Goal: Task Accomplishment & Management: Use online tool/utility

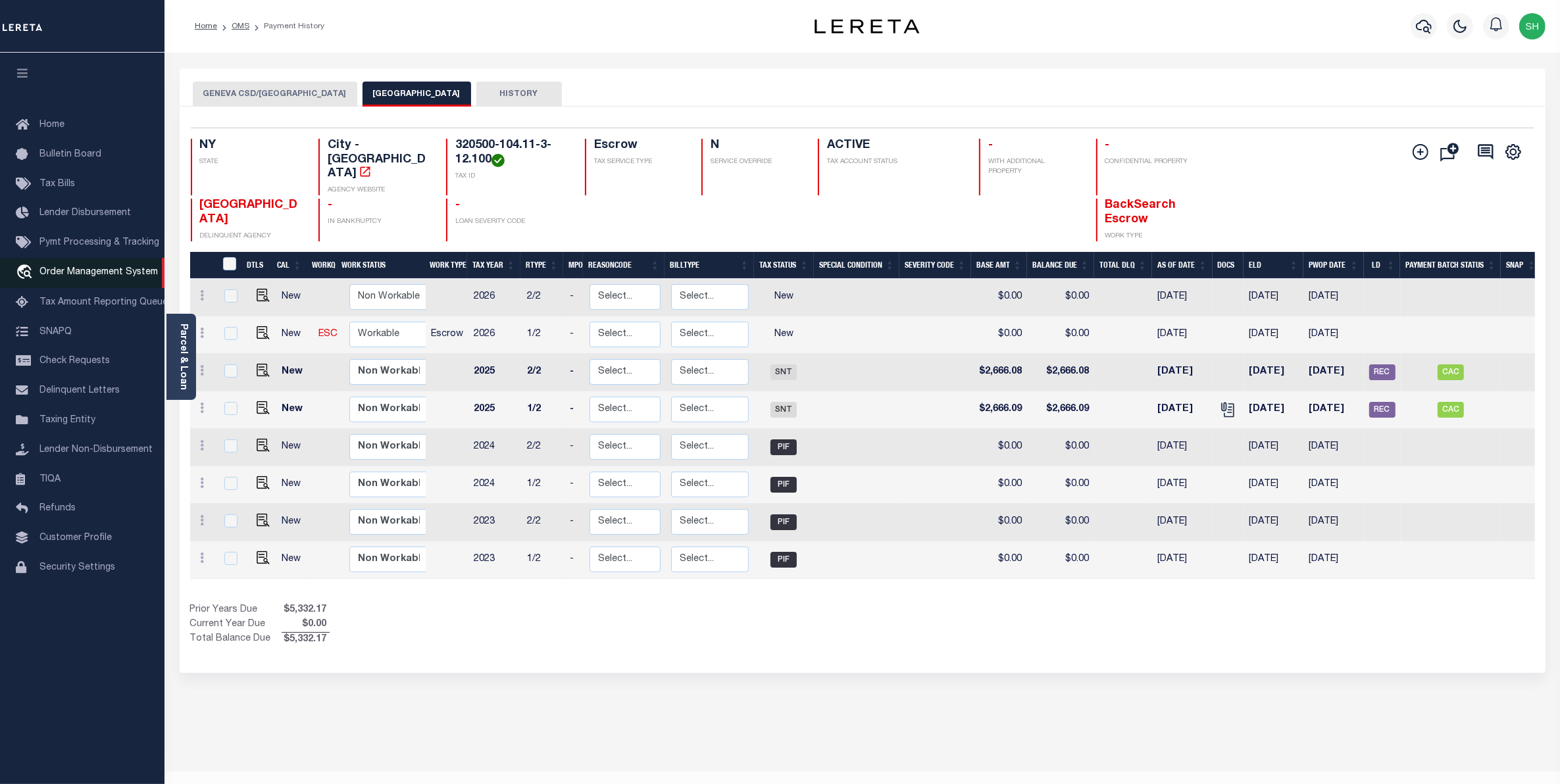
click at [82, 271] on span "Order Management System" at bounding box center [98, 272] width 119 height 9
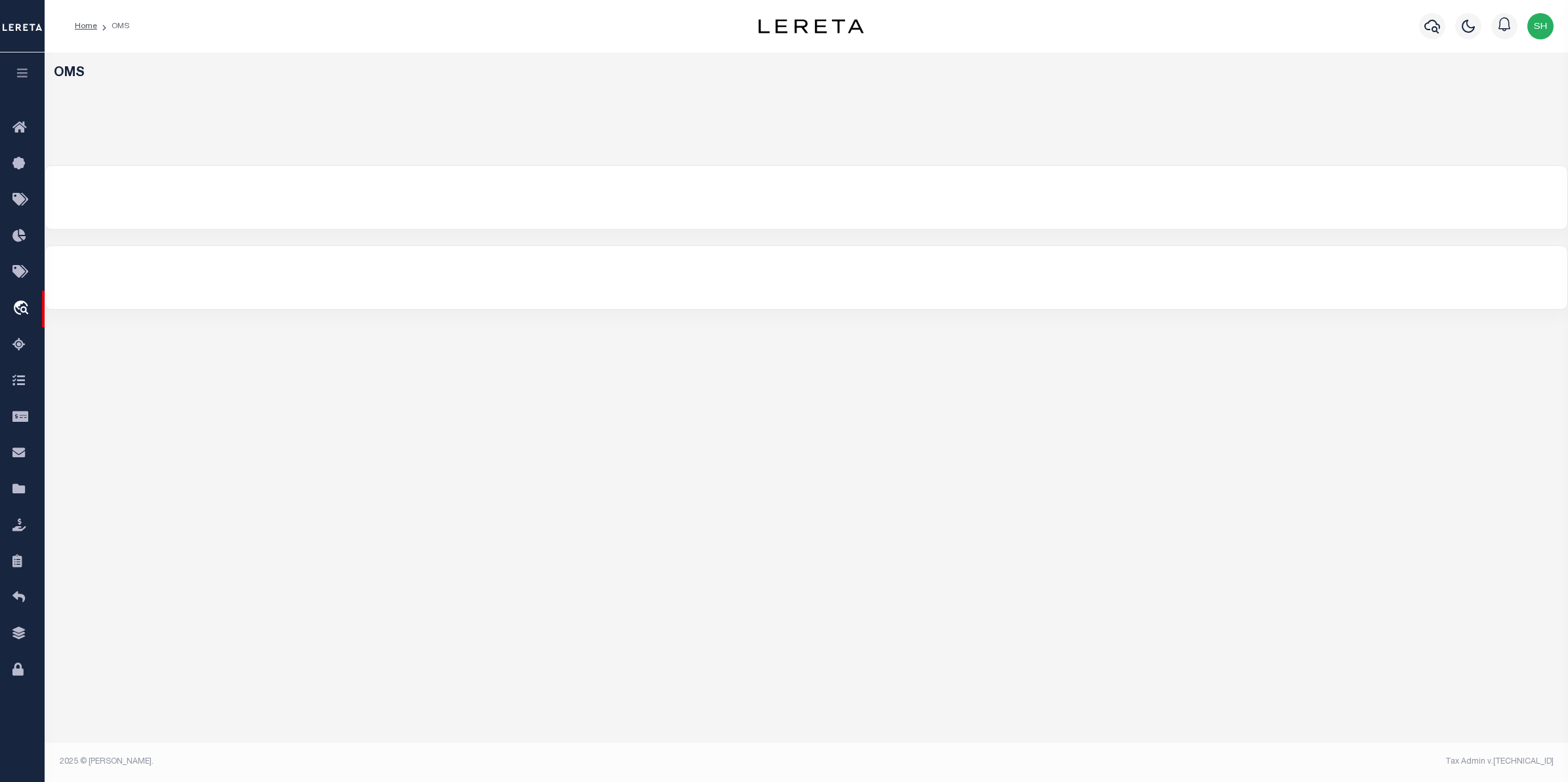
select select "200"
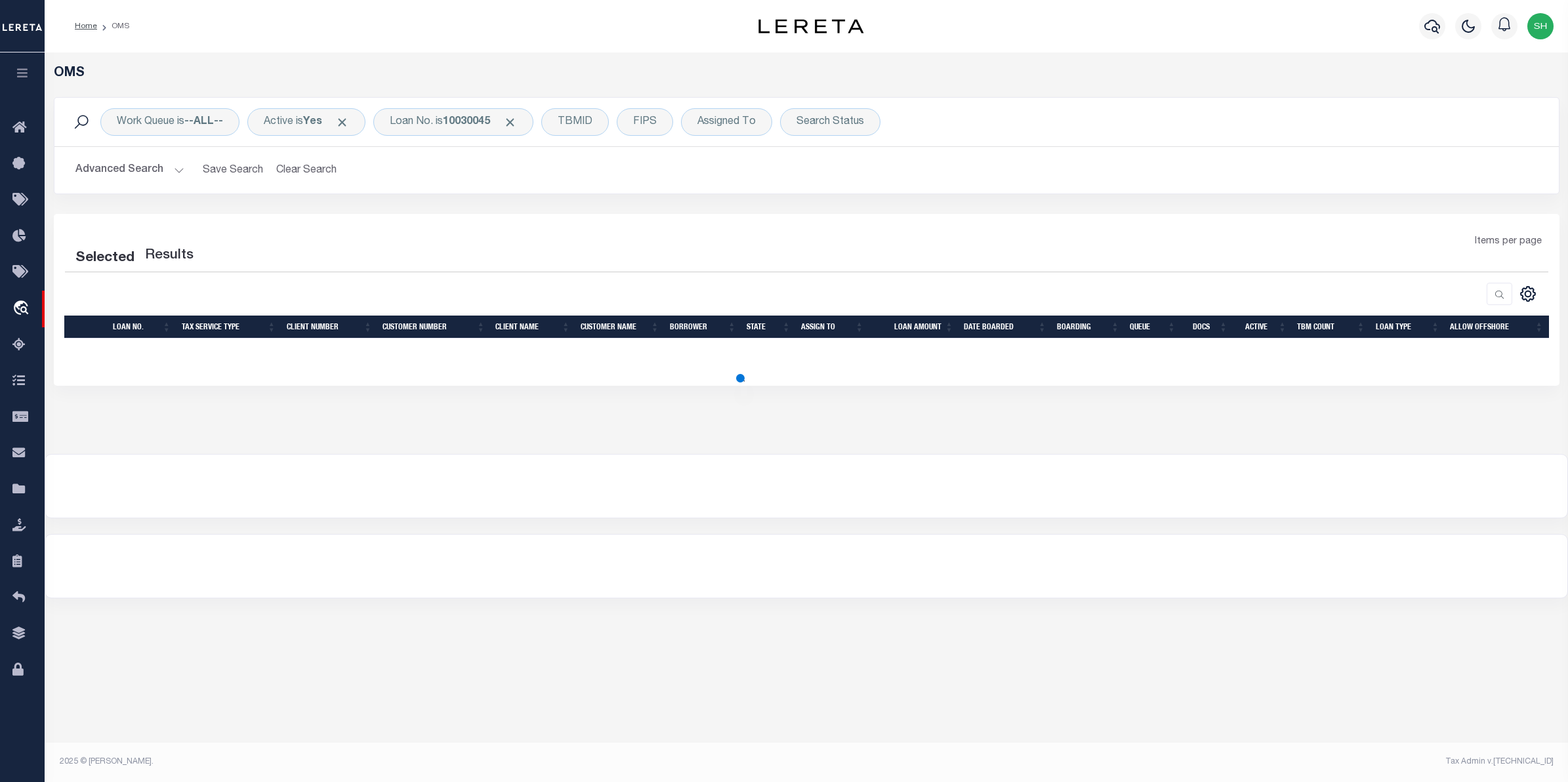
select select "200"
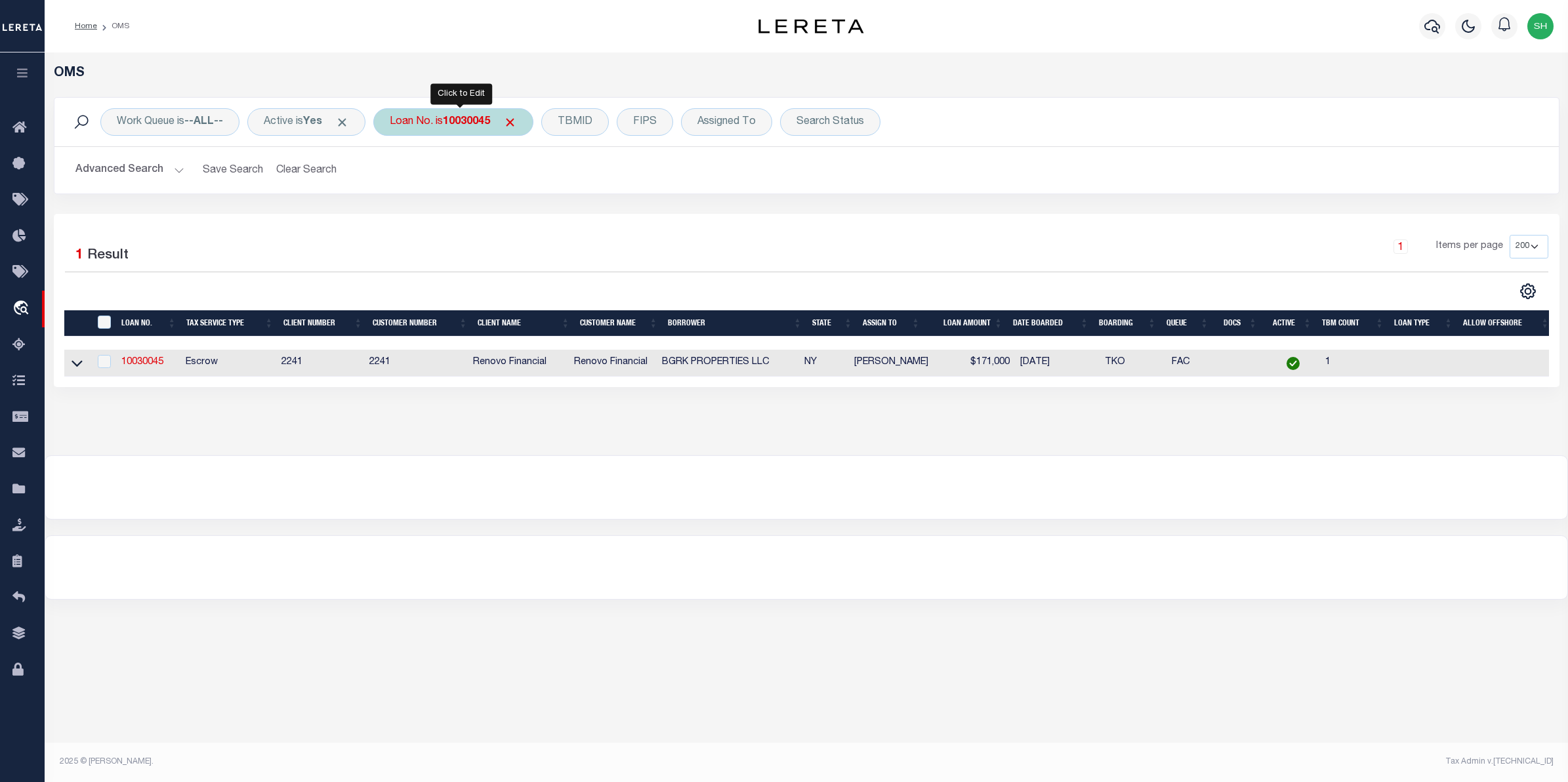
click at [407, 128] on div "Loan No. is 10030045" at bounding box center [453, 122] width 160 height 28
type input "7001849"
click at [557, 221] on input "Apply" at bounding box center [563, 215] width 38 height 22
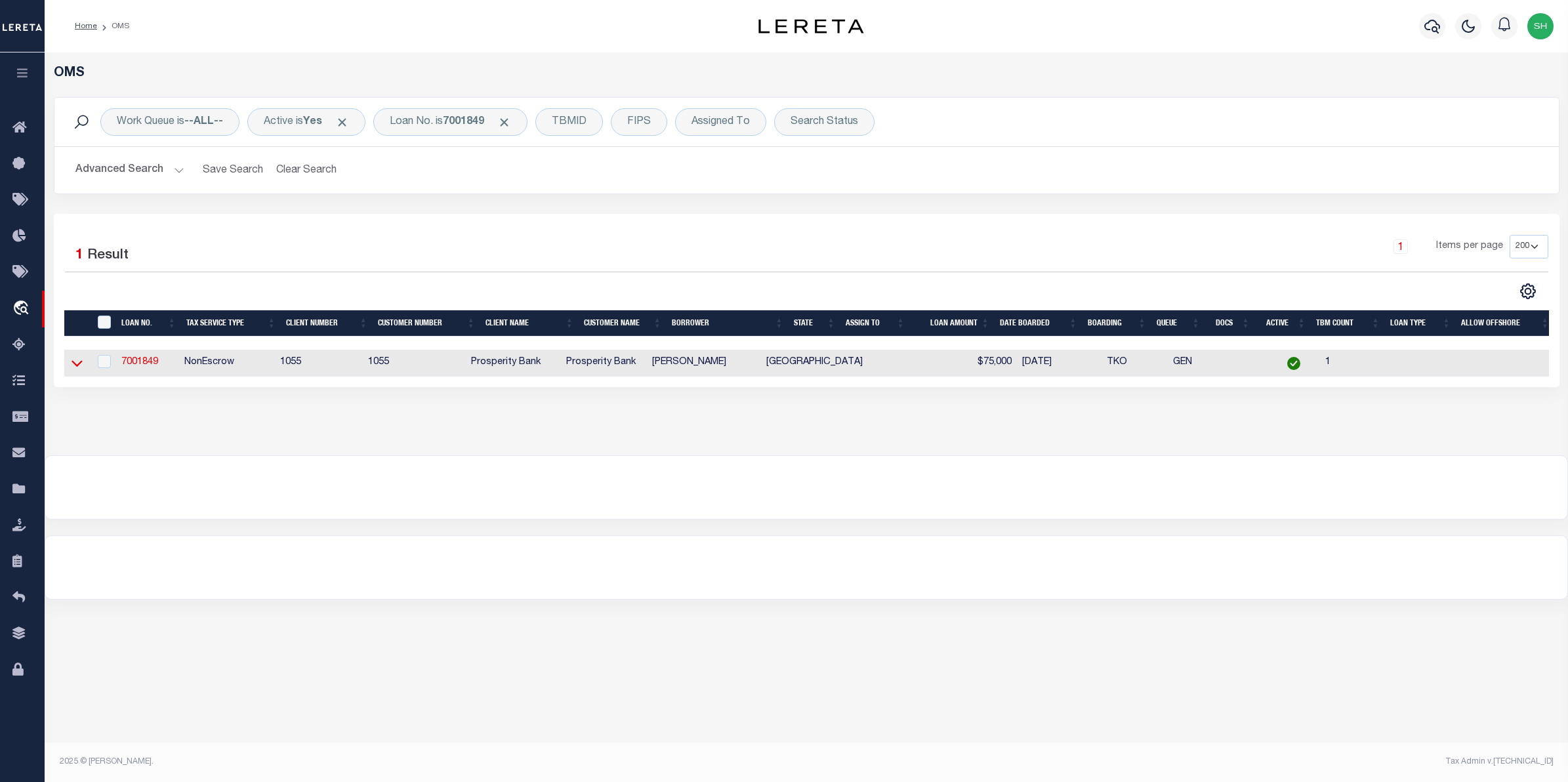
click at [76, 366] on icon at bounding box center [77, 363] width 11 height 14
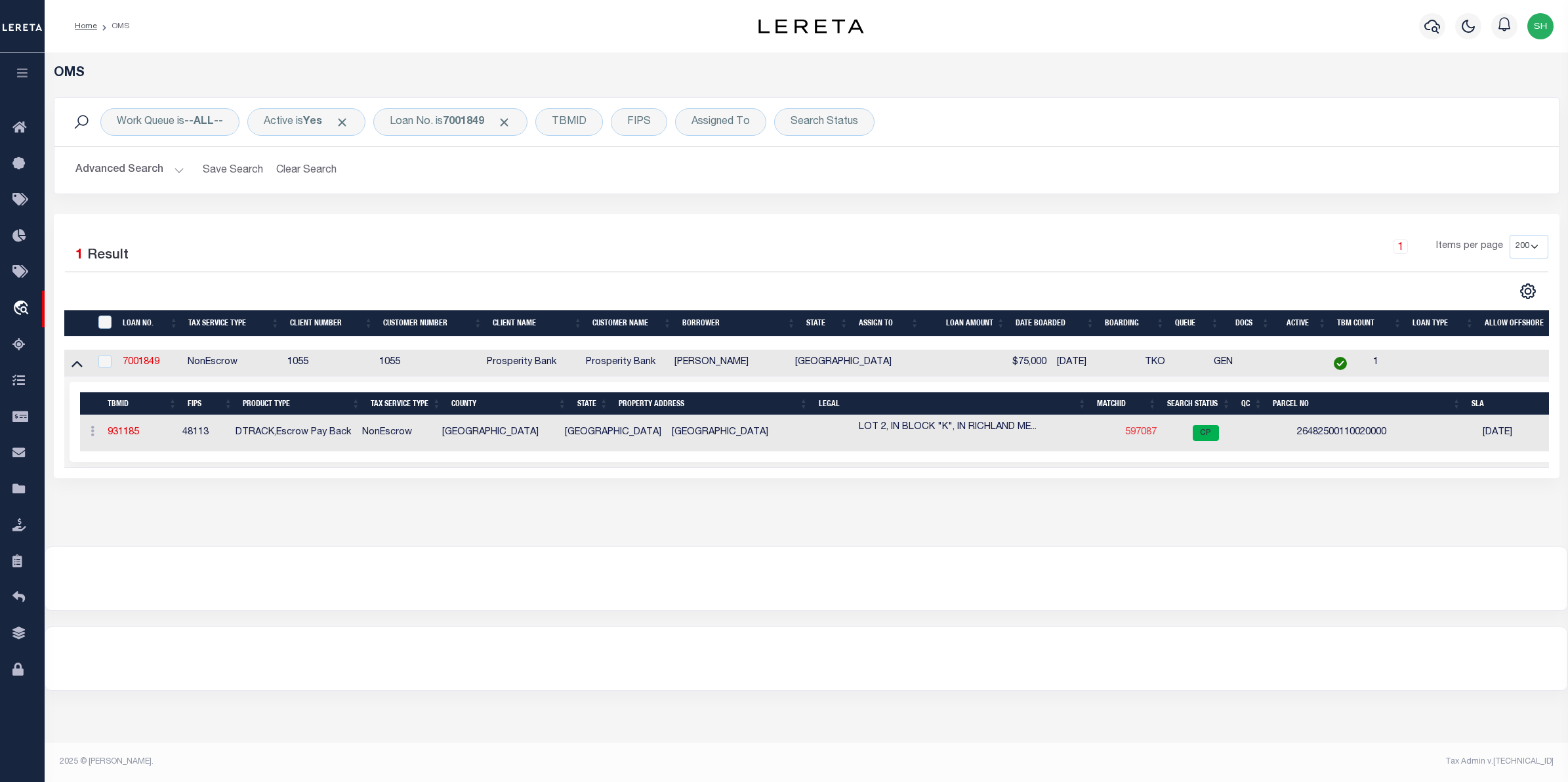
click at [1125, 433] on link "597087" at bounding box center [1141, 432] width 31 height 9
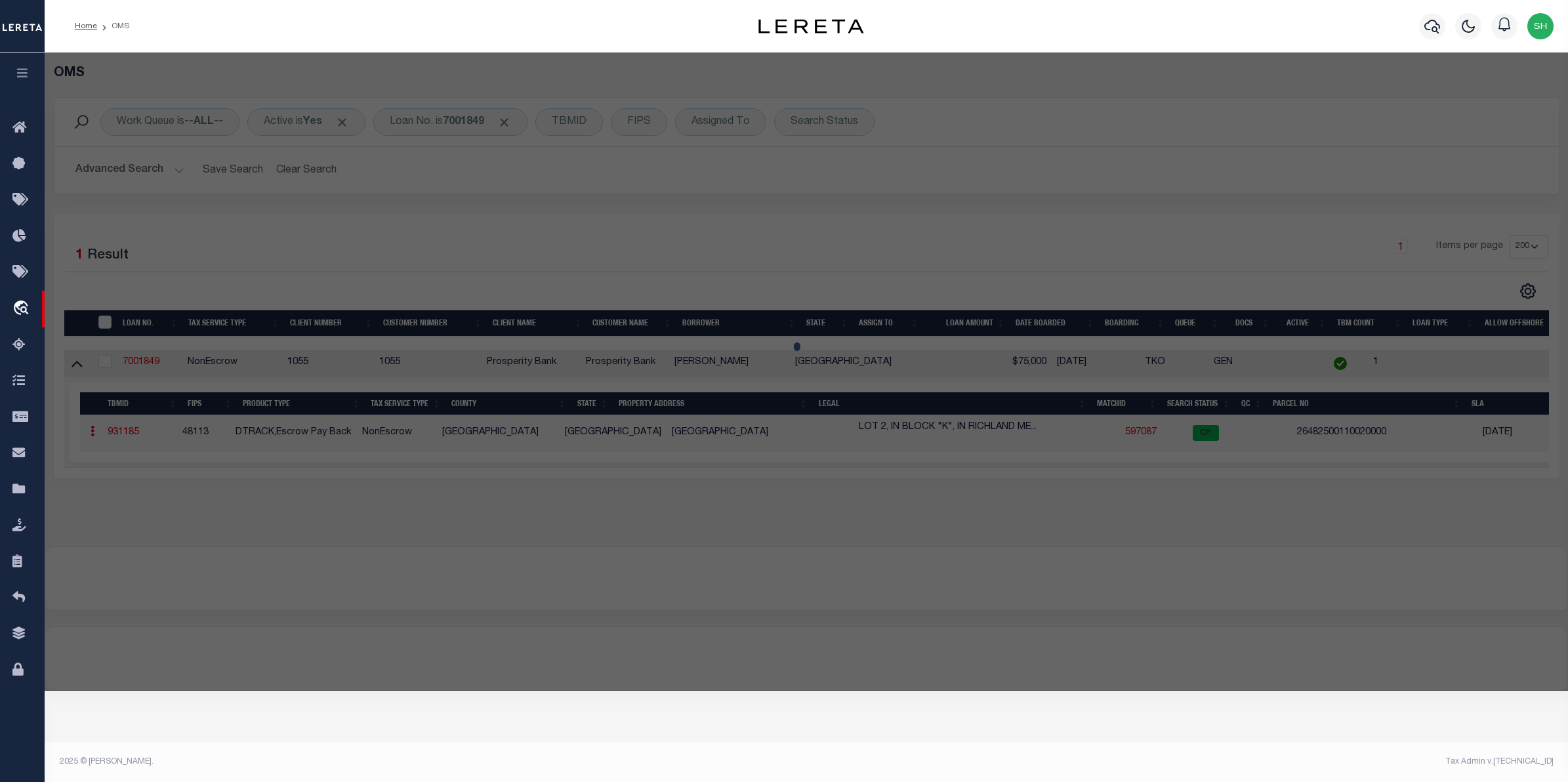
checkbox input "false"
select select "CP"
type input "[PERSON_NAME]"
type input "26482500110020000"
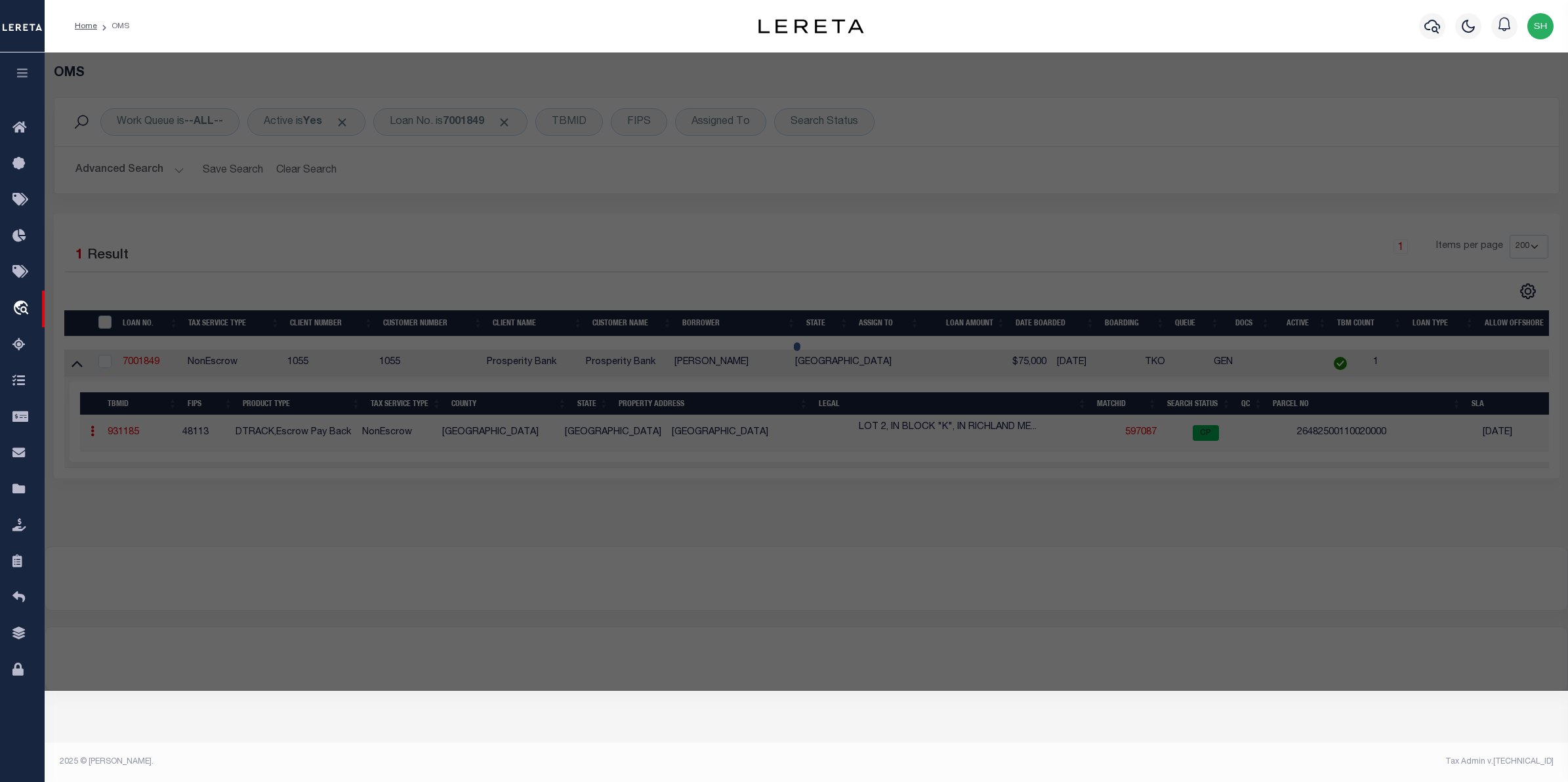
type input "2205 HOMESTEAD"
checkbox input "false"
type input "GARLAND TX"
type textarea "RICHLAND MEADOWS BLK K LT 2 CO-DALLAS 4825001100200 32648250011"
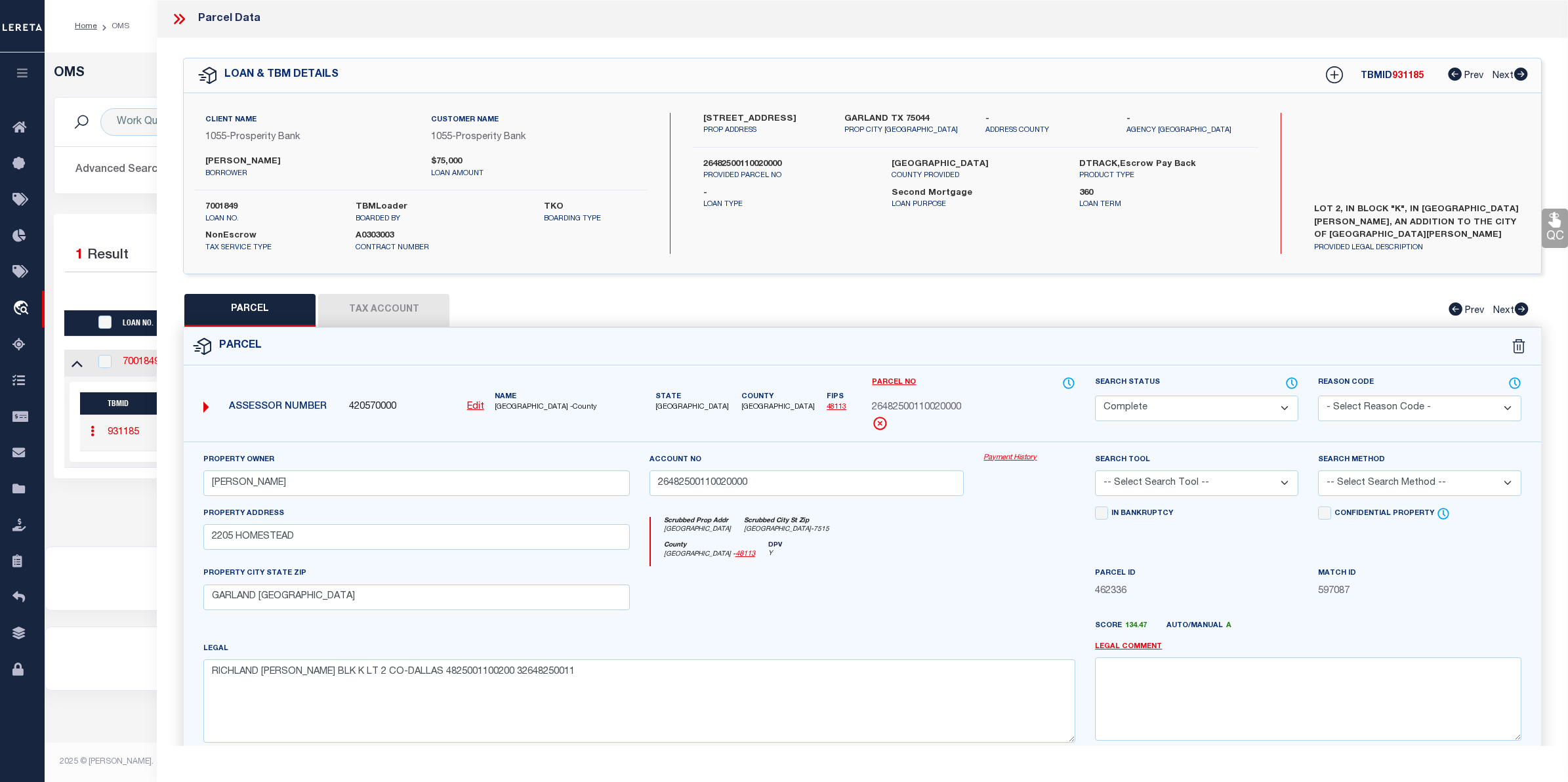
click at [1009, 460] on link "Payment History" at bounding box center [1029, 458] width 92 height 11
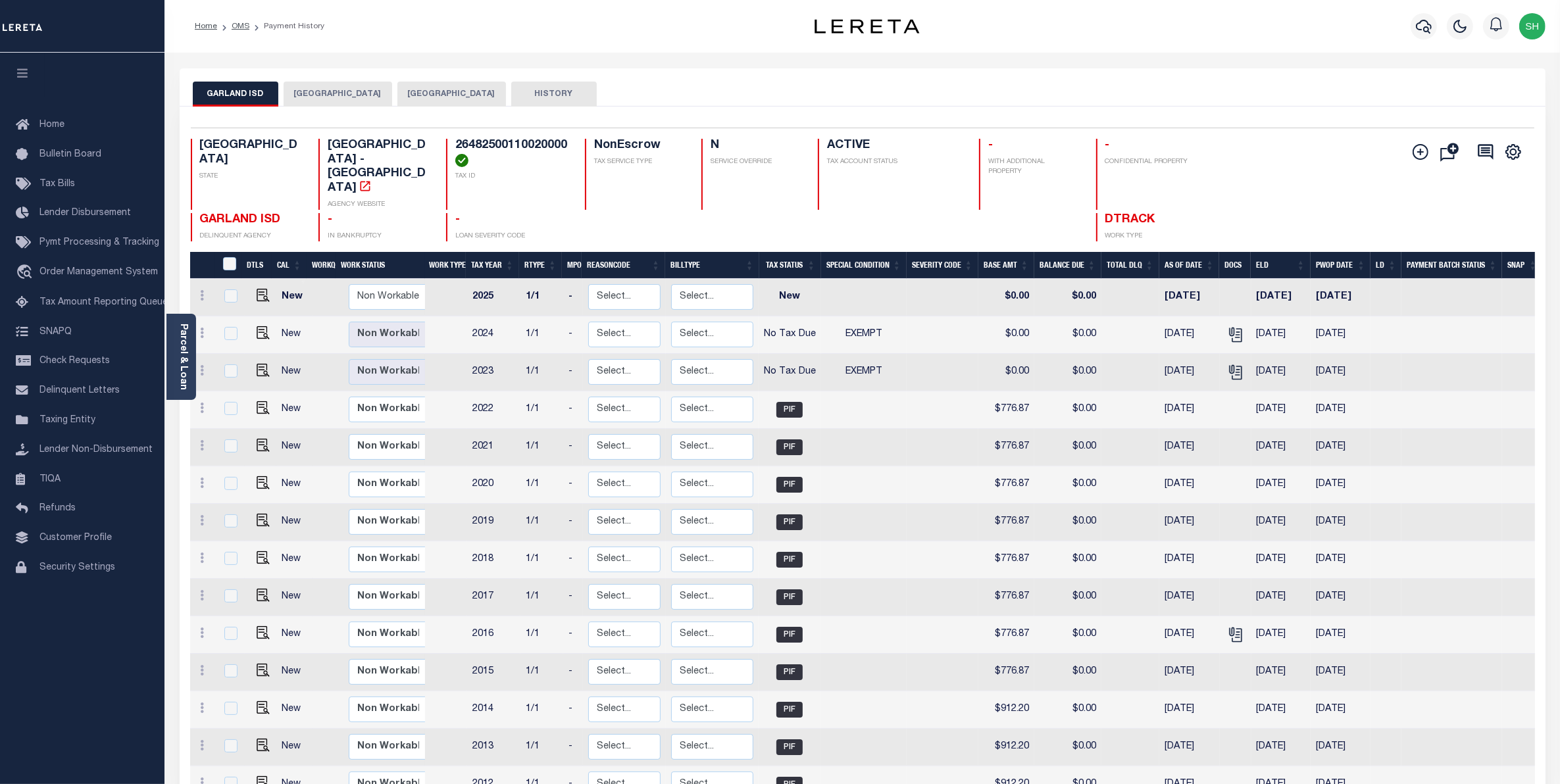
click at [317, 97] on button "GARLAND CITY" at bounding box center [338, 94] width 108 height 25
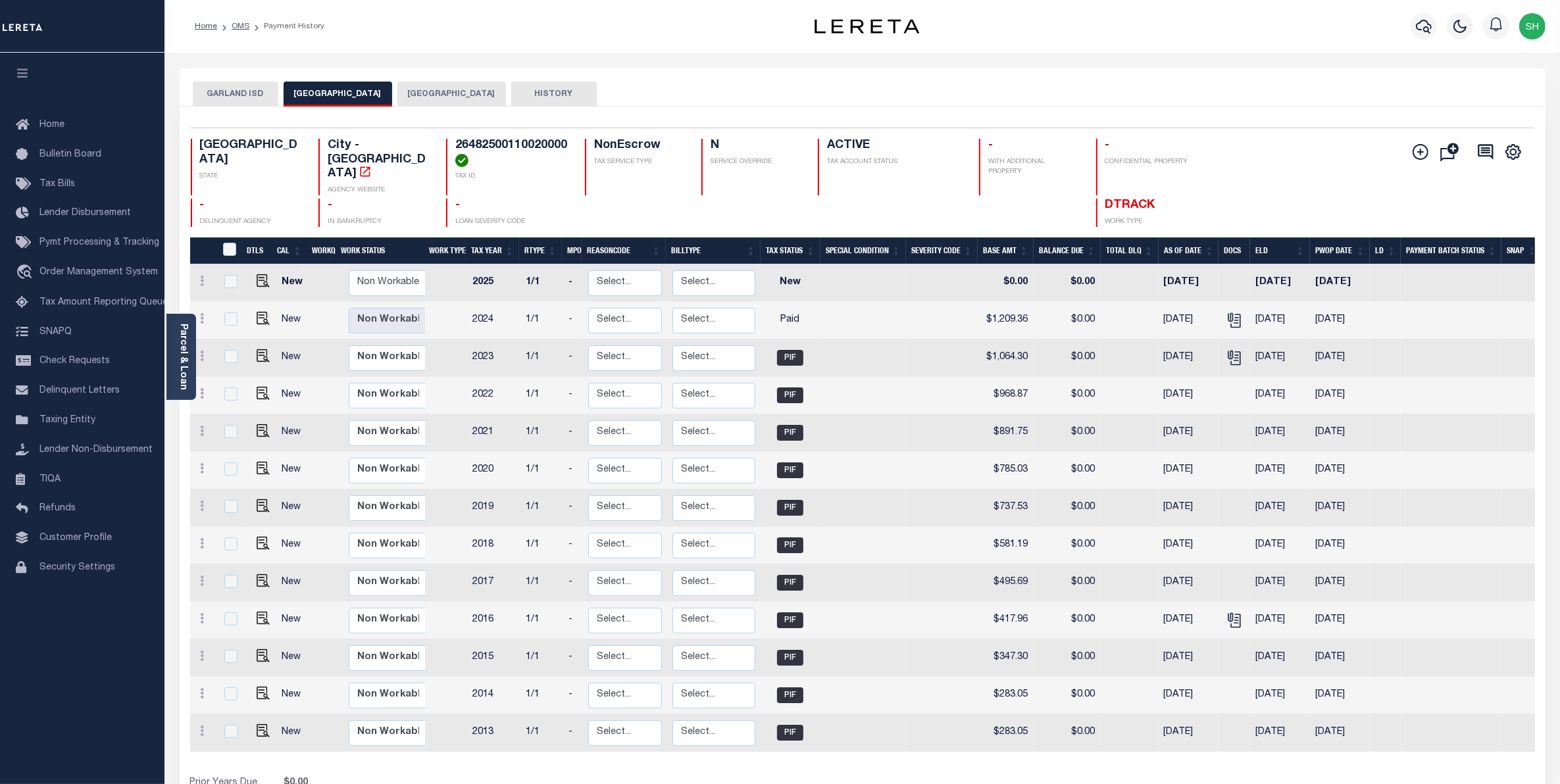
click at [434, 99] on button "[GEOGRAPHIC_DATA]" at bounding box center [451, 94] width 108 height 25
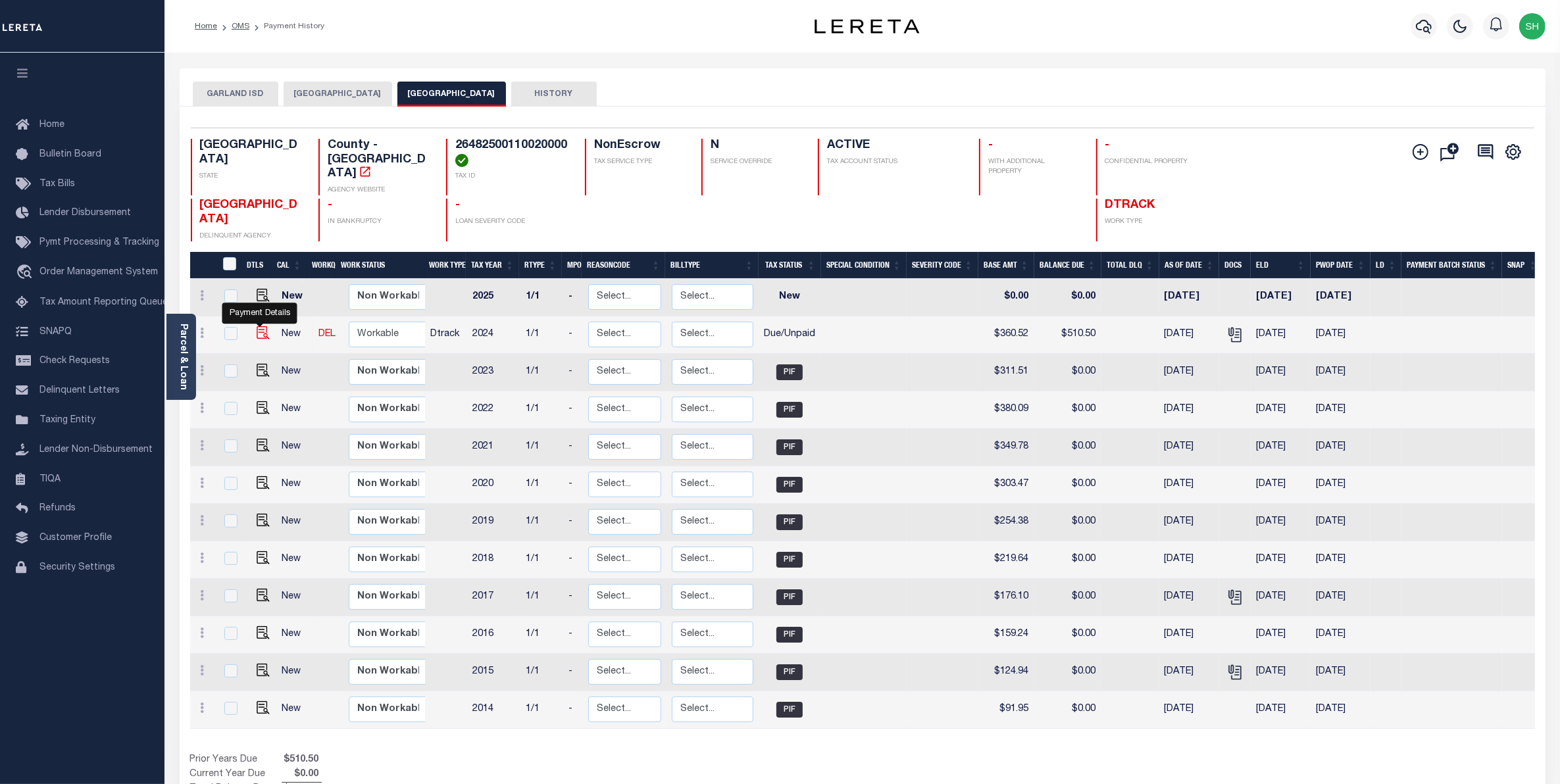
click at [257, 326] on img "" at bounding box center [263, 332] width 13 height 13
checkbox input "true"
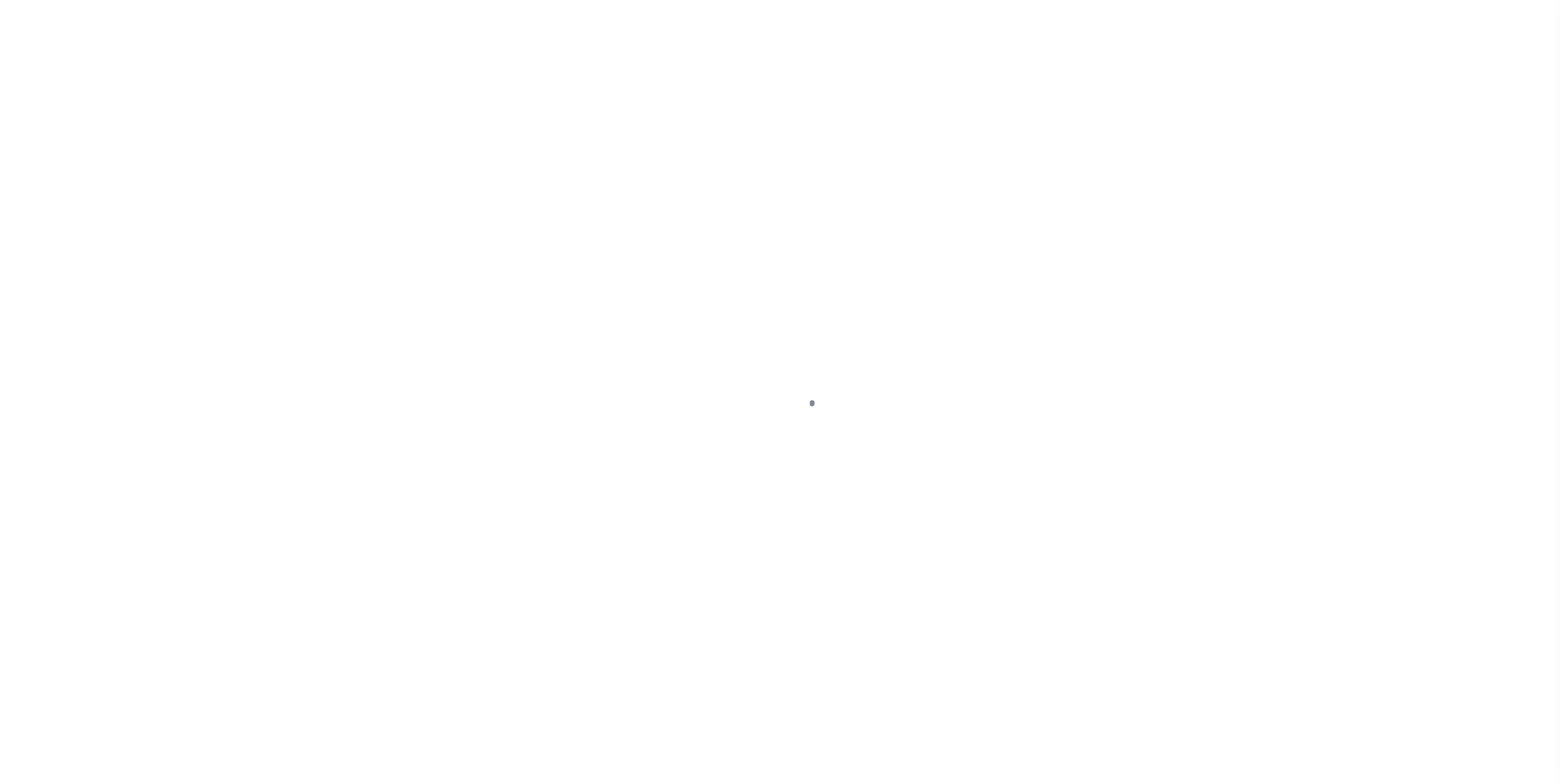
select select "DUE"
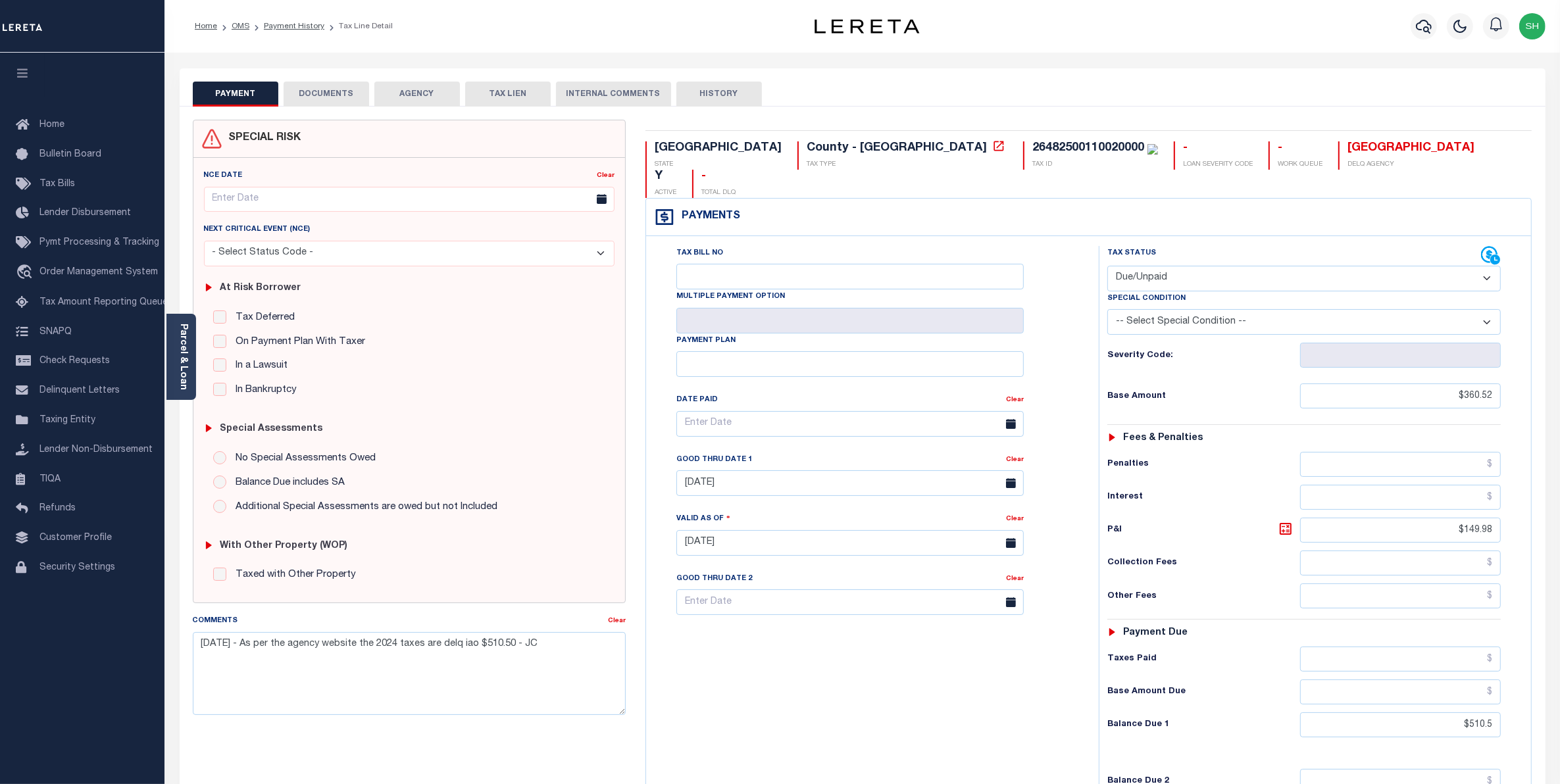
click at [340, 95] on button "DOCUMENTS" at bounding box center [327, 94] width 86 height 25
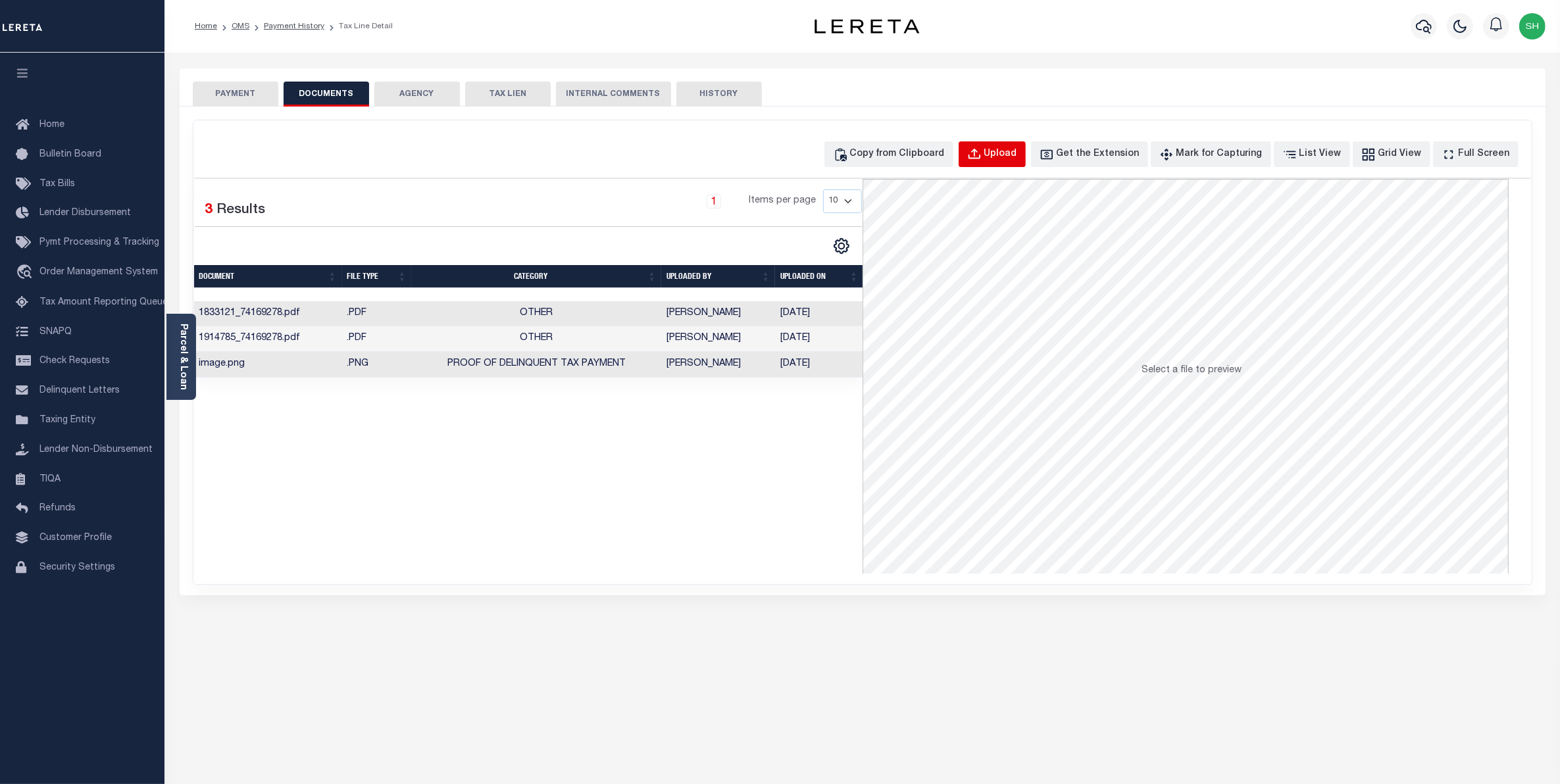
click at [1010, 154] on div "Upload" at bounding box center [1000, 155] width 33 height 15
select select "POP"
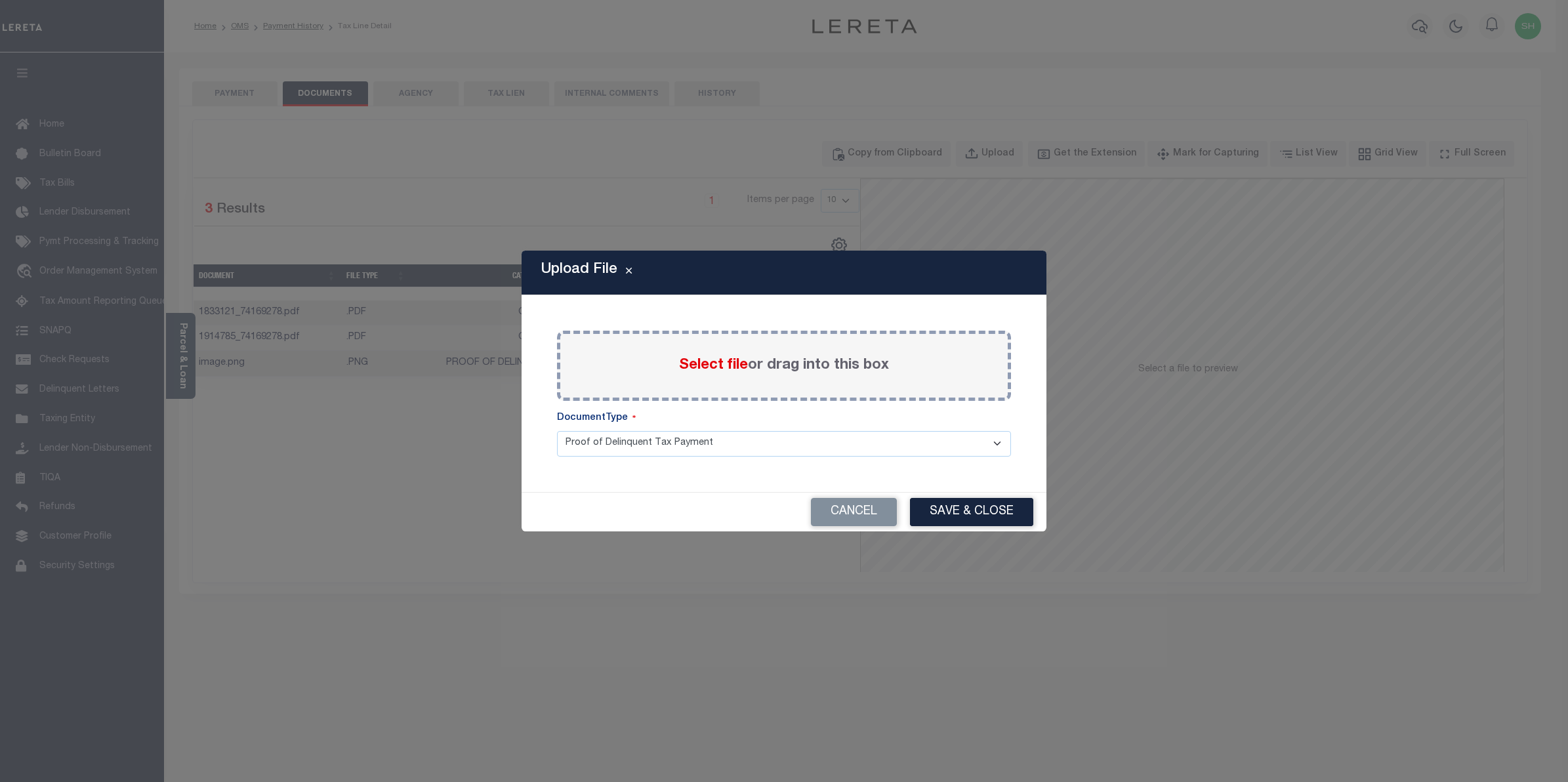
click at [734, 371] on span "Select file" at bounding box center [713, 366] width 69 height 15
click at [0, 0] on input "Select file or drag into this box" at bounding box center [0, 0] width 0 height 0
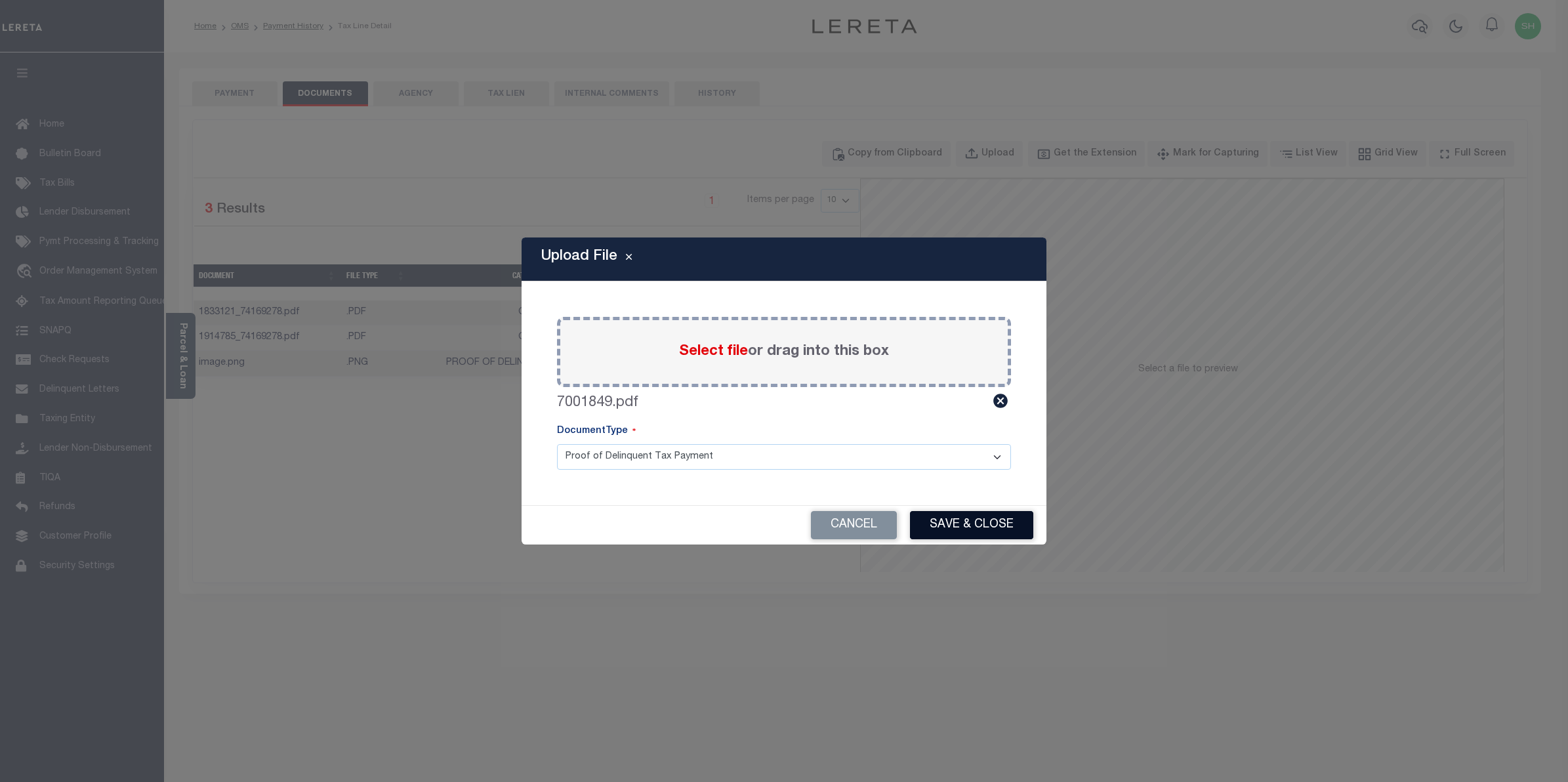
click at [951, 519] on button "Save & Close" at bounding box center [972, 524] width 123 height 28
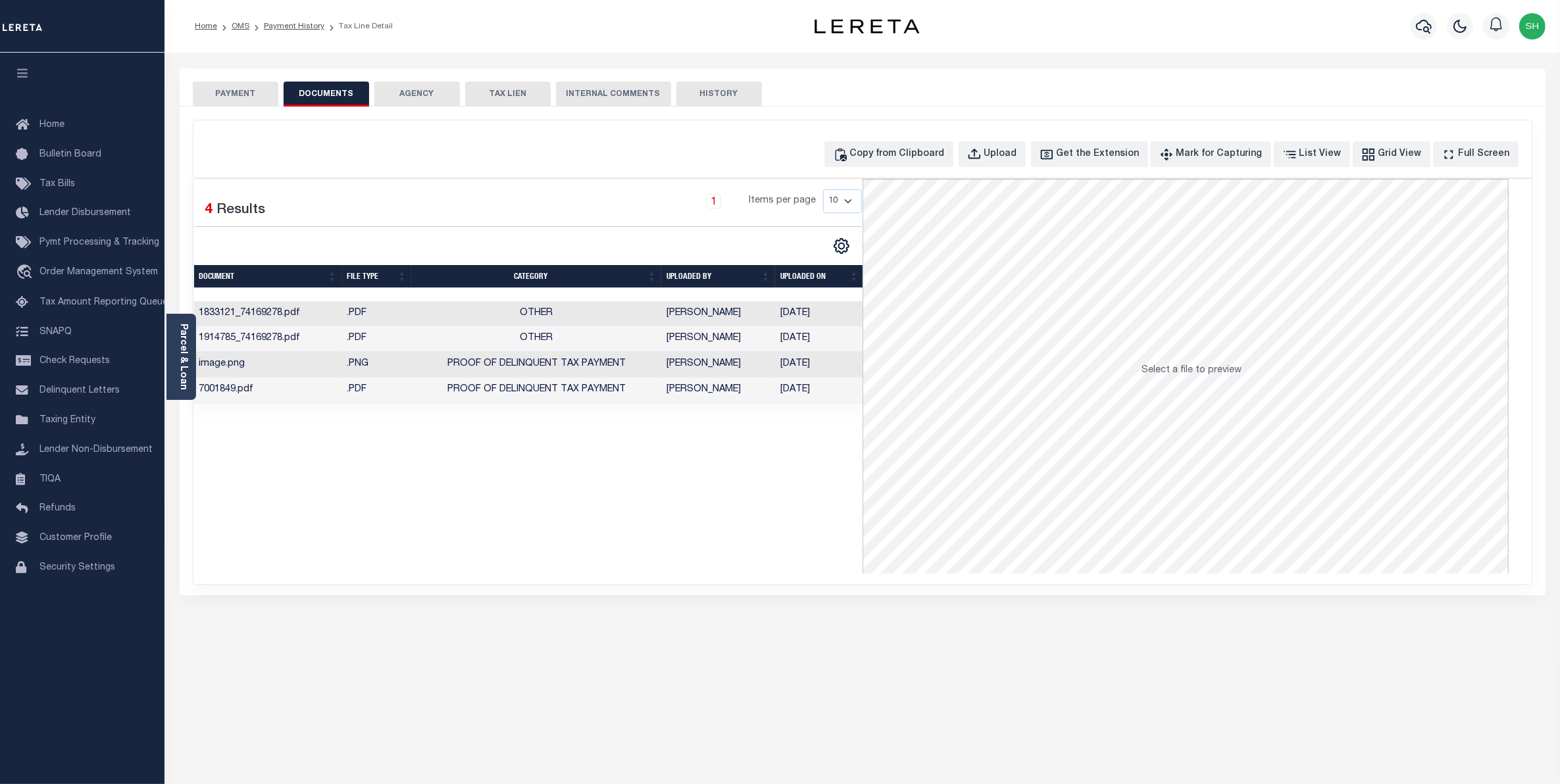
click at [212, 90] on button "PAYMENT" at bounding box center [236, 94] width 86 height 25
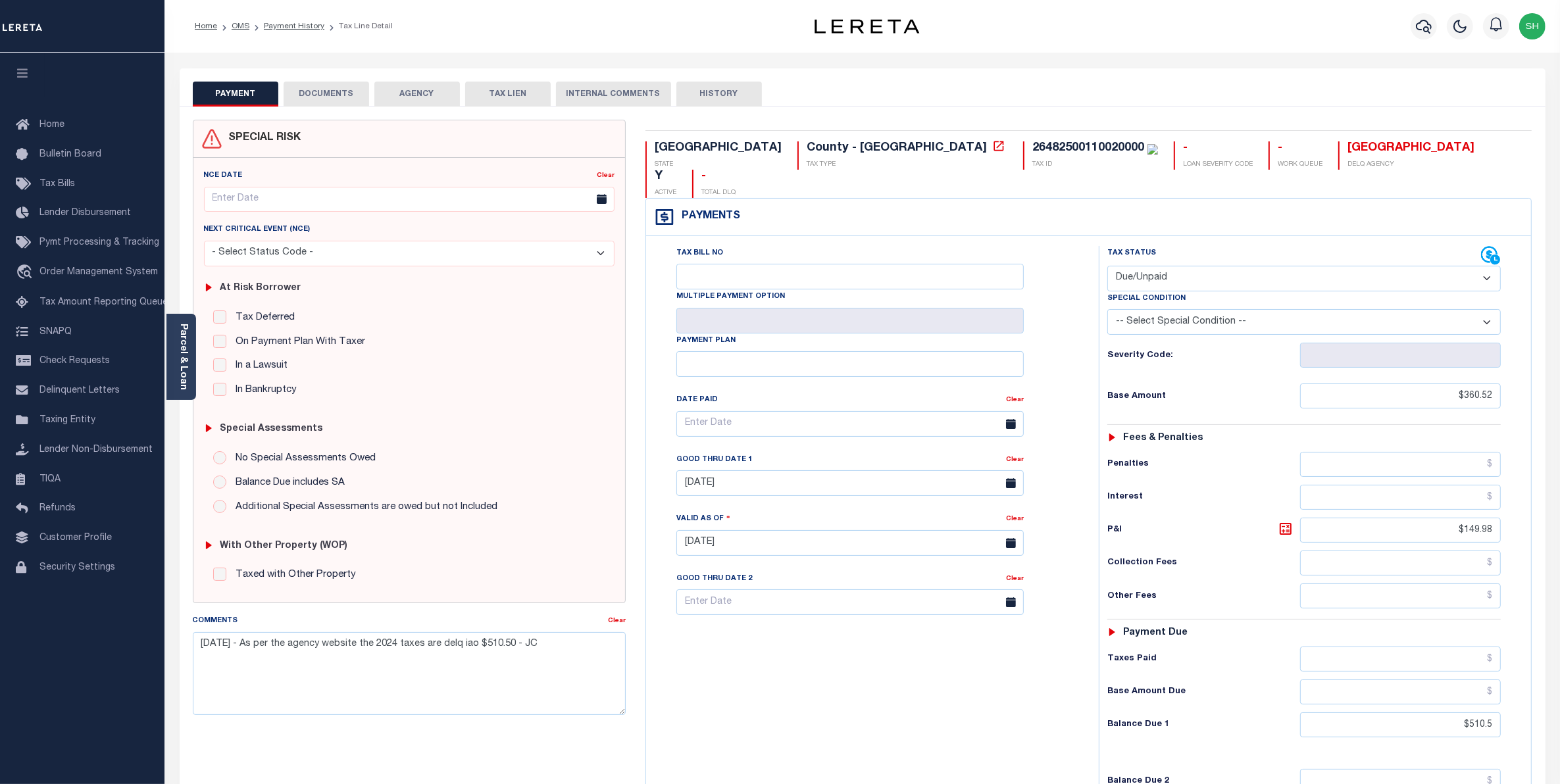
click at [1484, 265] on select "- Select Status Code - Open Due/Unpaid Paid Incomplete No Tax Due Internal Refu…" at bounding box center [1305, 278] width 394 height 25
select select "PYD"
click at [1107, 265] on select "- Select Status Code - Open Due/Unpaid Paid Incomplete No Tax Due Internal Refu…" at bounding box center [1305, 278] width 394 height 25
type input "10/08/2025"
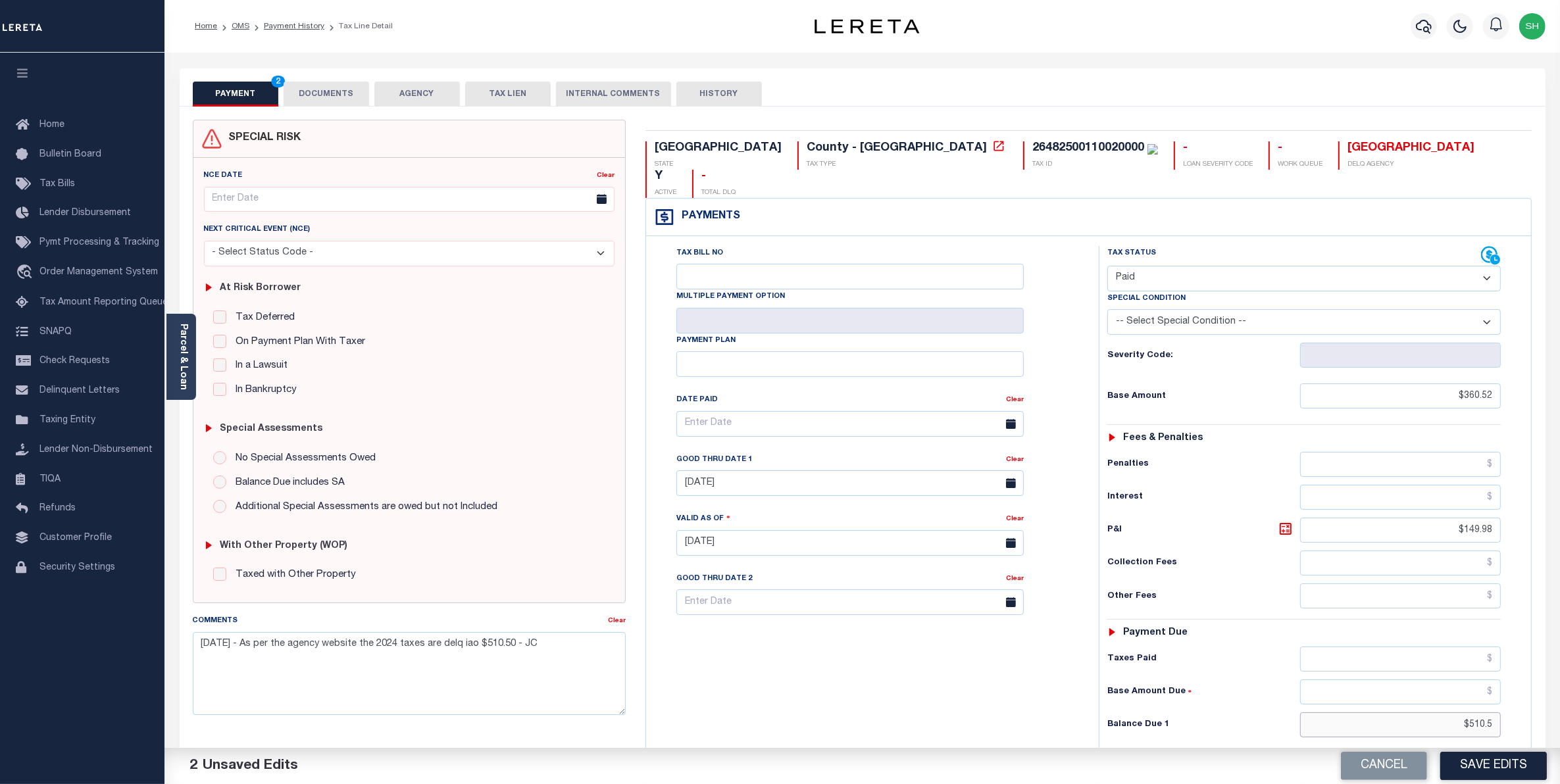
drag, startPoint x: 1428, startPoint y: 701, endPoint x: 1575, endPoint y: 683, distance: 148.1
click at [1559, 683] on html "Home OMS Payment History Tax Line Detail" at bounding box center [780, 496] width 1560 height 993
type input "$0.00"
click at [1494, 770] on button "Save Edits" at bounding box center [1493, 766] width 106 height 28
checkbox input "false"
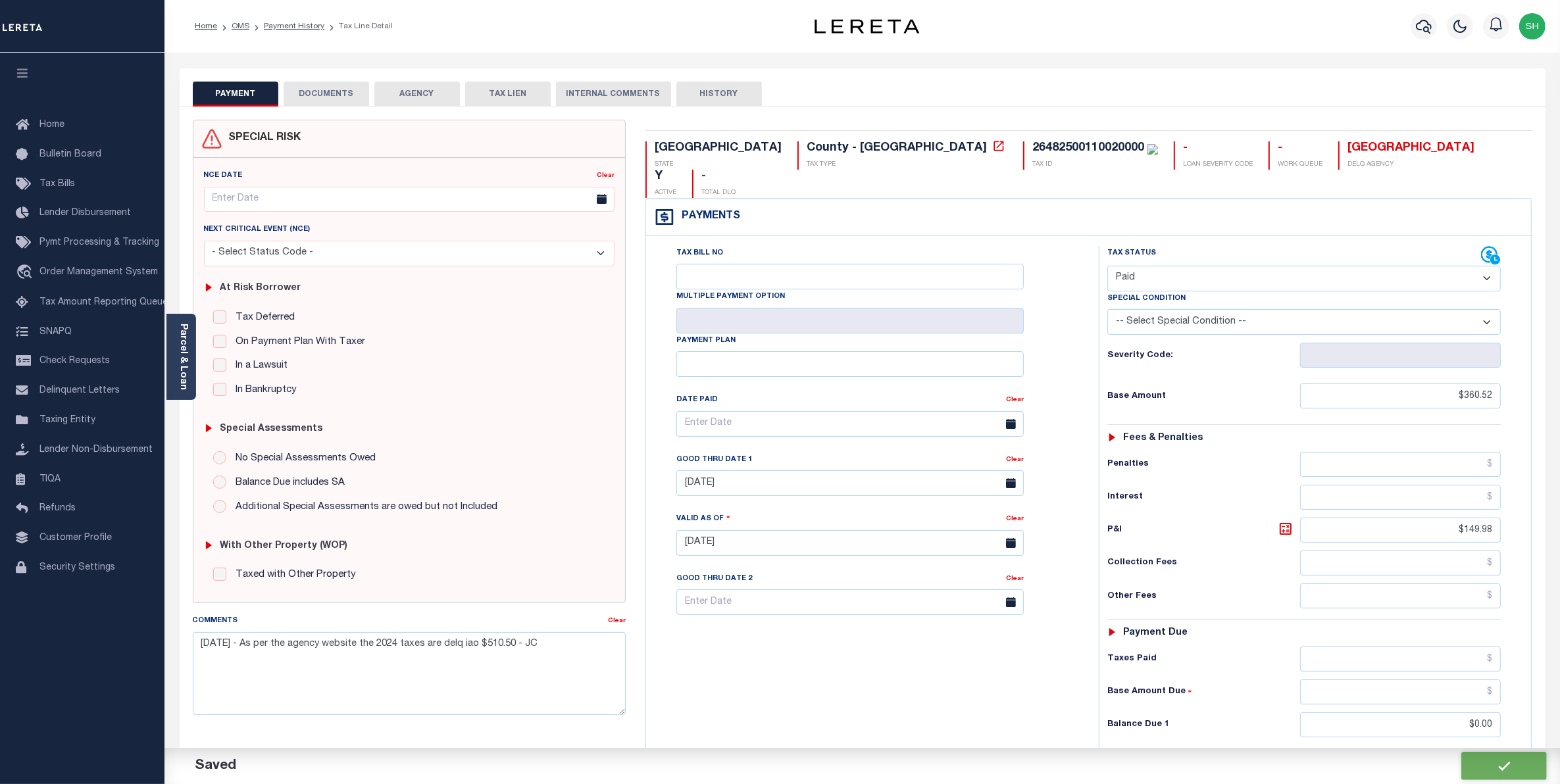
type input "$360.52"
type input "$149.98"
type input "$0"
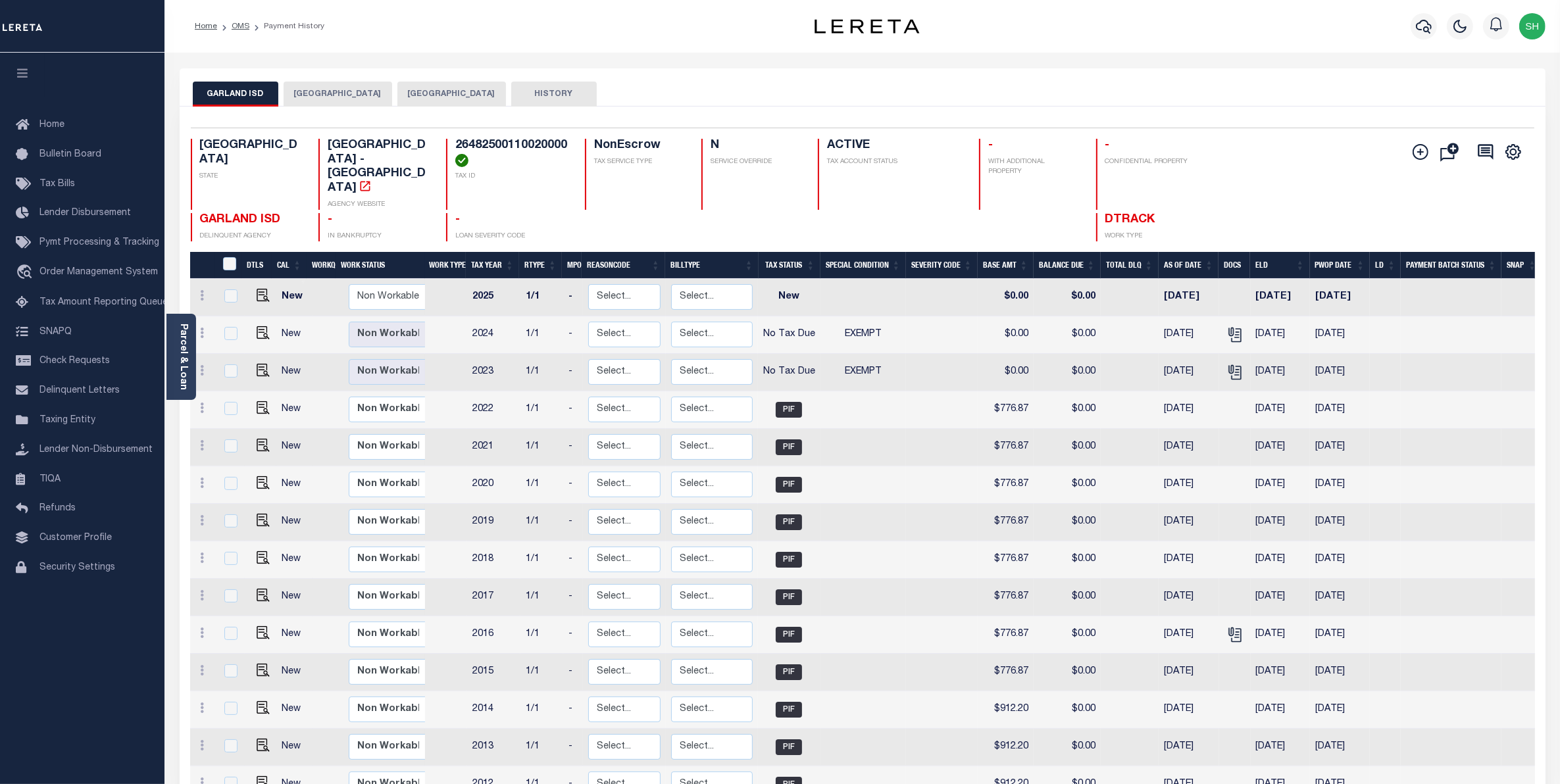
click at [450, 97] on button "DALLAS COUNTY" at bounding box center [451, 94] width 108 height 25
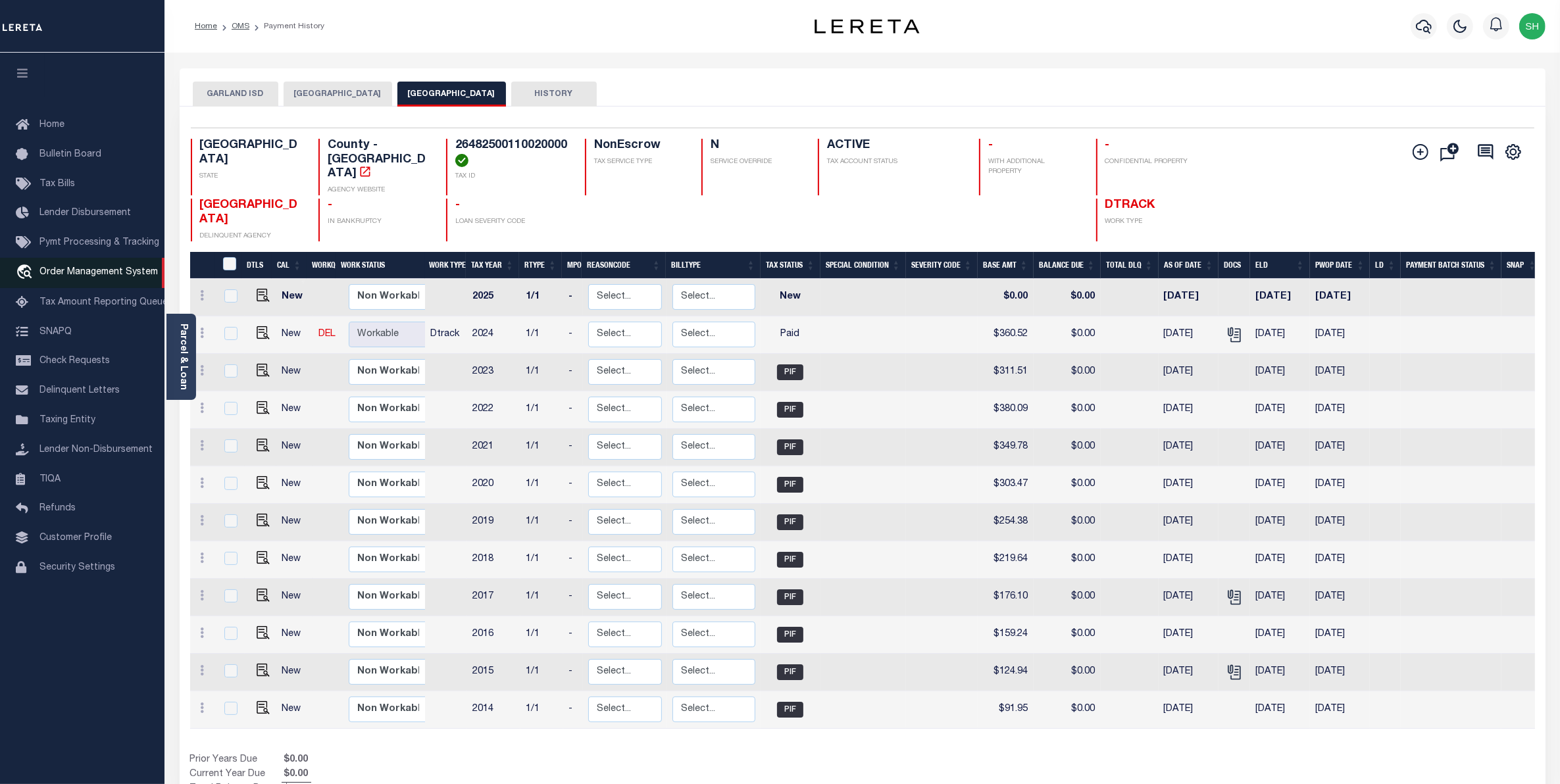
click at [94, 277] on span "Order Management System" at bounding box center [98, 272] width 119 height 9
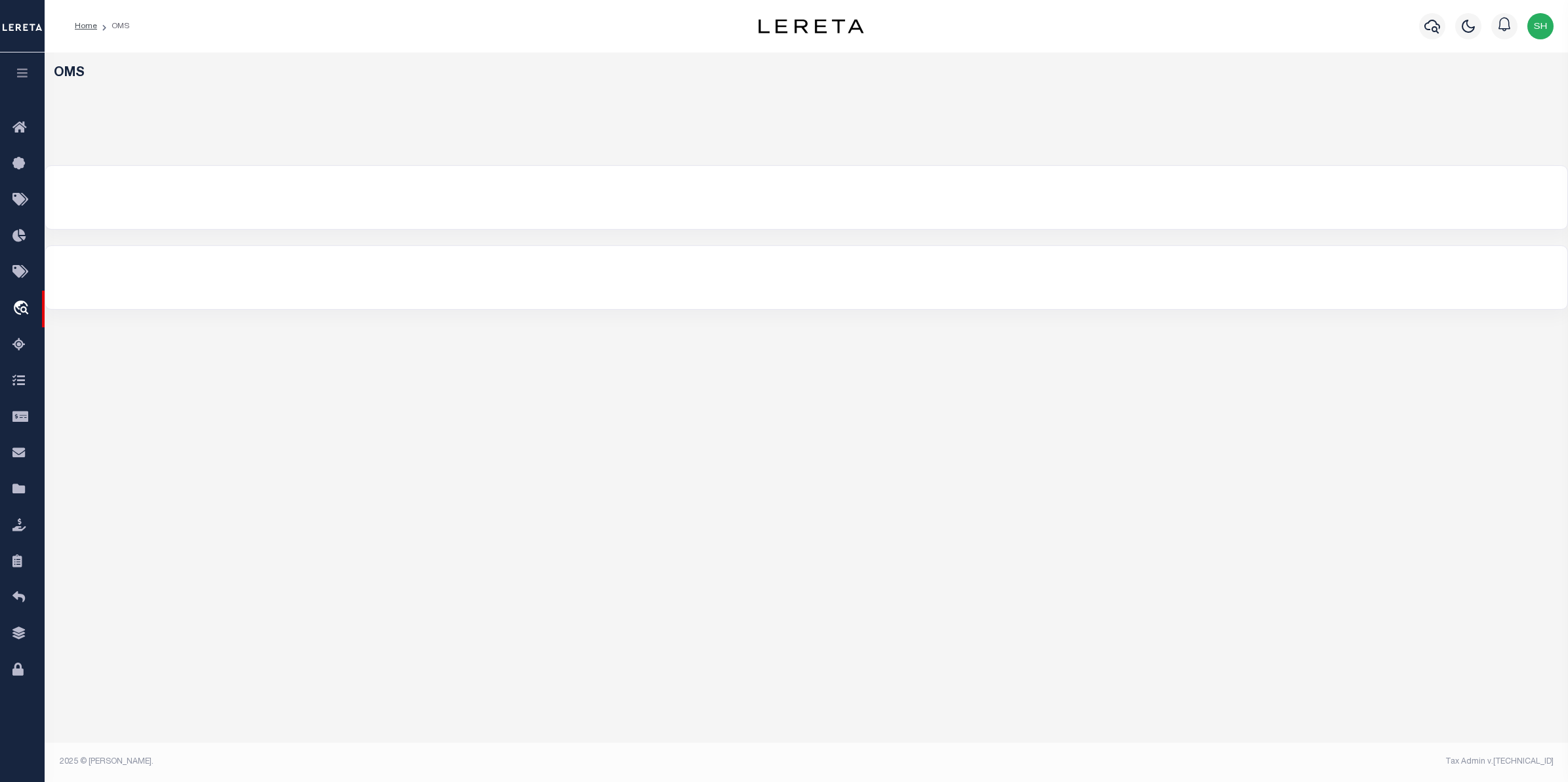
select select "200"
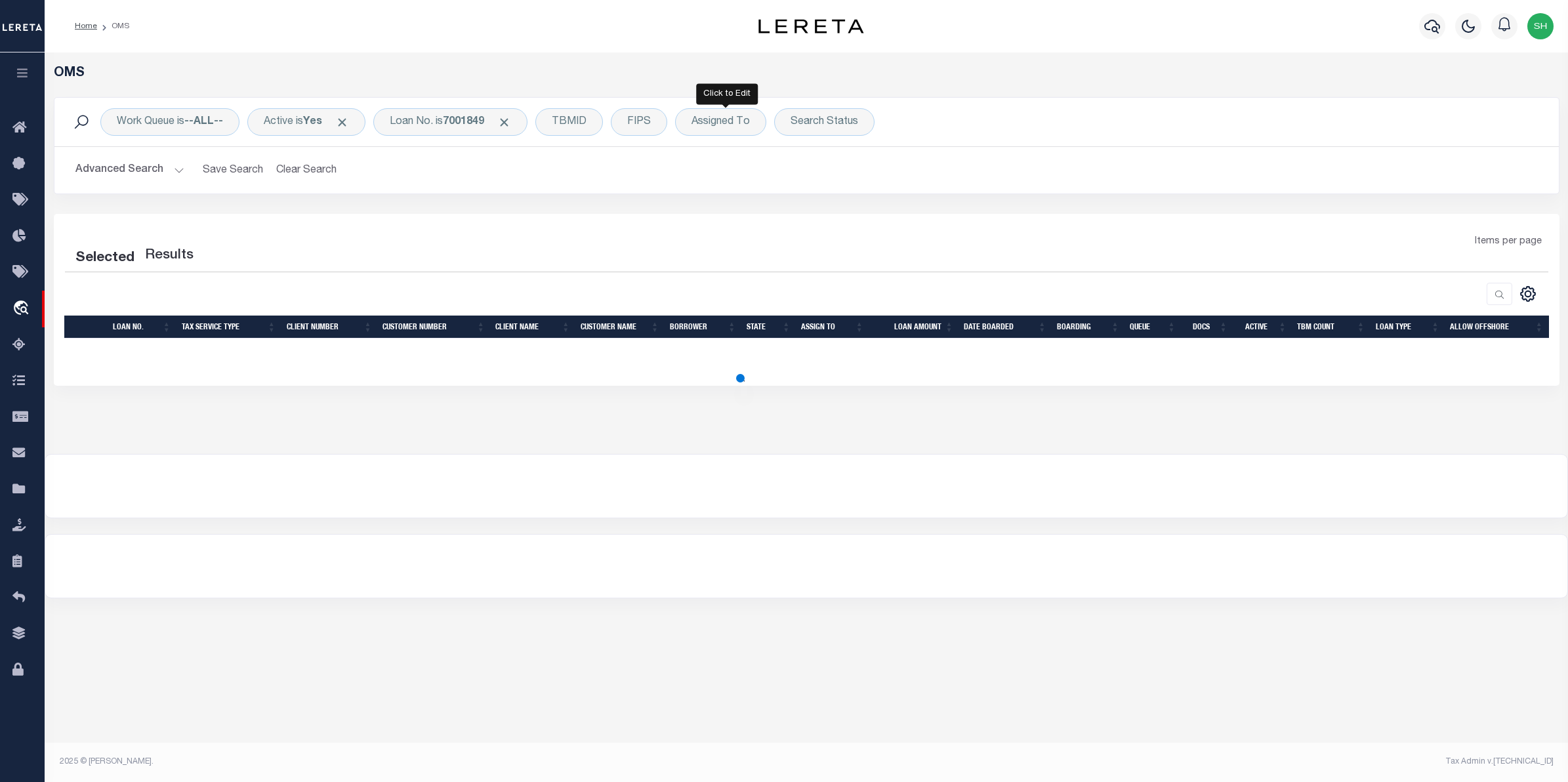
select select "200"
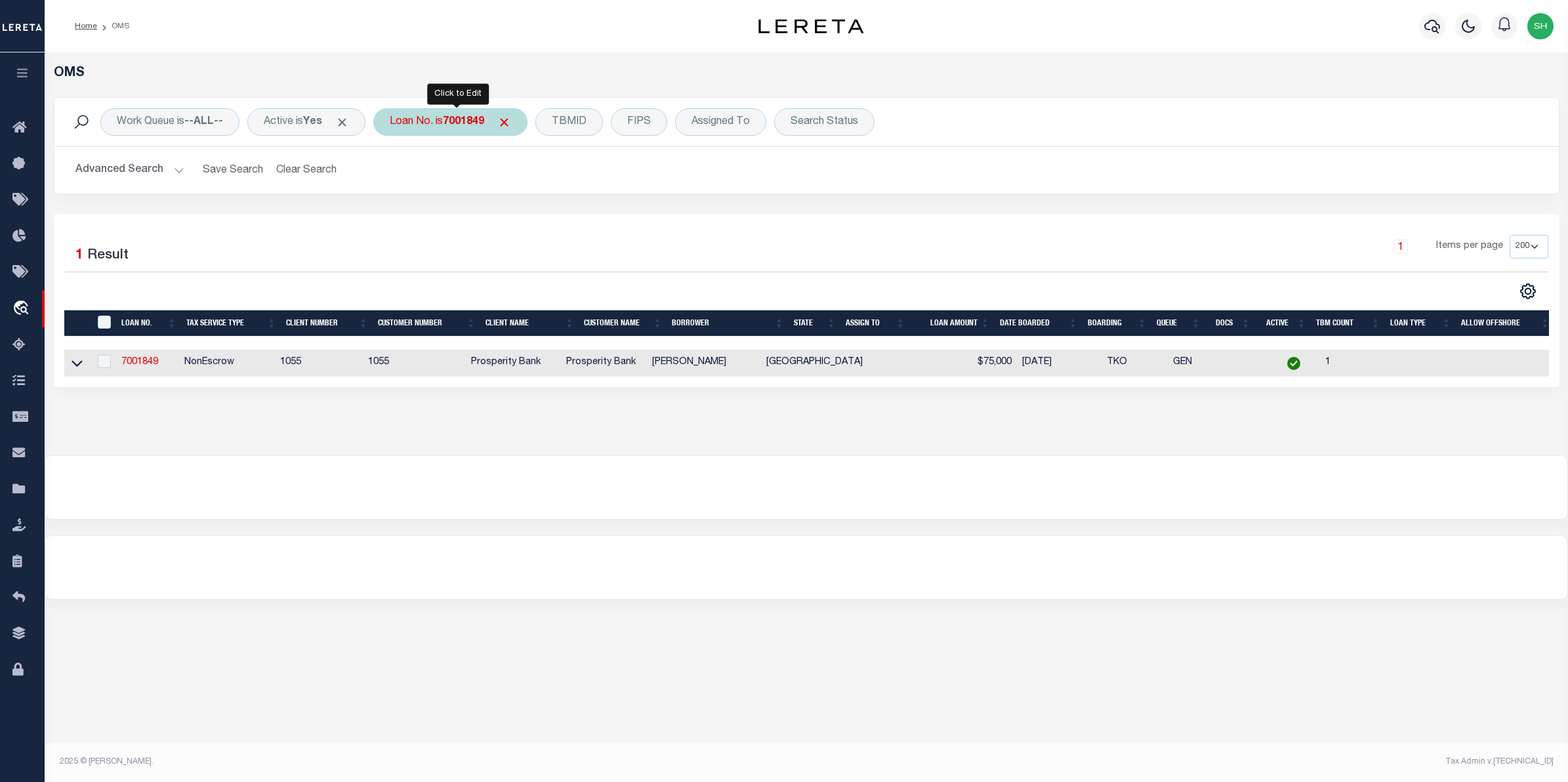
click at [475, 125] on b "7001849" at bounding box center [463, 122] width 41 height 10
type input "19805"
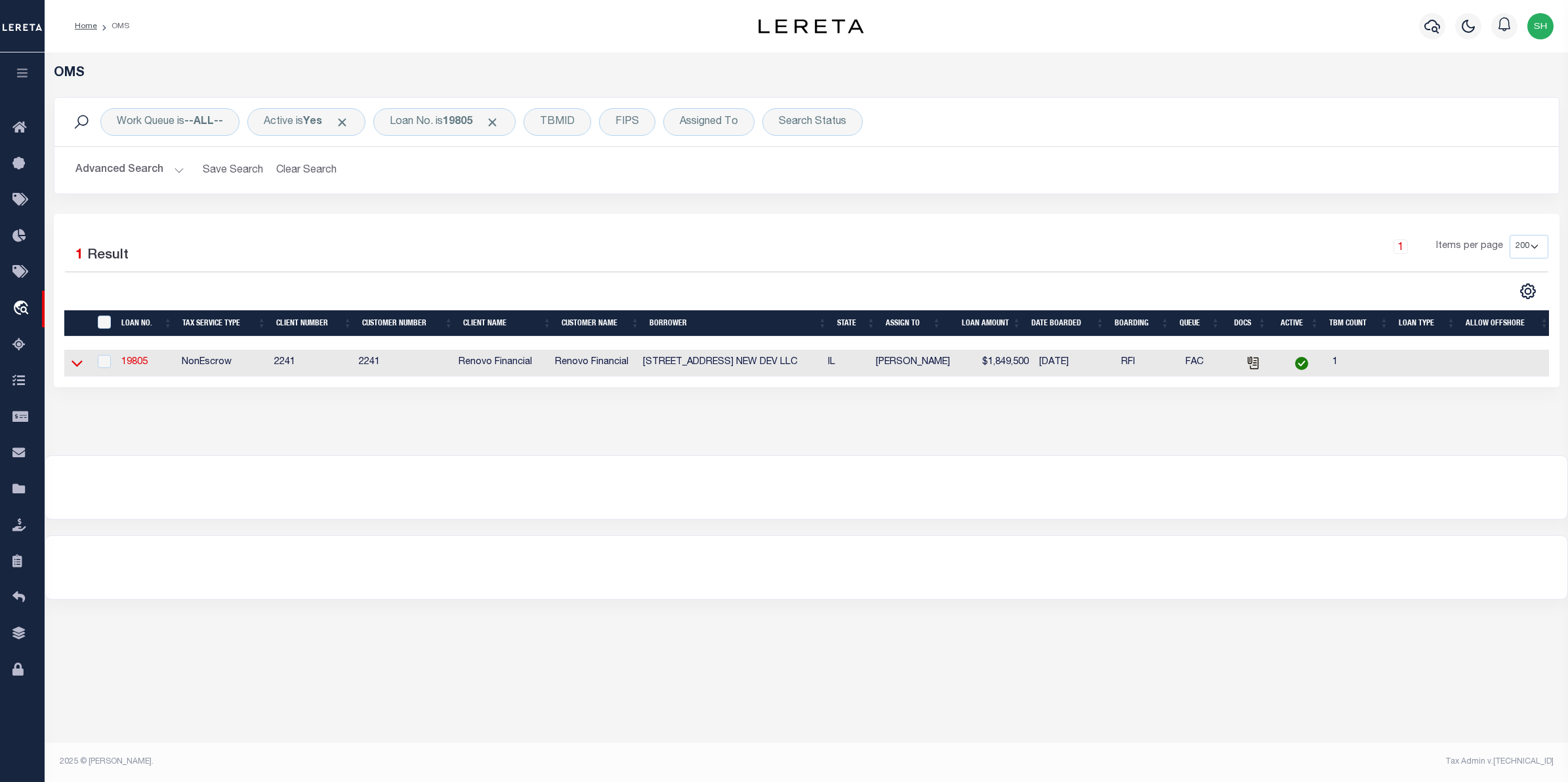
click at [73, 361] on icon at bounding box center [77, 363] width 11 height 14
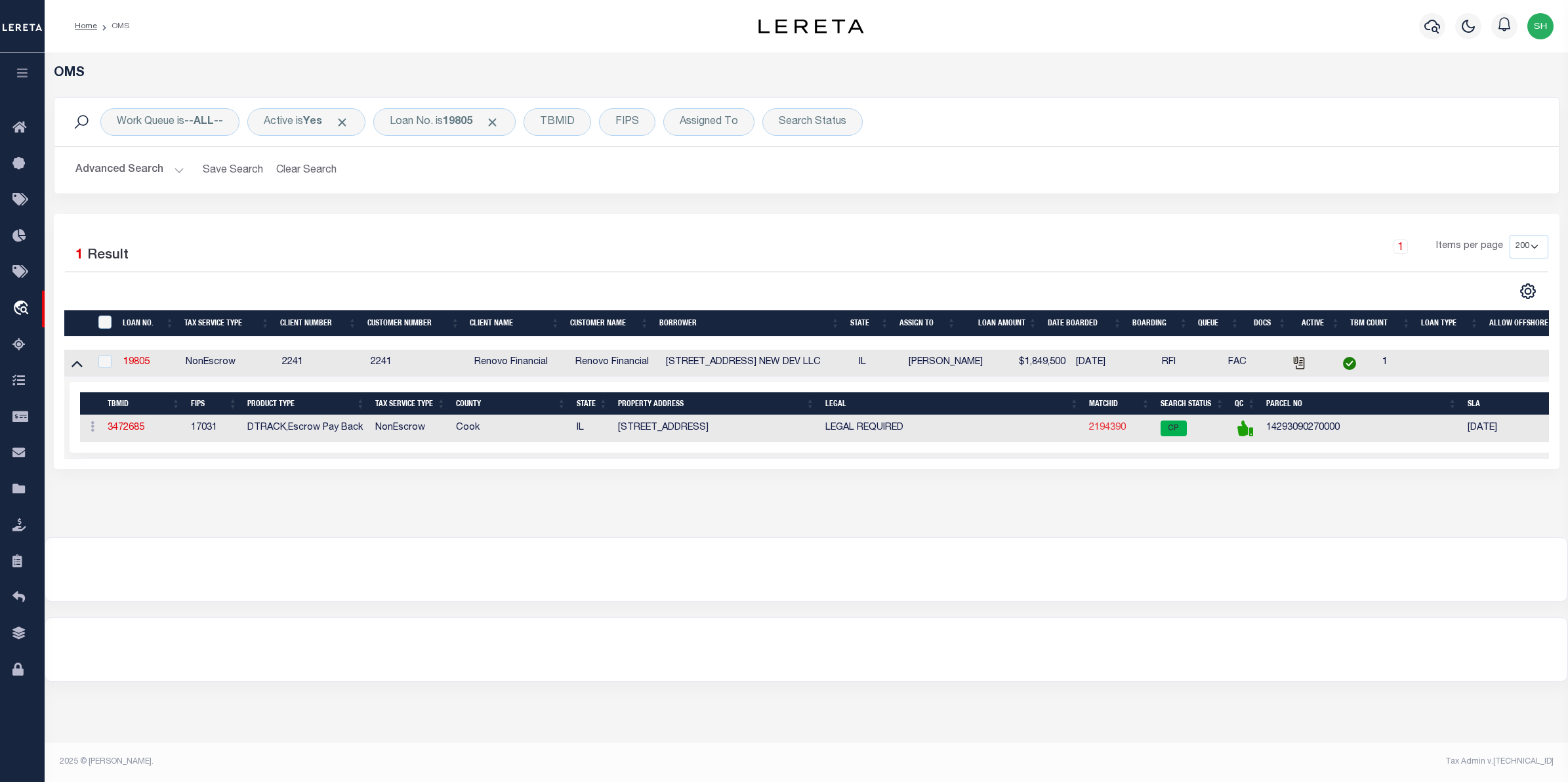
click at [1093, 431] on link "2194390" at bounding box center [1107, 427] width 37 height 9
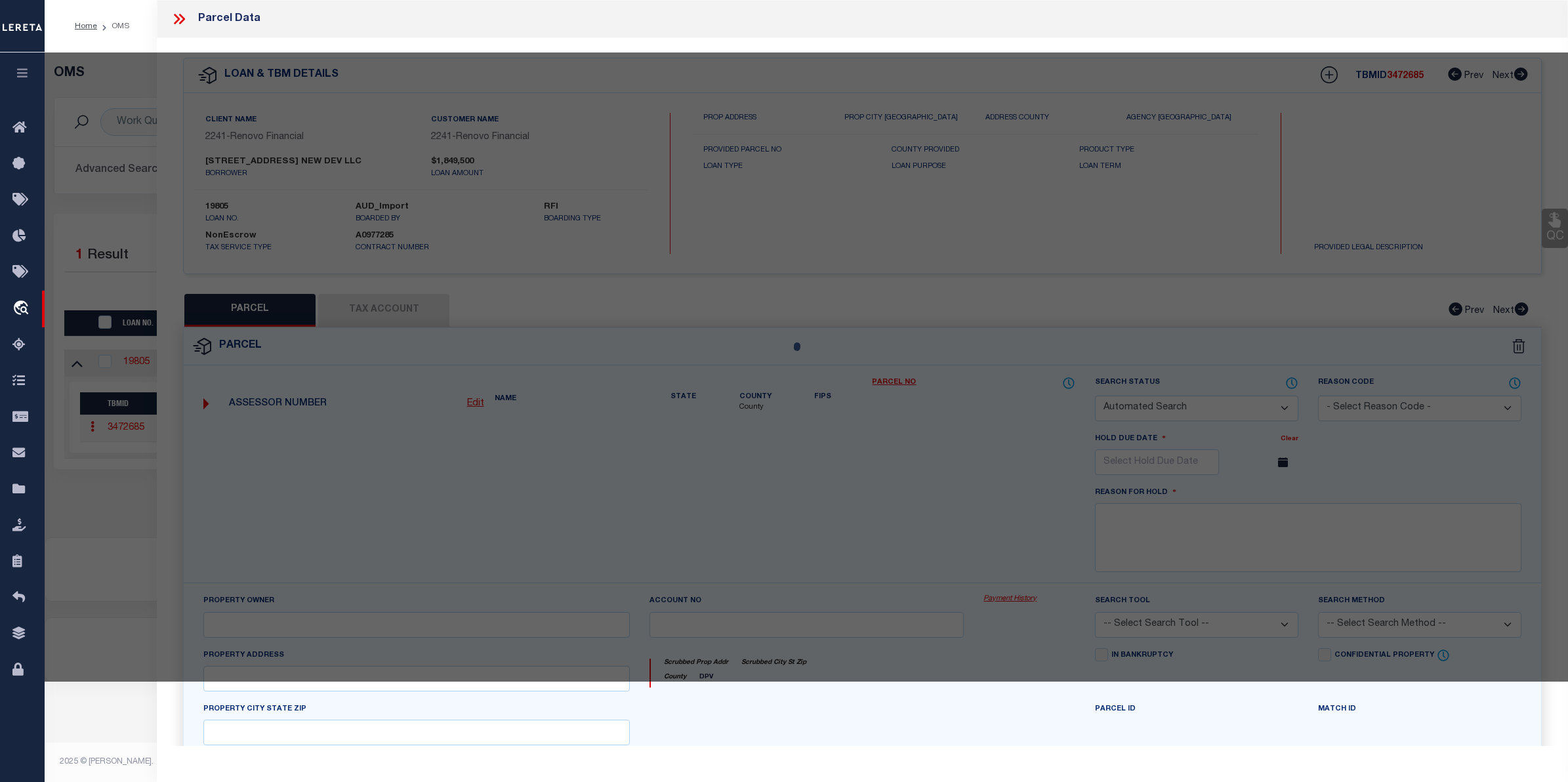
checkbox input "false"
select select "CP"
type input "[PERSON_NAME]"
select select "AGW"
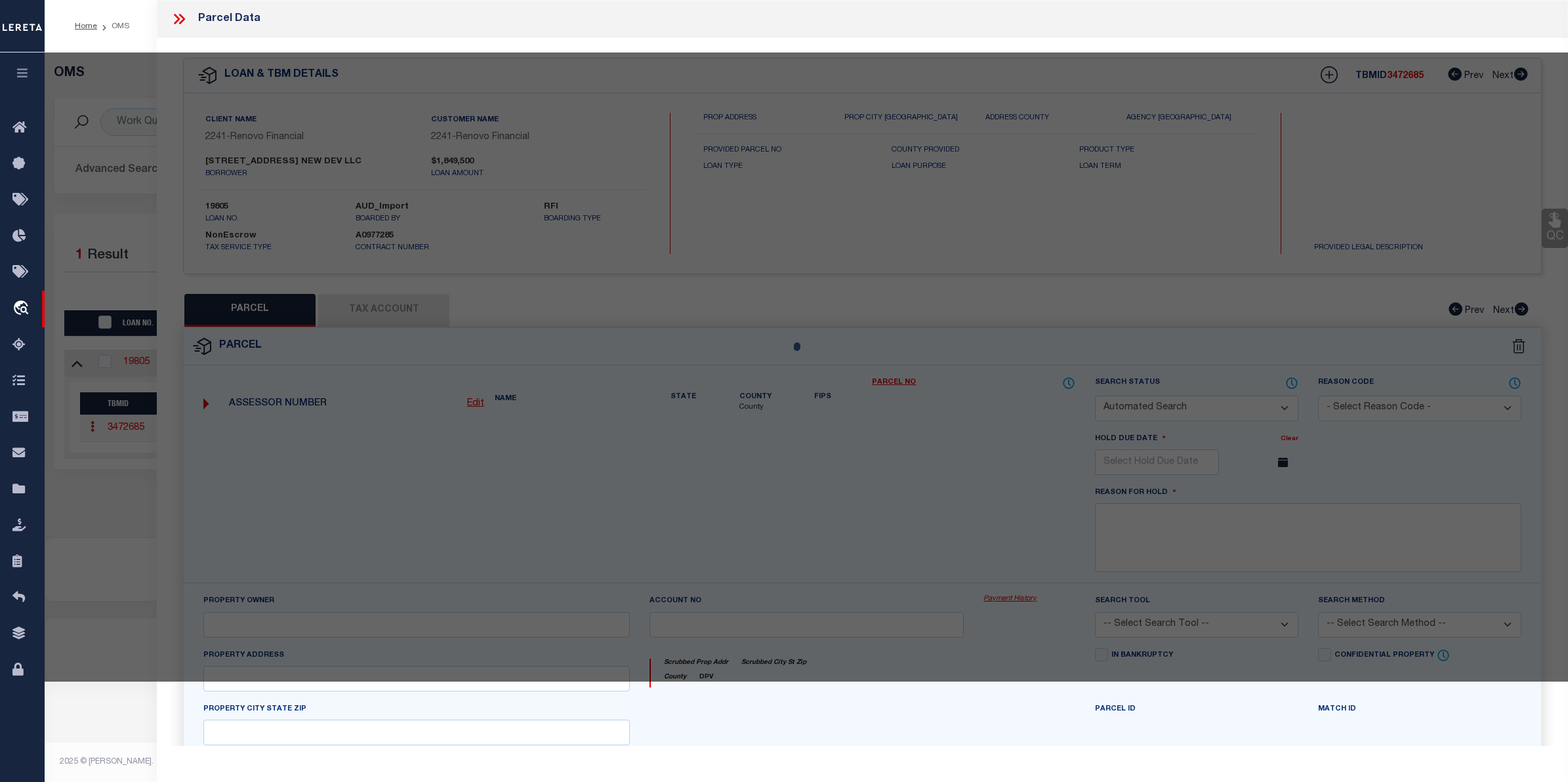
select select "LEG"
type input "2648 N MAGNOLIA AVE"
checkbox input "false"
type input "CHICAGO, IL 60614"
type textarea "(SUBDIVISION) OF EH OF BLK2 OF [PERSON_NAME] & CO SUB OF OUTLOT 44 OF SHEFFIELD…"
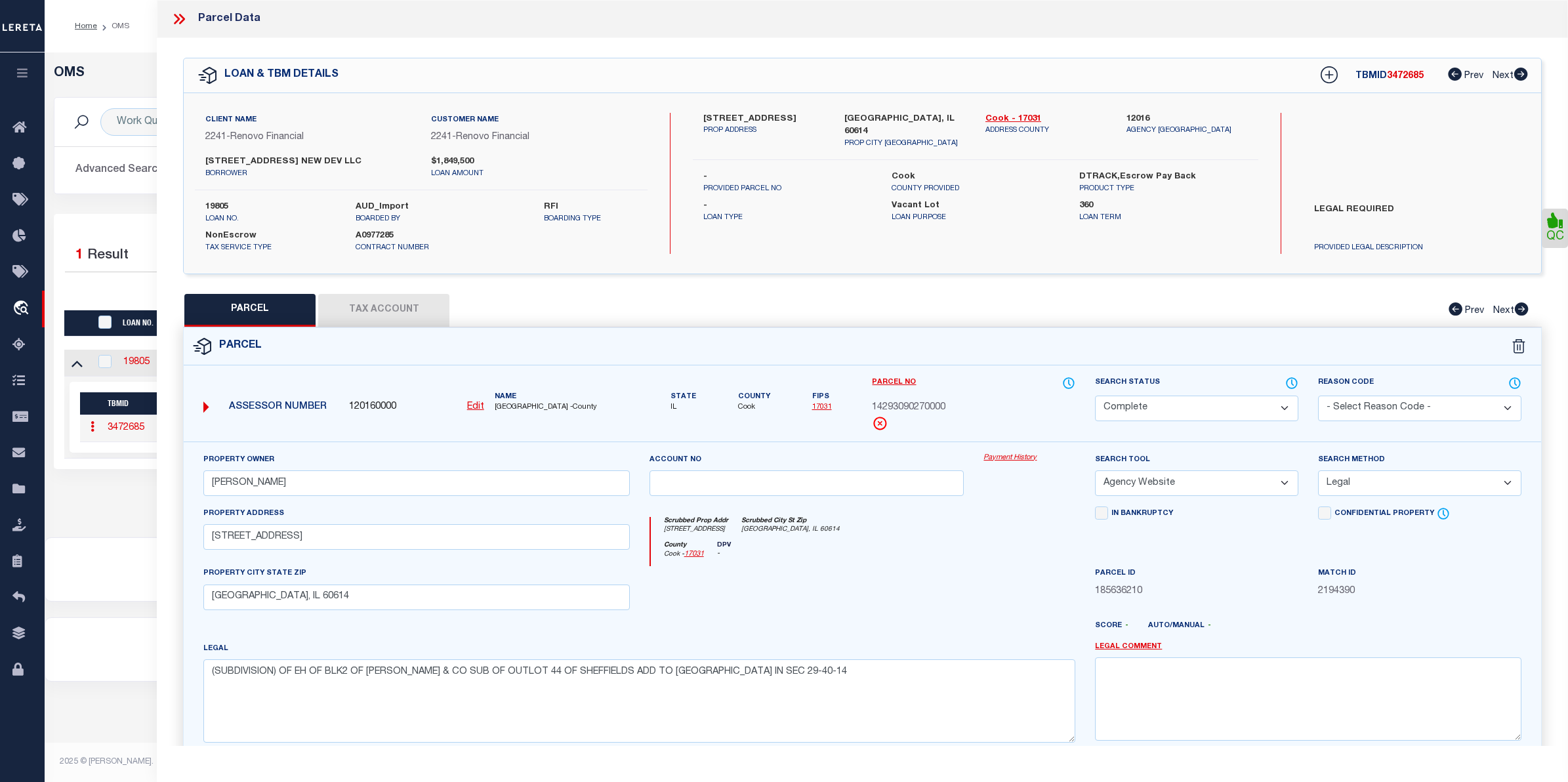
click at [1003, 460] on link "Payment History" at bounding box center [1029, 458] width 92 height 11
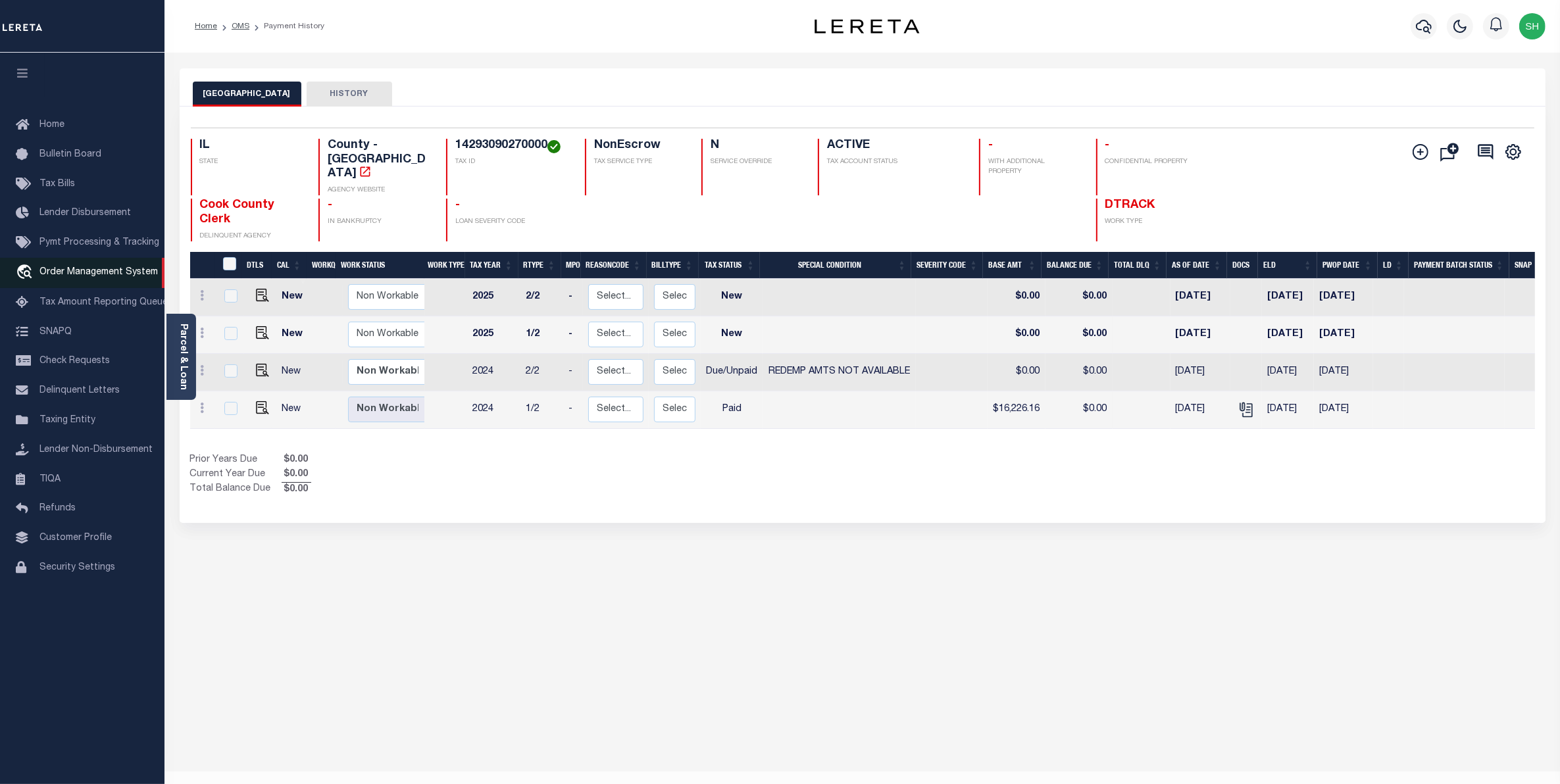
click at [61, 277] on span "Order Management System" at bounding box center [98, 272] width 119 height 9
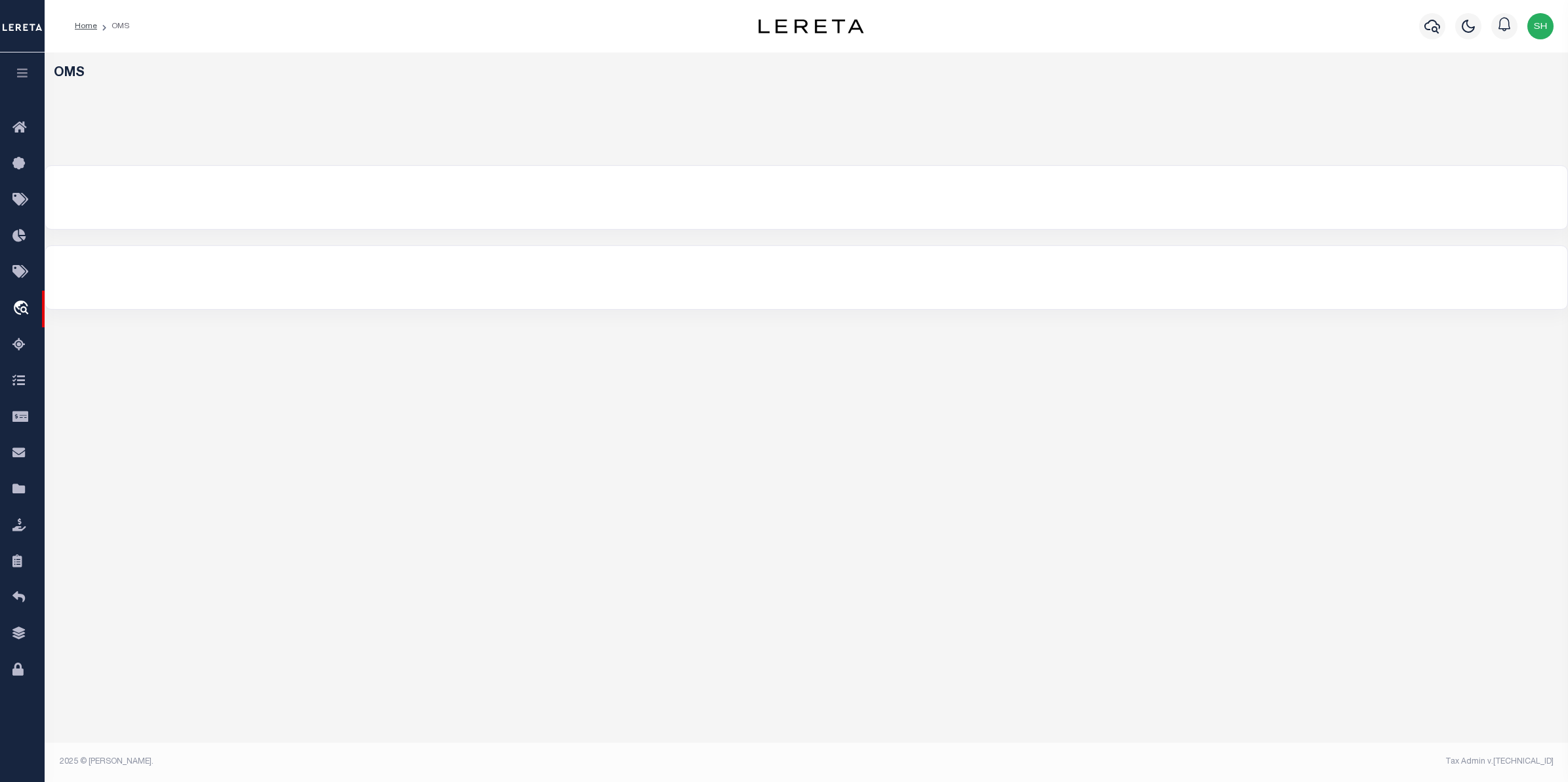
select select "200"
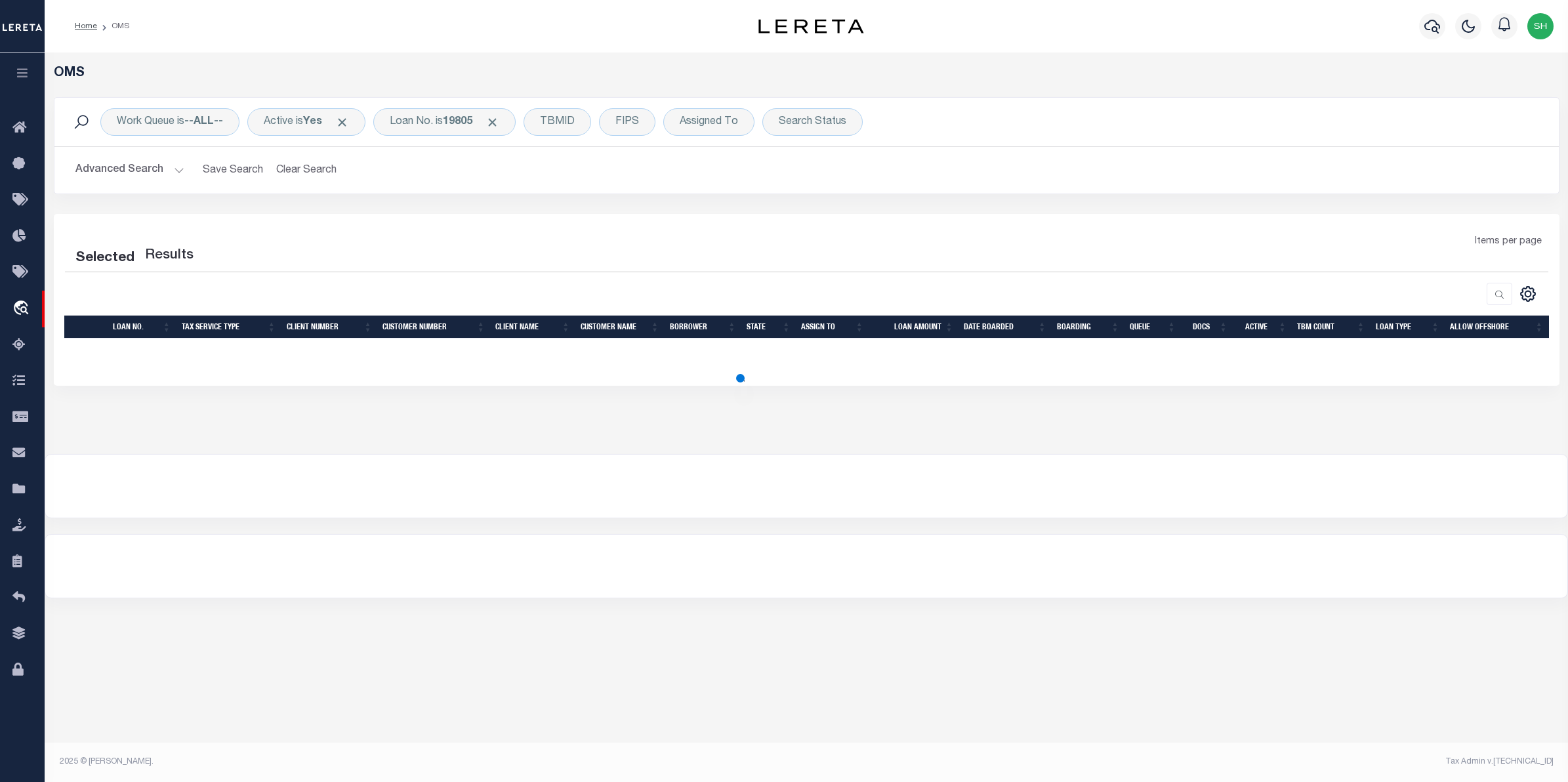
select select "200"
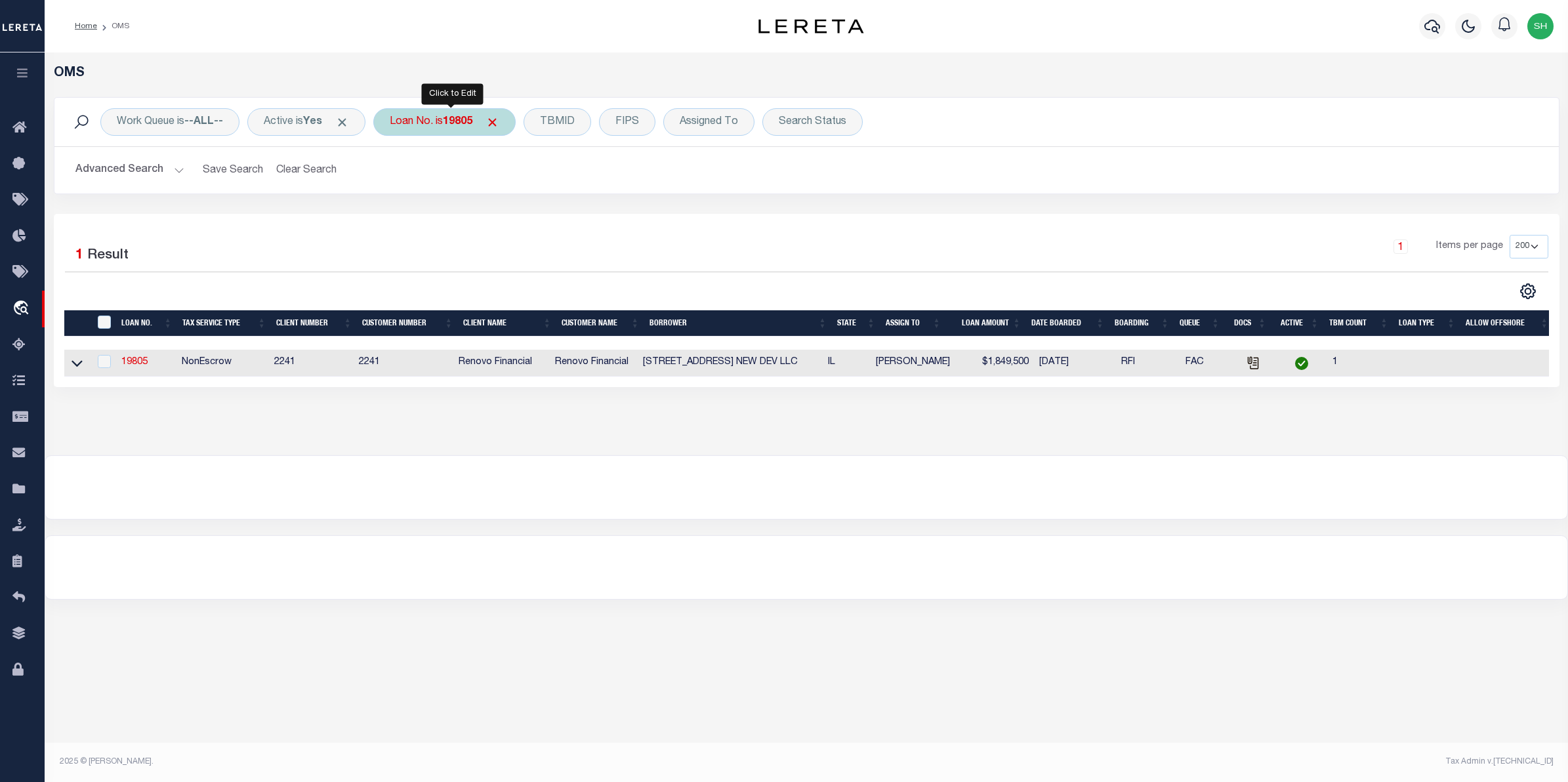
click at [419, 122] on div "Loan No. is 19805" at bounding box center [444, 122] width 142 height 28
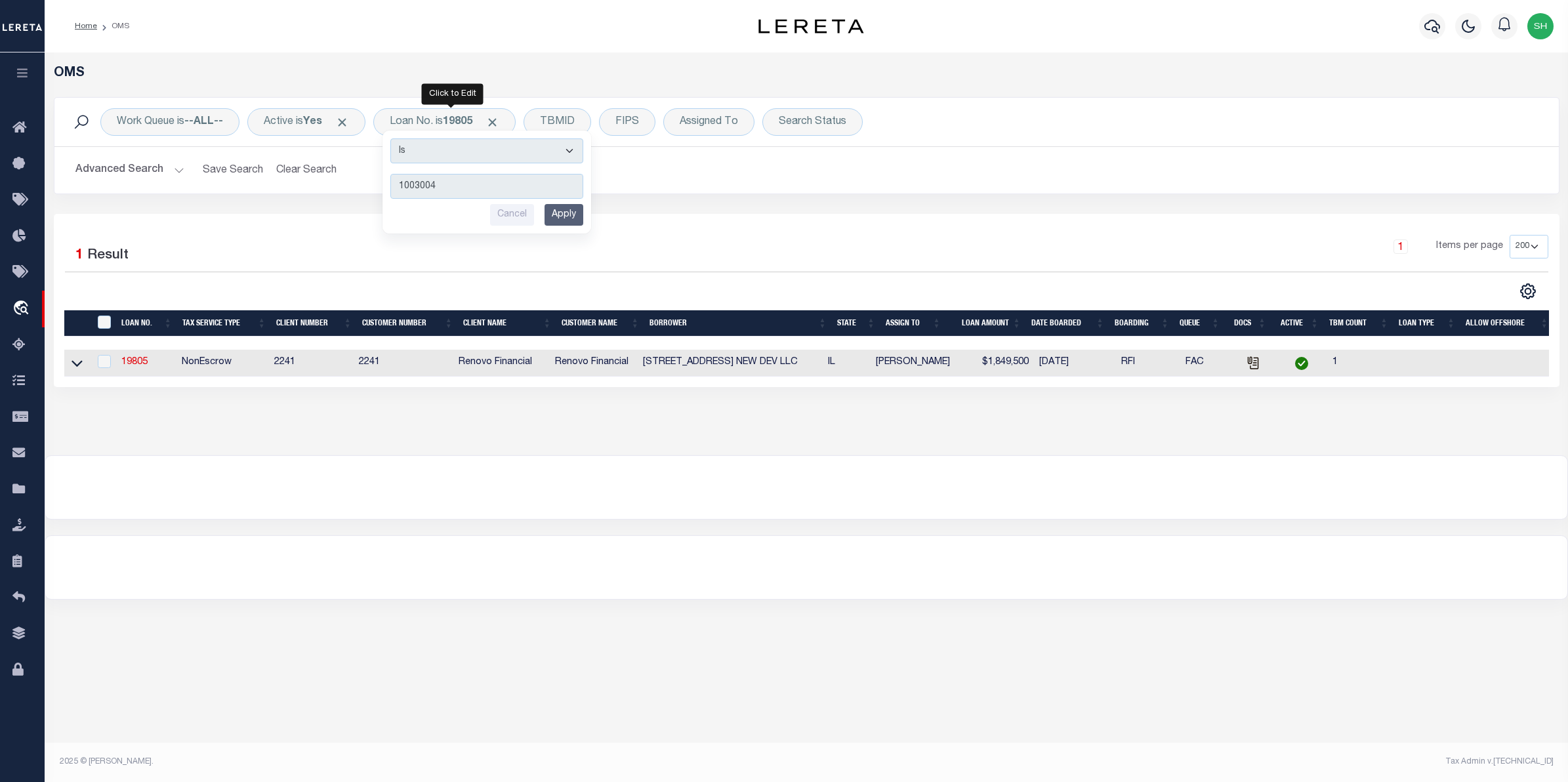
type input "10030045"
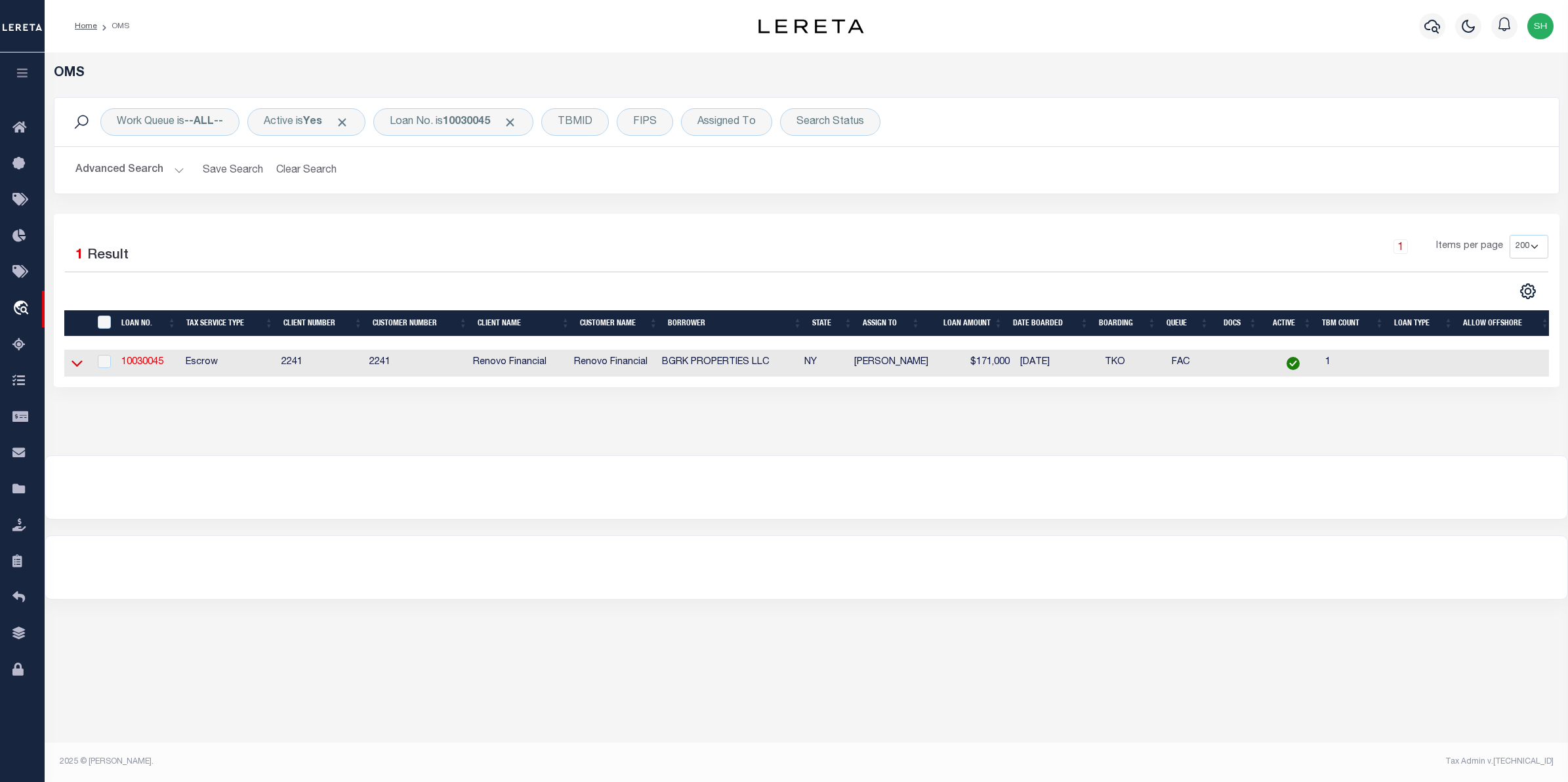
click at [77, 364] on icon at bounding box center [77, 363] width 11 height 14
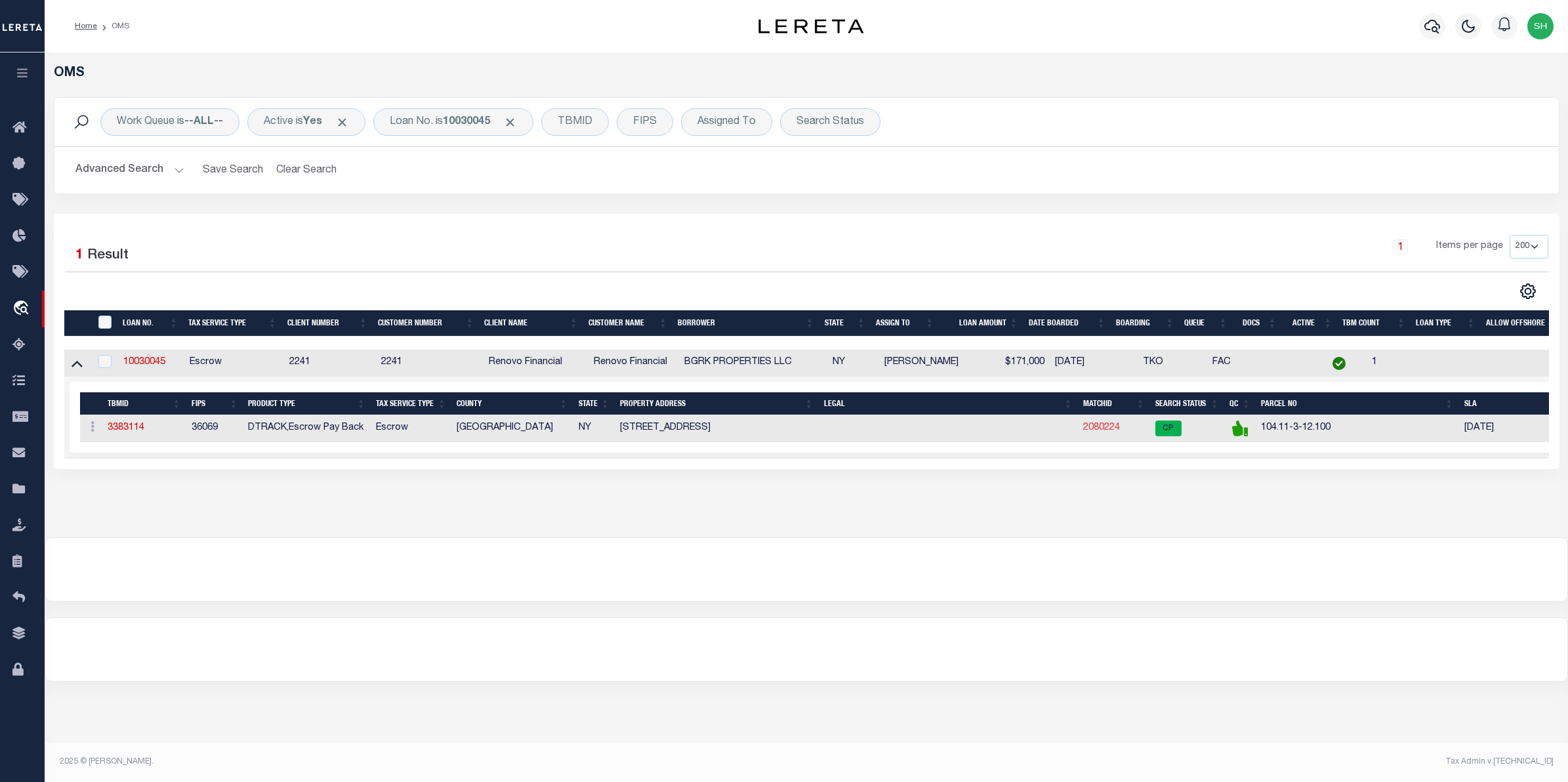
click at [1101, 432] on link "2080224" at bounding box center [1101, 427] width 37 height 9
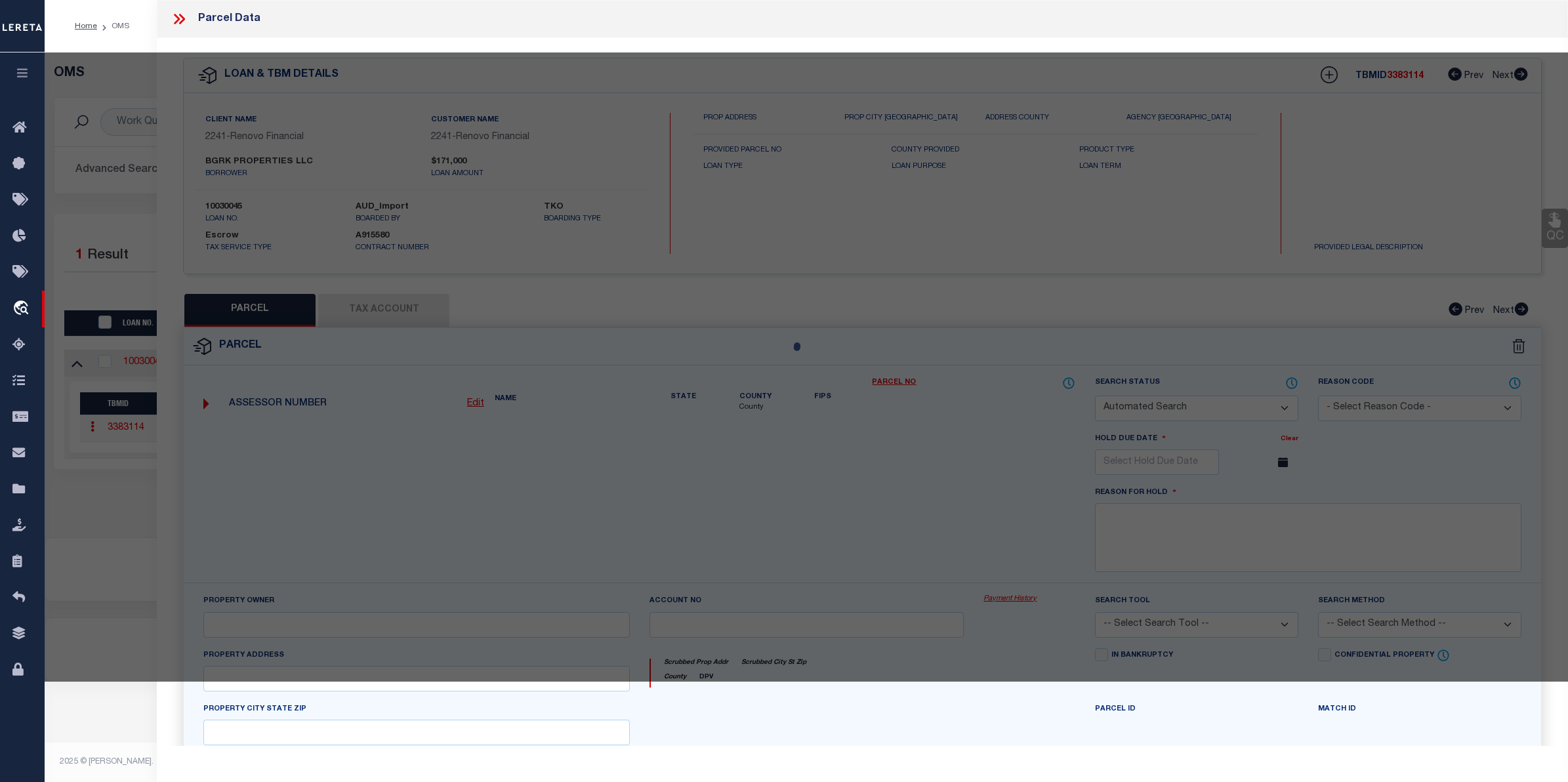
checkbox input "false"
select select "CP"
type input "BGRK PROPERTIES LLC"
select select "AGW"
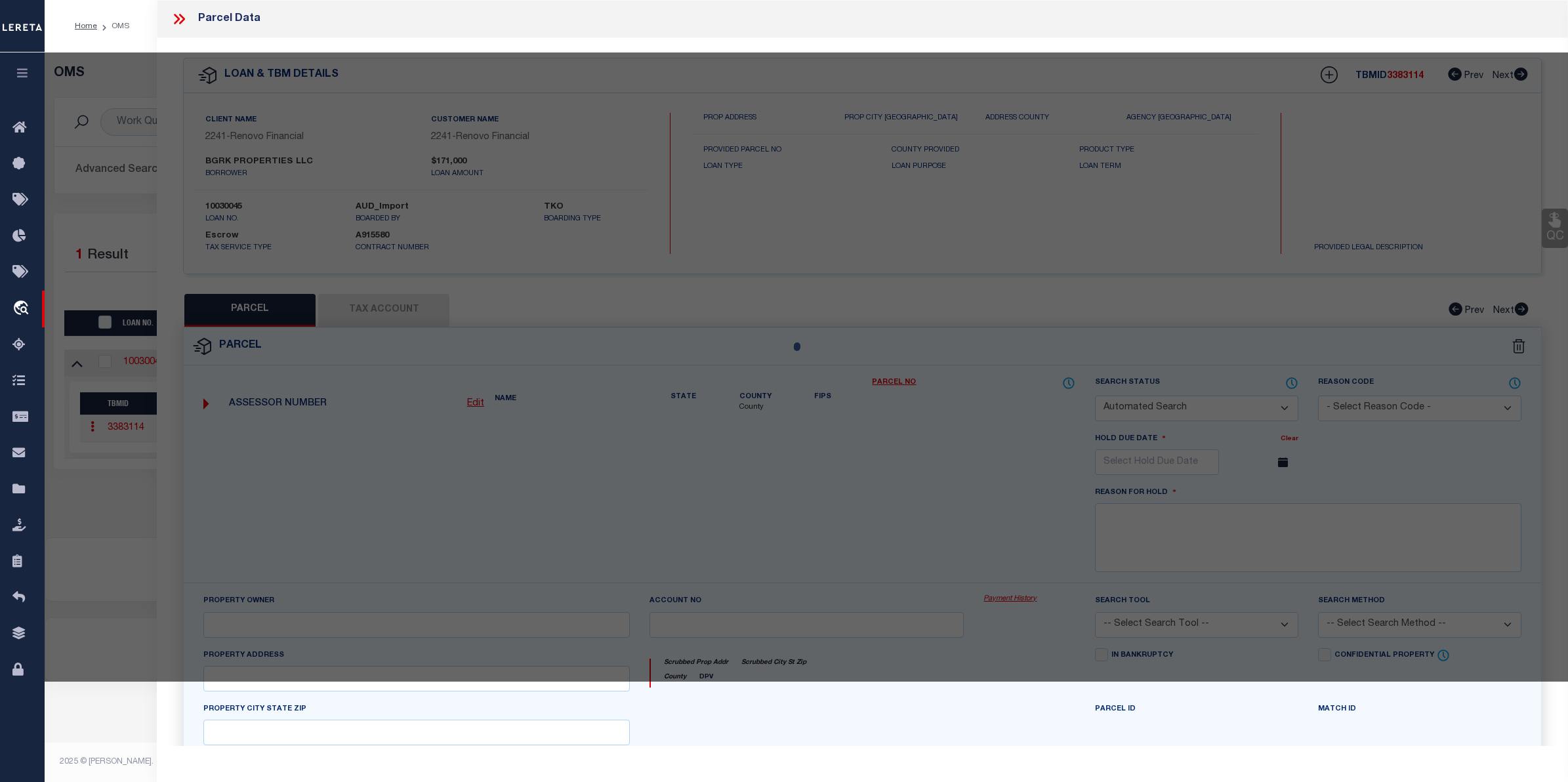
select select "ADD"
type input "180 GENESEE ST"
checkbox input "false"
type input "GENEVA NY 14456"
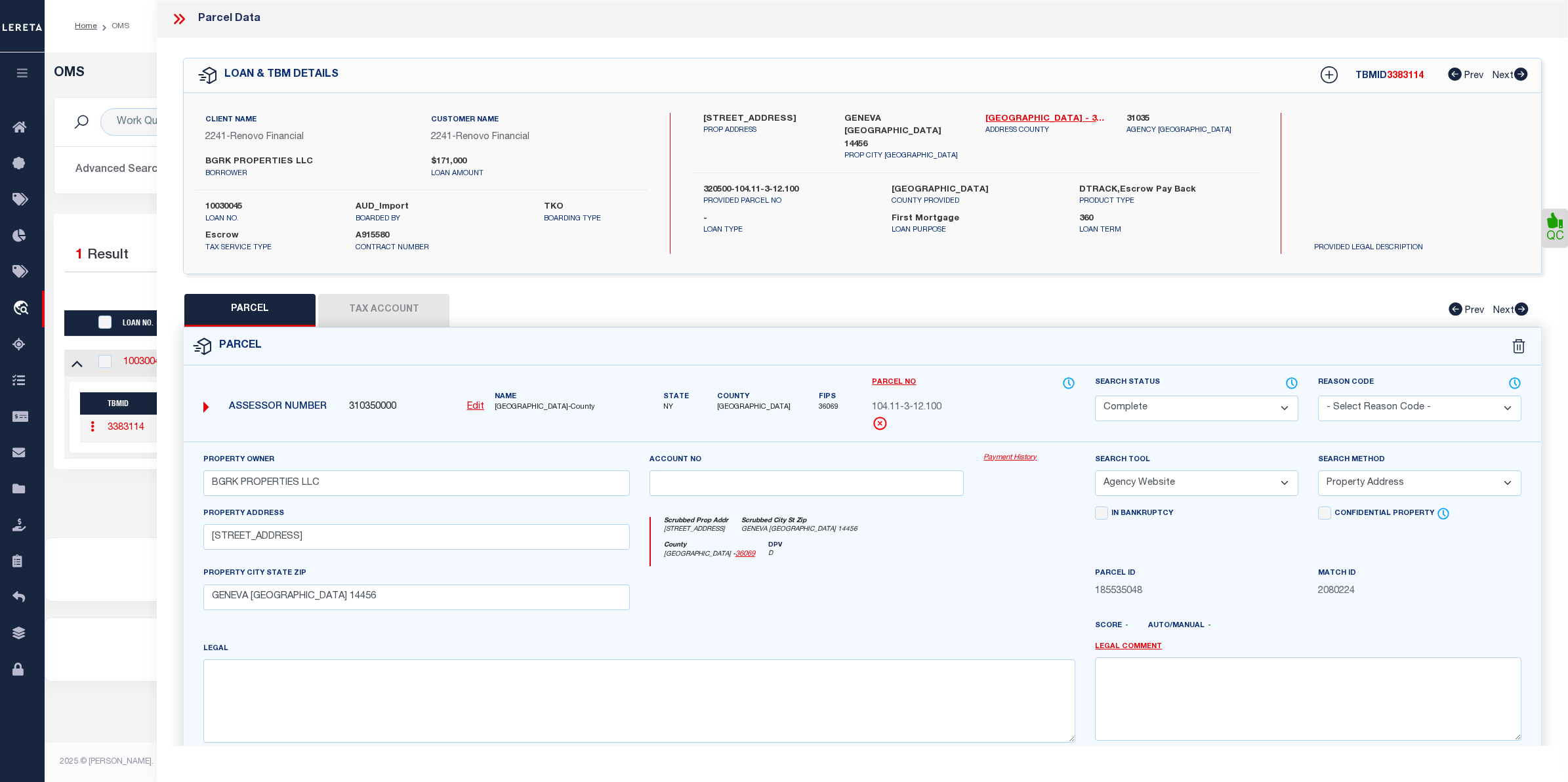
click at [1022, 462] on link "Payment History" at bounding box center [1029, 458] width 92 height 11
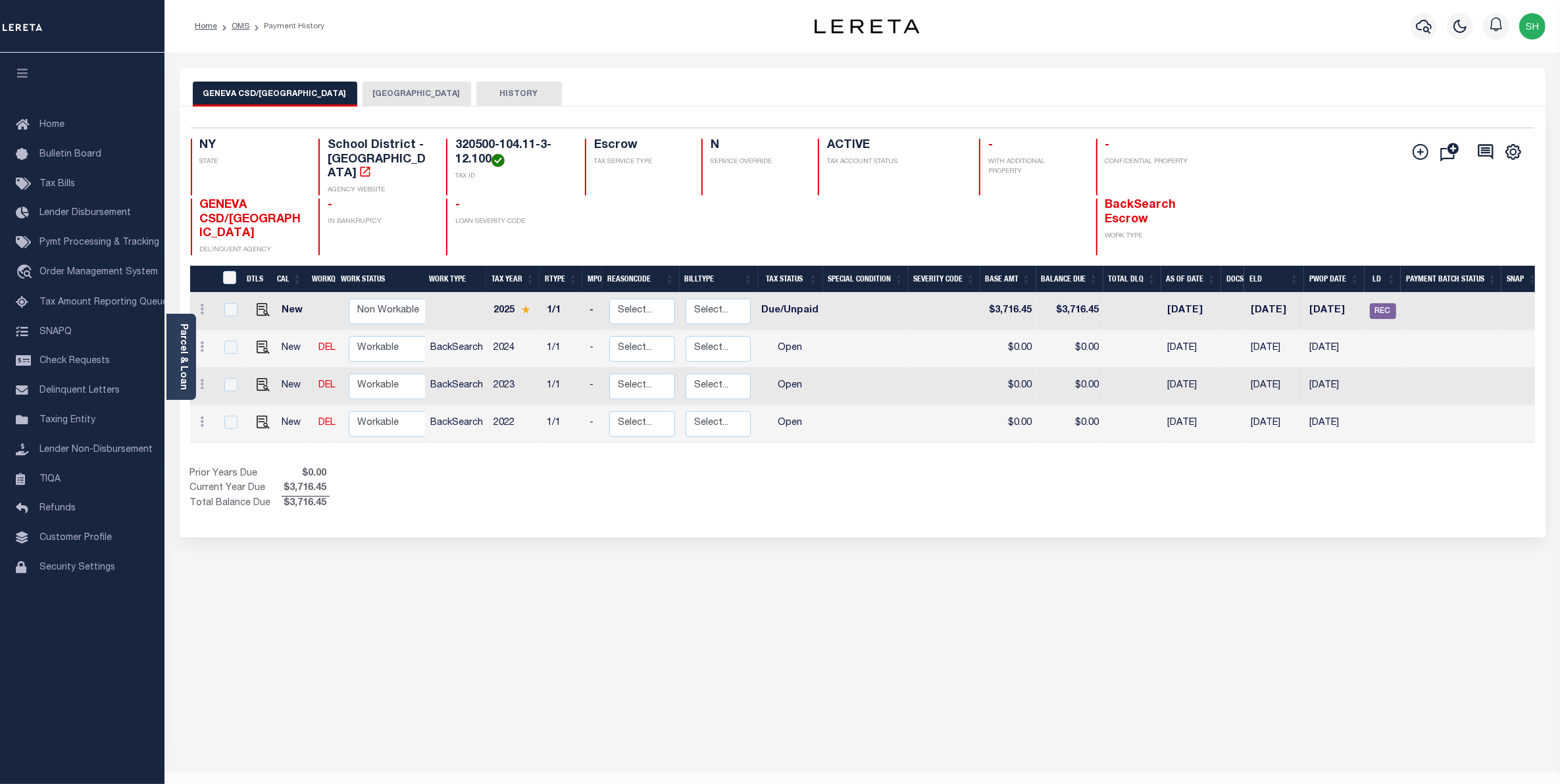
click at [390, 100] on button "[GEOGRAPHIC_DATA]" at bounding box center [416, 94] width 108 height 25
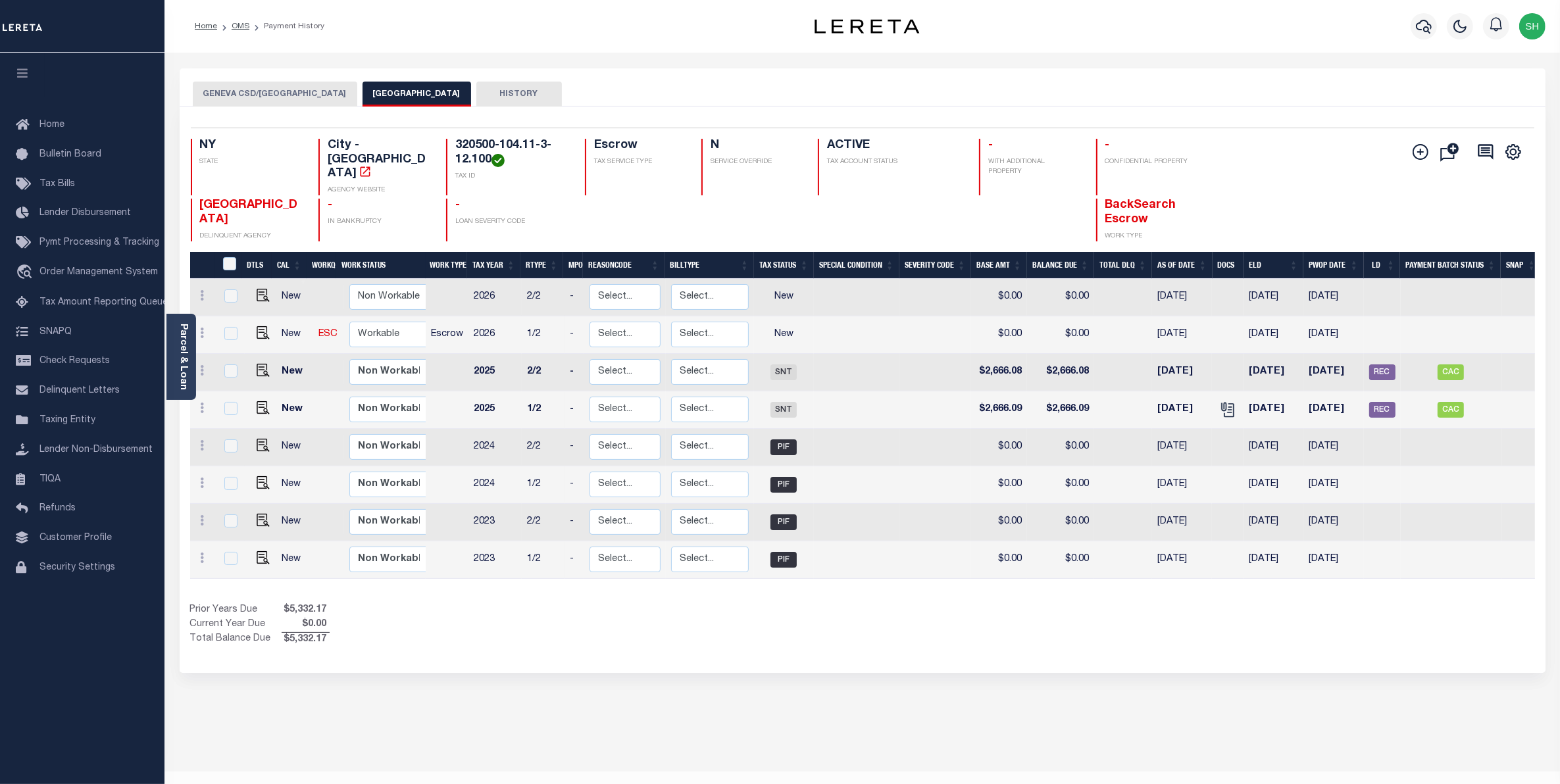
click at [813, 63] on div "Parcel & Loan Loan Details 10030045 LOAN NO TKO" at bounding box center [862, 431] width 1385 height 759
click at [296, 93] on button "GENEVA CSD/GENEVA CITY" at bounding box center [275, 94] width 164 height 25
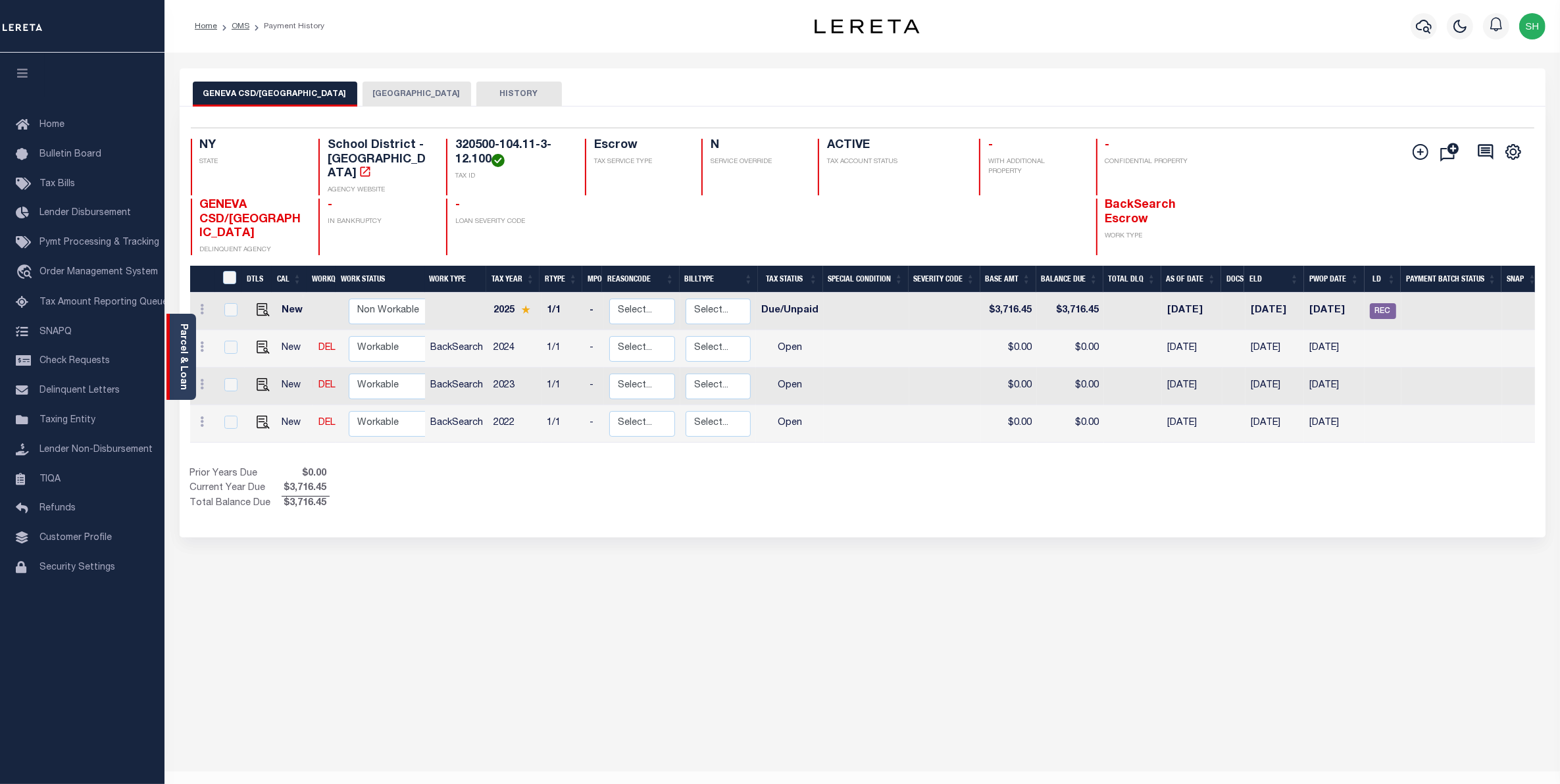
click at [181, 367] on link "Parcel & Loan" at bounding box center [183, 356] width 9 height 66
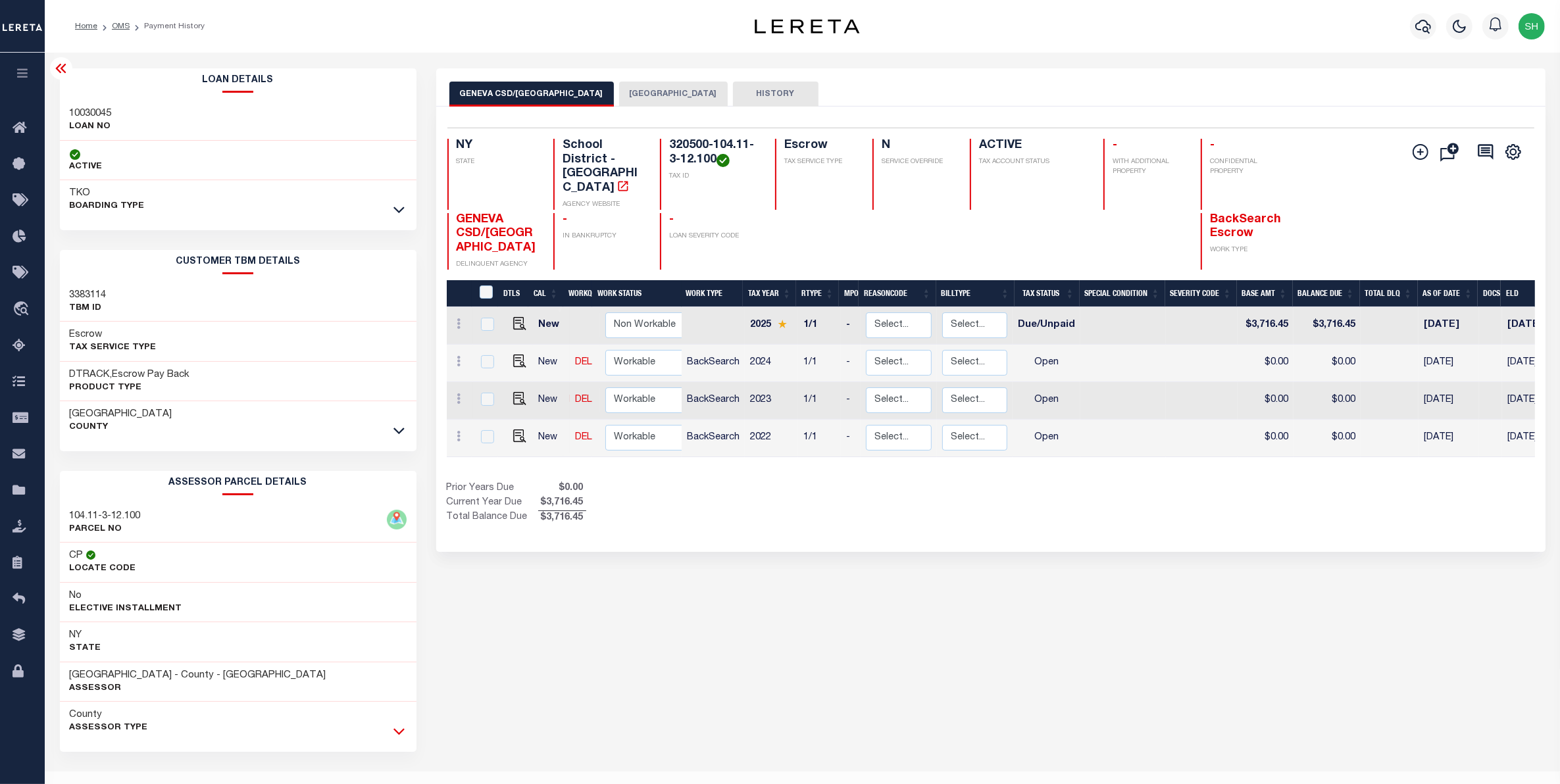
click at [402, 731] on icon at bounding box center [399, 731] width 11 height 14
drag, startPoint x: 133, startPoint y: 756, endPoint x: 91, endPoint y: 751, distance: 42.3
click at [91, 751] on h3 "180 GENESEE ST" at bounding box center [117, 755] width 95 height 13
copy h3 "GENESEE"
click at [621, 93] on button "GENEVA CITY" at bounding box center [673, 94] width 108 height 25
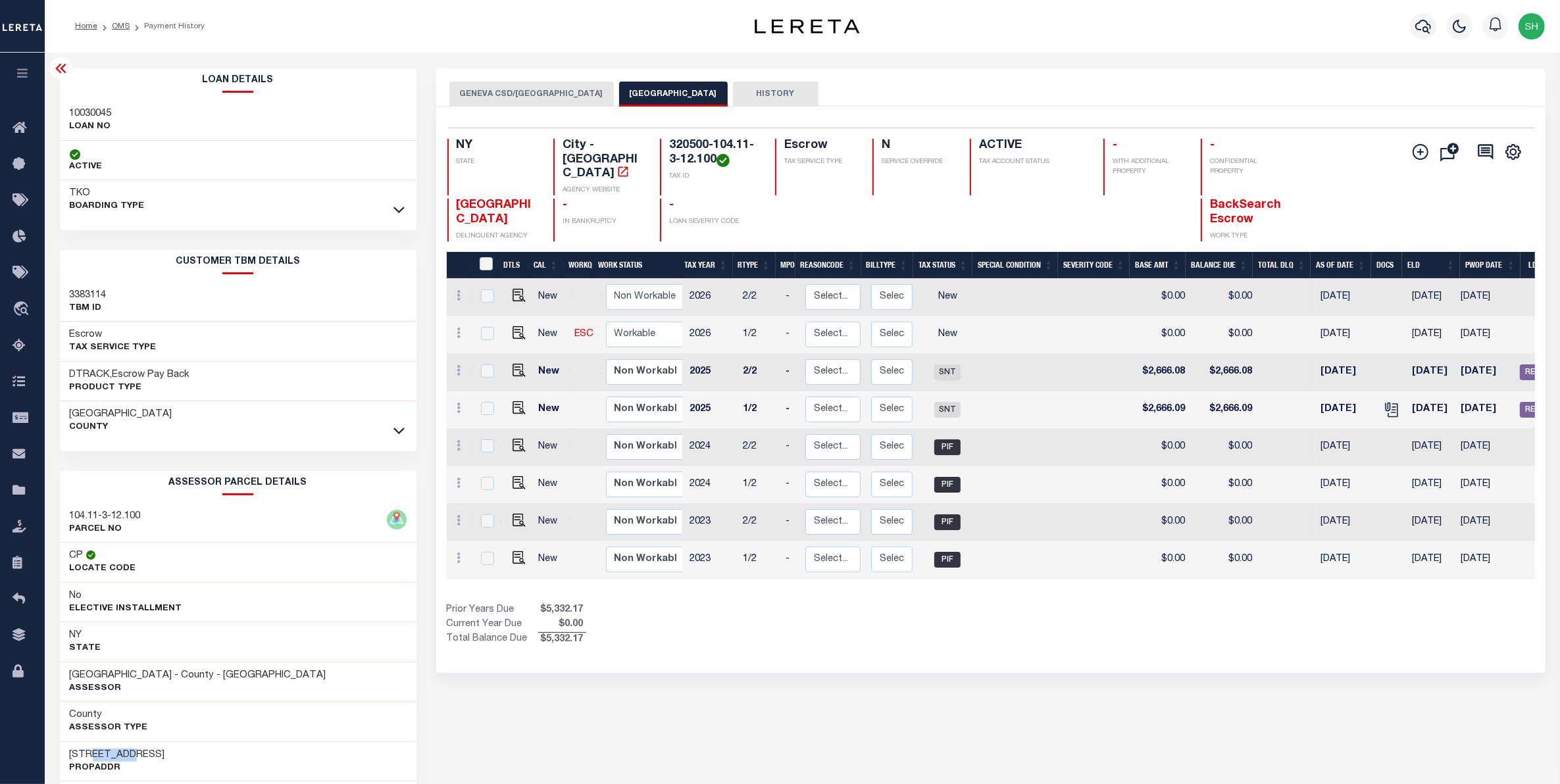
scroll to position [0, 49]
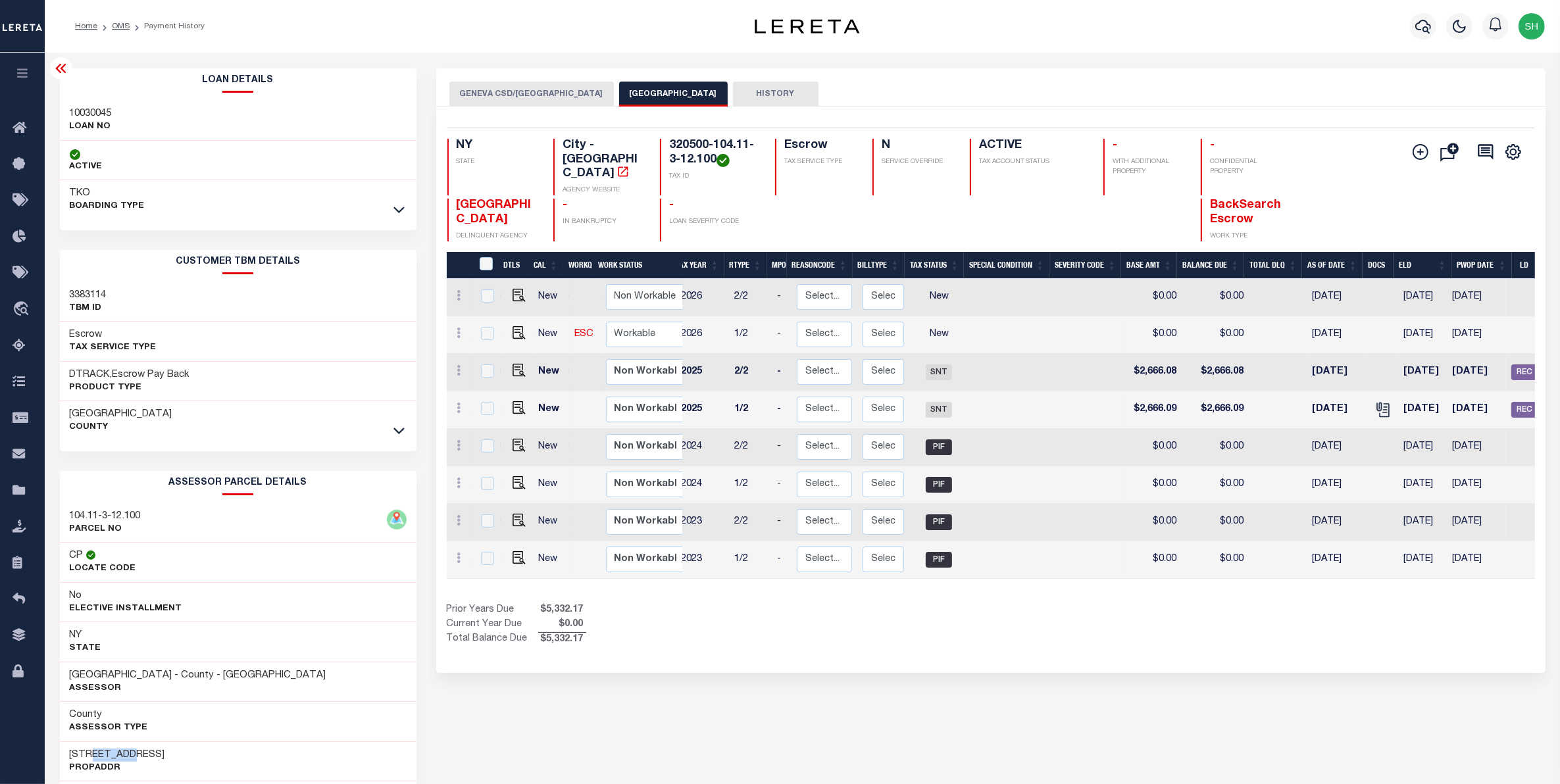
click at [510, 94] on button "GENEVA CSD/GENEVA CITY" at bounding box center [532, 94] width 164 height 25
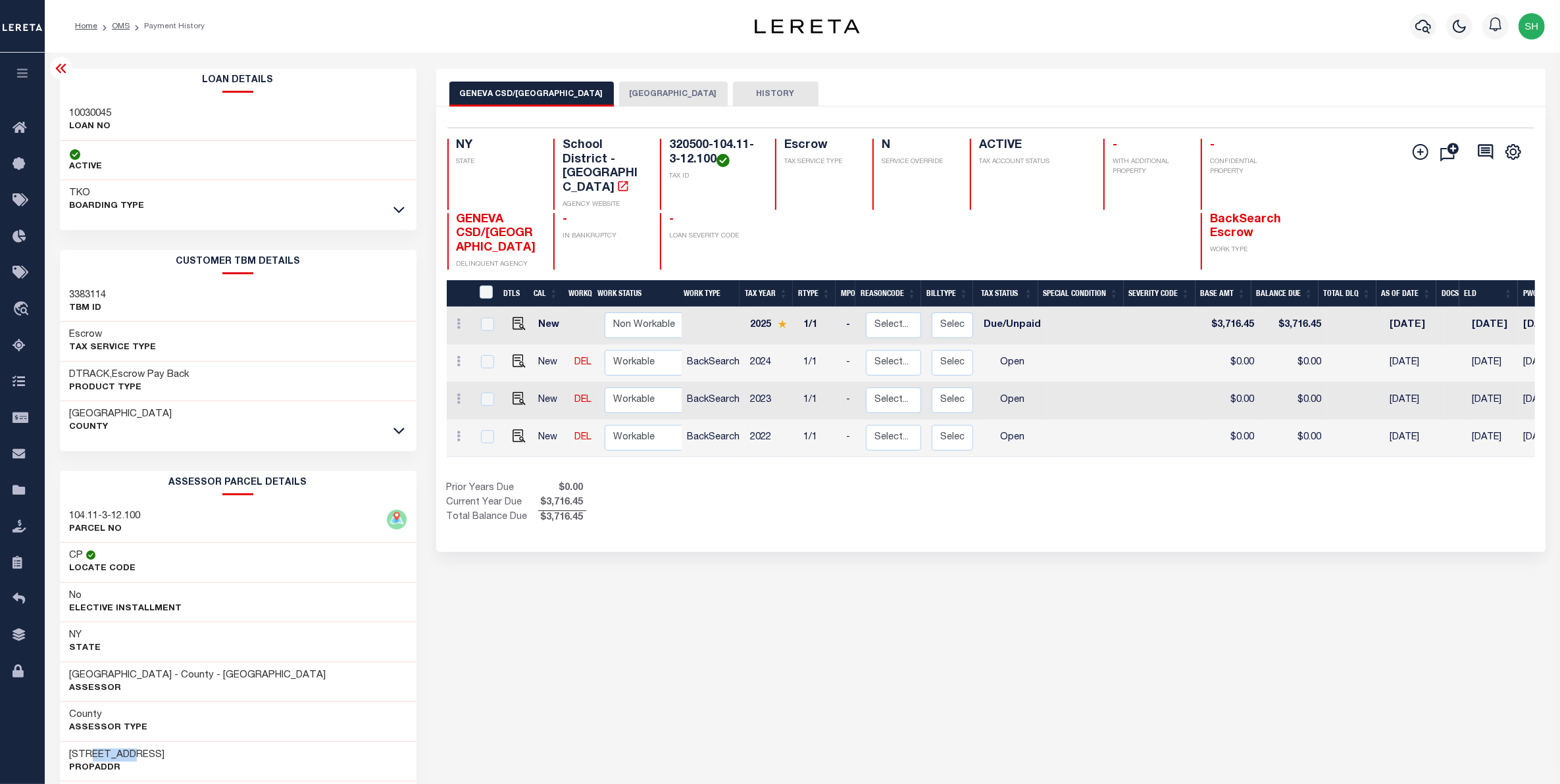
scroll to position [0, 220]
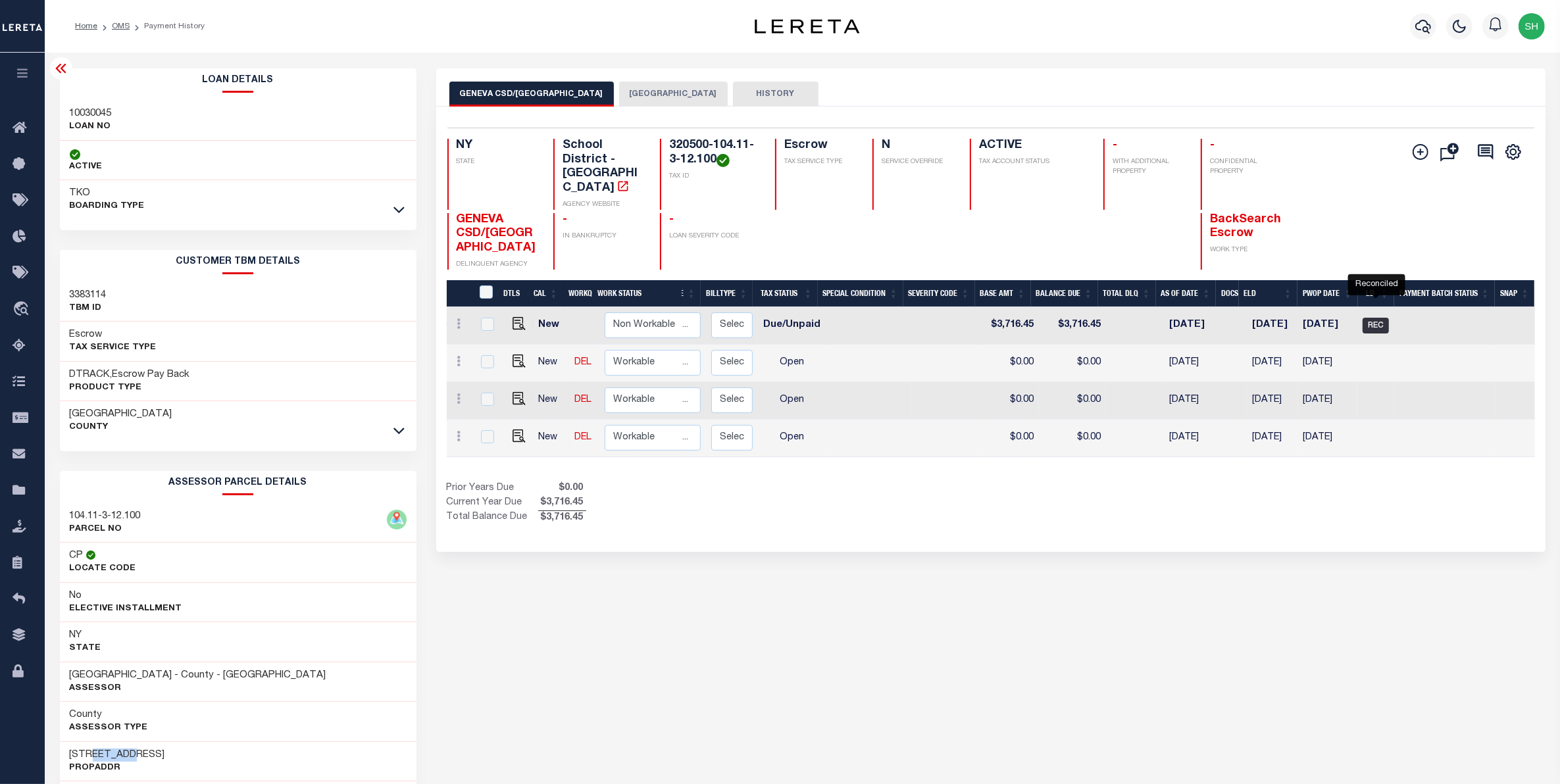
click at [1380, 318] on span "REC" at bounding box center [1376, 326] width 26 height 16
checkbox input "true"
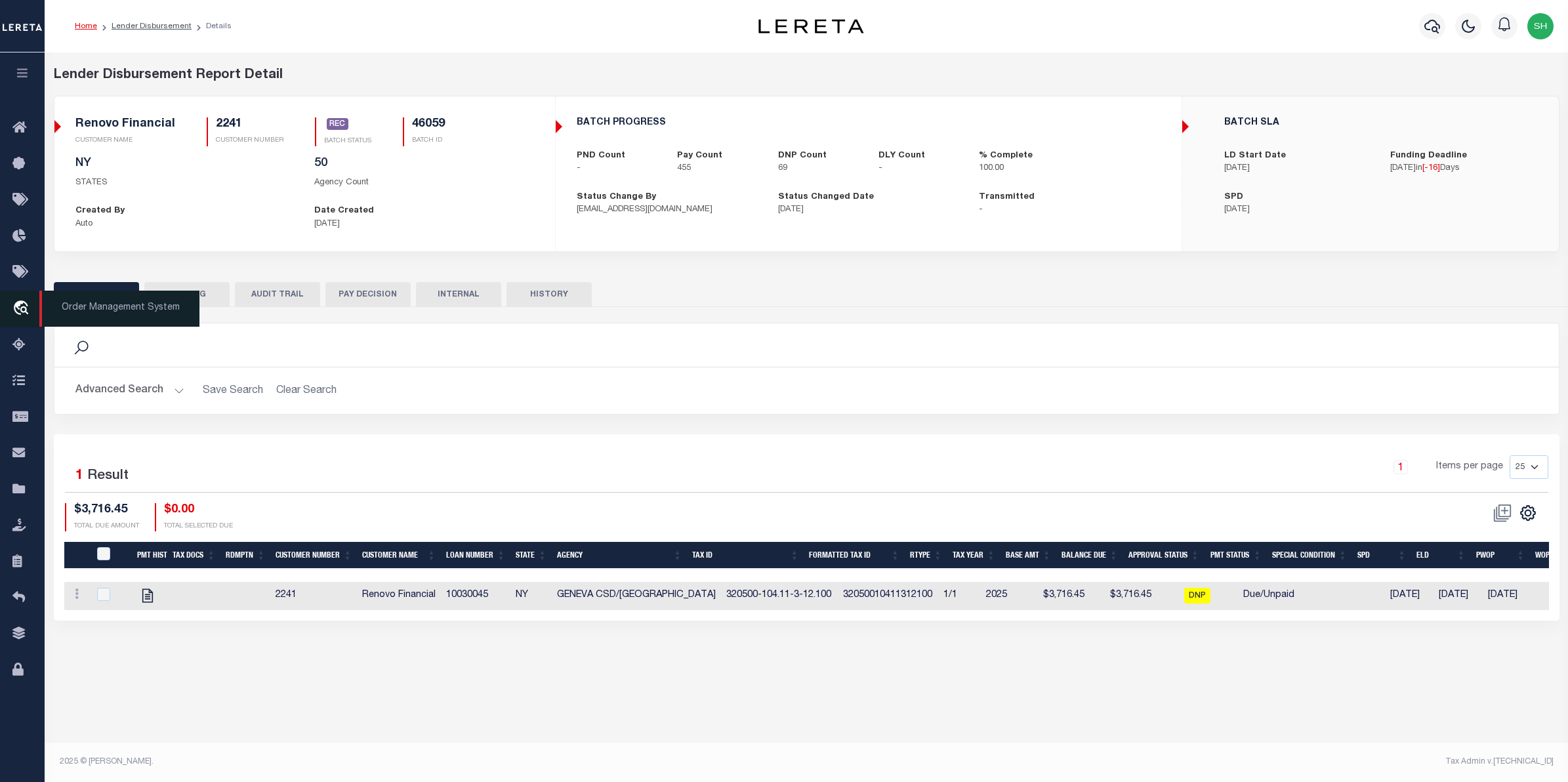
click at [24, 310] on icon "travel_explore" at bounding box center [22, 309] width 21 height 17
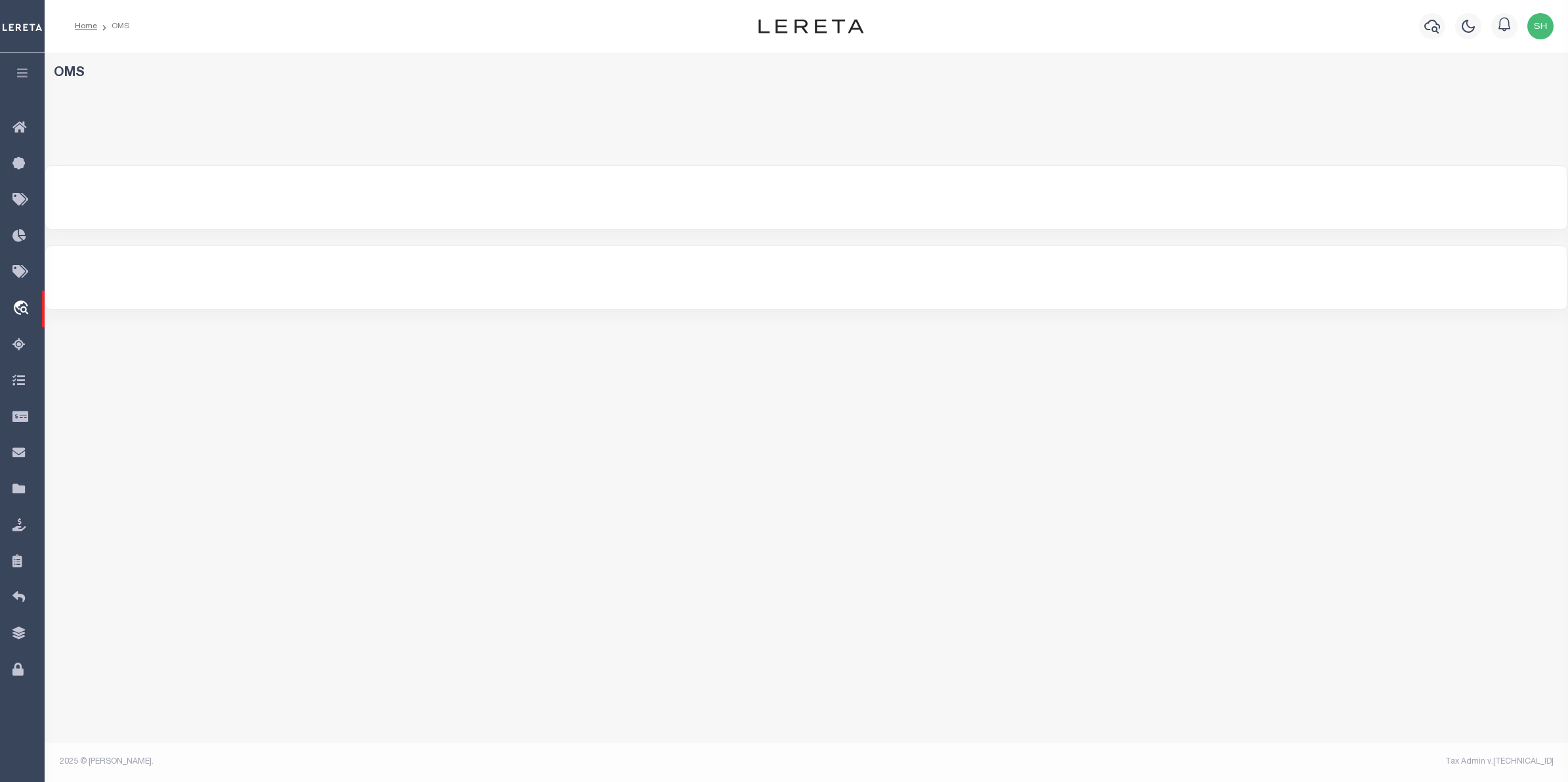
select select "200"
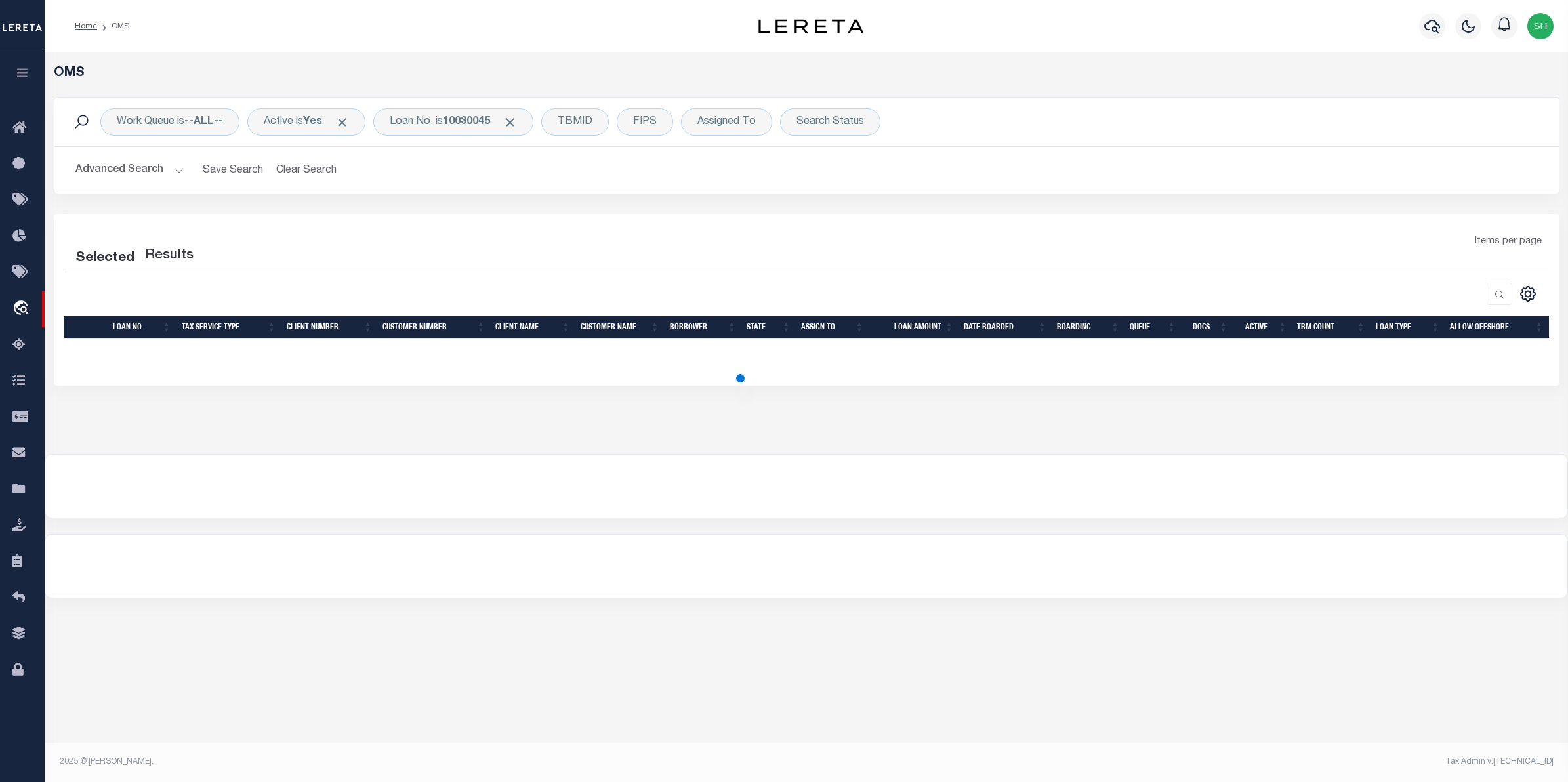
select select "200"
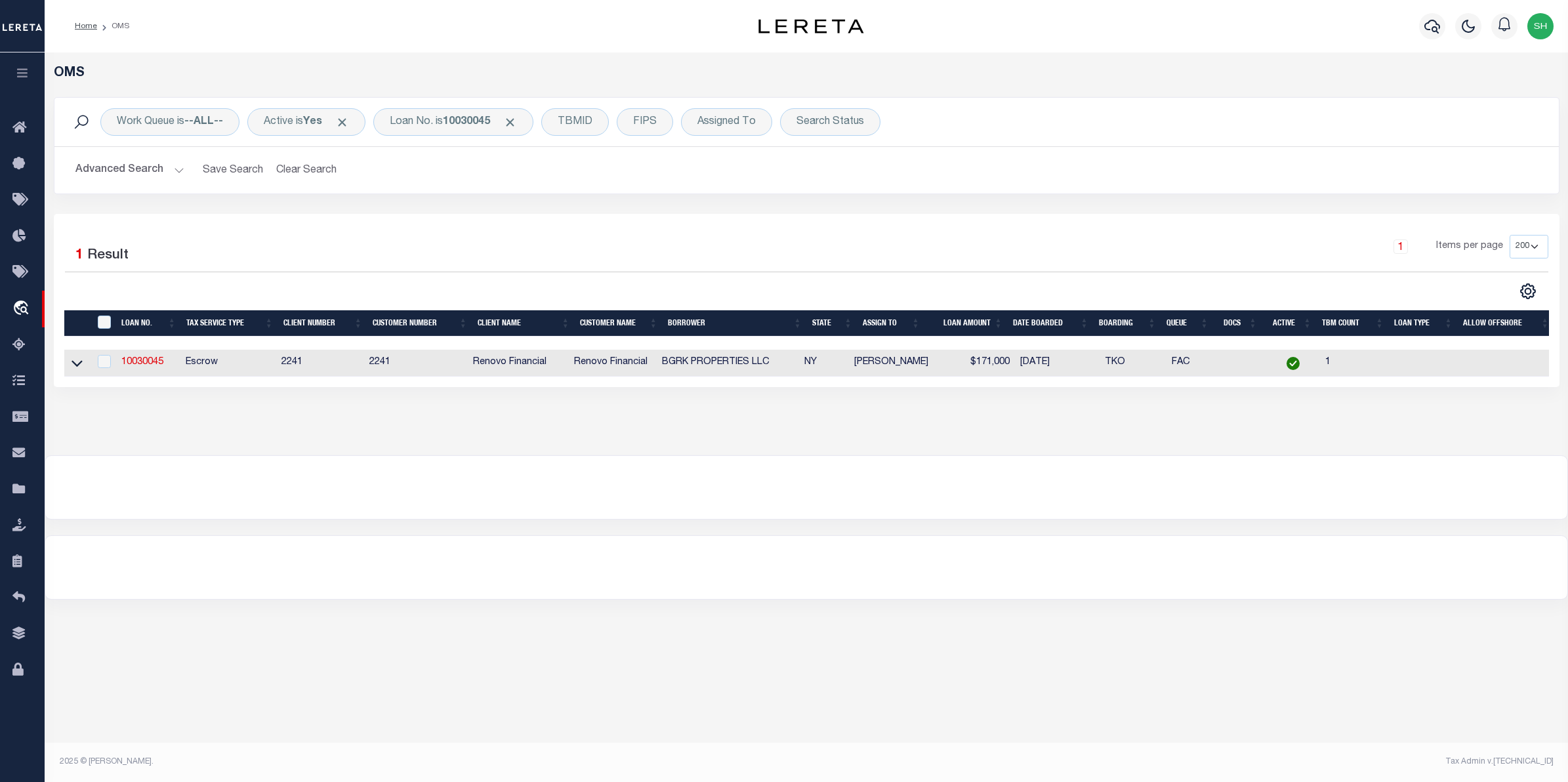
click at [70, 362] on link at bounding box center [77, 362] width 15 height 9
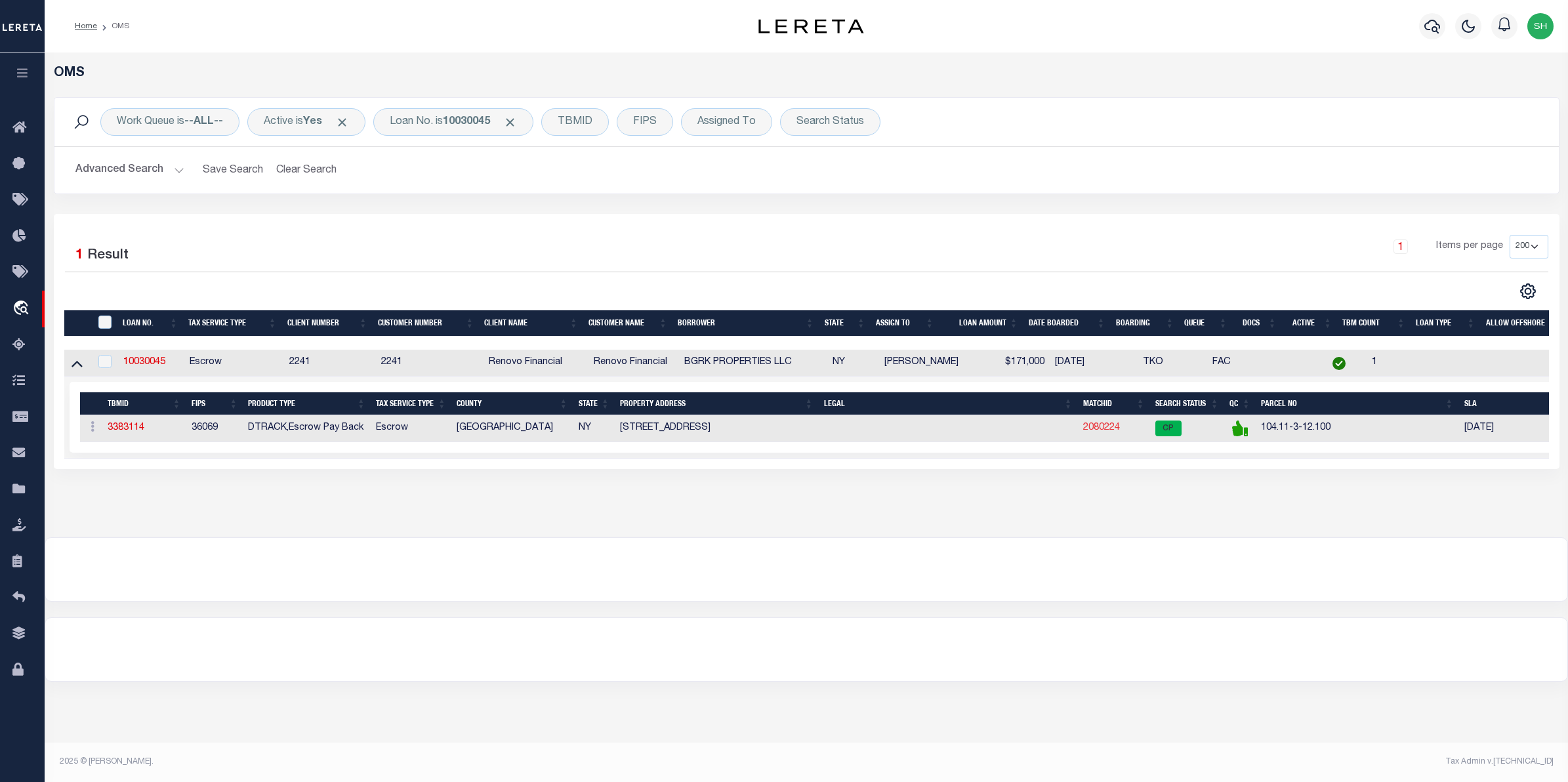
click at [1085, 427] on link "2080224" at bounding box center [1101, 427] width 37 height 9
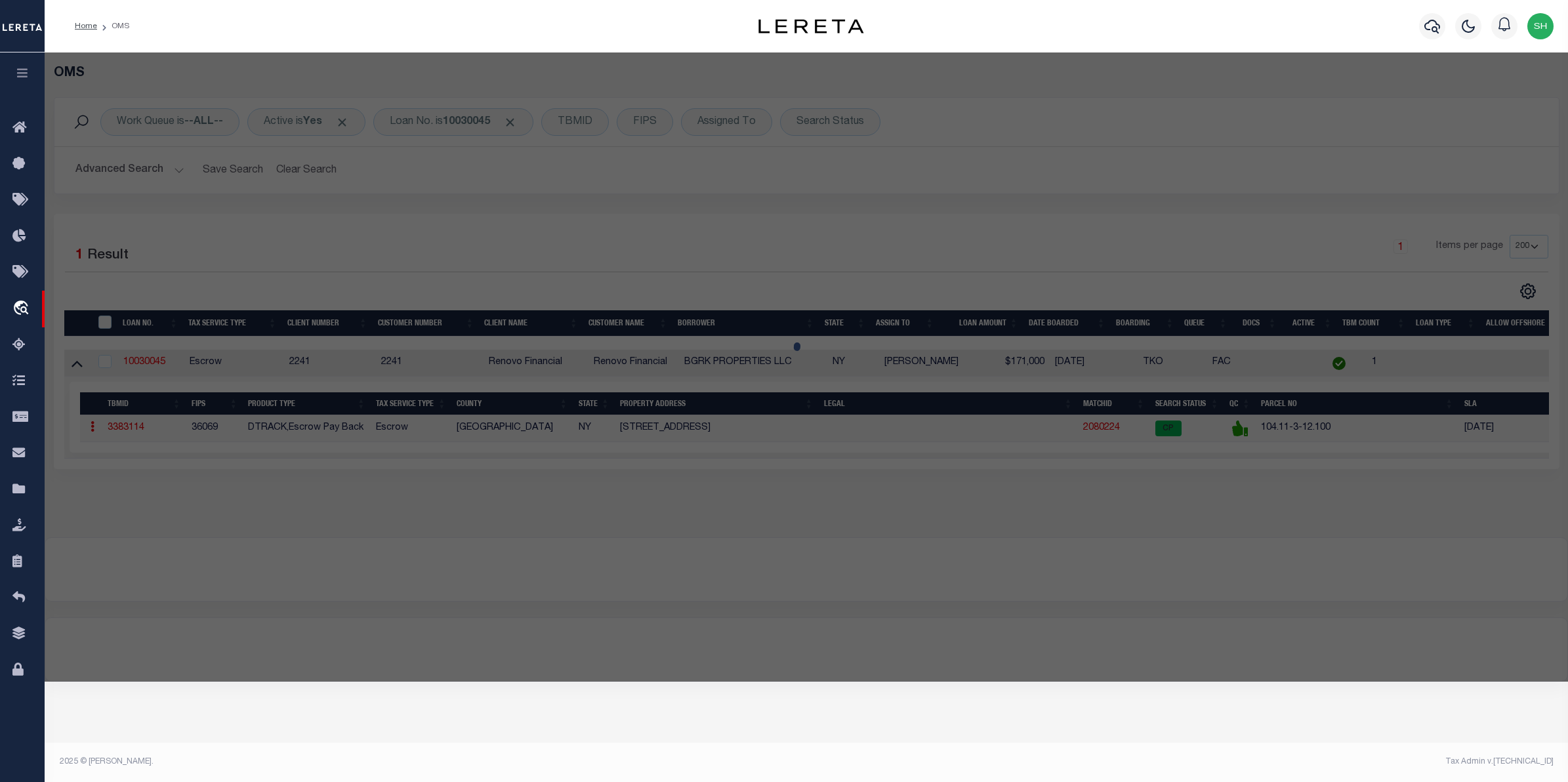
checkbox input "false"
select select "CP"
type input "BGRK PROPERTIES LLC"
select select "AGW"
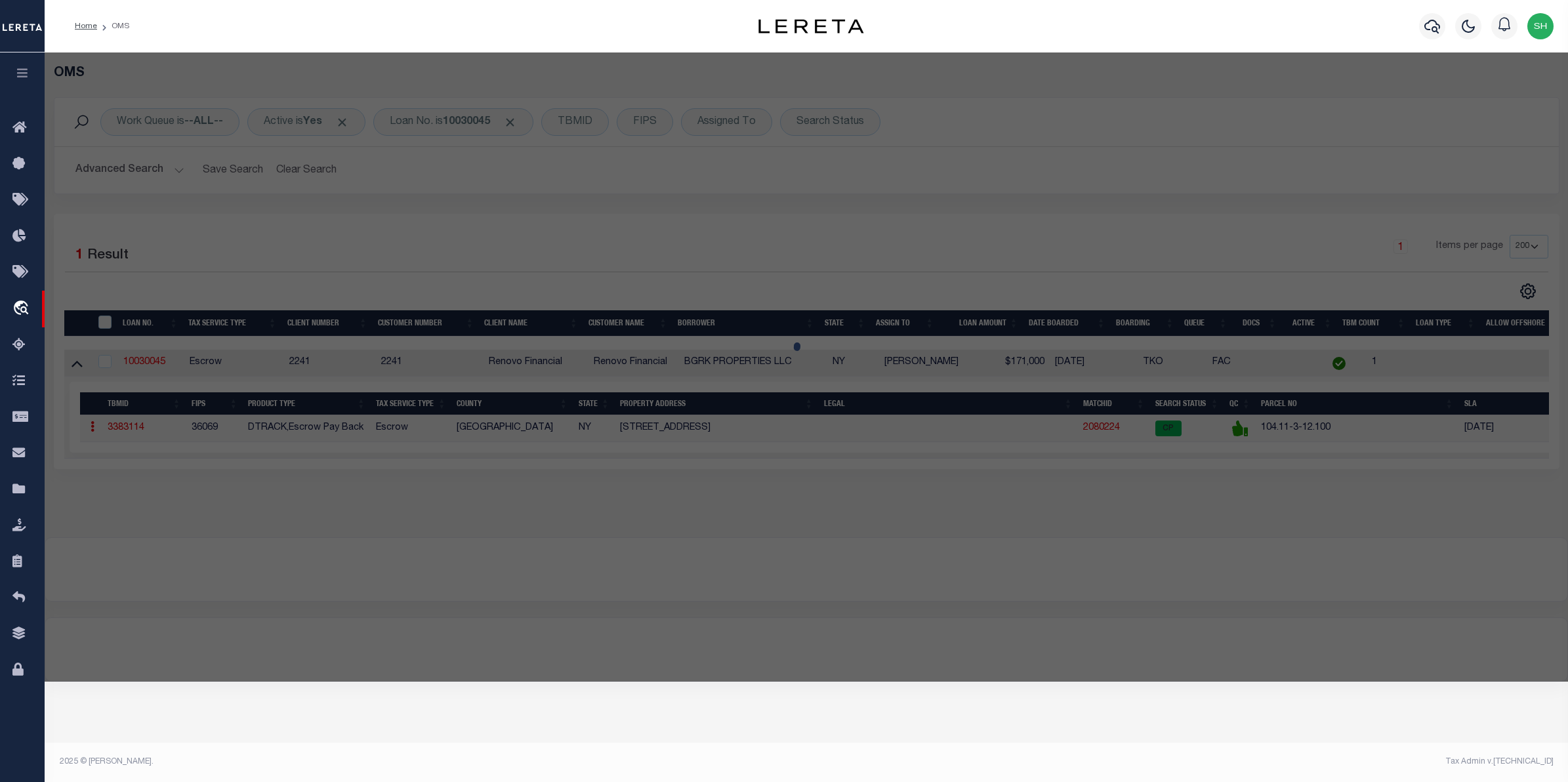
select select "ADD"
type input "[STREET_ADDRESS]"
checkbox input "false"
type input "GENEVA [GEOGRAPHIC_DATA] 14456"
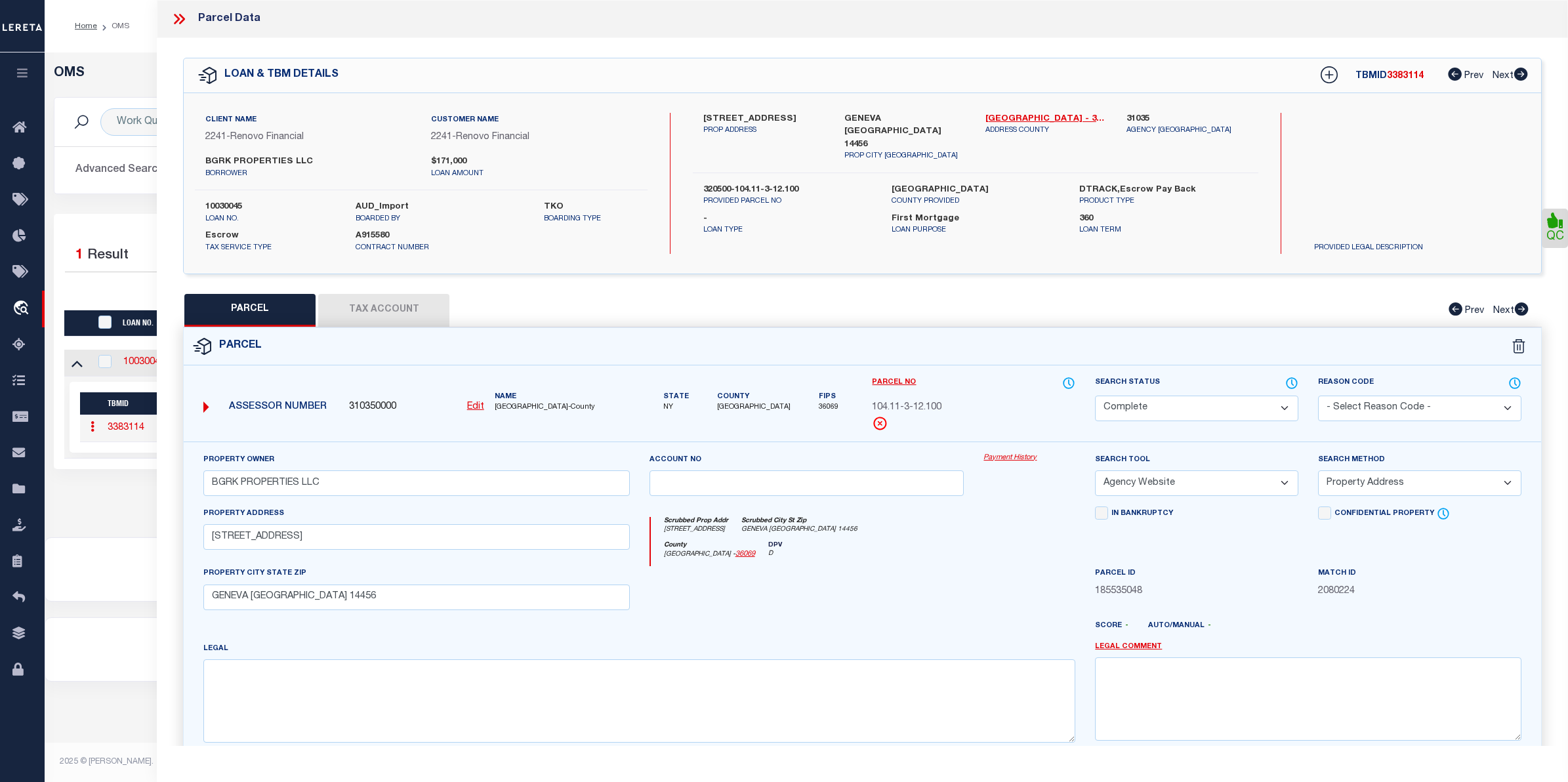
click at [1034, 461] on link "Payment History" at bounding box center [1029, 458] width 92 height 11
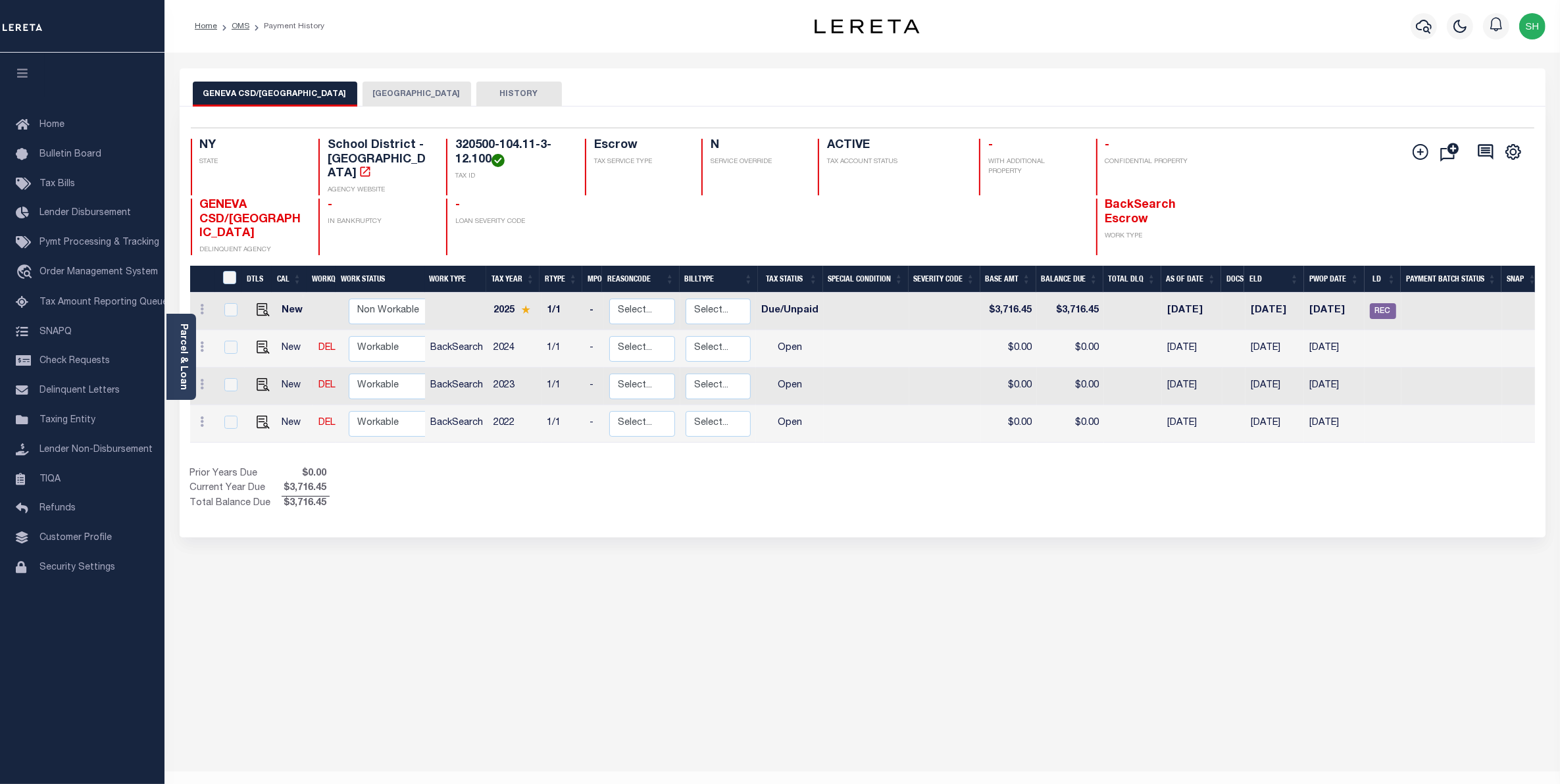
click at [365, 104] on button "[GEOGRAPHIC_DATA]" at bounding box center [416, 94] width 108 height 25
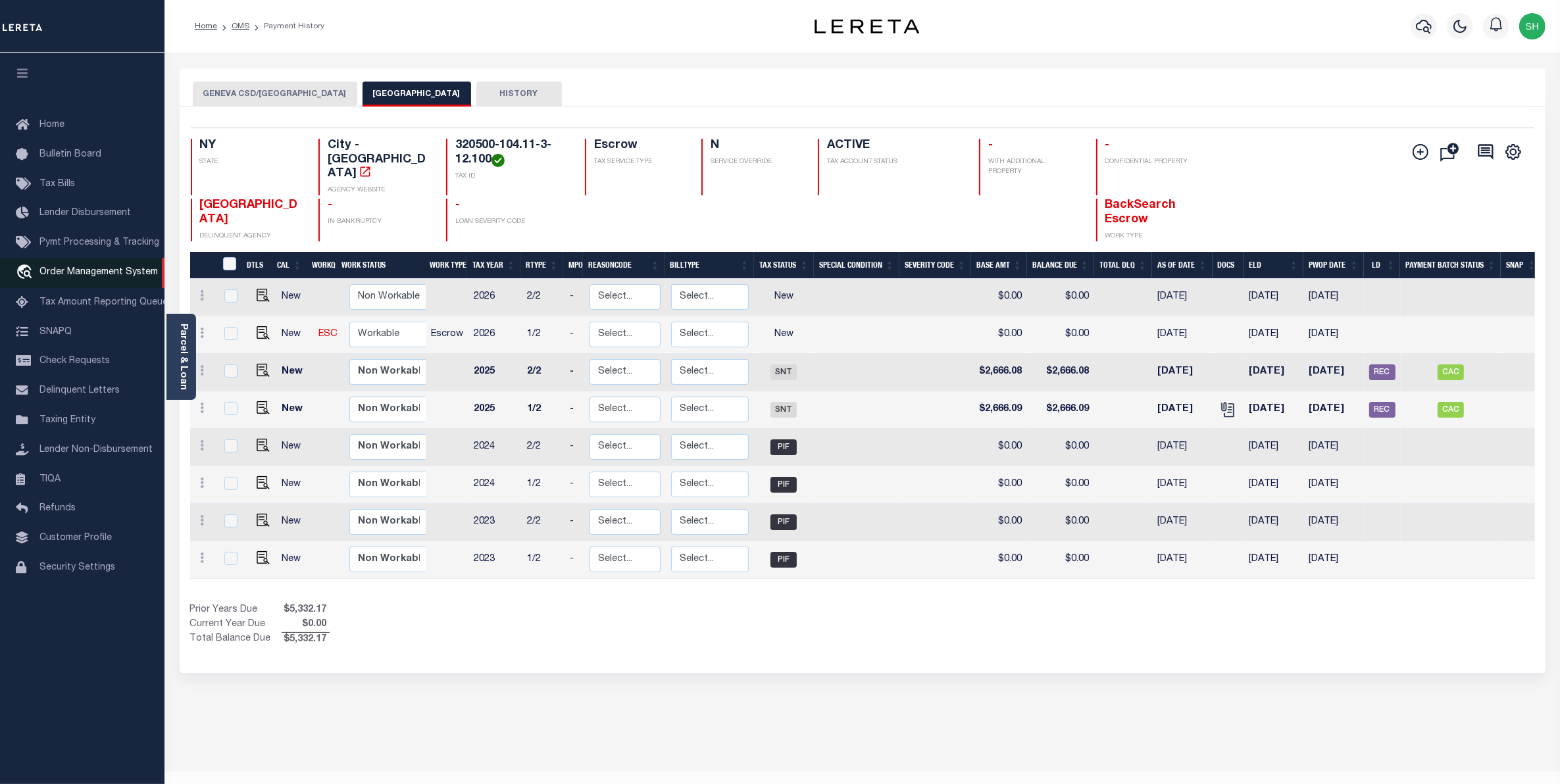
click at [92, 275] on span "Order Management System" at bounding box center [98, 272] width 119 height 9
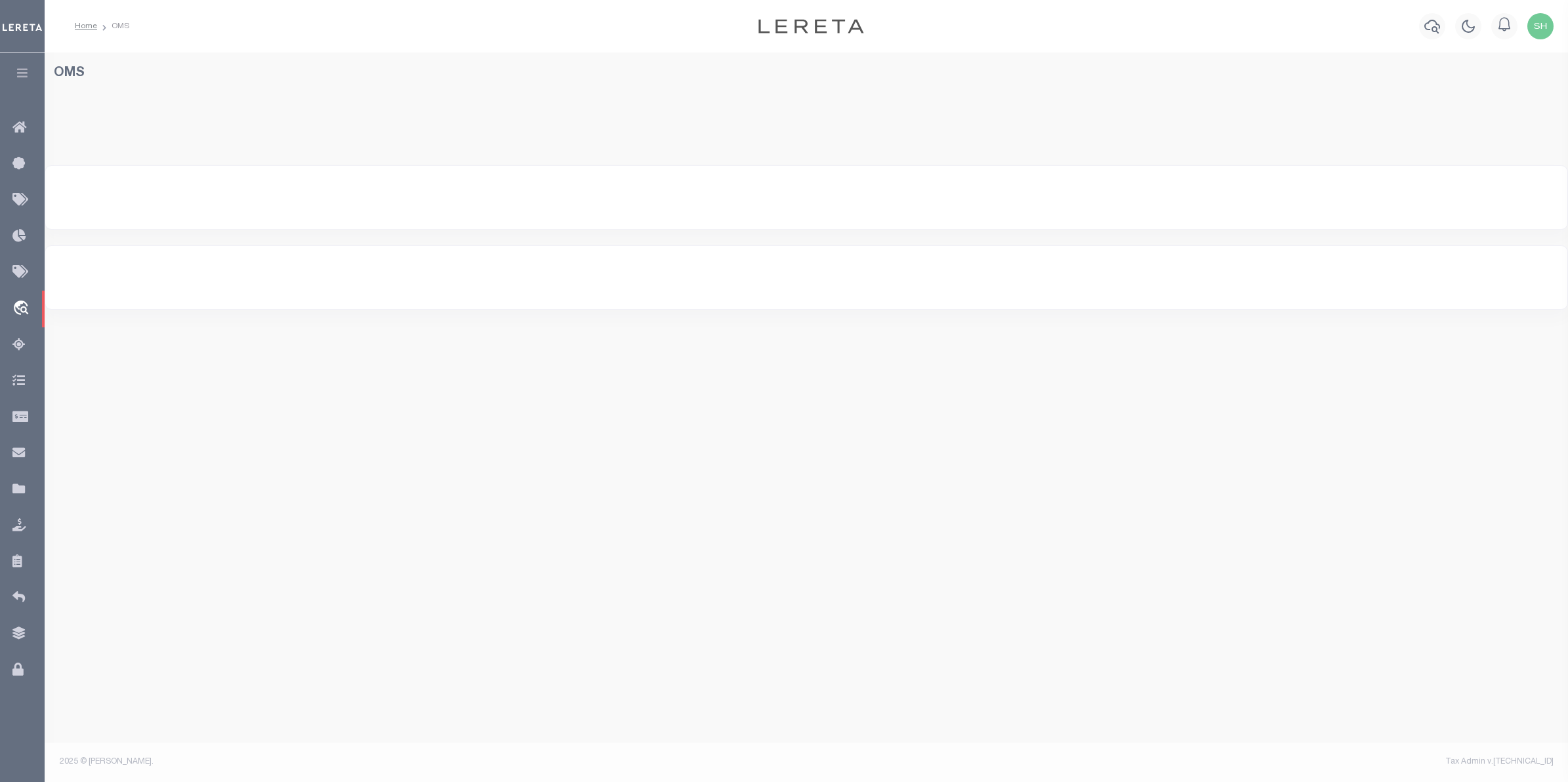
select select "200"
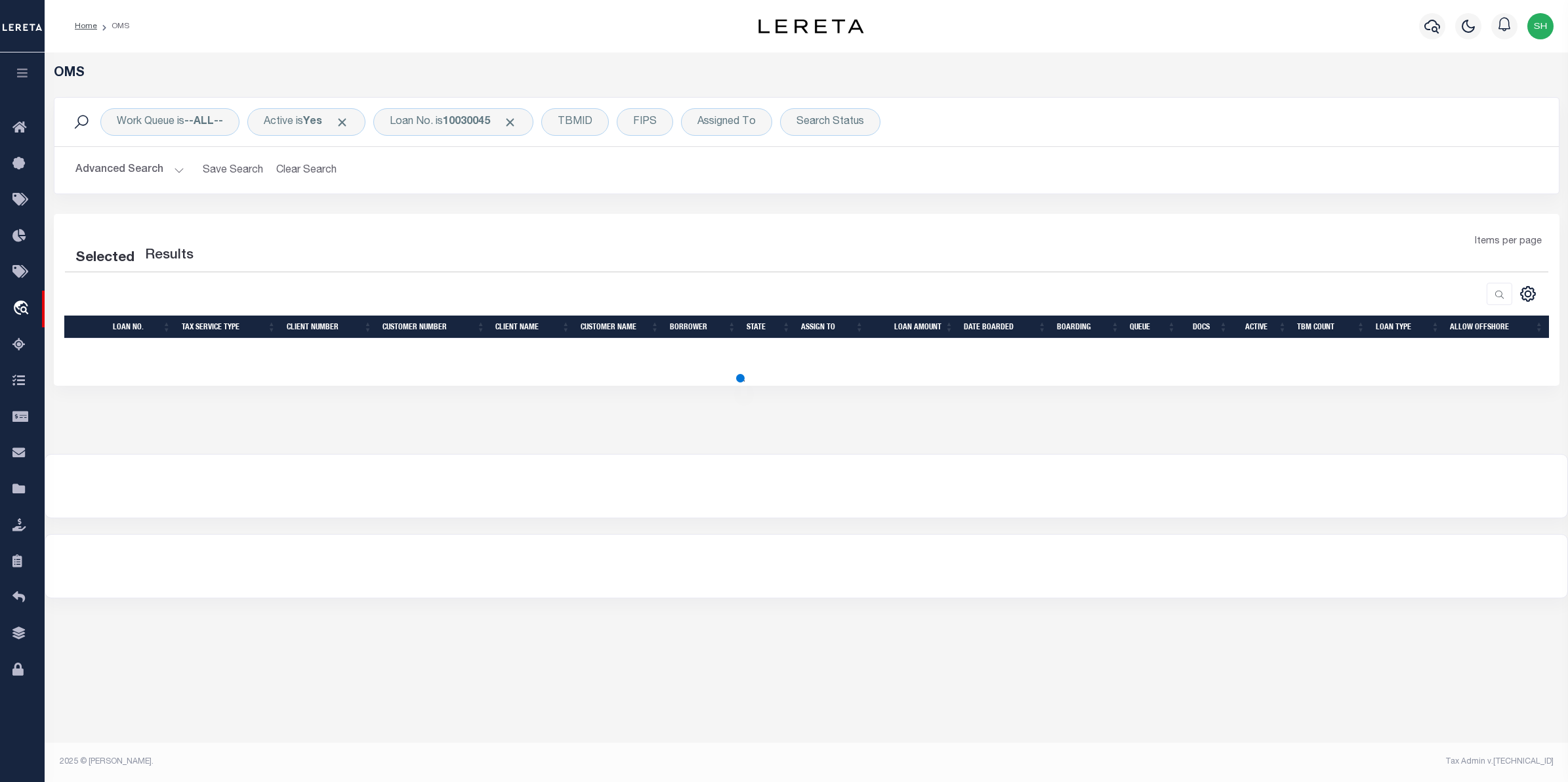
select select "200"
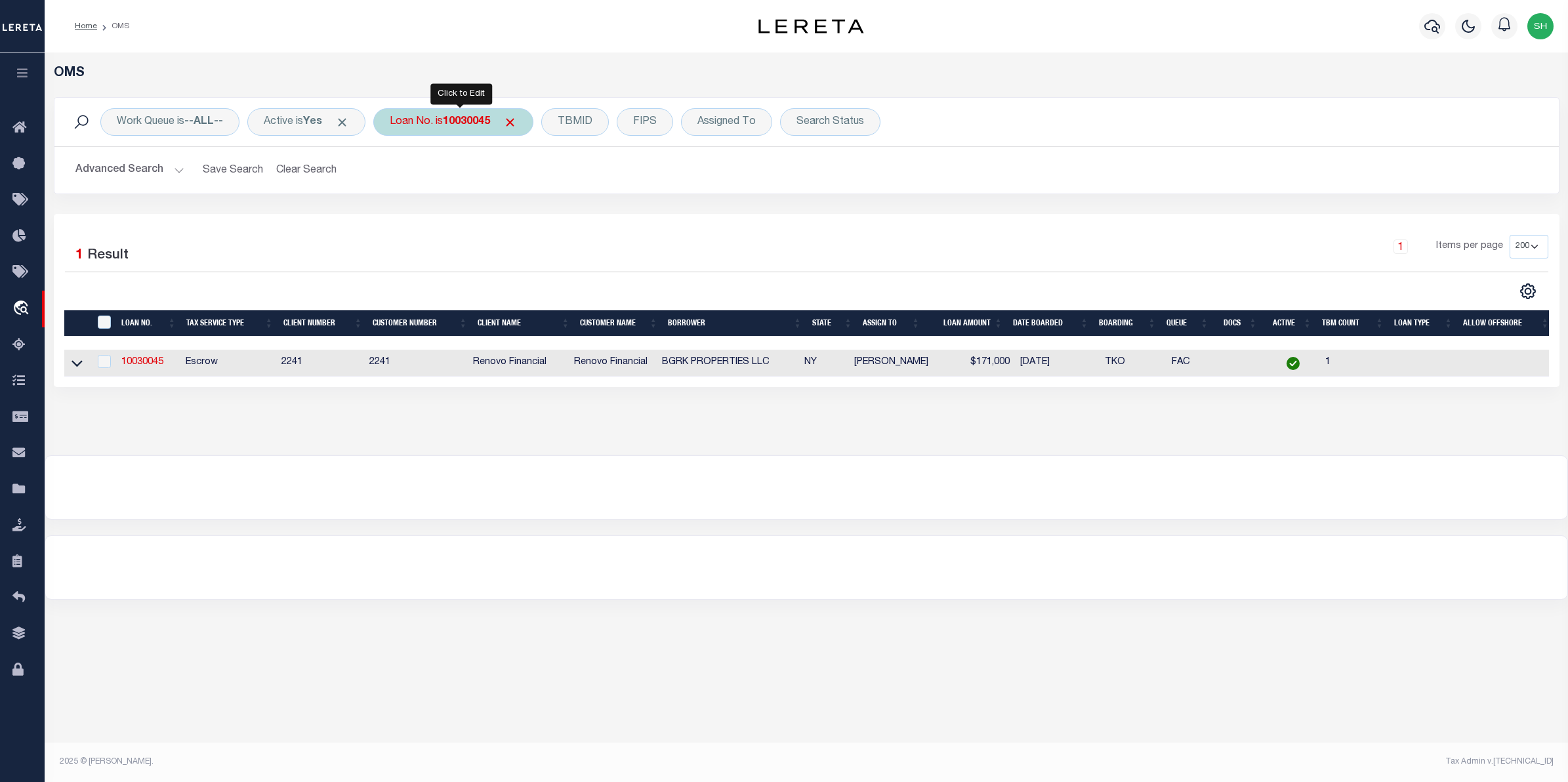
click at [477, 118] on b "10030045" at bounding box center [466, 122] width 47 height 10
type input "4"
type input "19805"
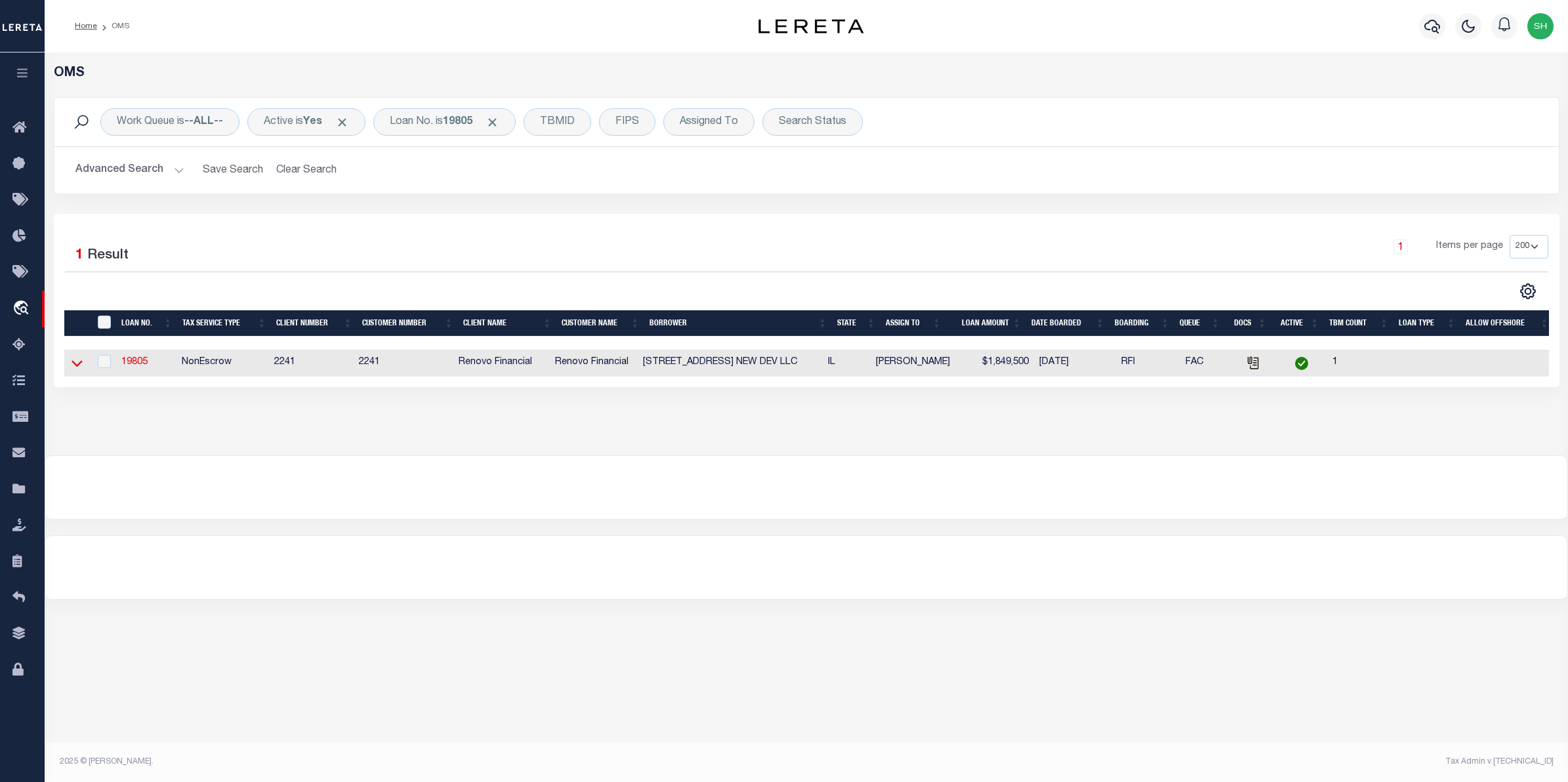
click at [74, 366] on icon at bounding box center [77, 363] width 11 height 14
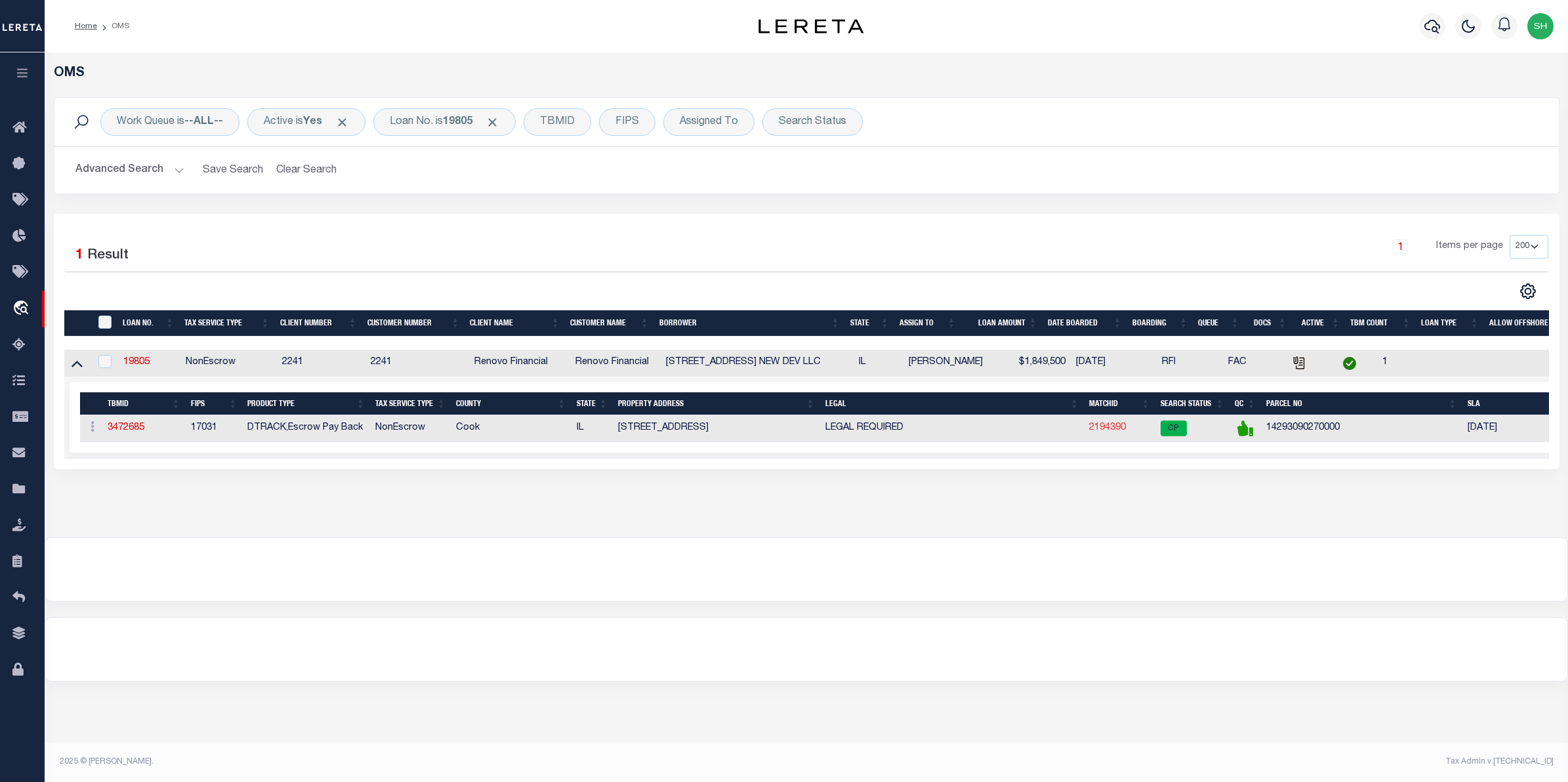
click at [1120, 428] on link "2194390" at bounding box center [1107, 427] width 37 height 9
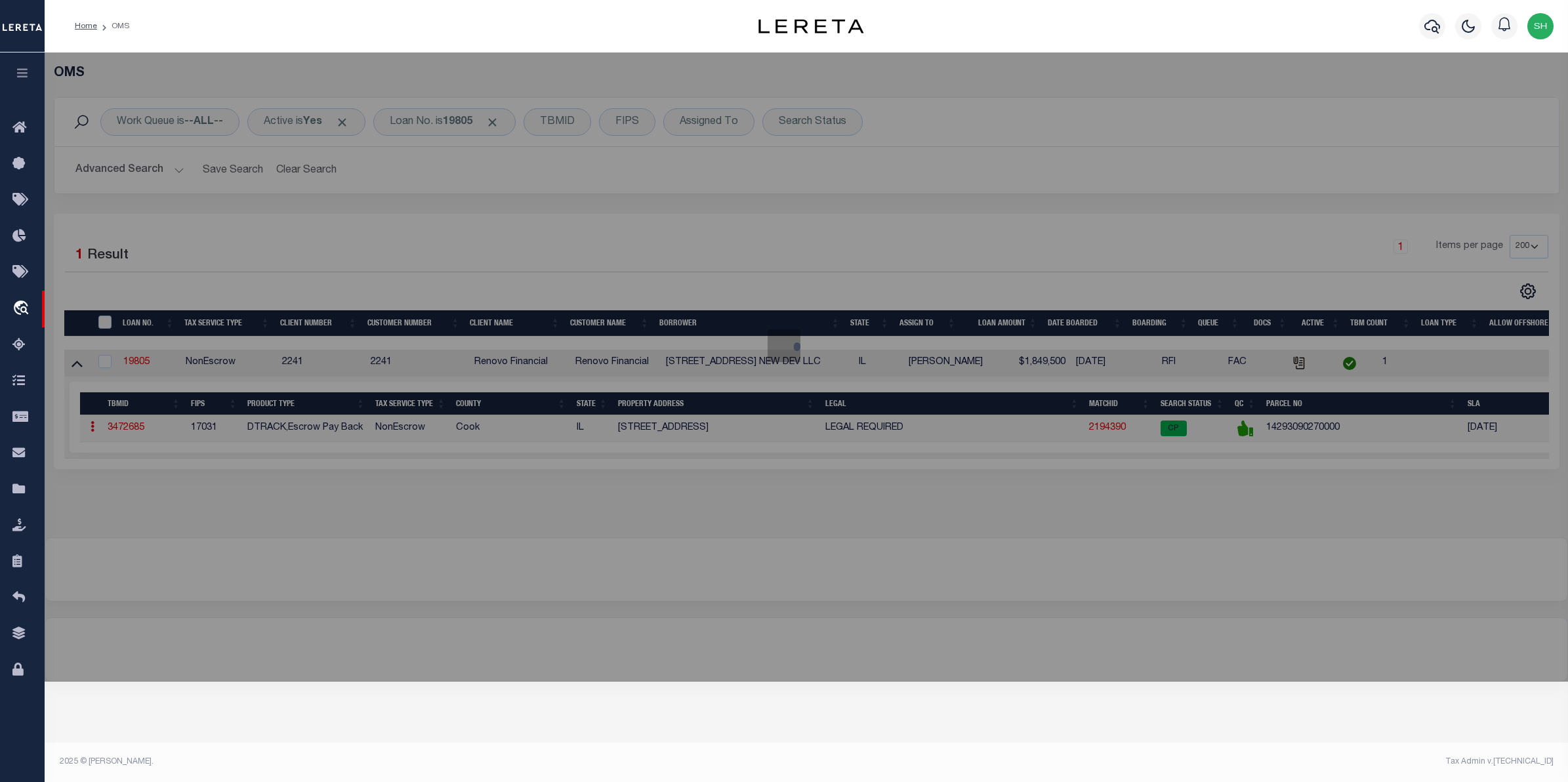
checkbox input "false"
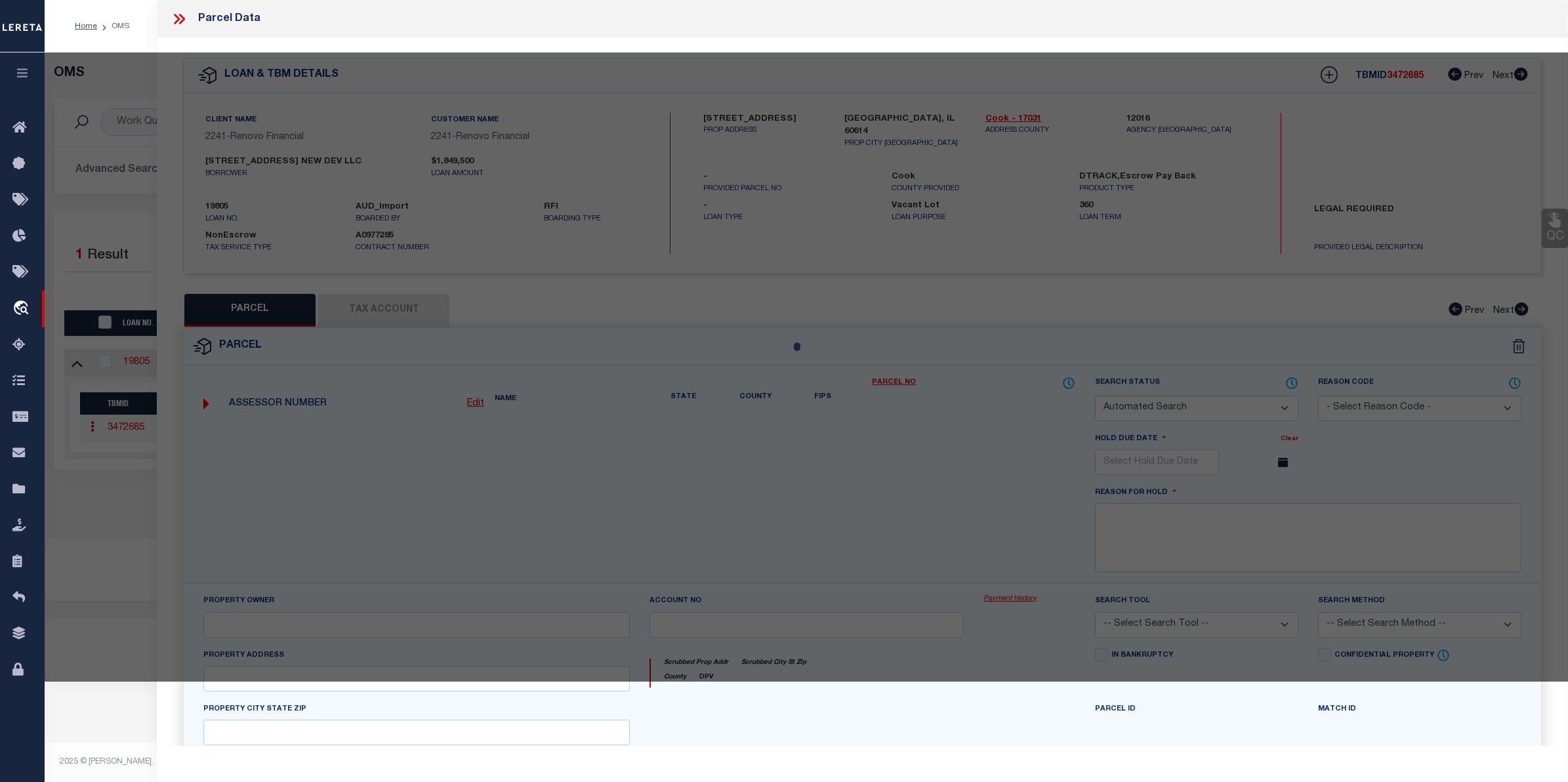
select select "CP"
type input "[PERSON_NAME]"
select select "AGW"
select select "LEG"
type input "[STREET_ADDRESS]"
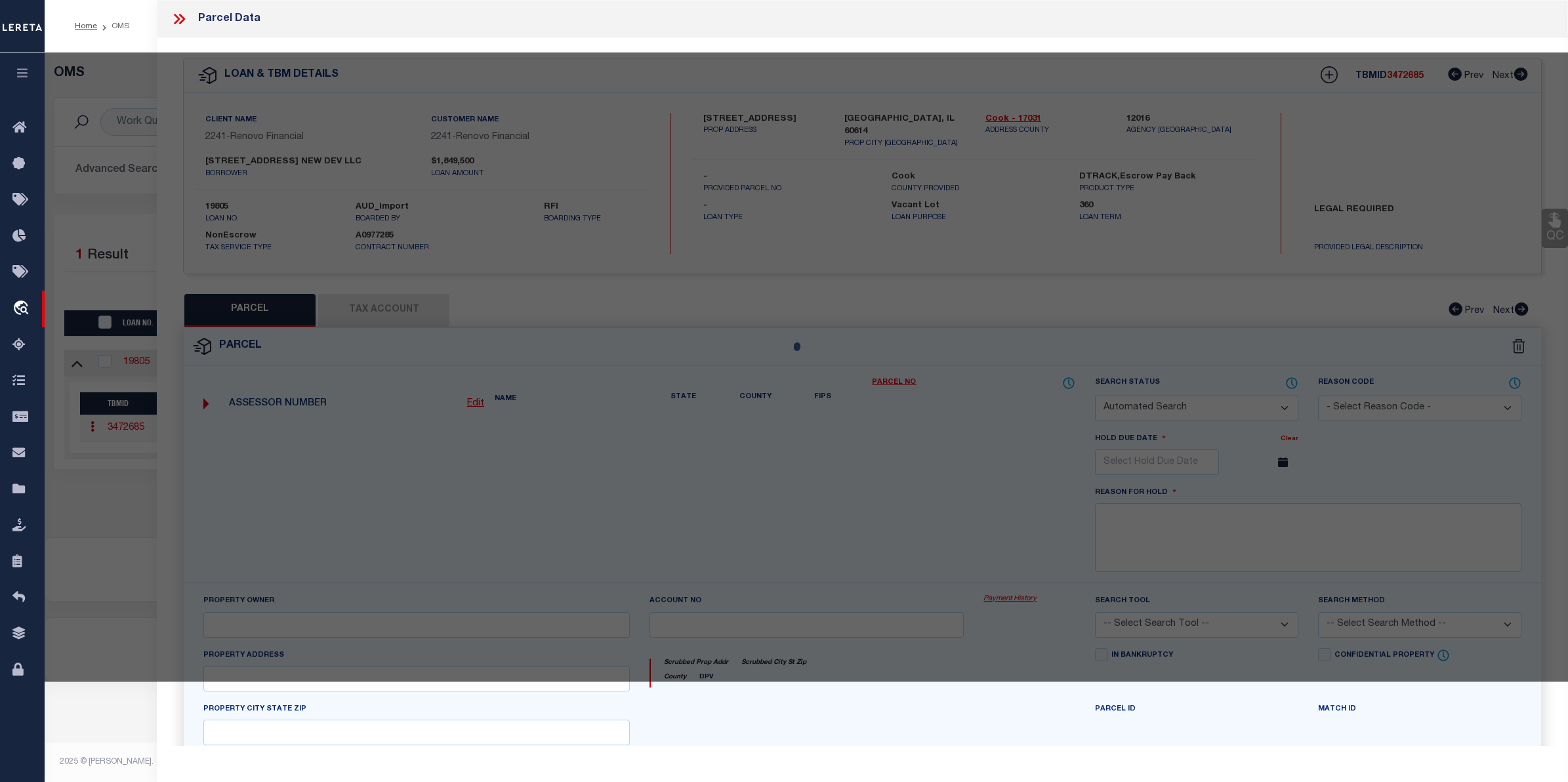
checkbox input "false"
type input "CHICAGO, IL 60614"
type textarea "(SUBDIVISION) OF EH OF BLK2 OF [PERSON_NAME] & CO SUB OF OUTLOT 44 OF SHEFFIELD…"
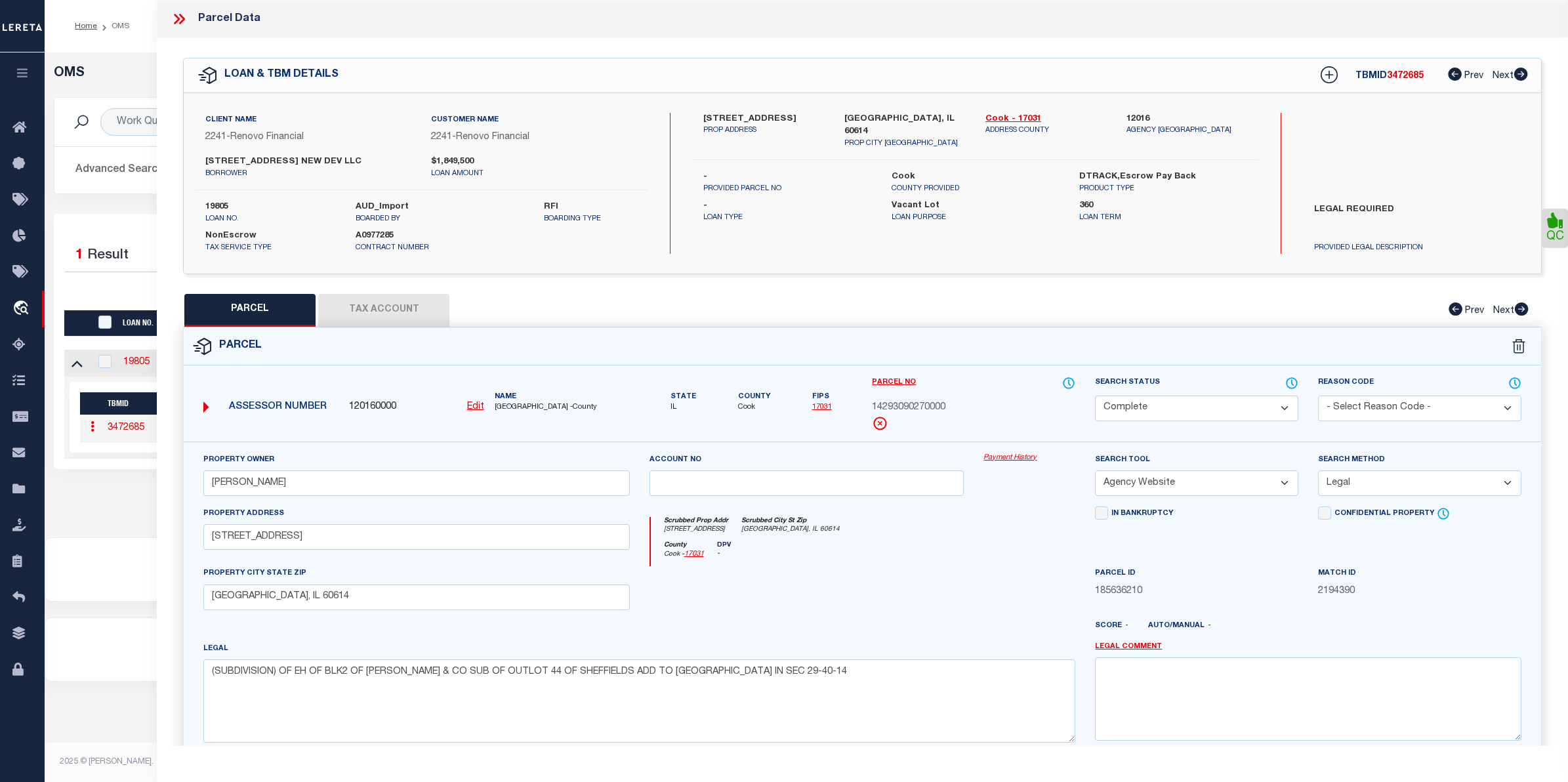
click at [1030, 455] on link "Payment History" at bounding box center [1029, 458] width 92 height 11
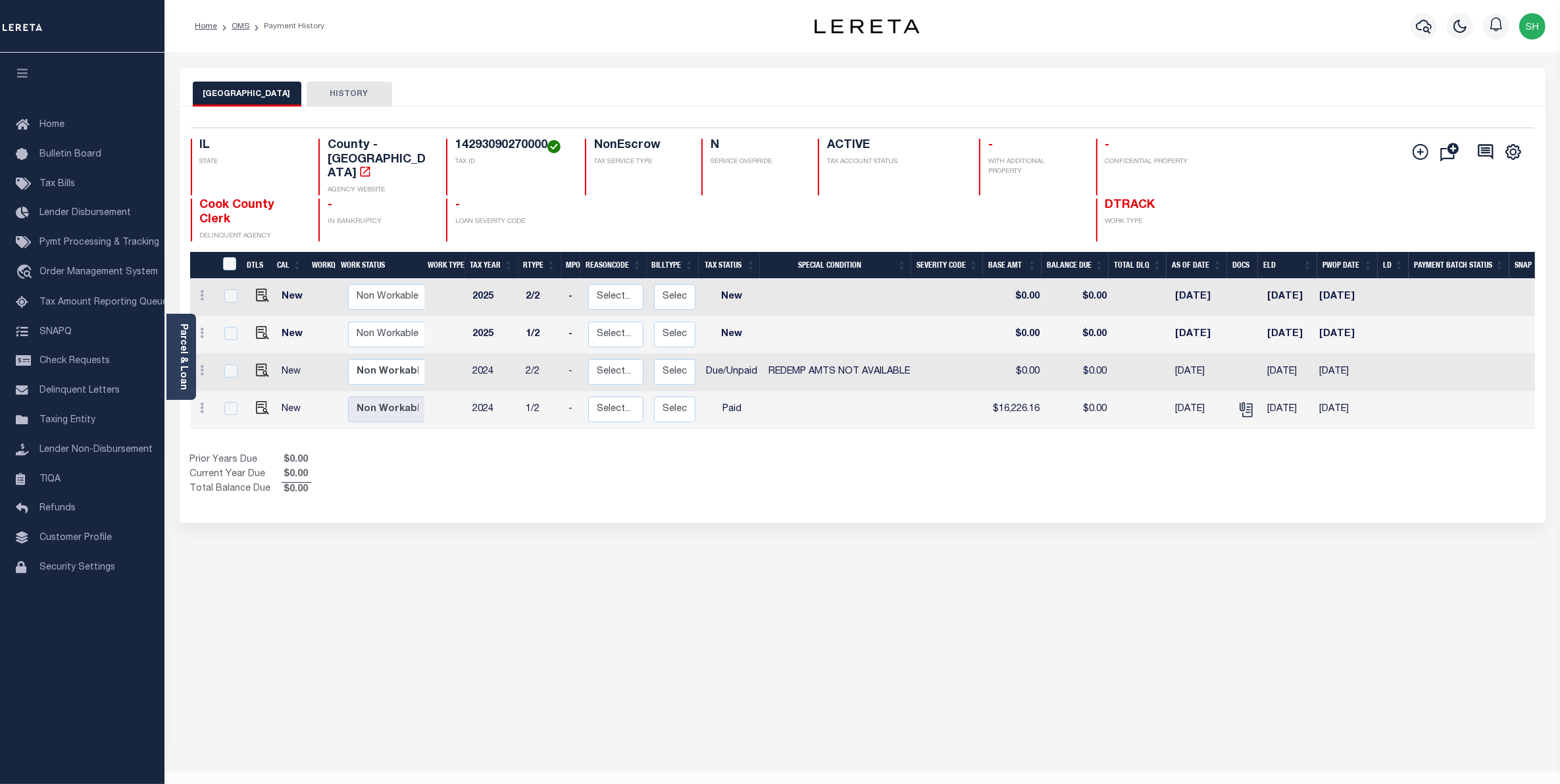
click at [1449, 590] on div "COOK COUNTY HISTORY Selected 4 Results" at bounding box center [862, 439] width 1385 height 743
click at [260, 364] on img "" at bounding box center [263, 370] width 13 height 13
checkbox input "true"
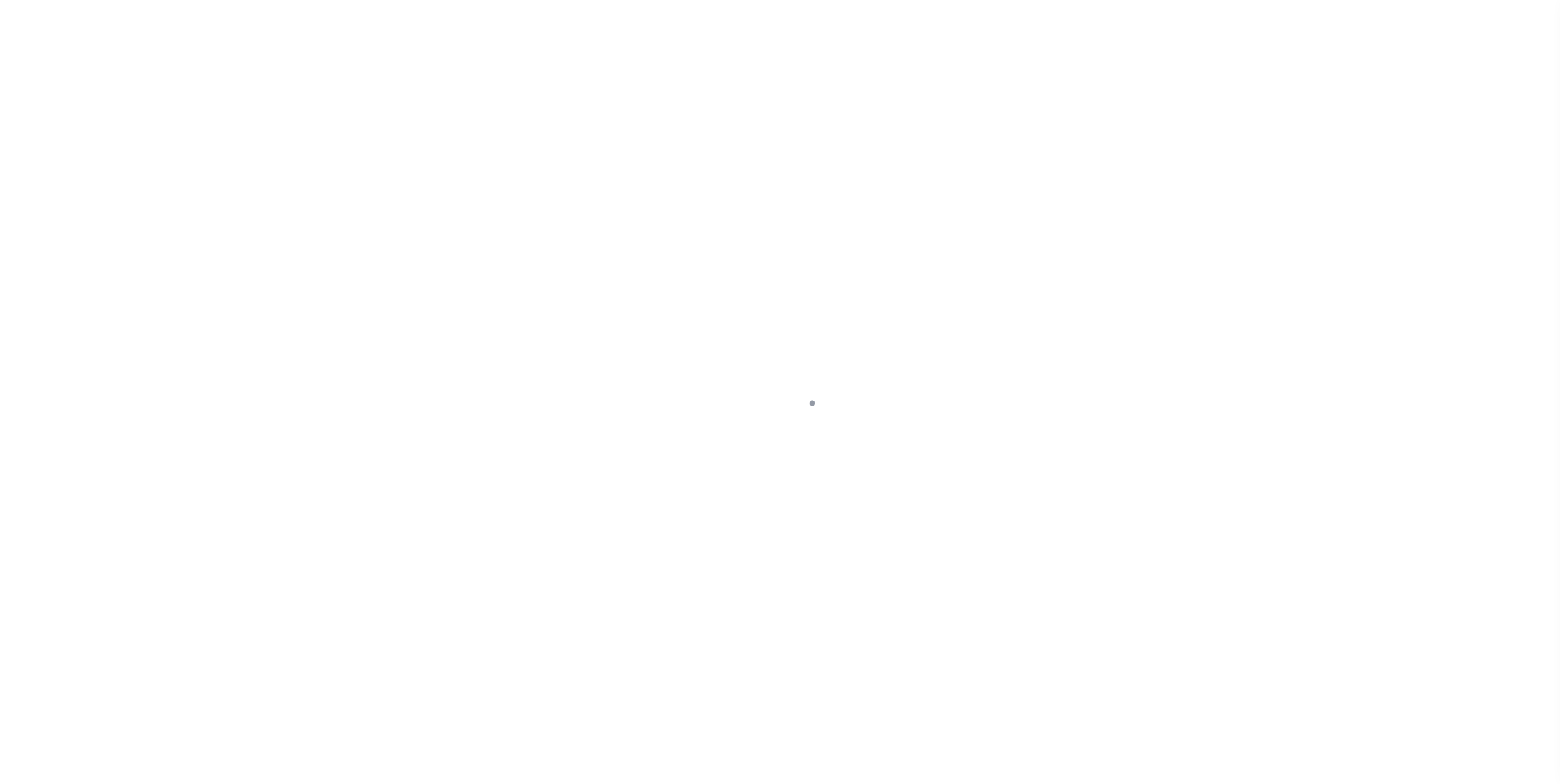
select select "DUE"
select select "24"
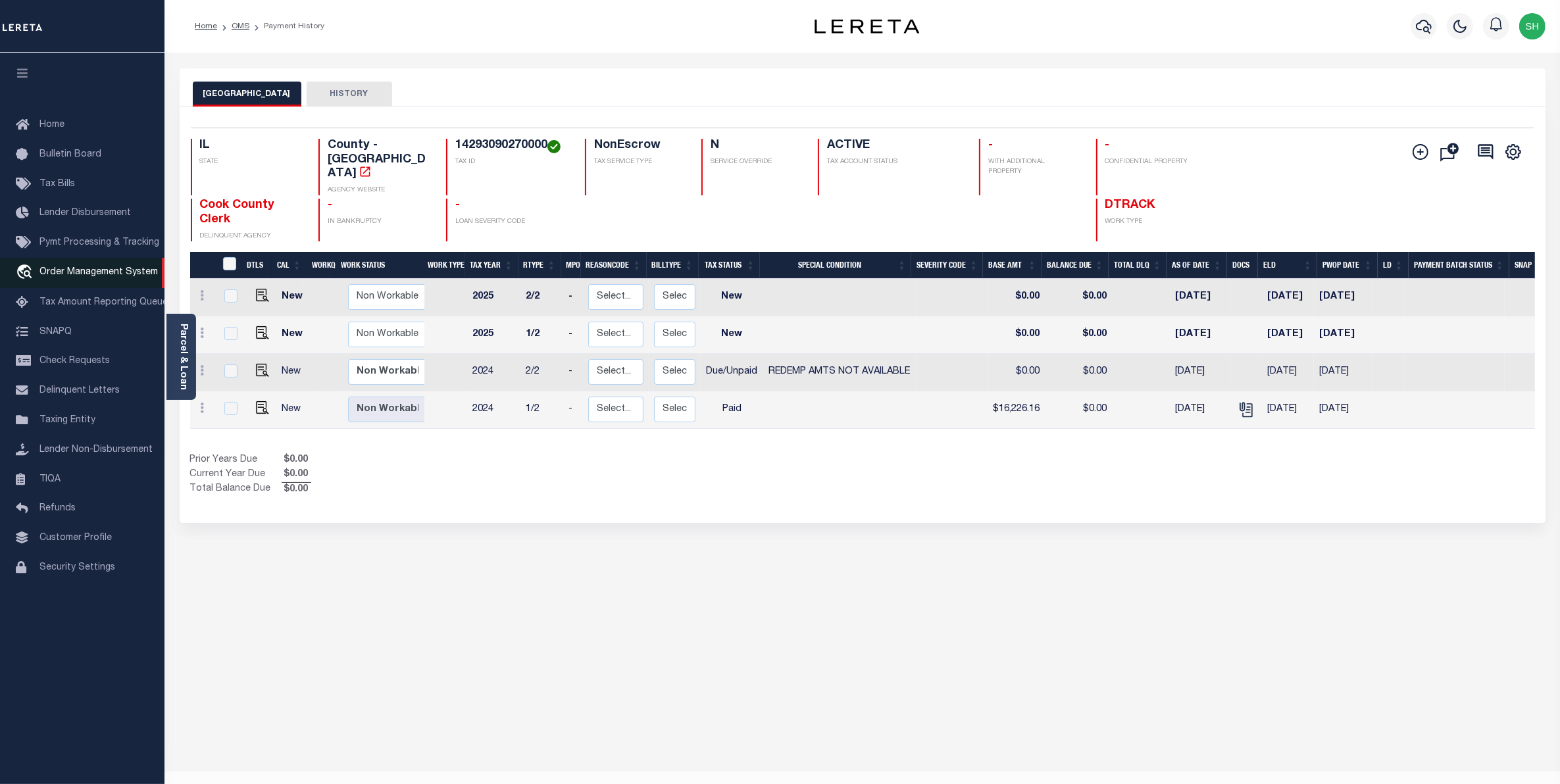
click at [148, 271] on span "Order Management System" at bounding box center [98, 272] width 119 height 9
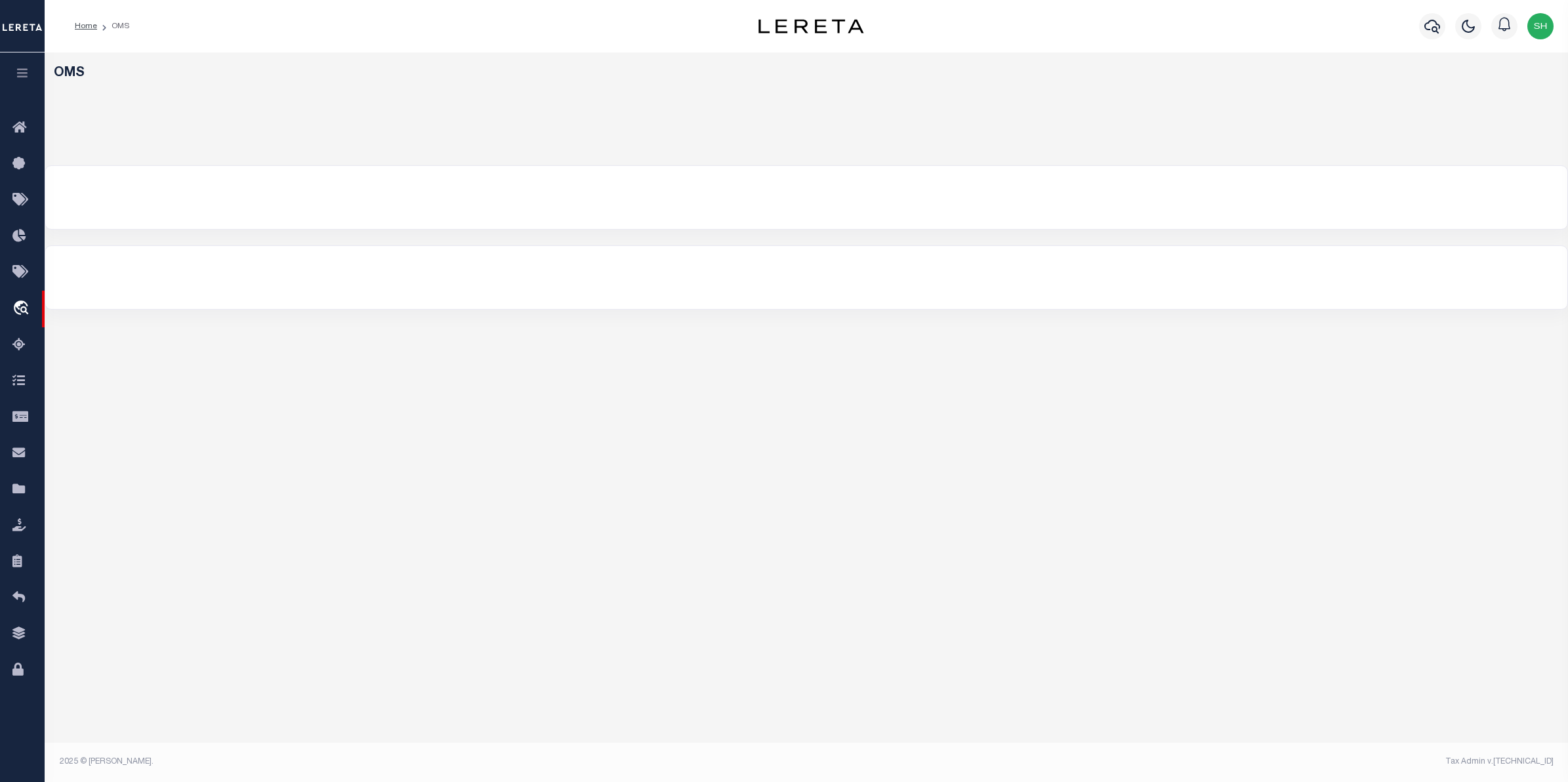
select select "200"
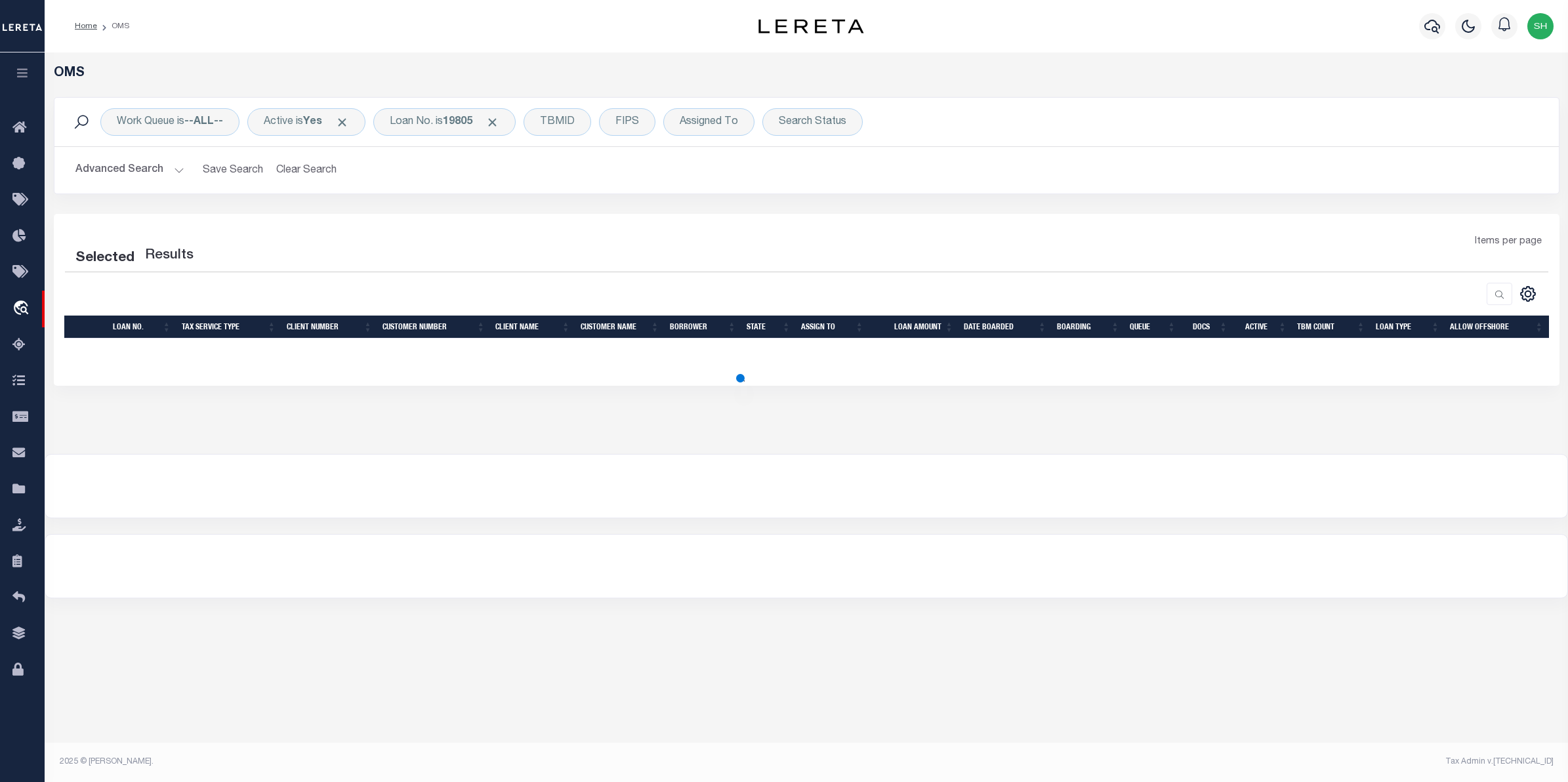
select select "200"
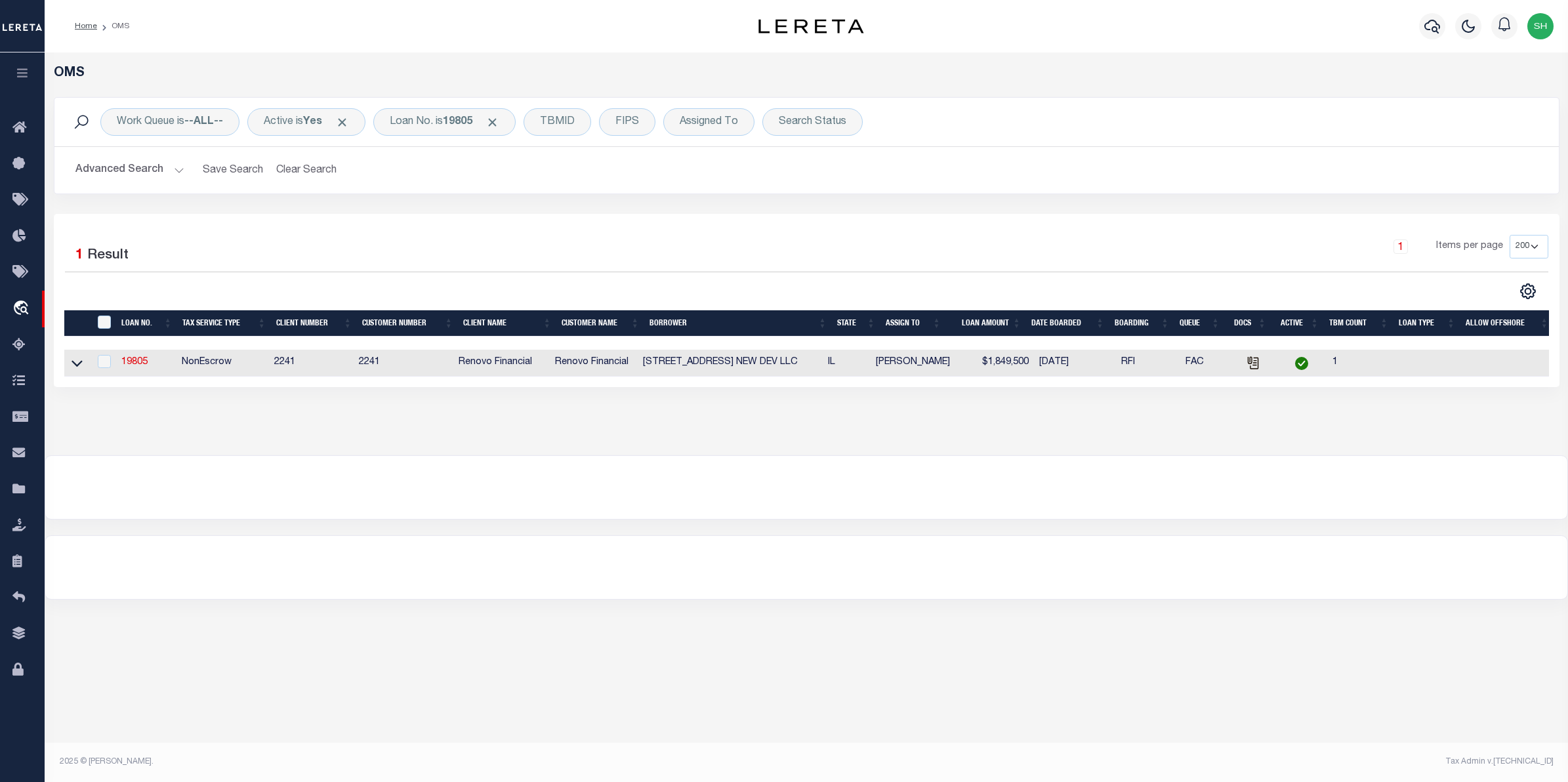
click at [84, 369] on td at bounding box center [77, 363] width 25 height 27
checkbox input "true"
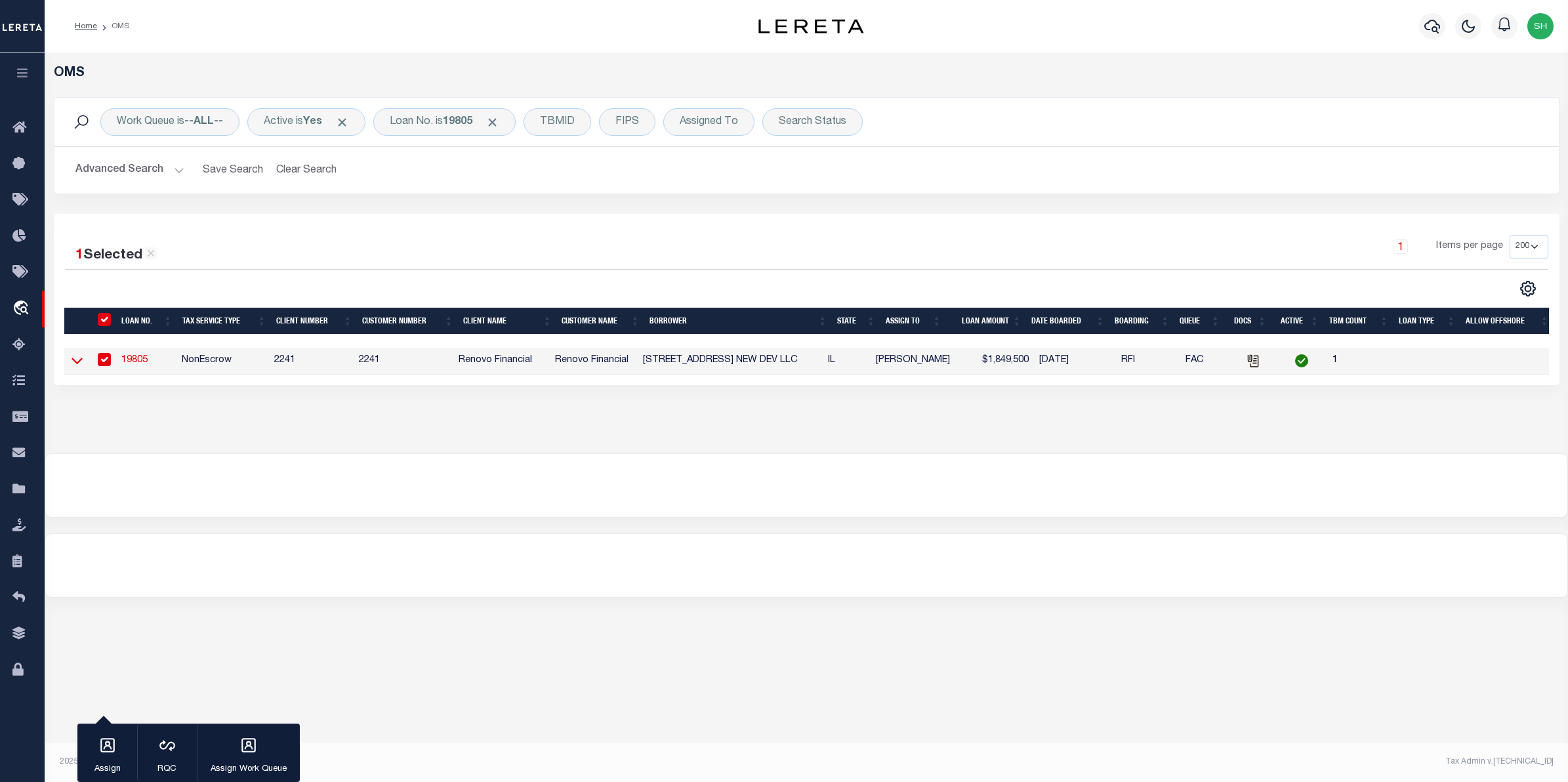
click at [78, 364] on icon at bounding box center [77, 360] width 11 height 14
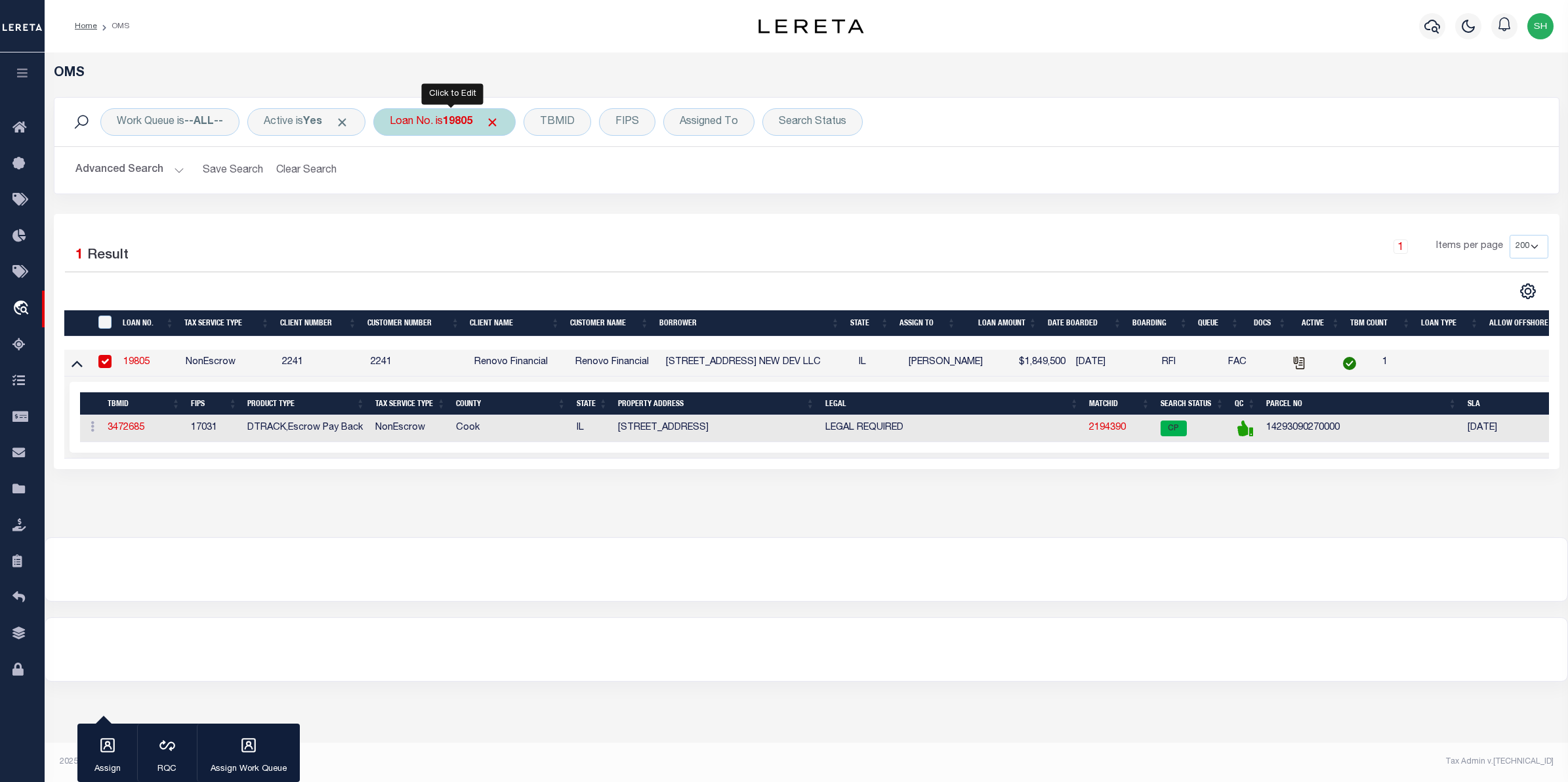
click at [469, 127] on b "19805" at bounding box center [457, 122] width 30 height 10
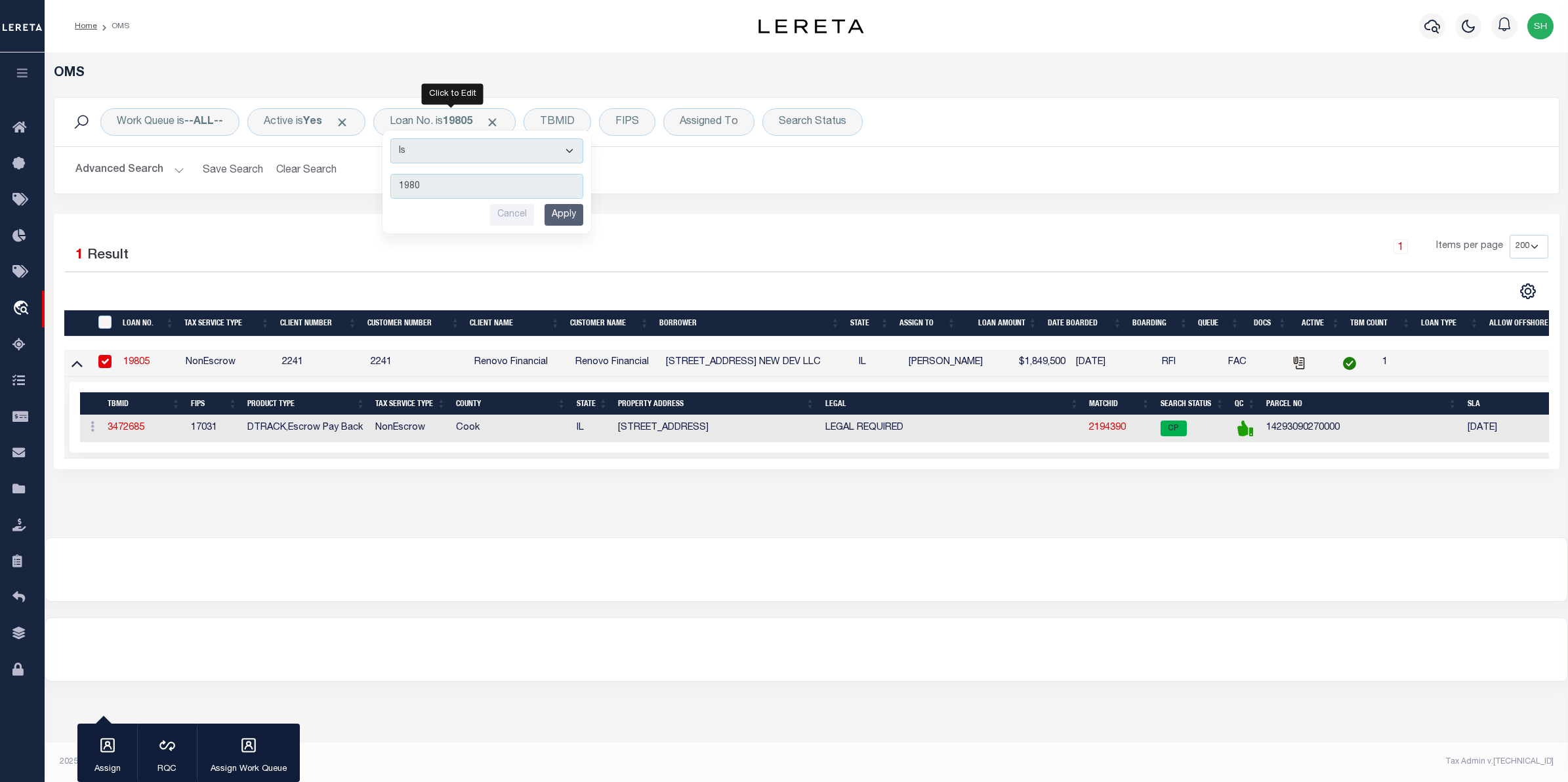
type input "19805"
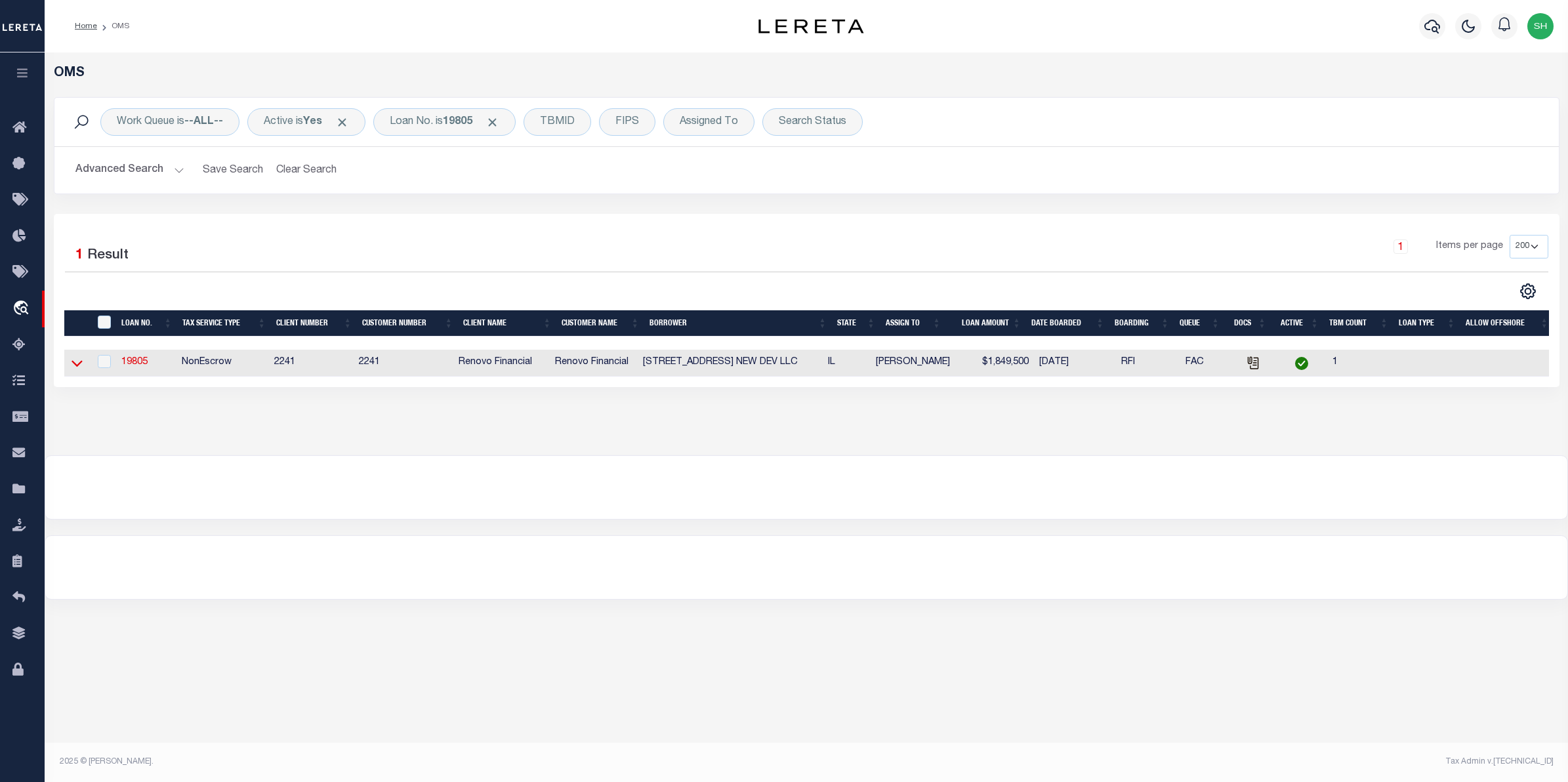
click at [74, 369] on icon at bounding box center [77, 363] width 11 height 14
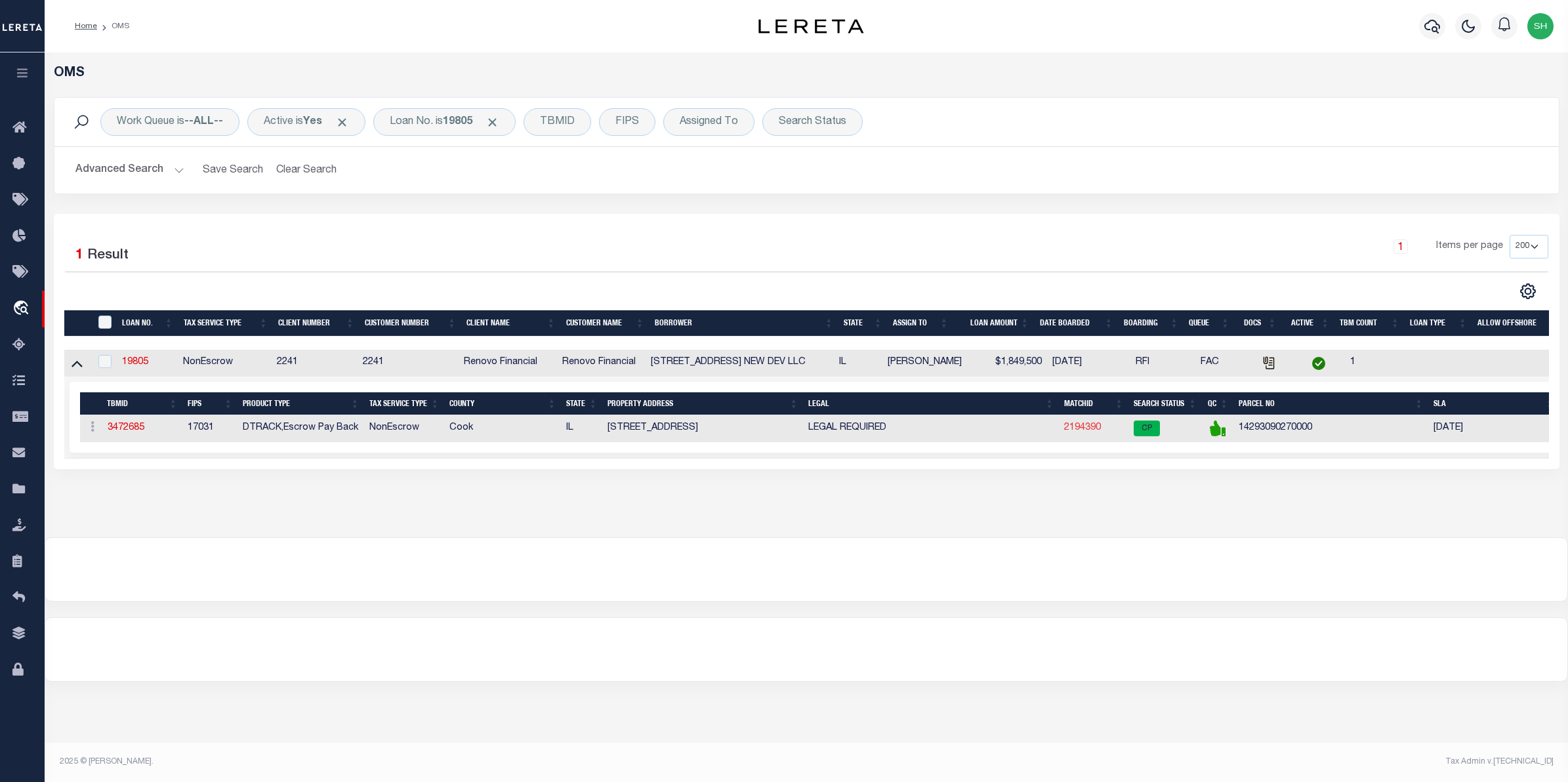
click at [1081, 432] on link "2194390" at bounding box center [1083, 427] width 37 height 9
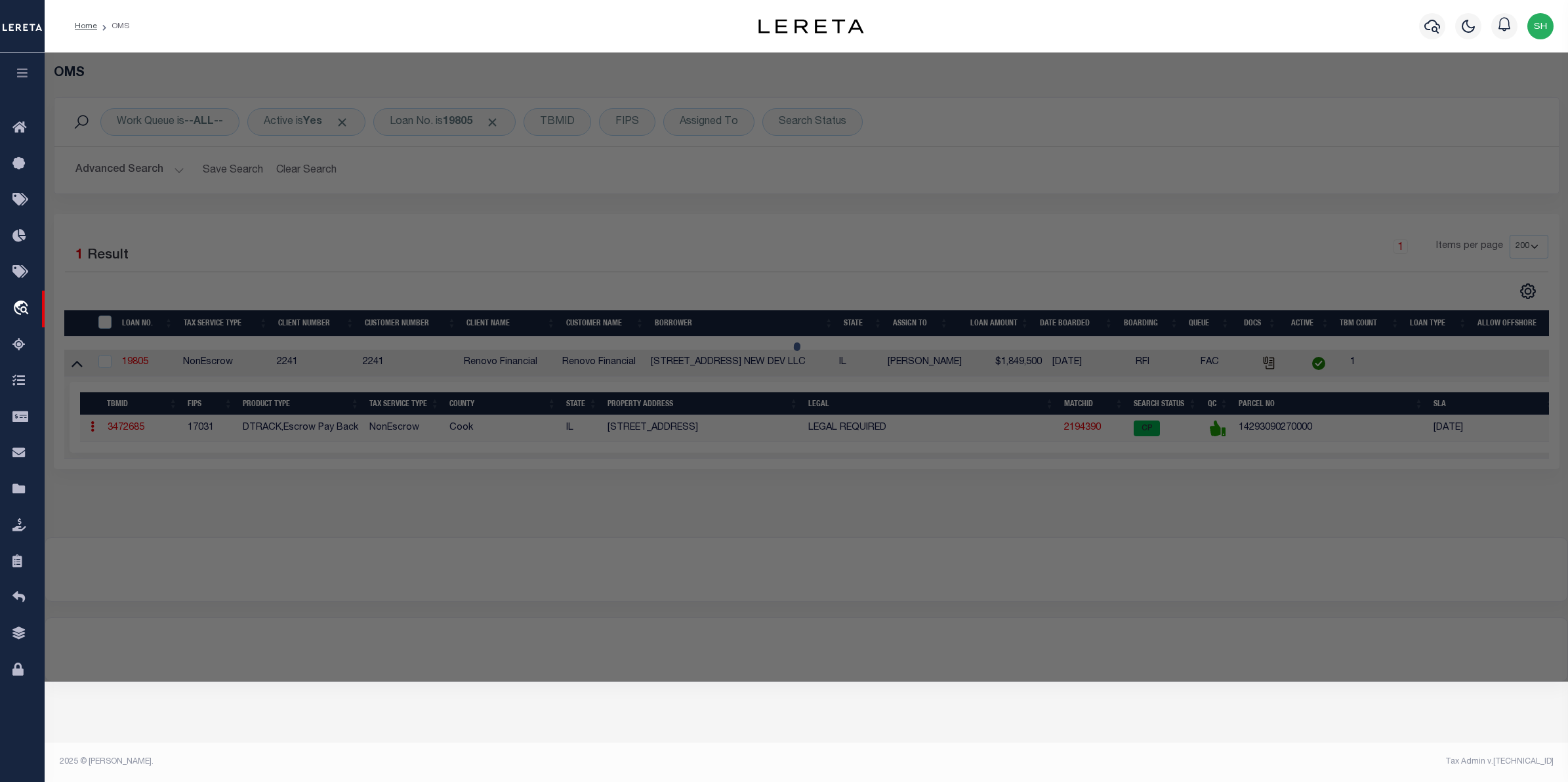
checkbox input "false"
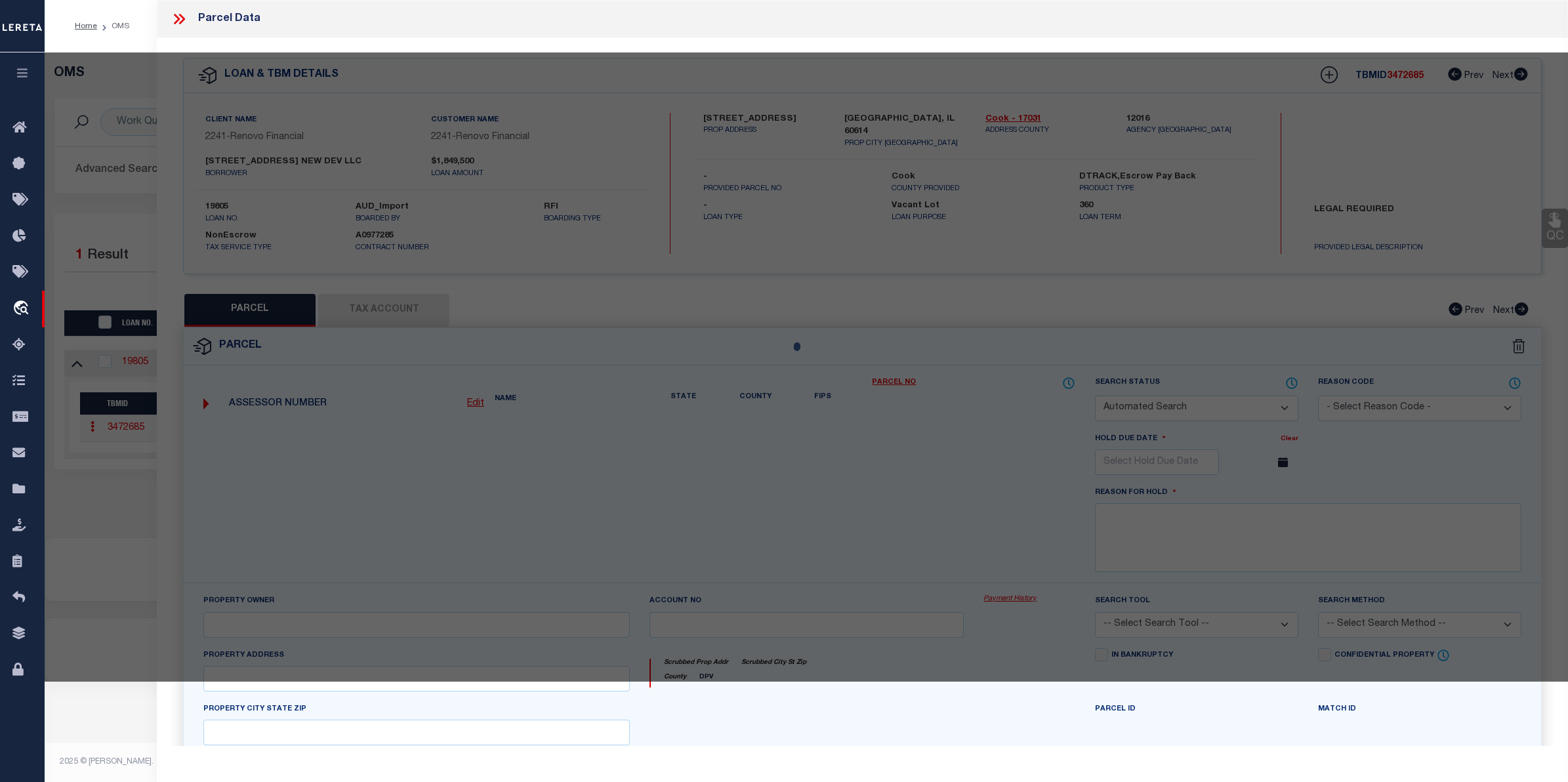
select select "CP"
type input "LONGLEY,STEPHEN R"
select select "AGW"
select select "LEG"
type input "2648 N MAGNOLIA AVE"
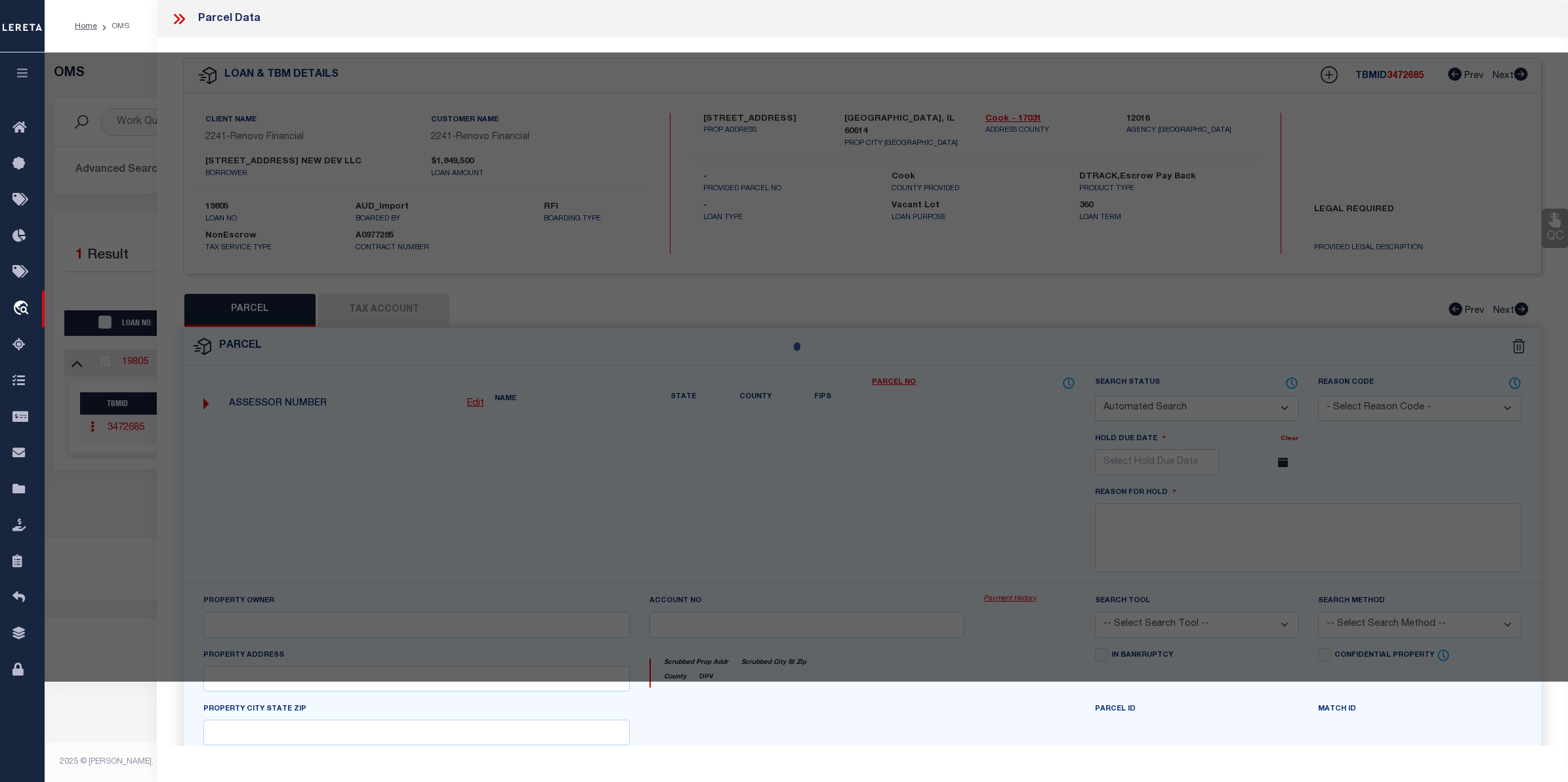
checkbox input "false"
type input "CHICAGO, IL 60614"
type textarea "(SUBDIVISION) OF EH OF BLK2 OF OGDEN SHELDON & CO SUB OF OUTLOT 44 OF SHEFFIELD…"
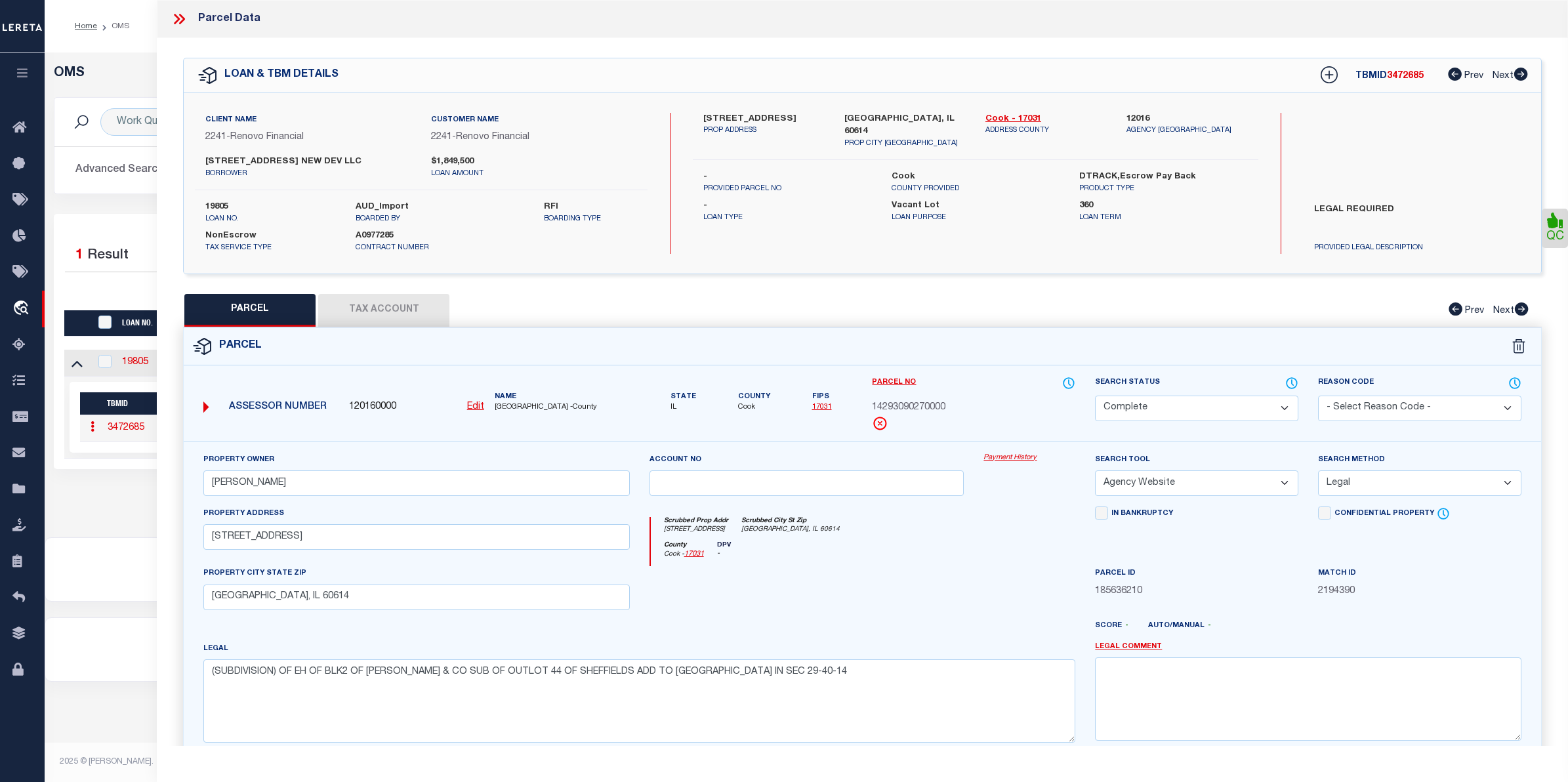
click at [132, 498] on div "OMS Work Queue is --ALL-- Active is Yes Loan No. is 19805 TBMID FIPS Assigned T…" at bounding box center [806, 281] width 1516 height 432
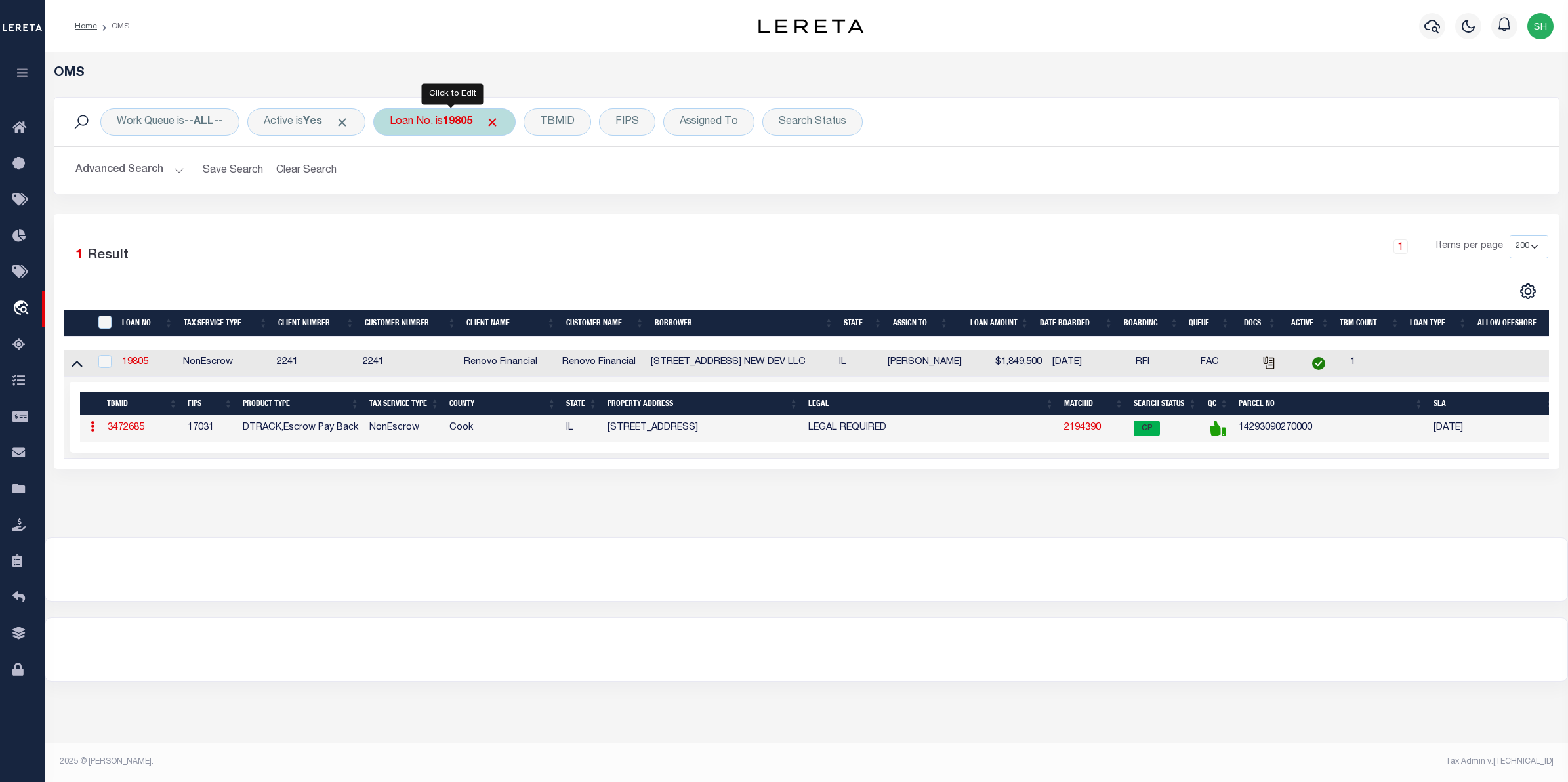
click at [433, 126] on div "Loan No. is 19805" at bounding box center [444, 122] width 142 height 28
type input "1747038020"
click at [570, 218] on input "Apply" at bounding box center [563, 215] width 38 height 22
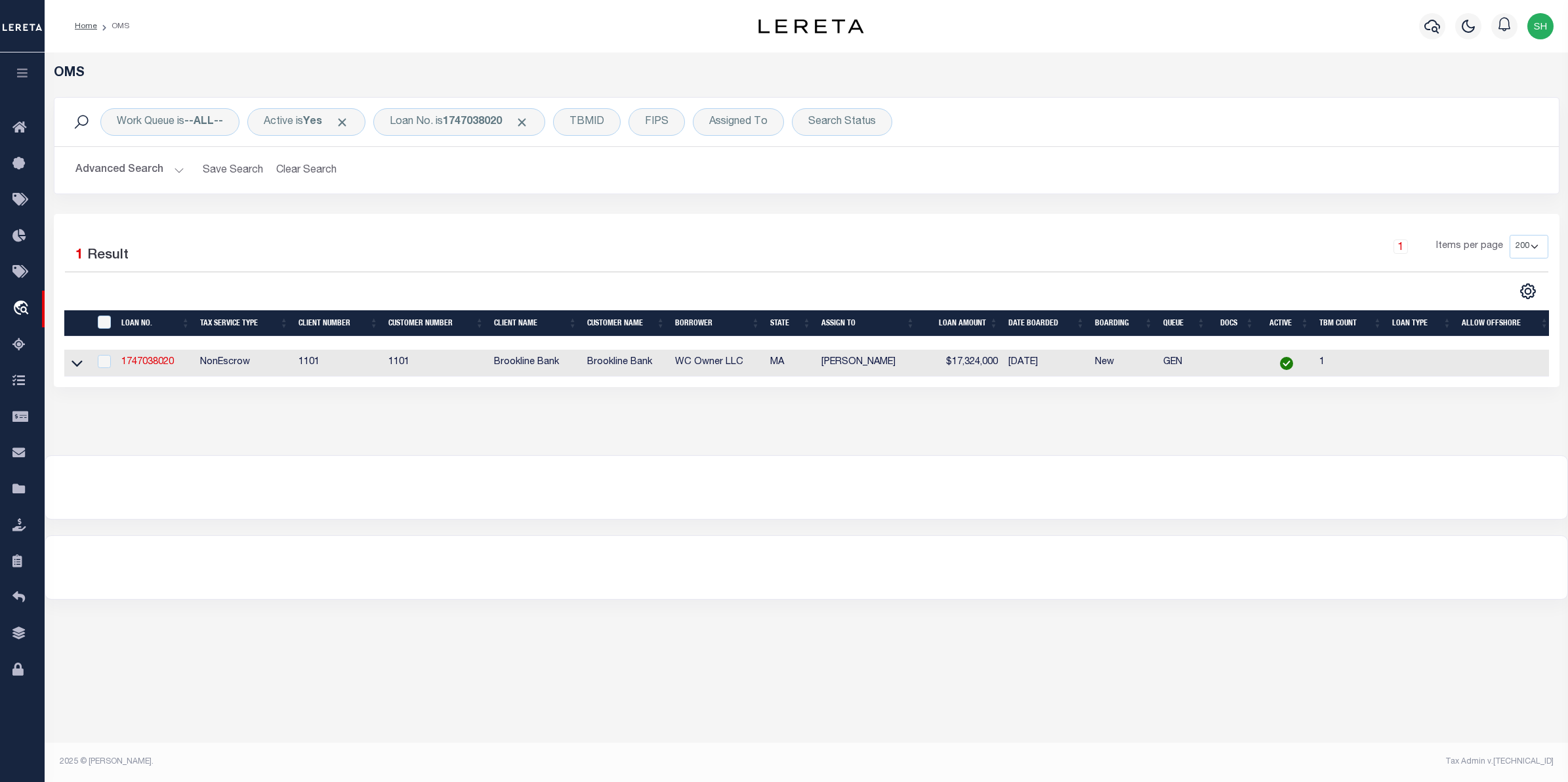
drag, startPoint x: 83, startPoint y: 364, endPoint x: 414, endPoint y: 489, distance: 353.8
click at [83, 364] on link at bounding box center [77, 362] width 15 height 9
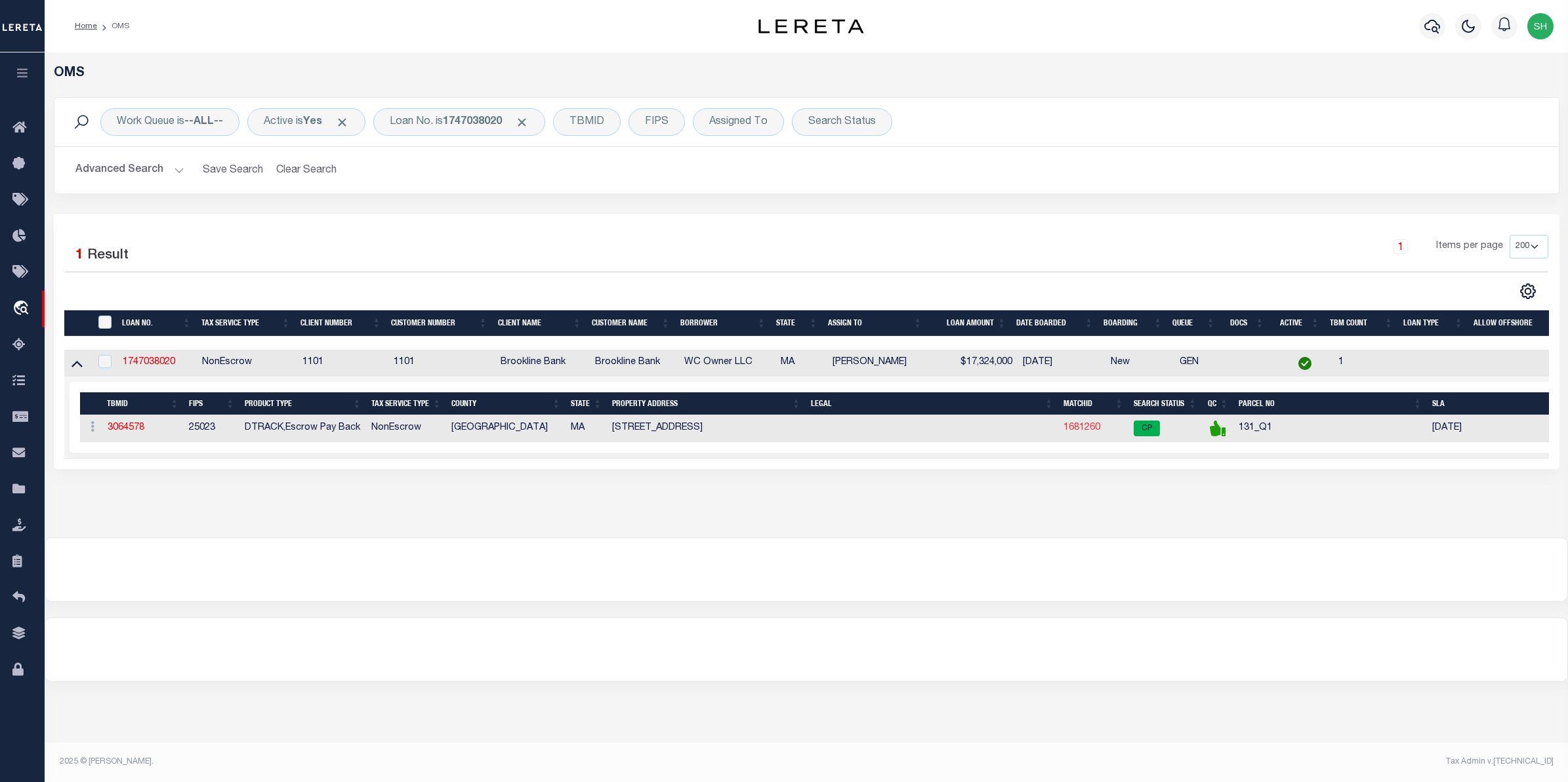
click at [1075, 431] on link "1681260" at bounding box center [1082, 427] width 37 height 9
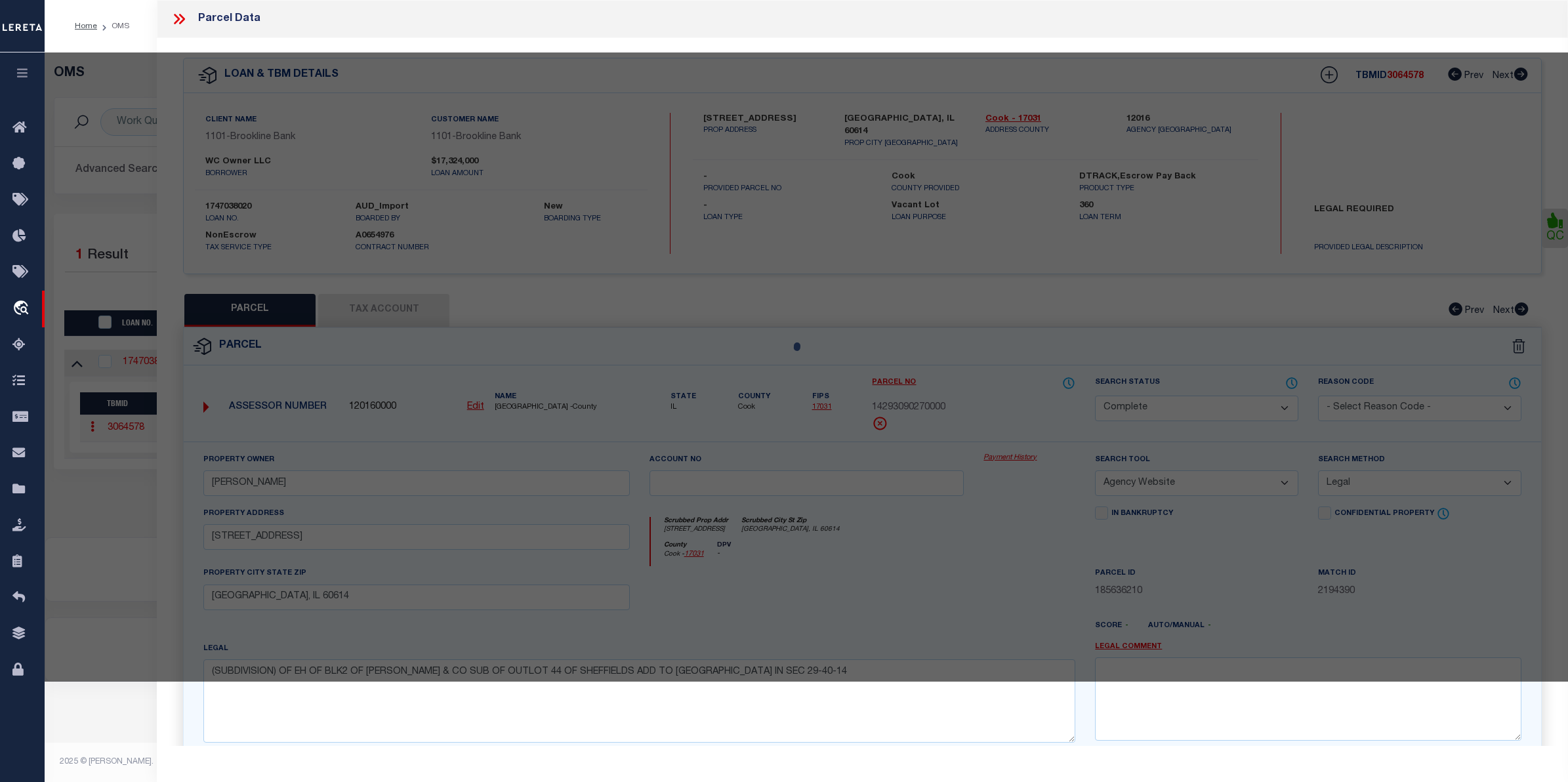
select select "AS"
select select
checkbox input "false"
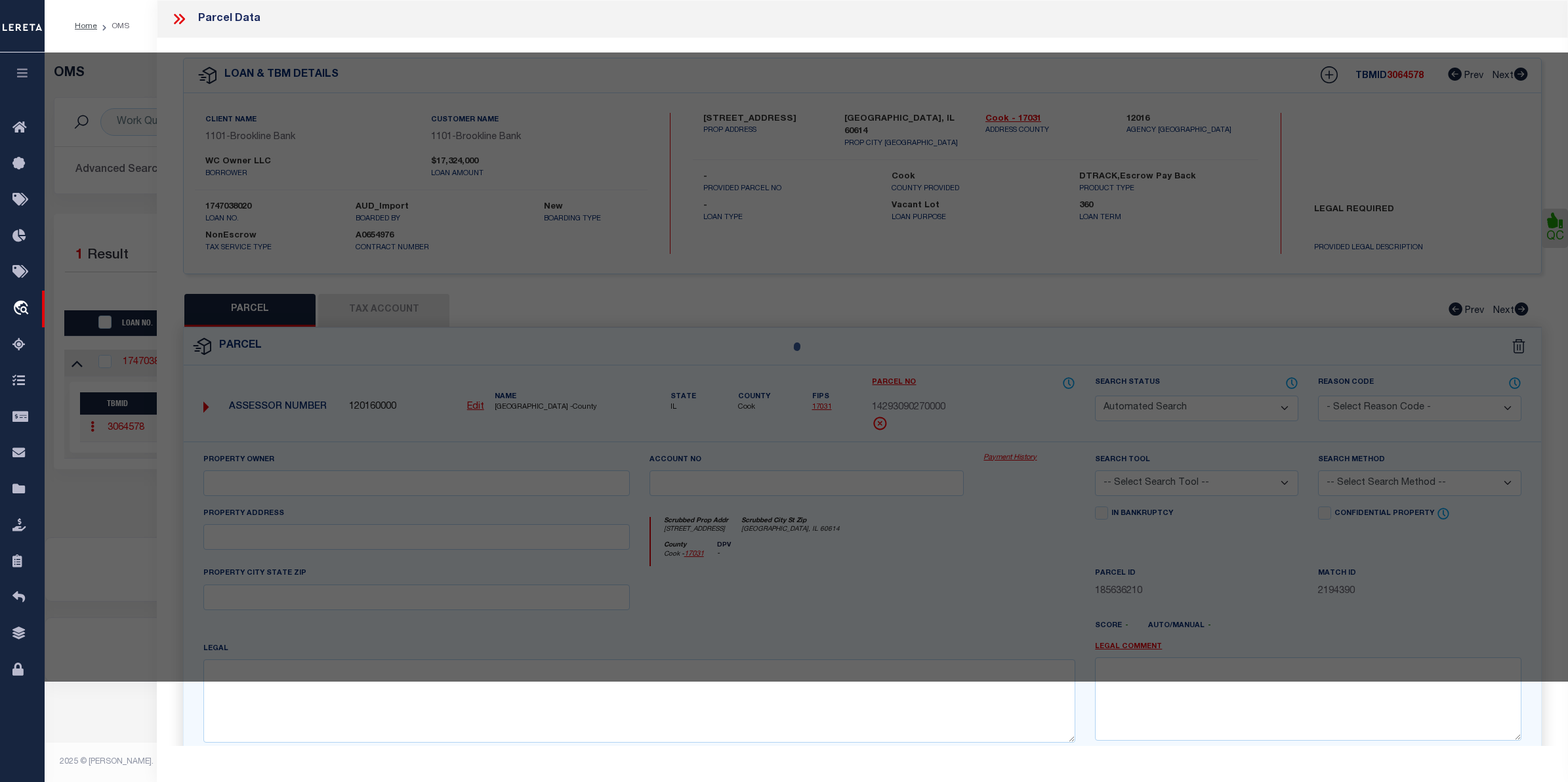
select select "CP"
type input "BOSTON LAND GROUP LLC"
type input "131/ / Q1/ /"
select select
type input "3102 CRAN HWY"
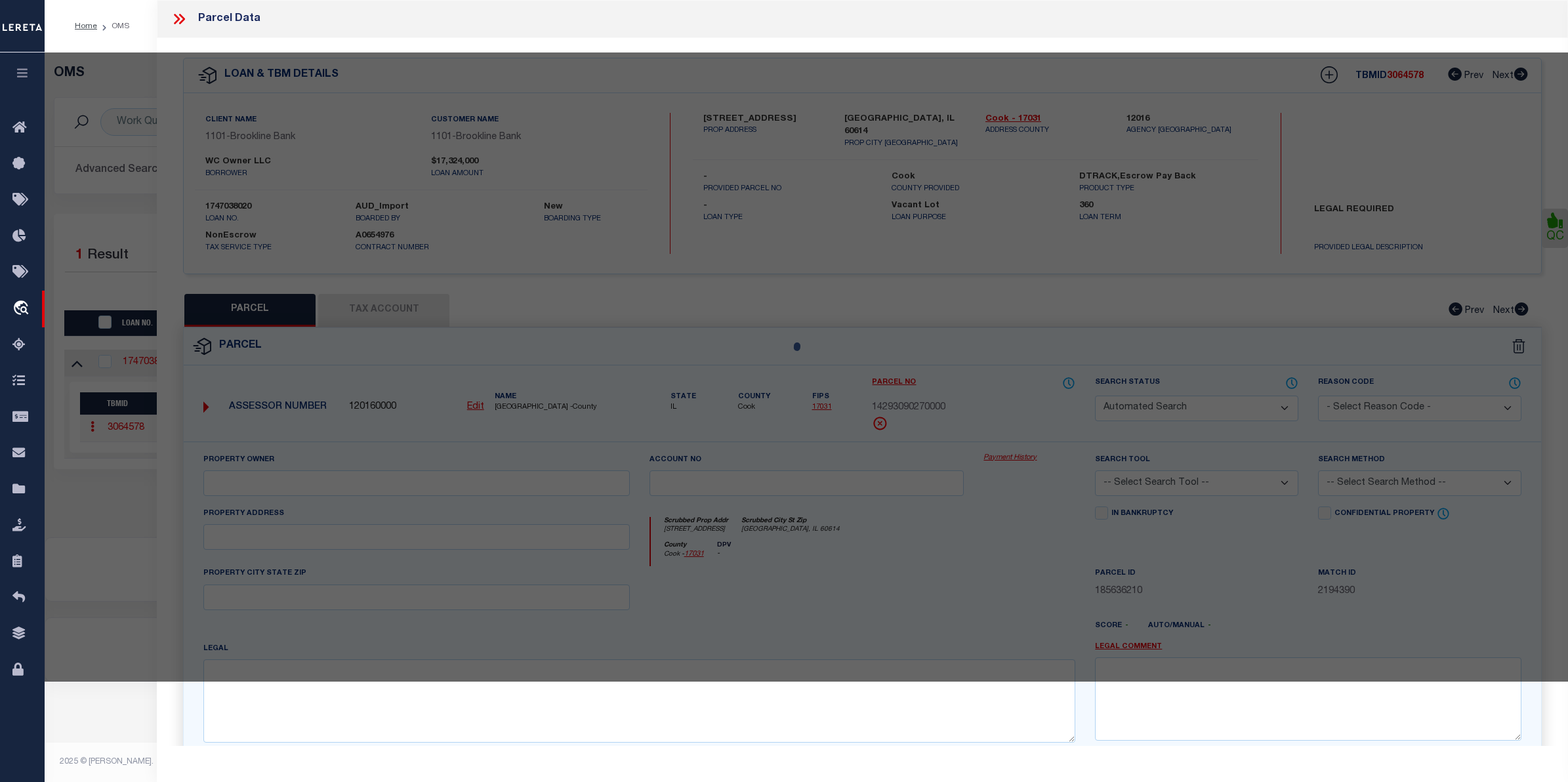
checkbox input "false"
type input "MA"
type textarea "Size (Acres) 8.63"
type textarea "Completed based on given text legals"
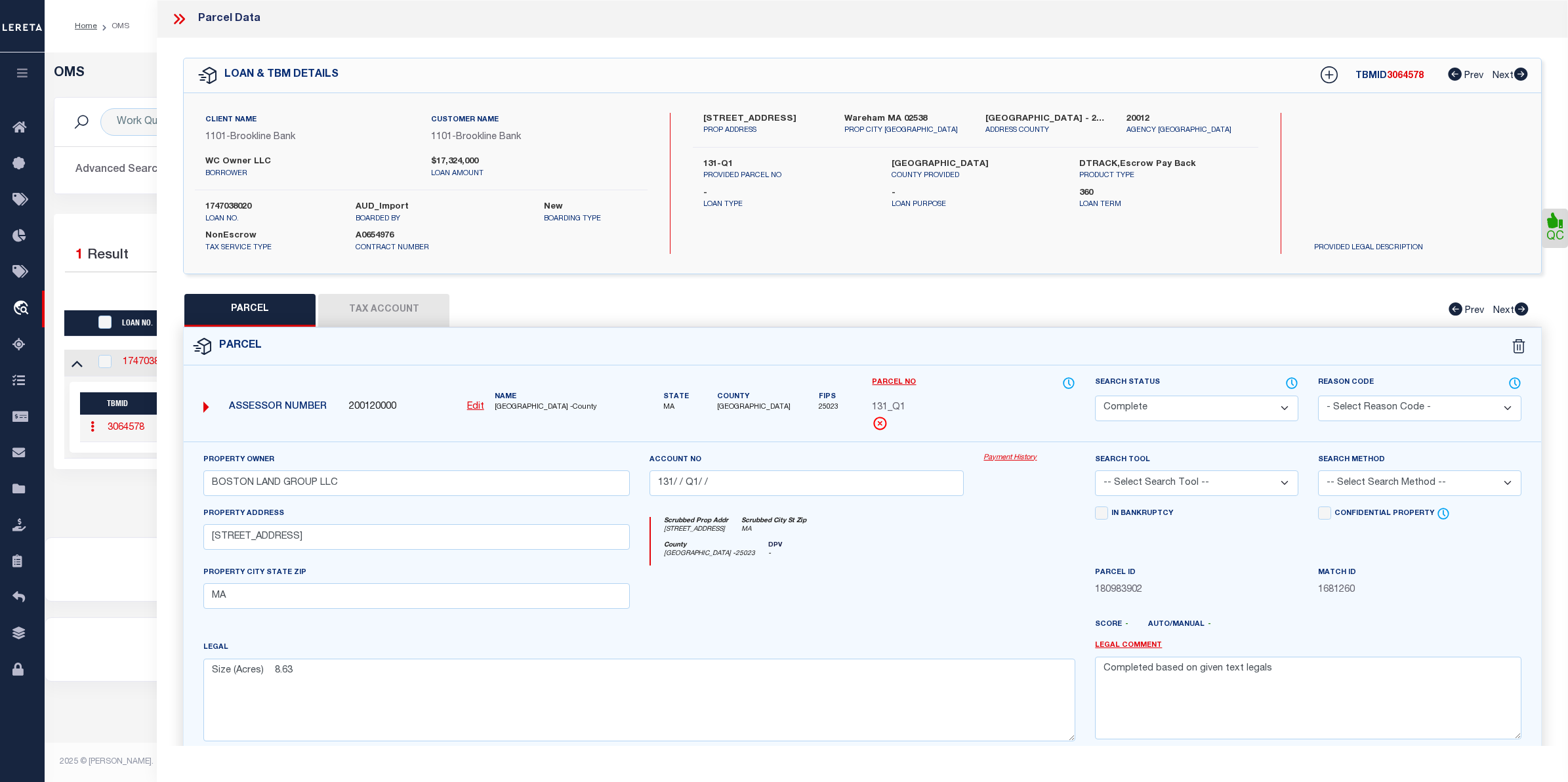
click at [997, 461] on link "Payment History" at bounding box center [1029, 458] width 92 height 11
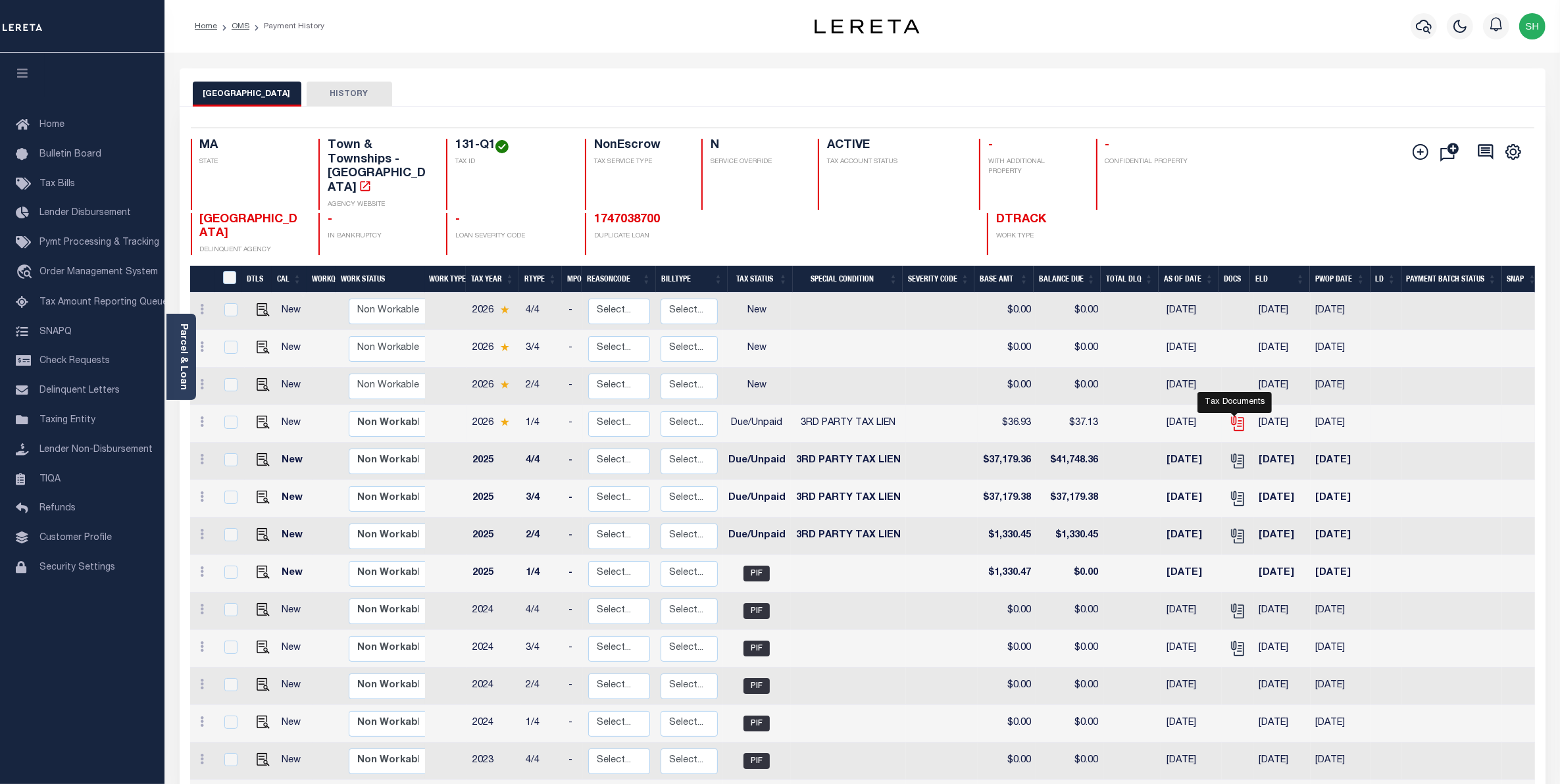
click at [1231, 416] on icon "" at bounding box center [1236, 421] width 10 height 10
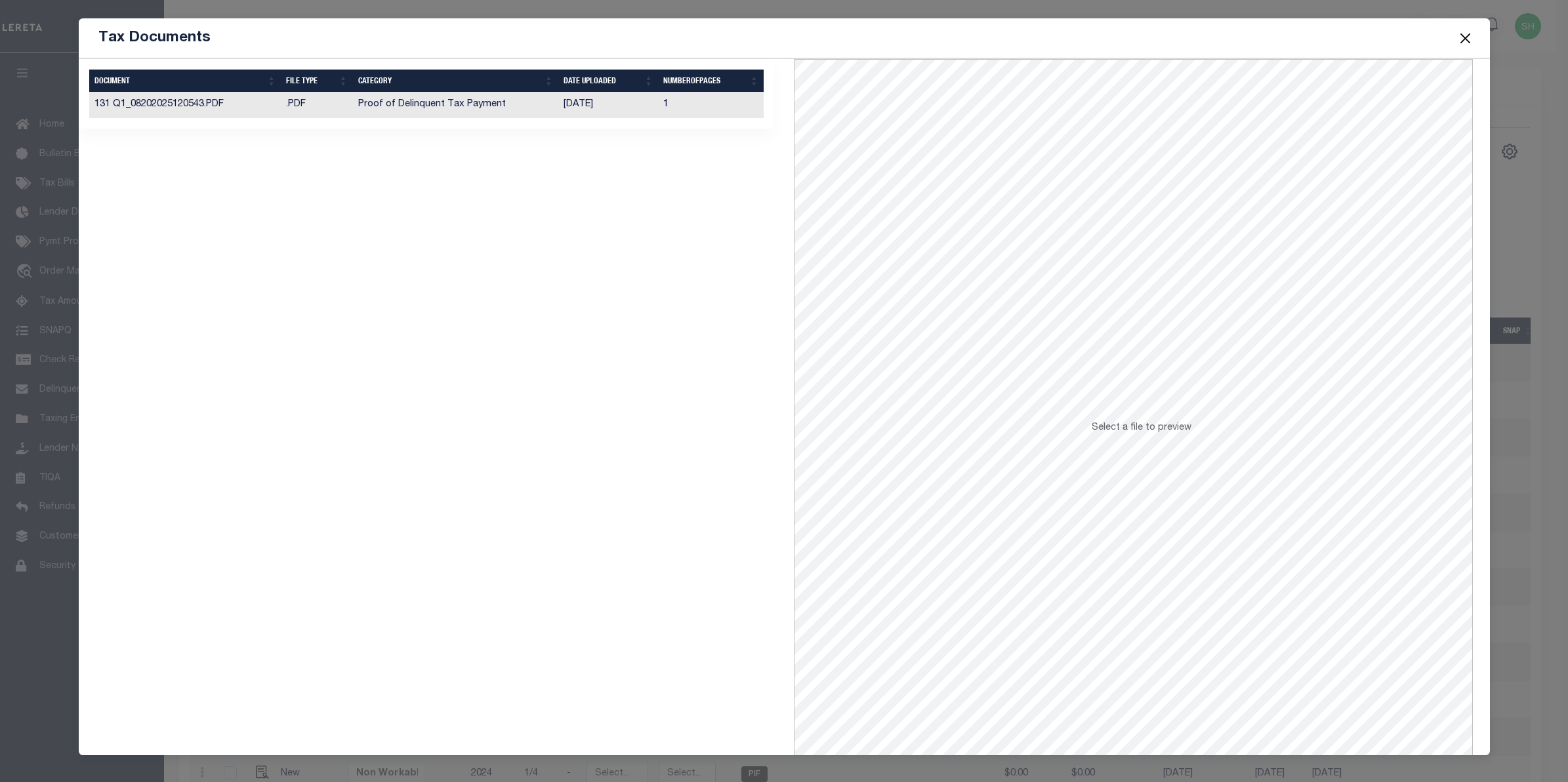
click at [194, 107] on td "131 Q1_08202025120543.PDF" at bounding box center [185, 104] width 192 height 25
click at [1464, 41] on button "Close" at bounding box center [1465, 38] width 17 height 17
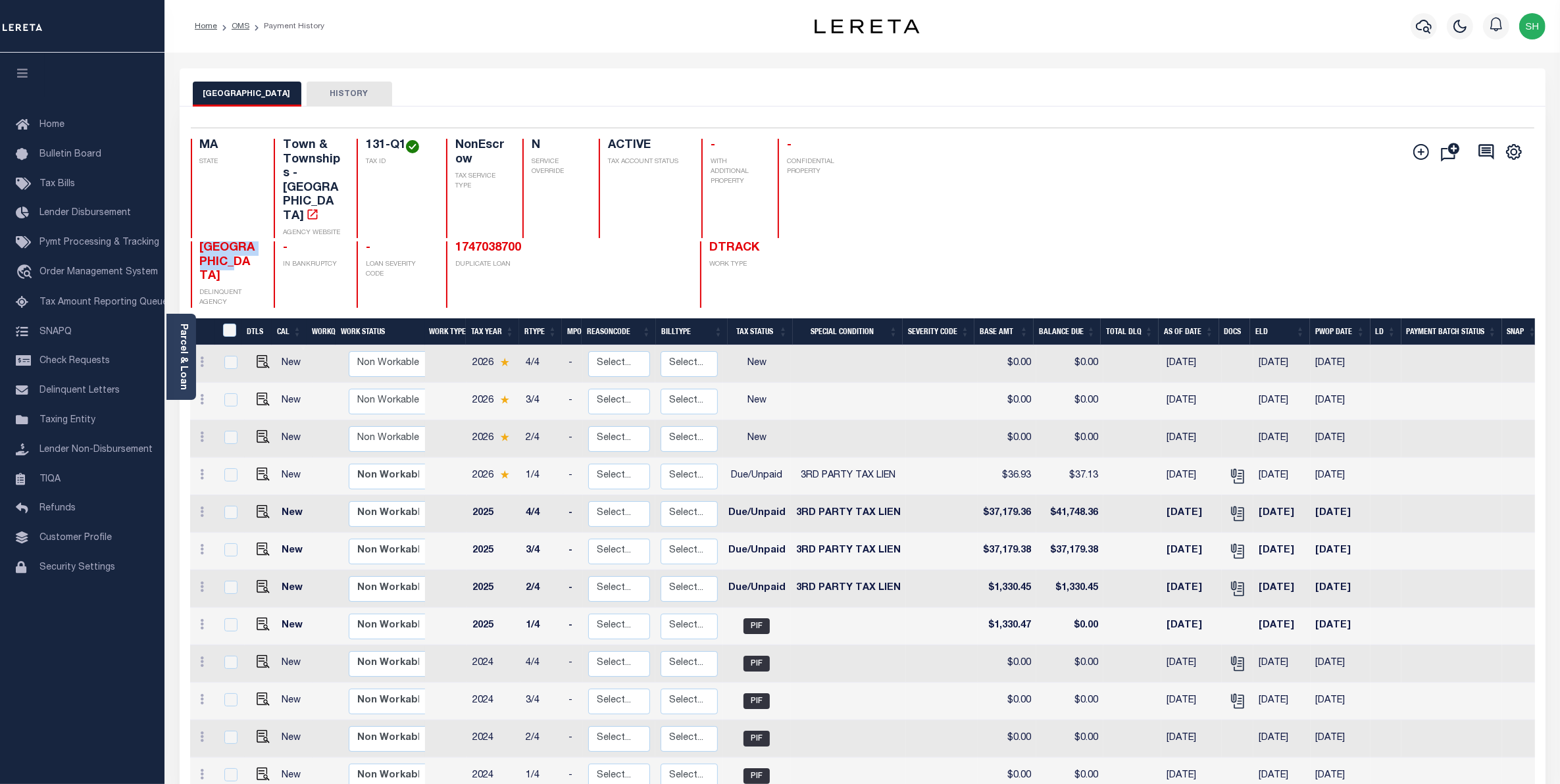
drag, startPoint x: 253, startPoint y: 220, endPoint x: 199, endPoint y: 204, distance: 56.3
click at [200, 241] on h4 "WAREHAM TOWN" at bounding box center [229, 263] width 58 height 43
copy span "WAREHAM TOWN"
click at [181, 348] on link "Parcel & Loan" at bounding box center [183, 356] width 9 height 66
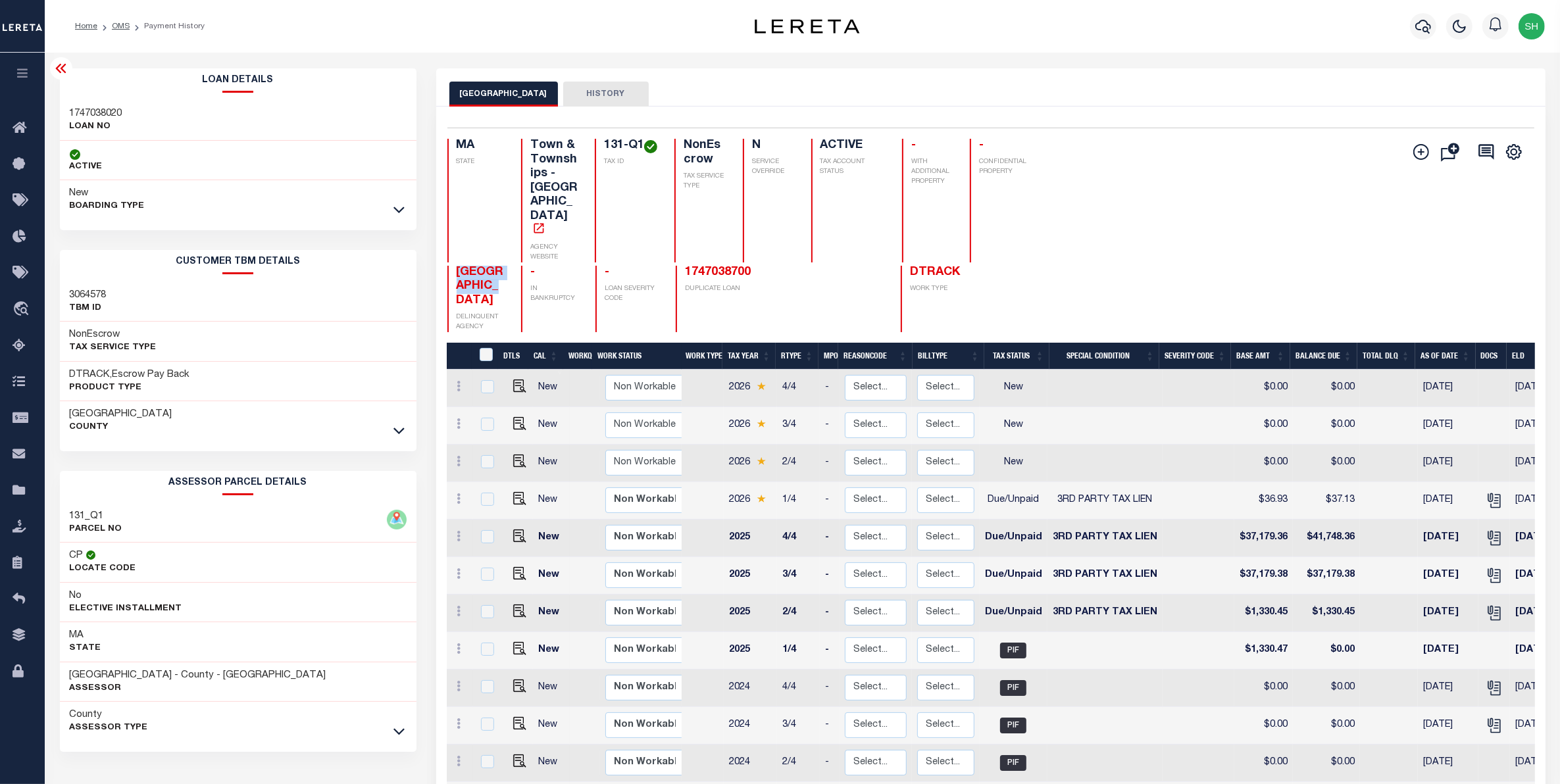
click at [405, 731] on link at bounding box center [399, 730] width 15 height 9
drag, startPoint x: 136, startPoint y: 759, endPoint x: 70, endPoint y: 748, distance: 66.9
click at [70, 748] on div "3102 Cran Hwy PropAddr" at bounding box center [238, 761] width 357 height 40
copy h3 "3102 Cran Hwy"
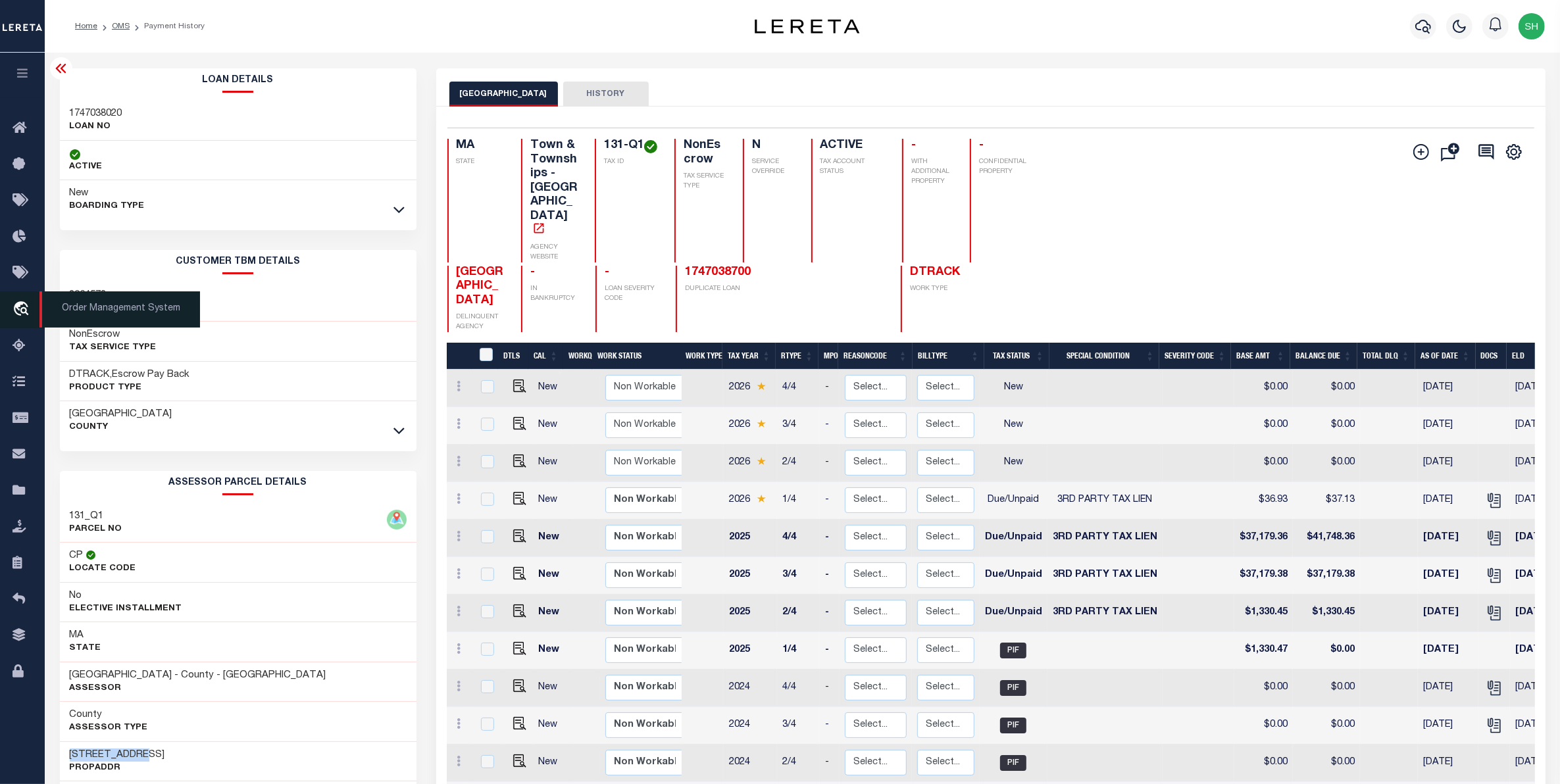
click at [30, 311] on icon "travel_explore" at bounding box center [23, 310] width 21 height 17
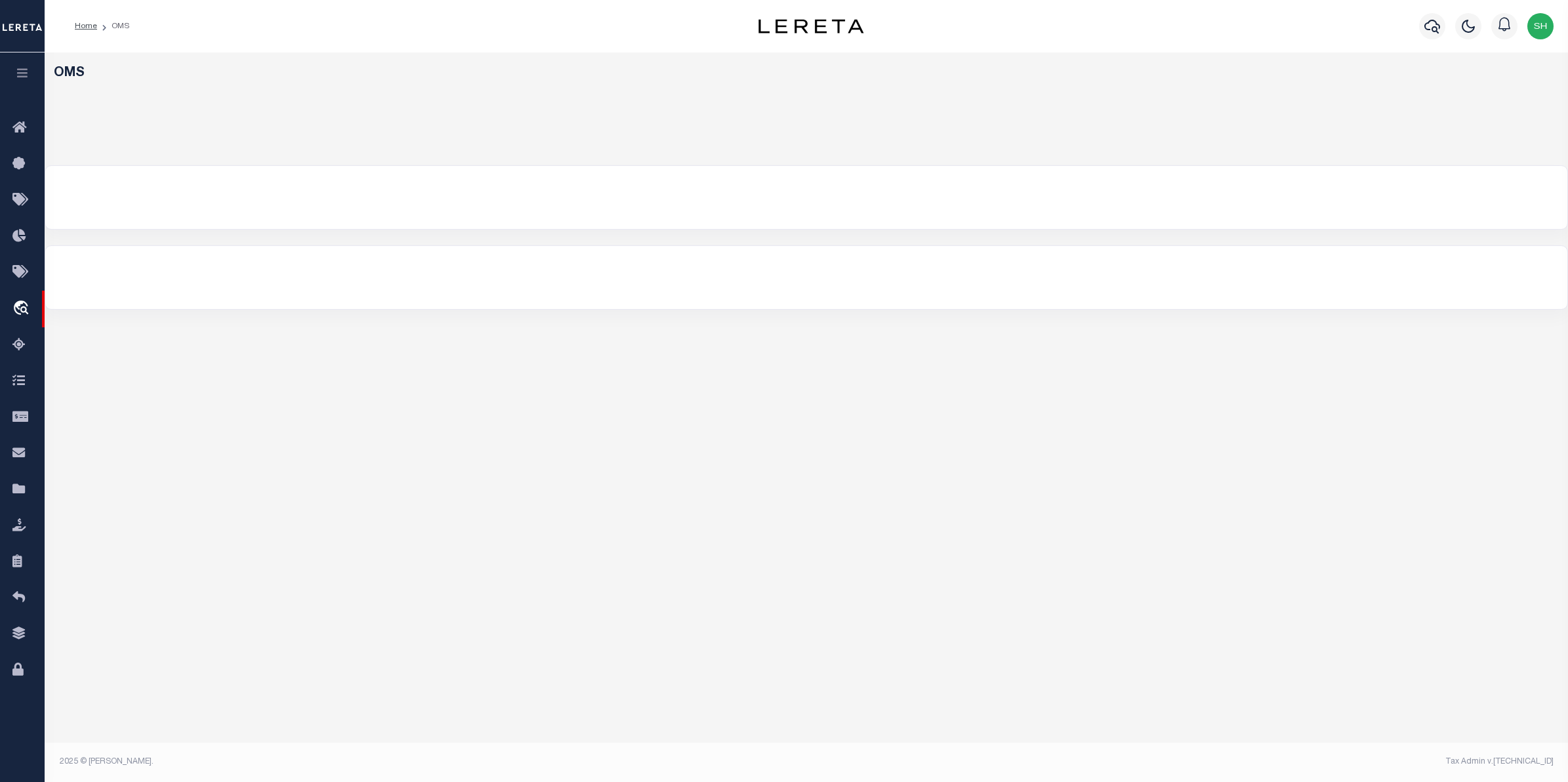
select select "200"
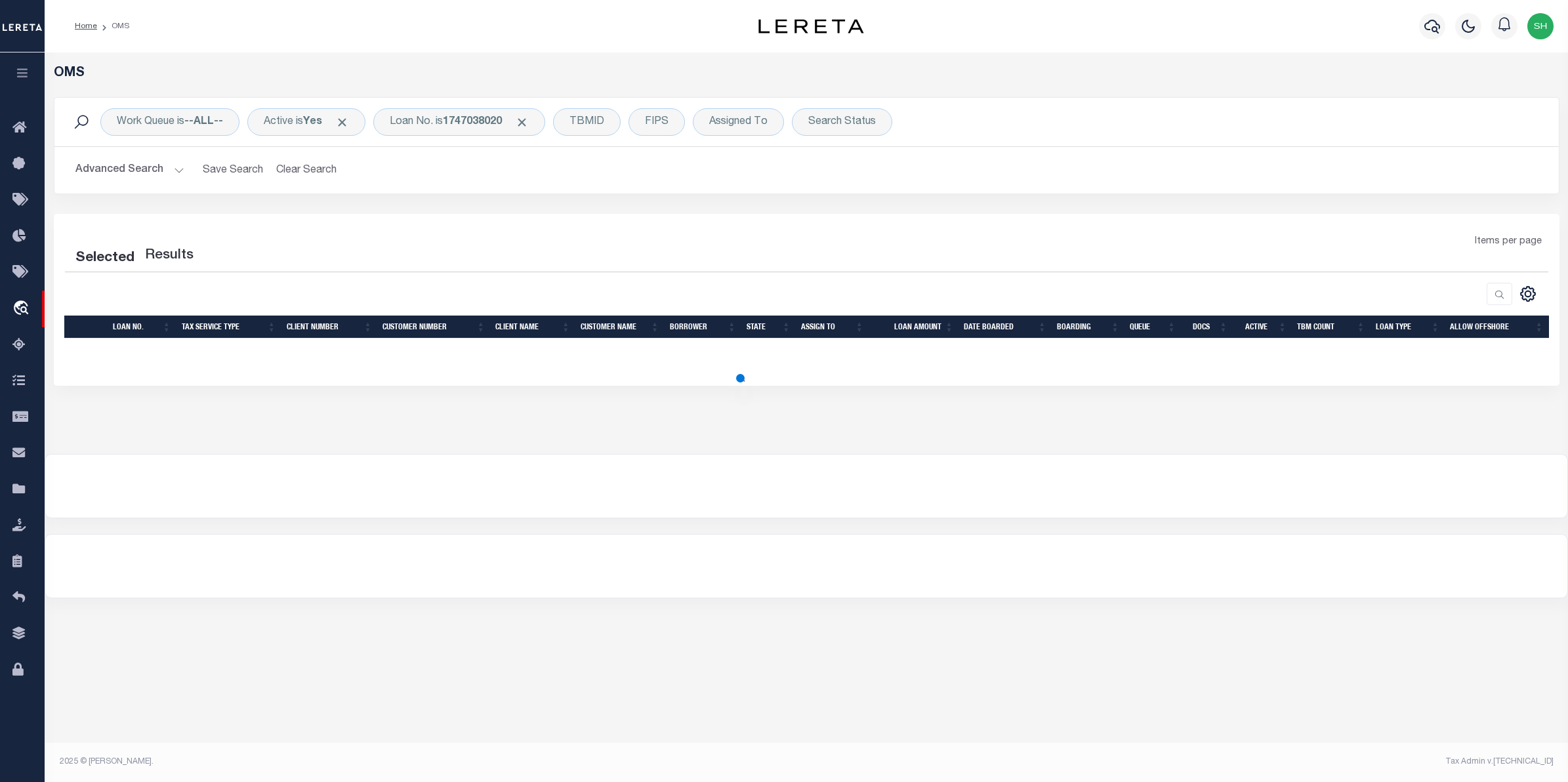
select select "200"
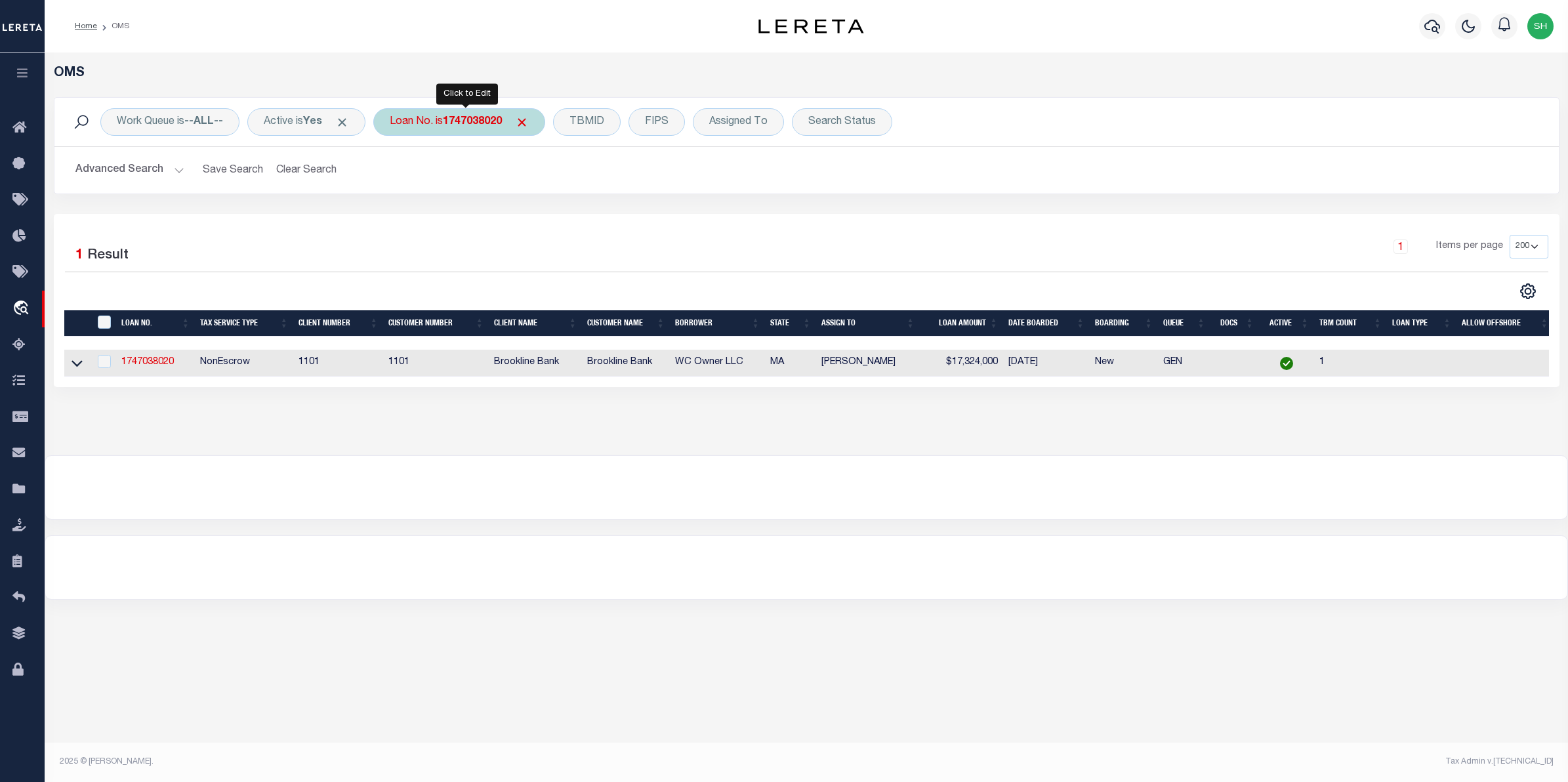
click at [462, 133] on div "Loan No. is 1747038020" at bounding box center [459, 122] width 172 height 28
type input "90008517"
click at [565, 211] on input "Apply" at bounding box center [563, 215] width 38 height 22
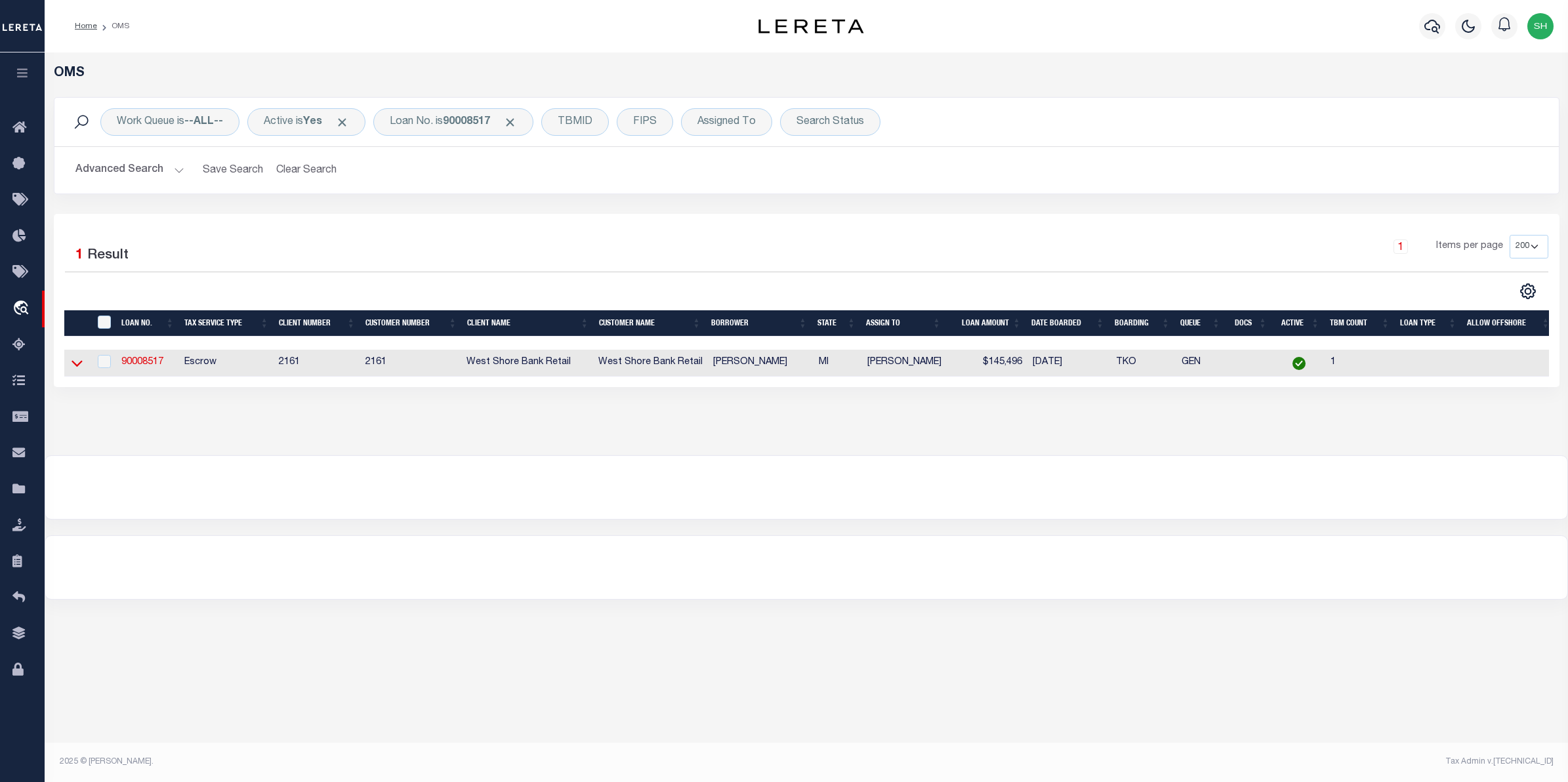
click at [75, 366] on icon at bounding box center [77, 363] width 11 height 14
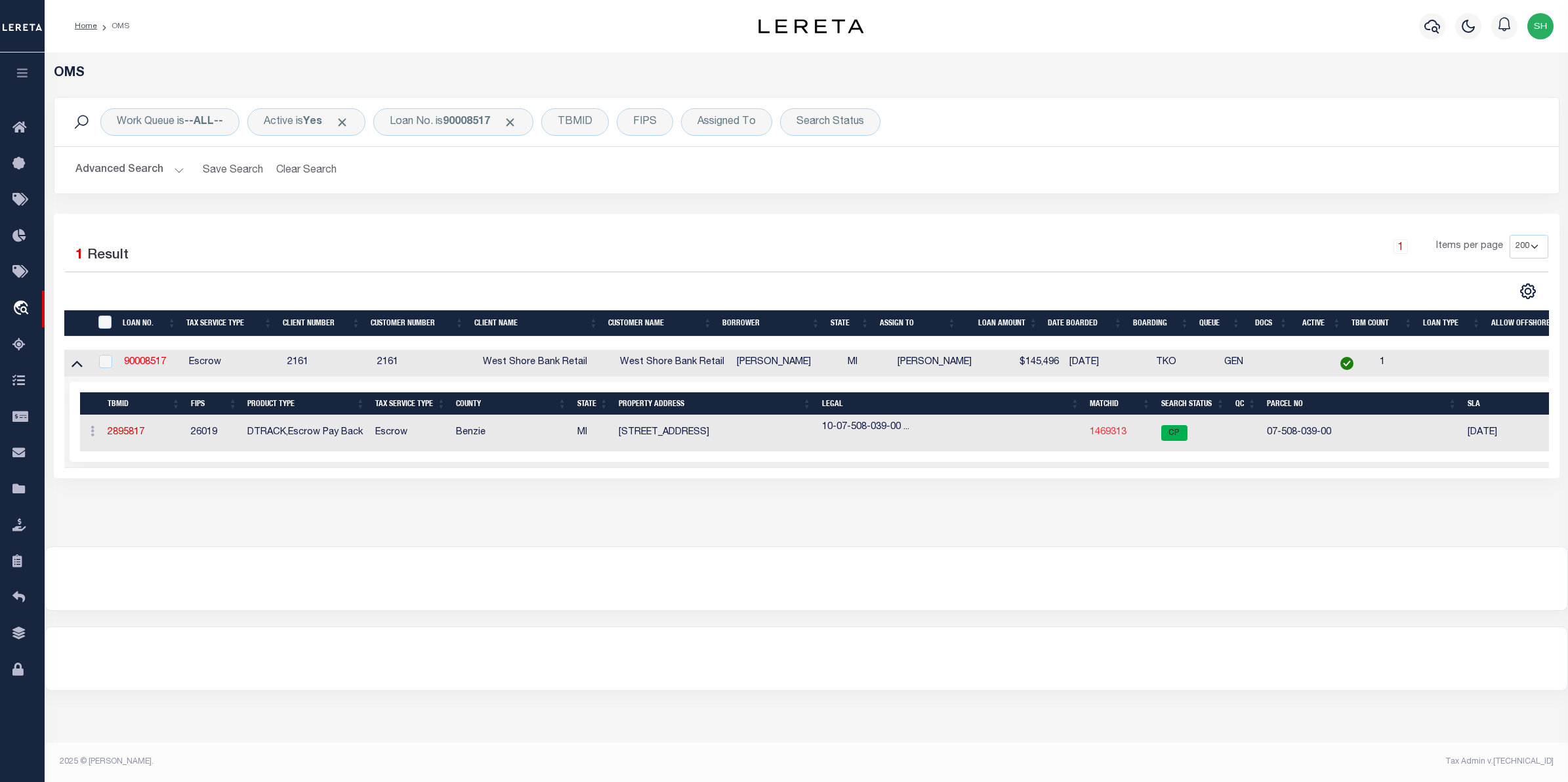
click at [1101, 434] on link "1469313" at bounding box center [1108, 432] width 37 height 9
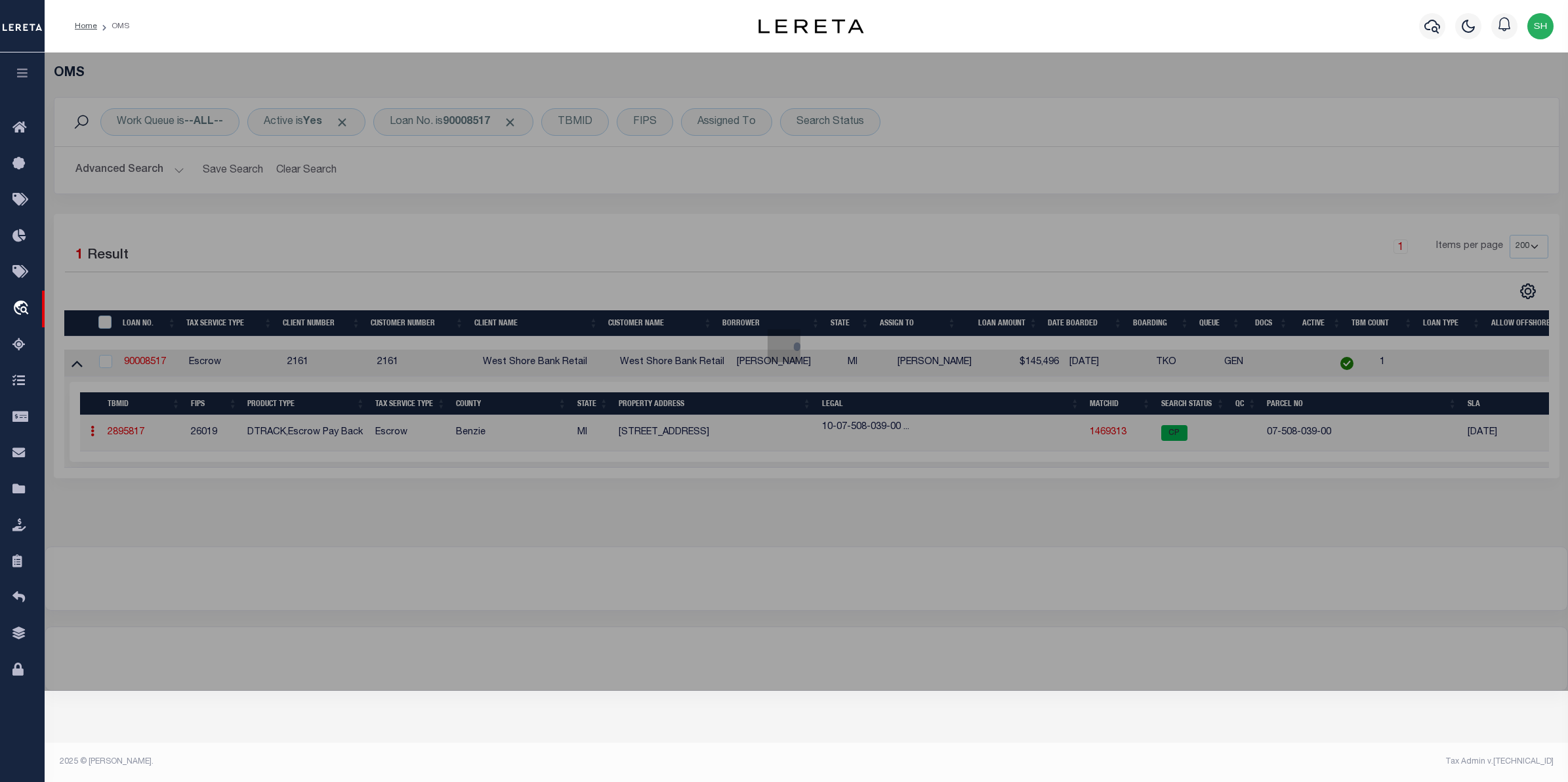
checkbox input "false"
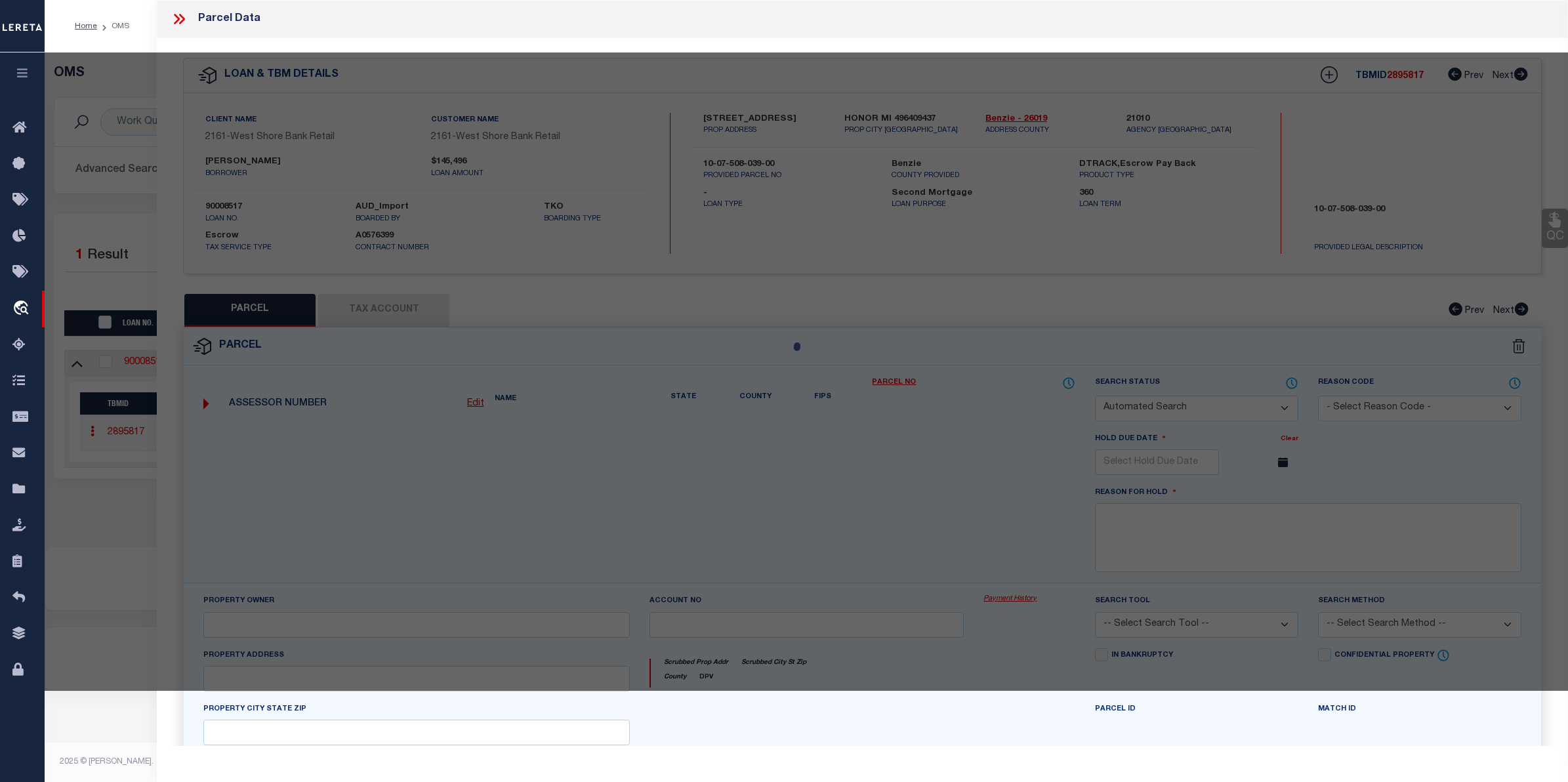
select select "CP"
type input "GIBSON, ELLEN"
select select
type input "11208 MAIN STREET"
checkbox input "false"
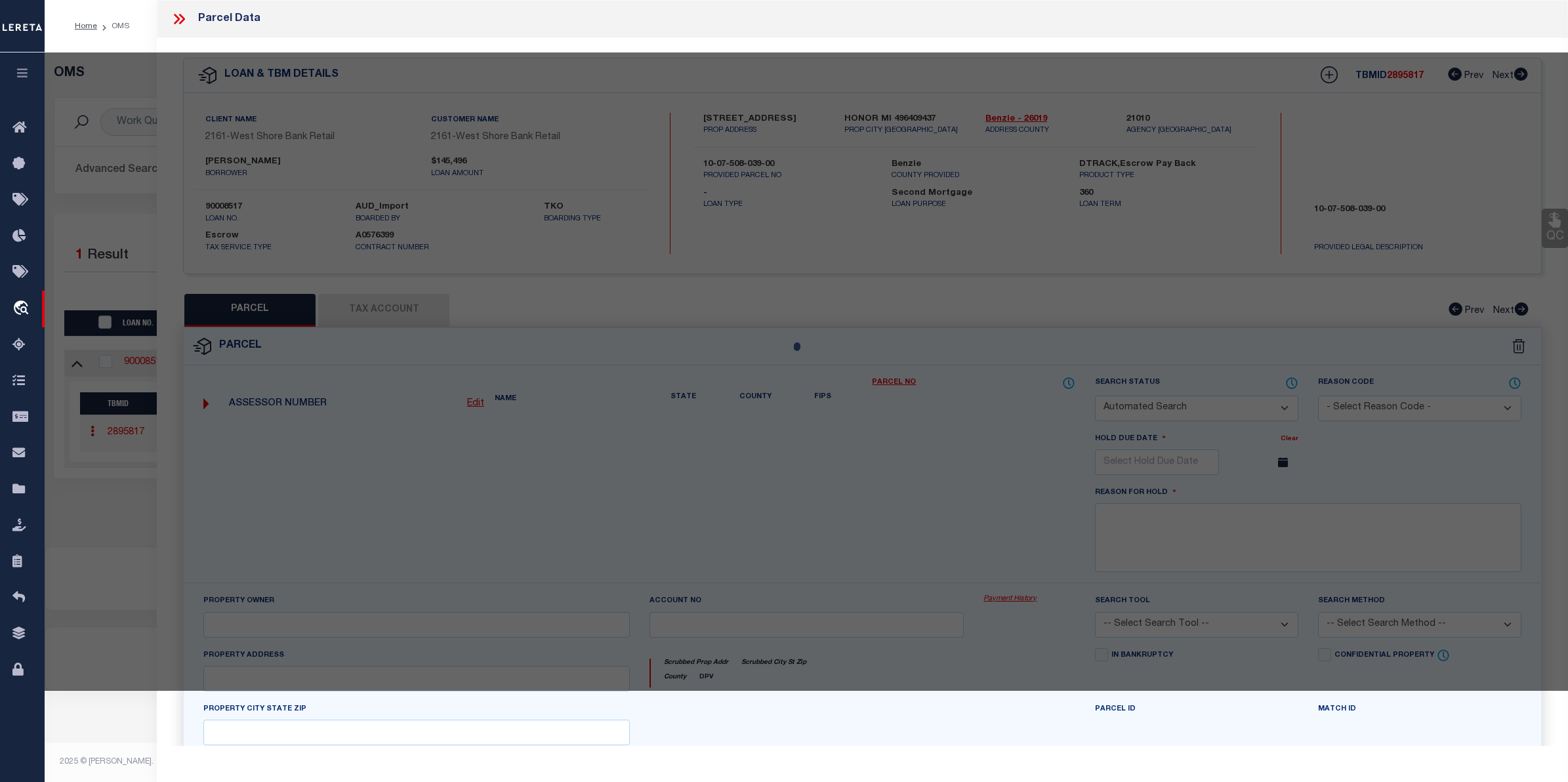
type input "HONOR MI 49640"
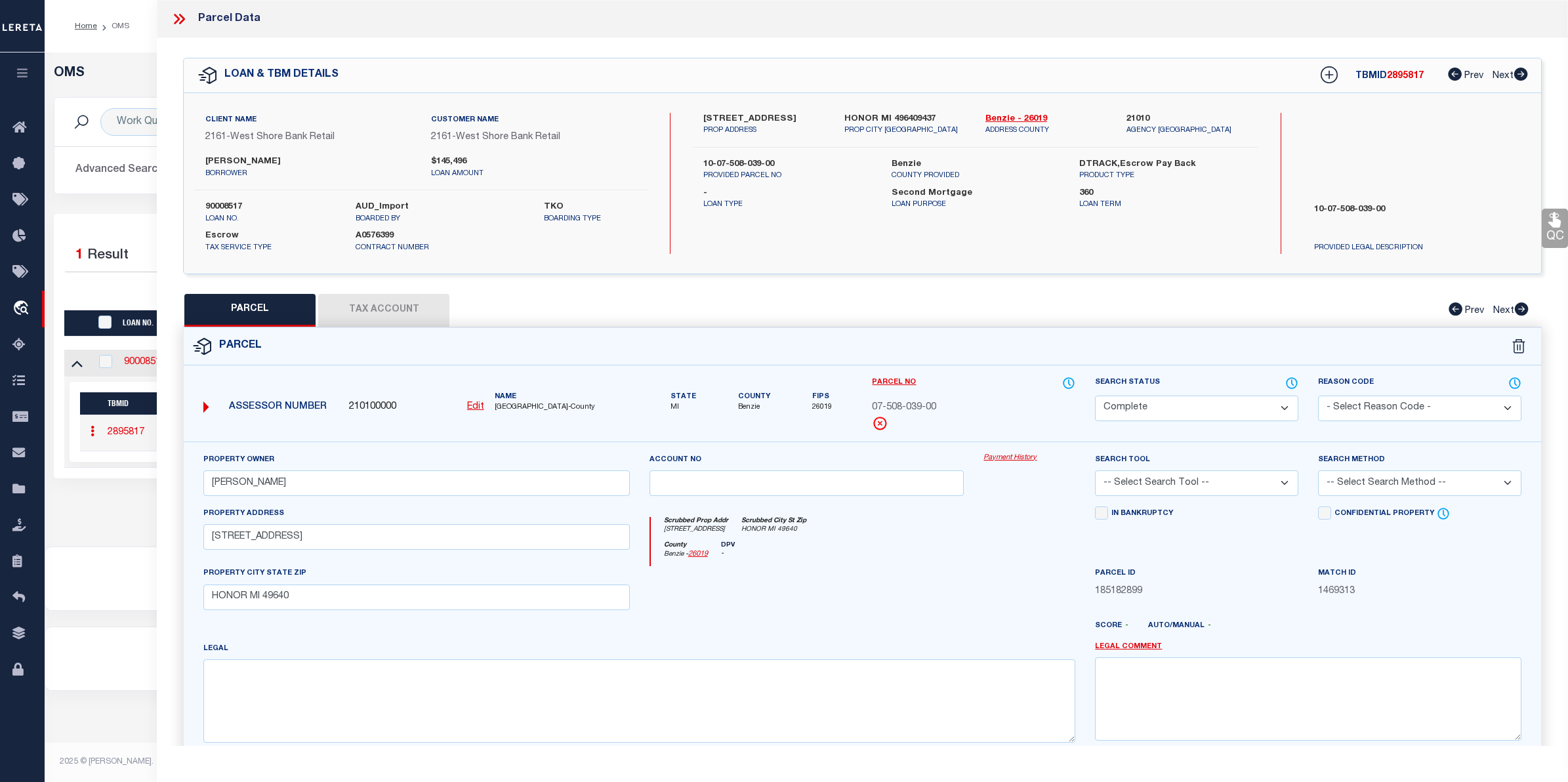
click at [990, 460] on link "Payment History" at bounding box center [1029, 458] width 92 height 11
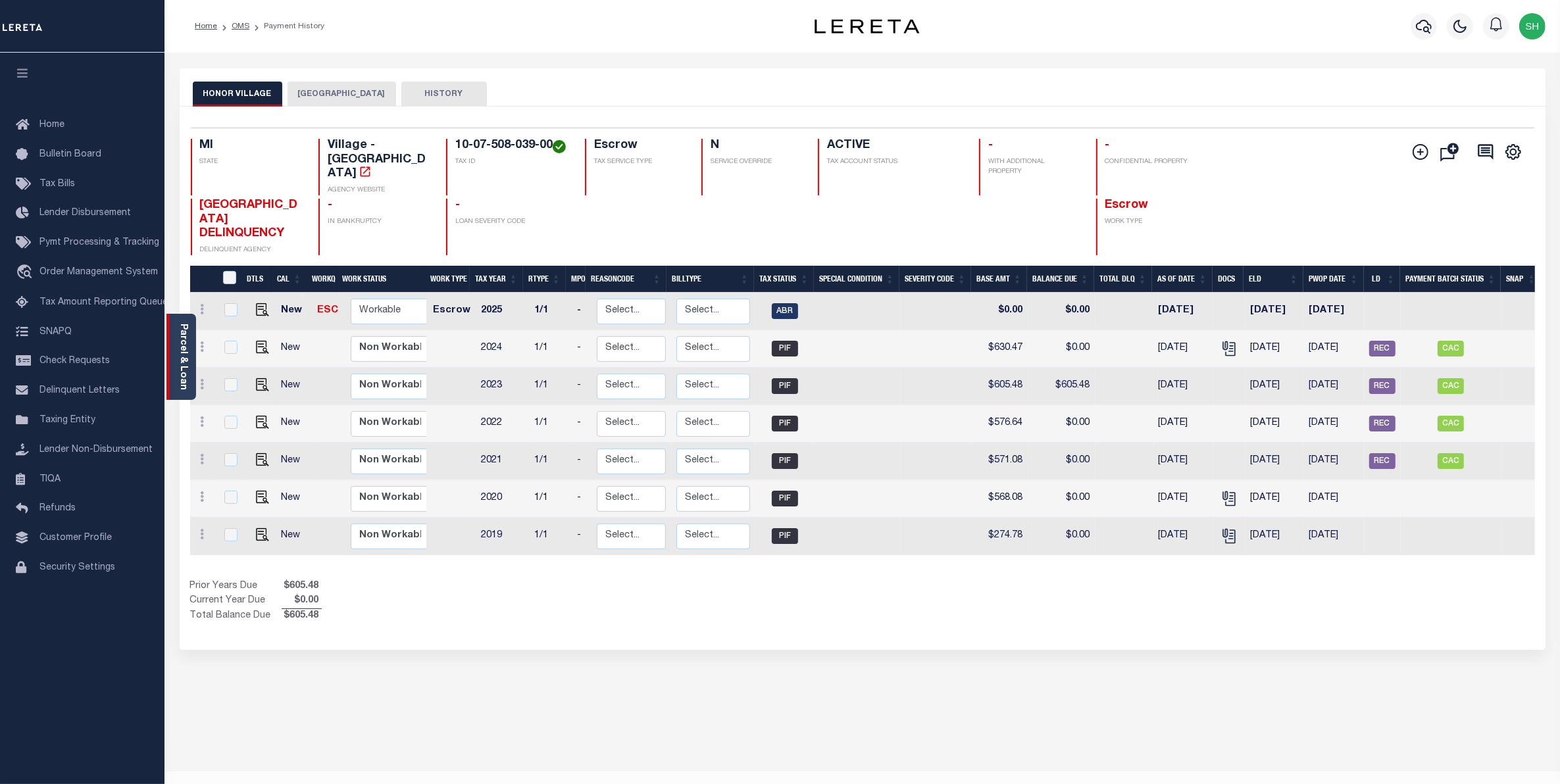
click at [189, 342] on div "Parcel & Loan" at bounding box center [181, 356] width 30 height 86
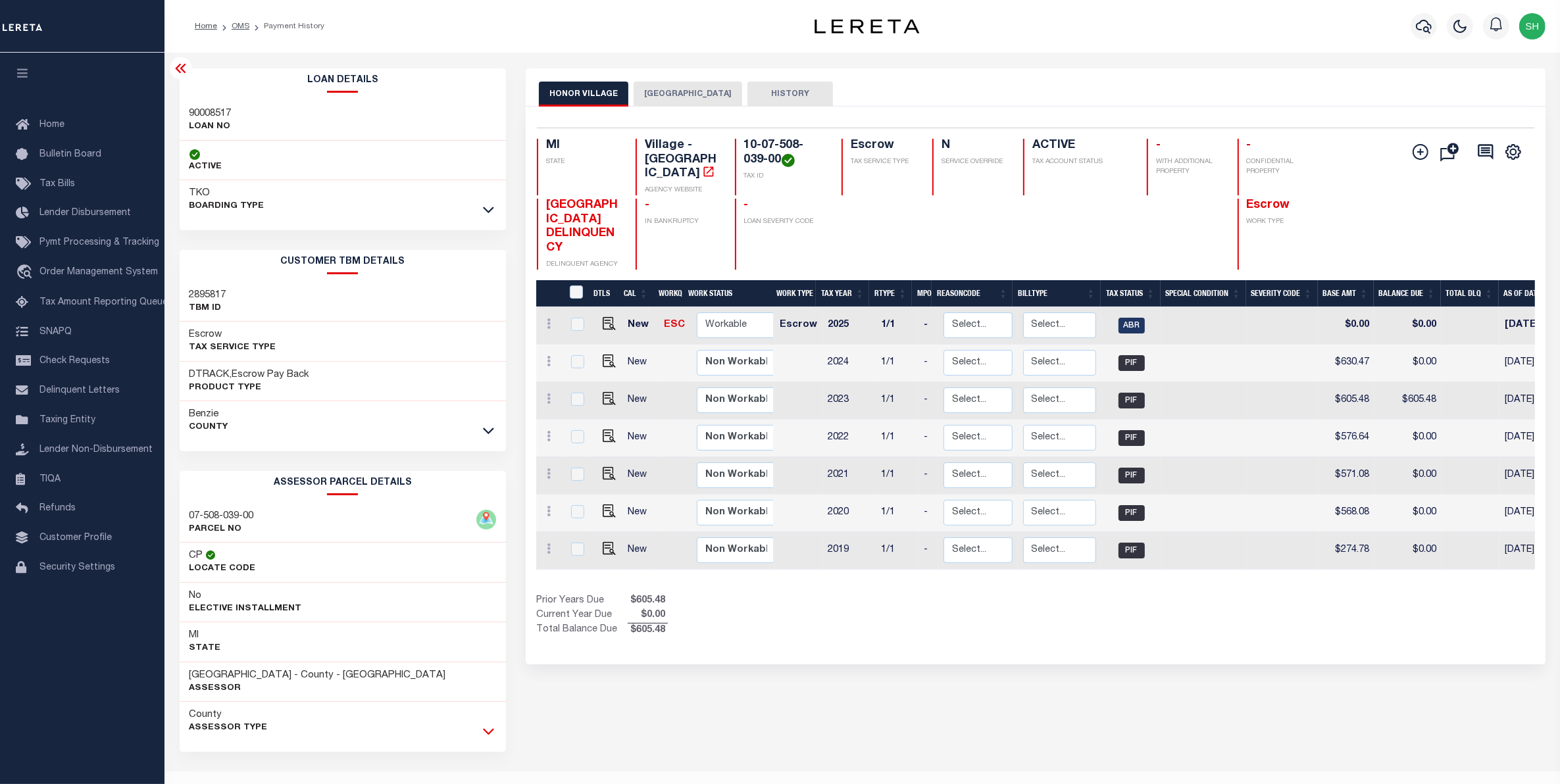
click at [491, 737] on icon at bounding box center [488, 731] width 11 height 14
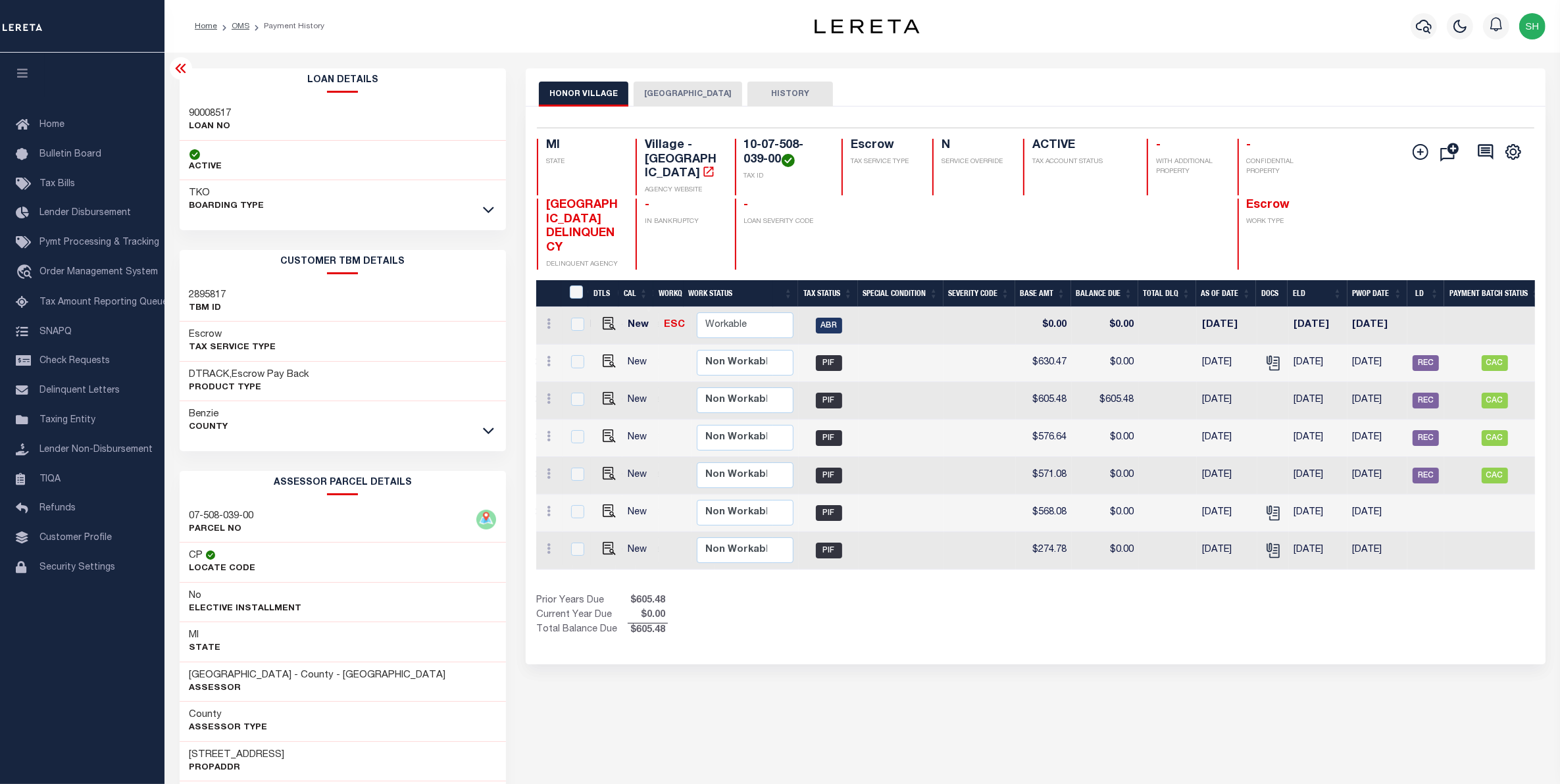
scroll to position [0, 310]
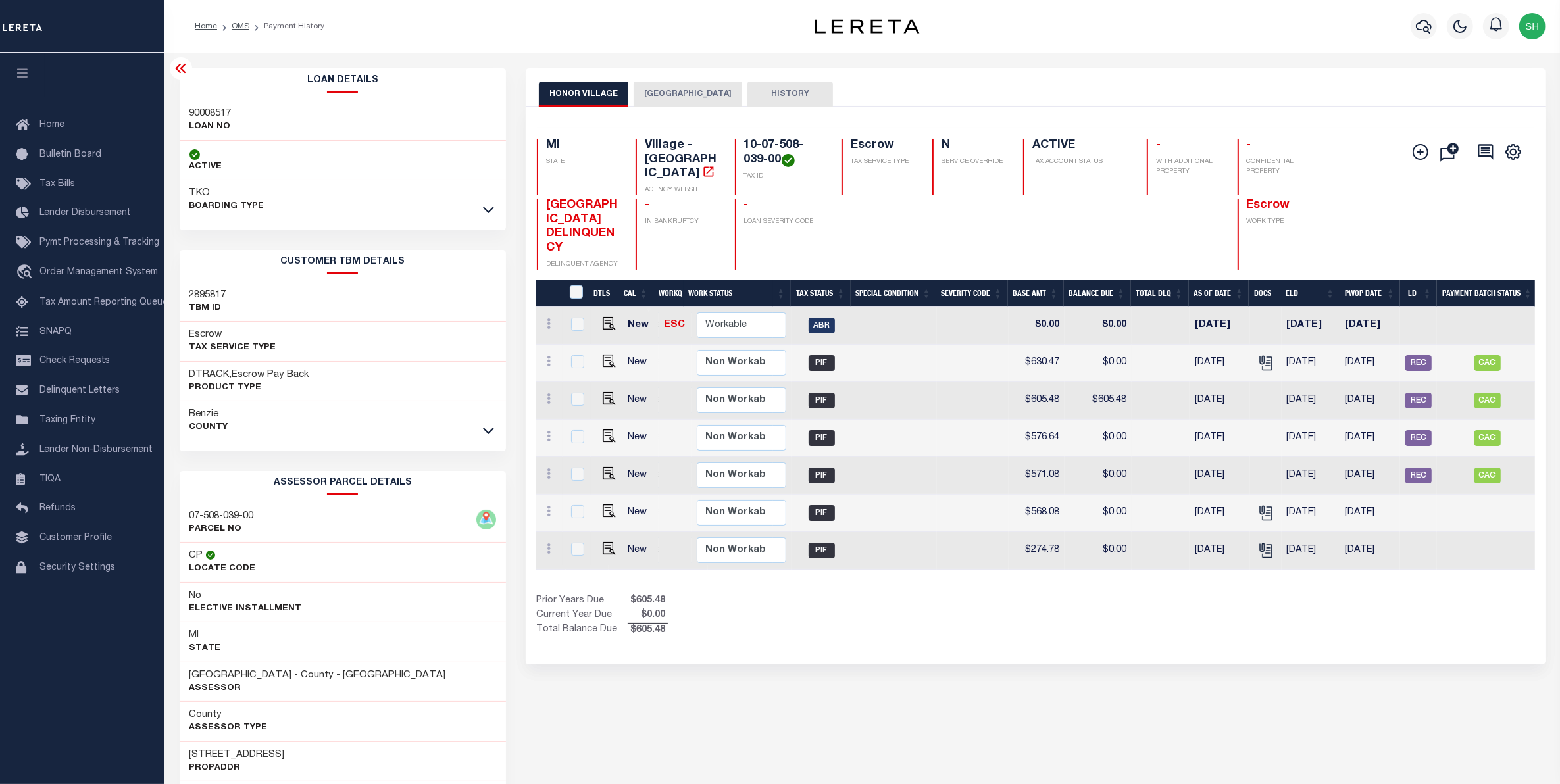
click at [698, 87] on button "HOMESTEAD TOWNSHIP" at bounding box center [688, 94] width 108 height 25
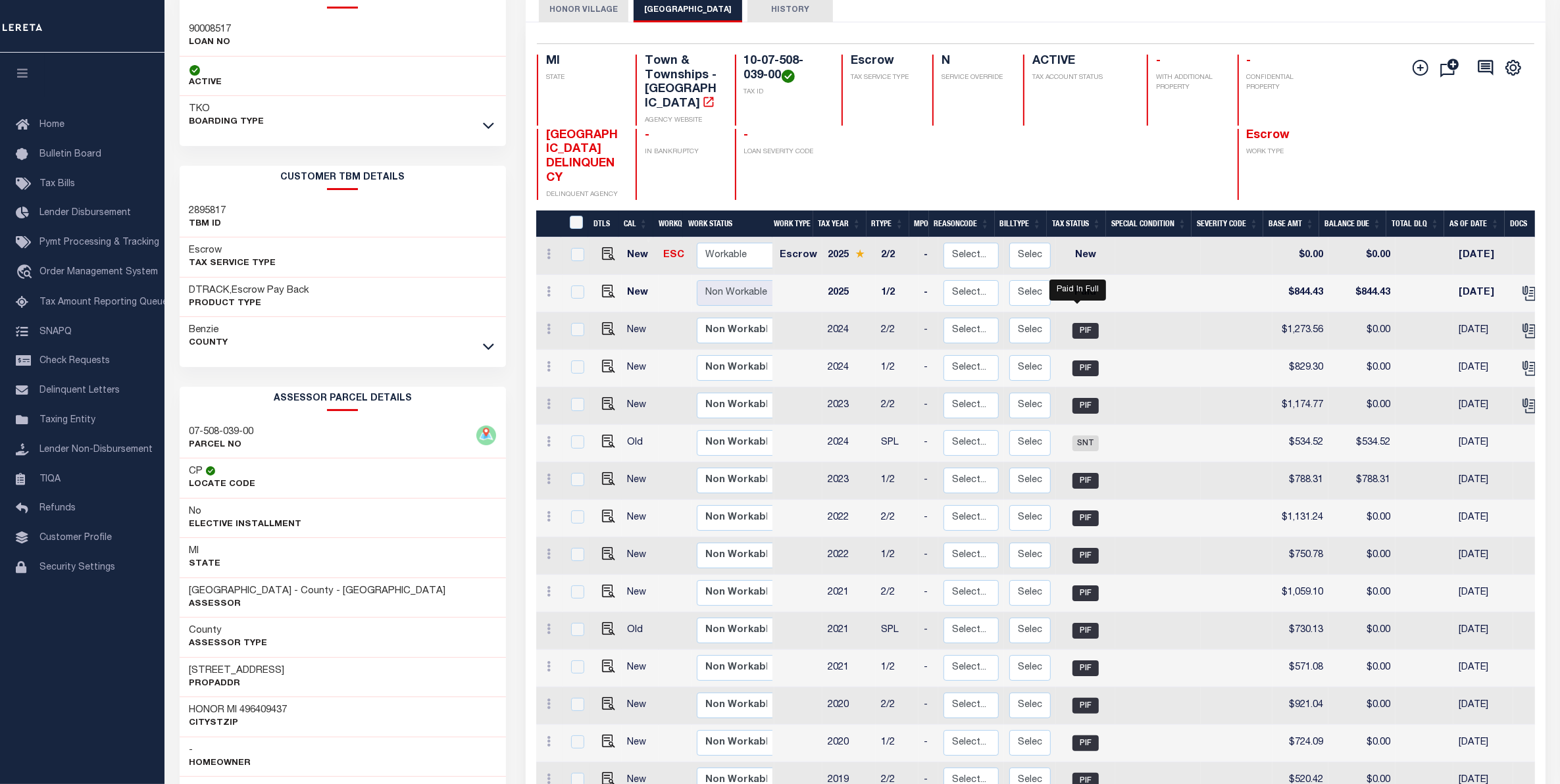
scroll to position [82, 0]
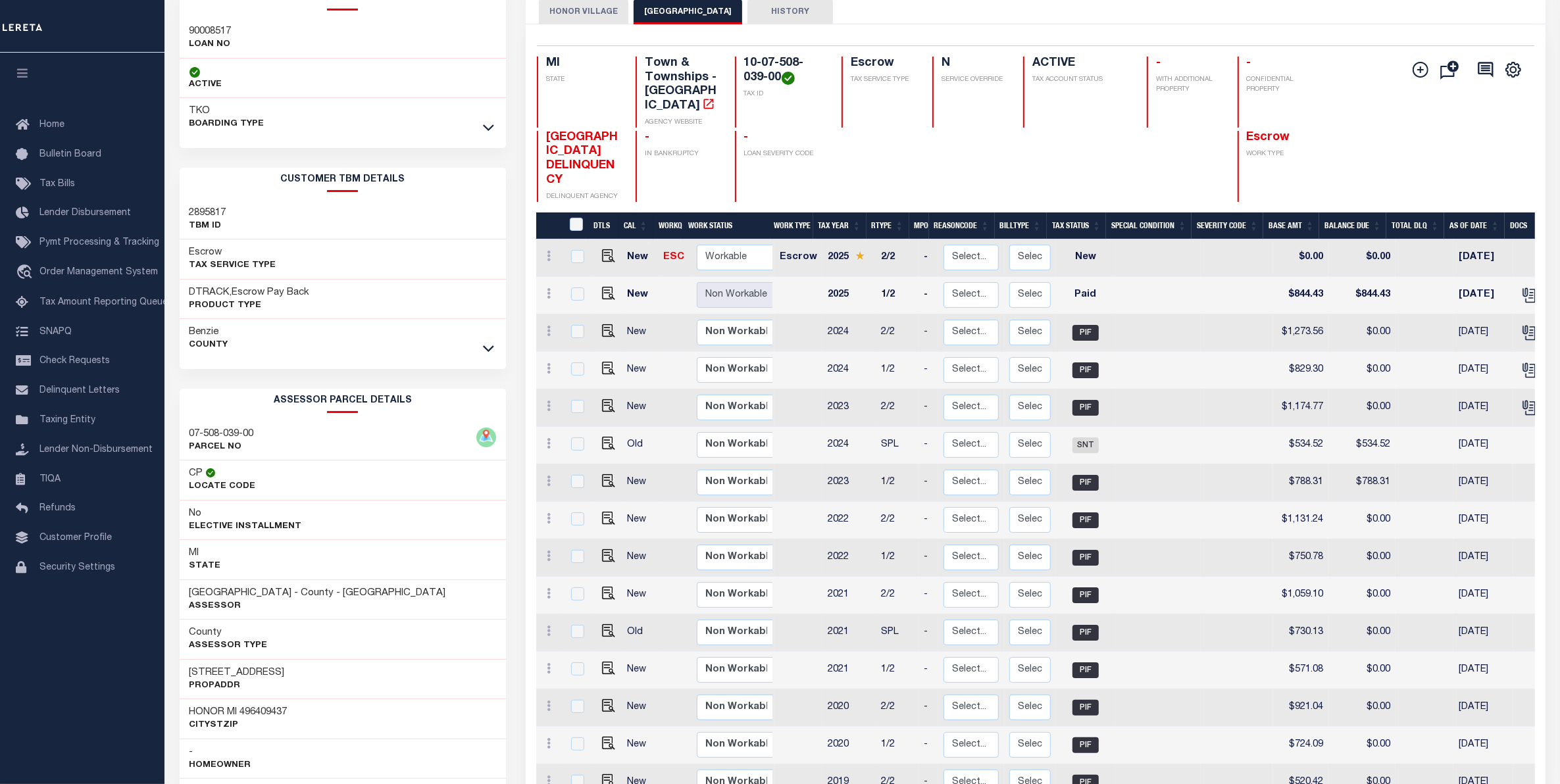
click at [587, 14] on button "HONOR VILLAGE" at bounding box center [584, 12] width 89 height 25
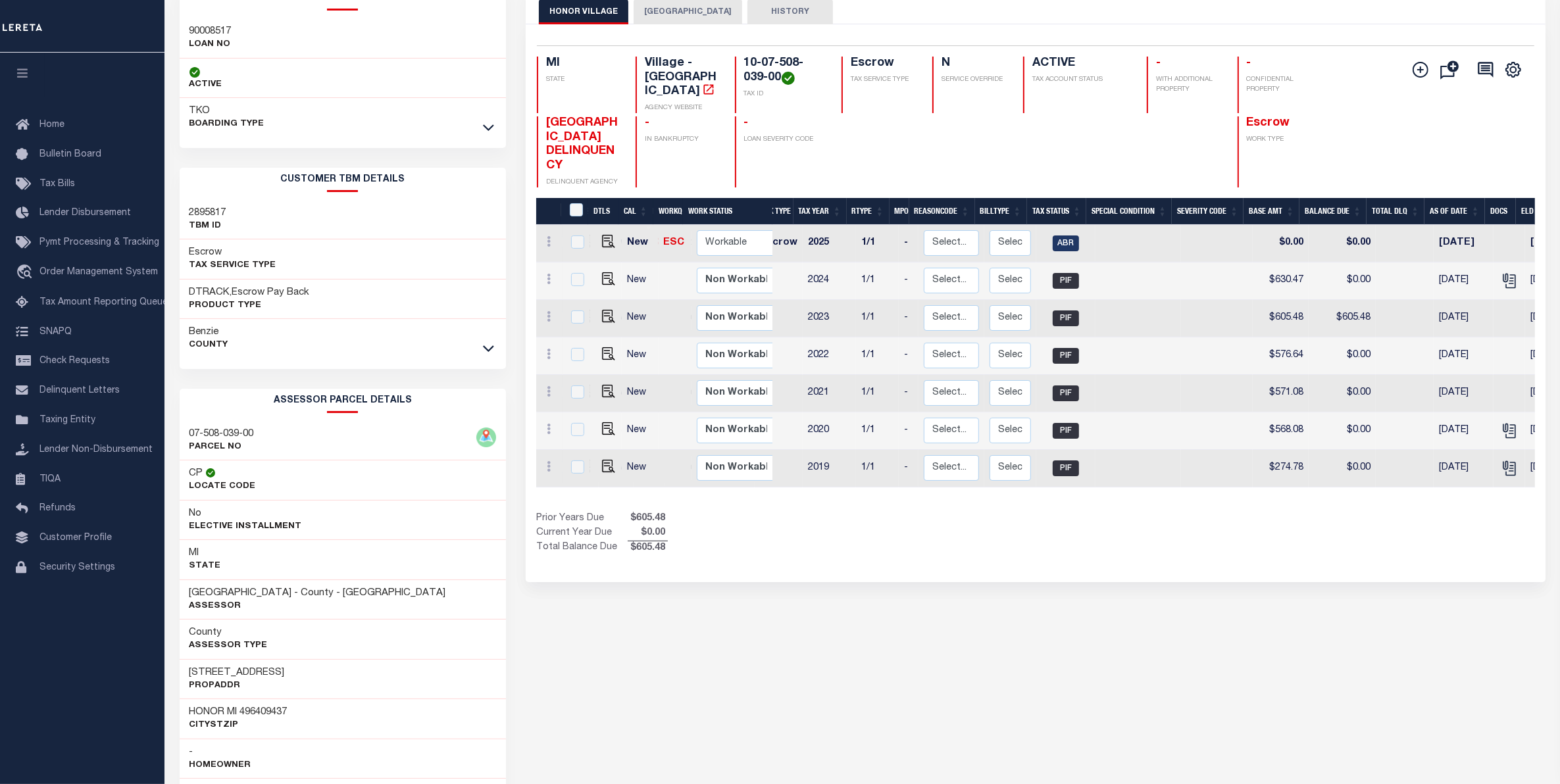
scroll to position [0, 10]
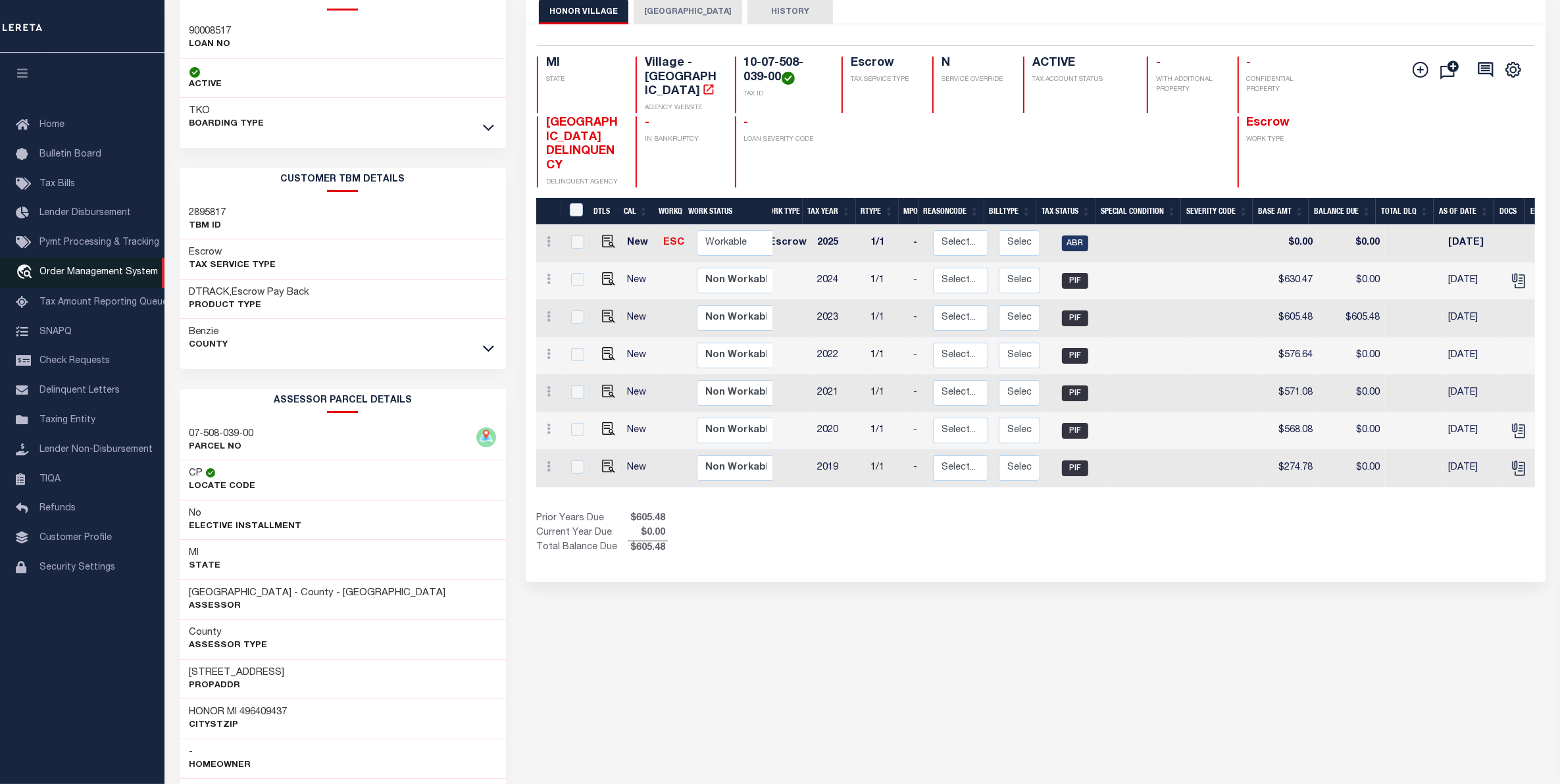
click at [119, 266] on link "travel_explore Order Management System" at bounding box center [82, 273] width 164 height 31
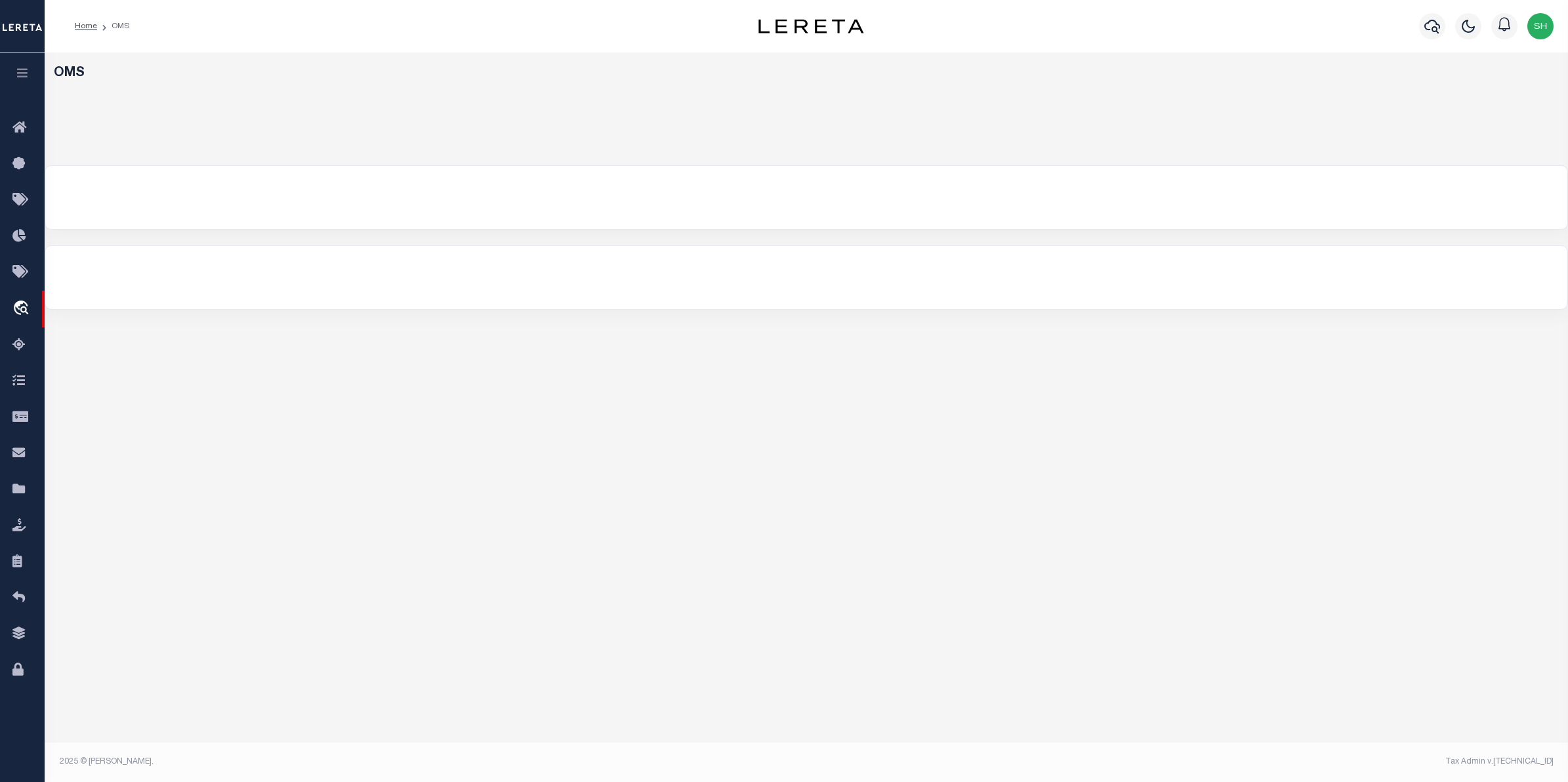
select select "200"
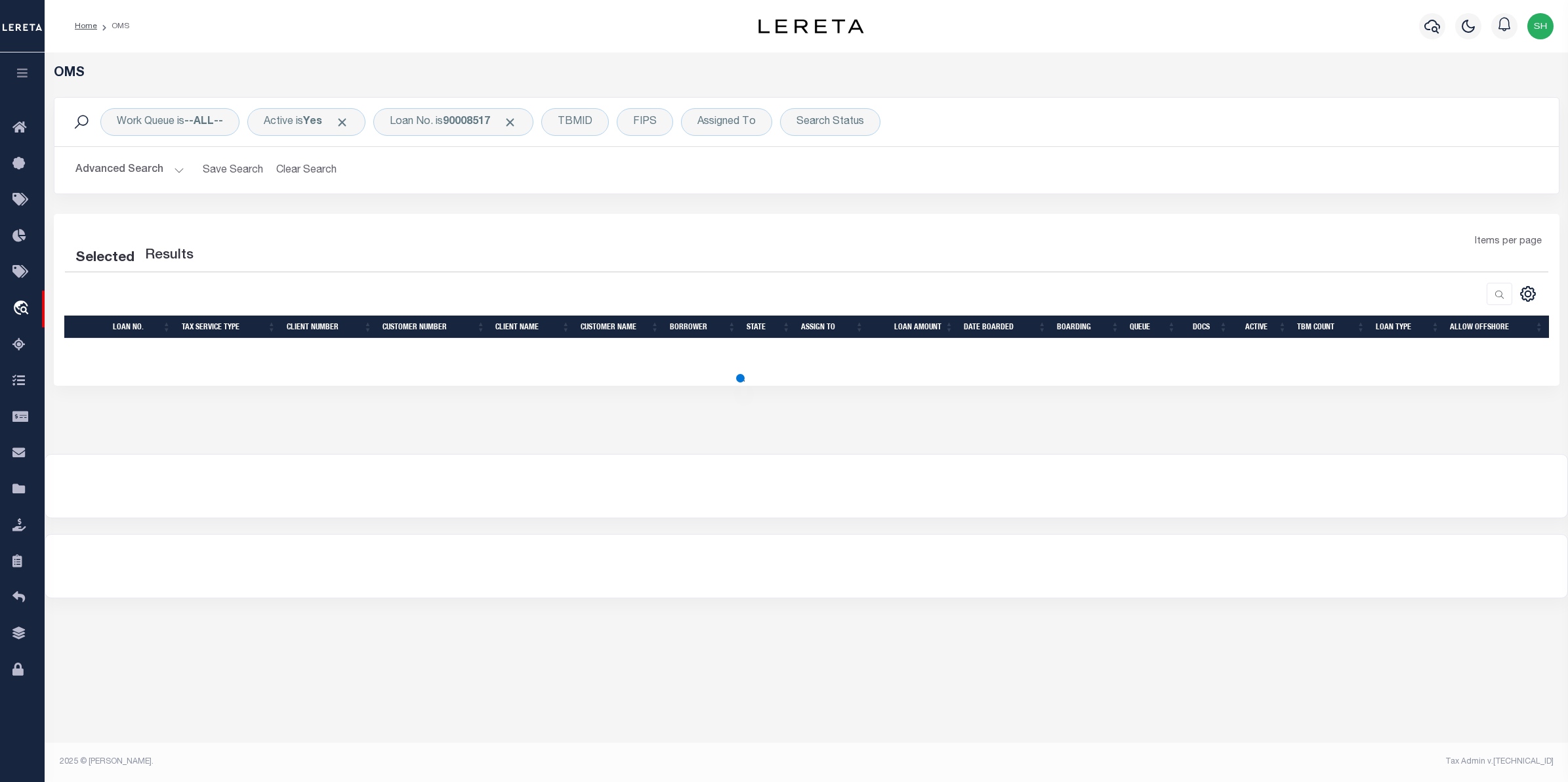
select select "200"
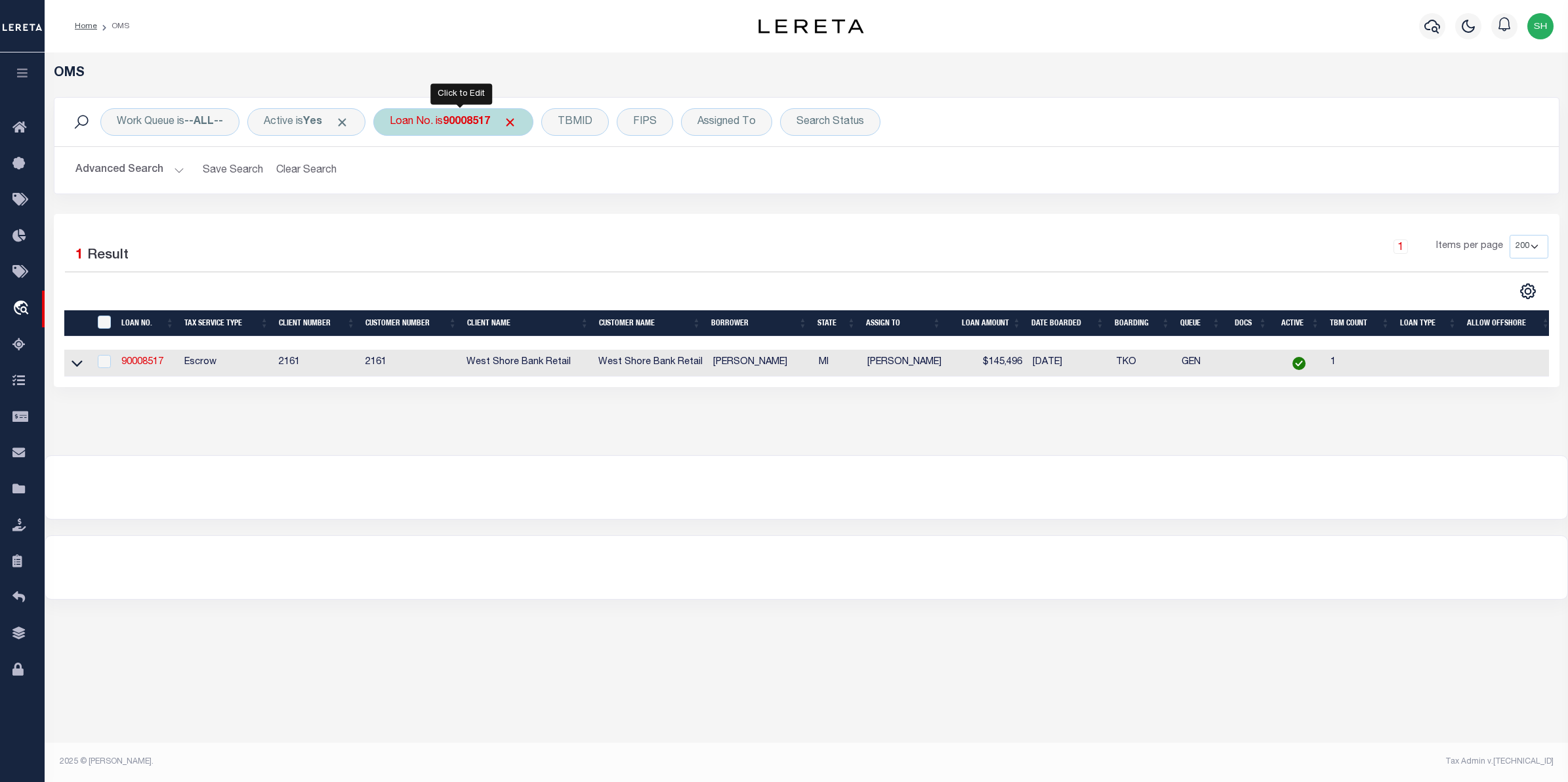
click at [414, 127] on div "Loan No. is 90008517" at bounding box center [453, 122] width 160 height 28
type input "10030045"
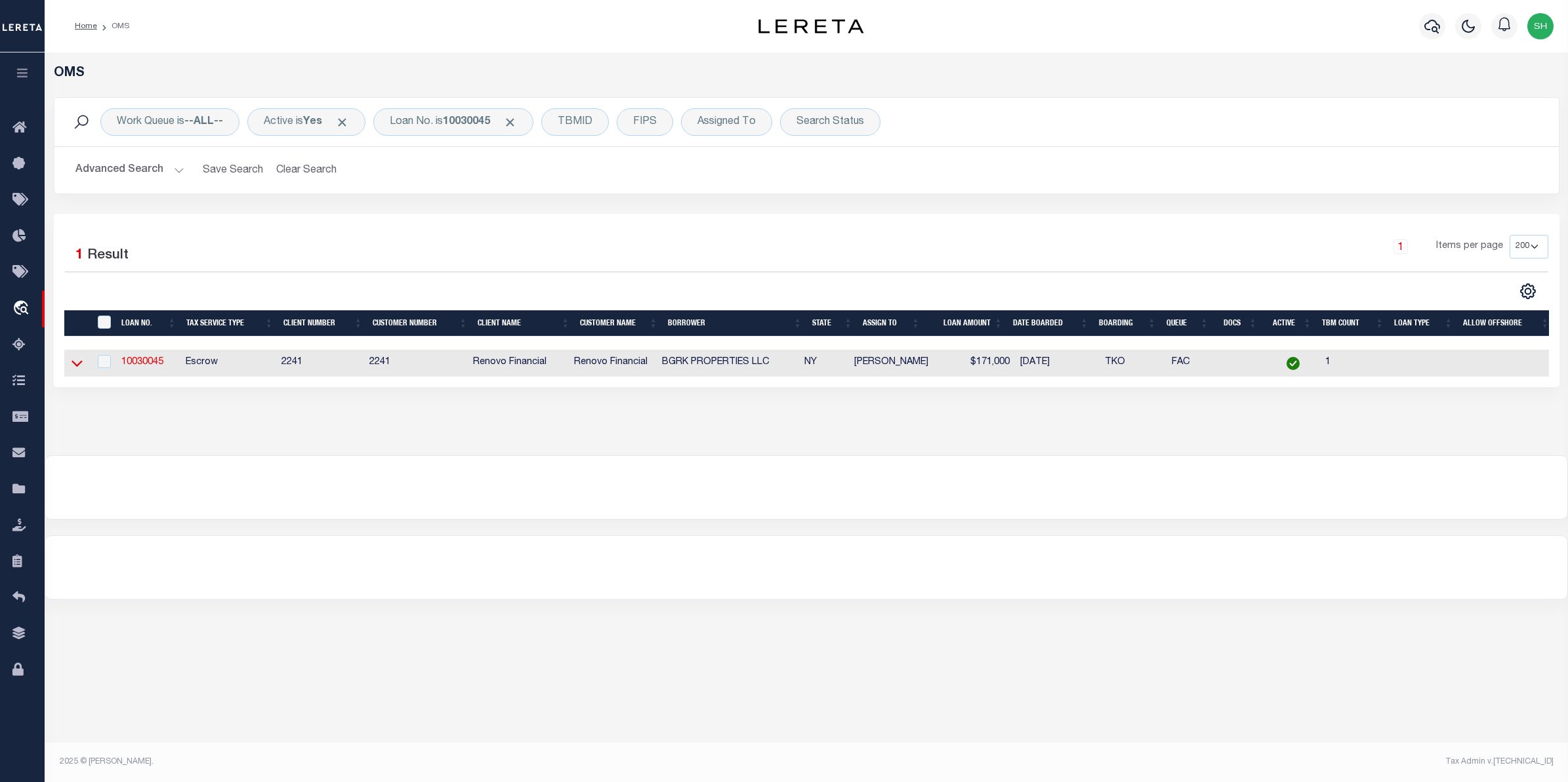
click at [81, 368] on icon at bounding box center [77, 363] width 11 height 14
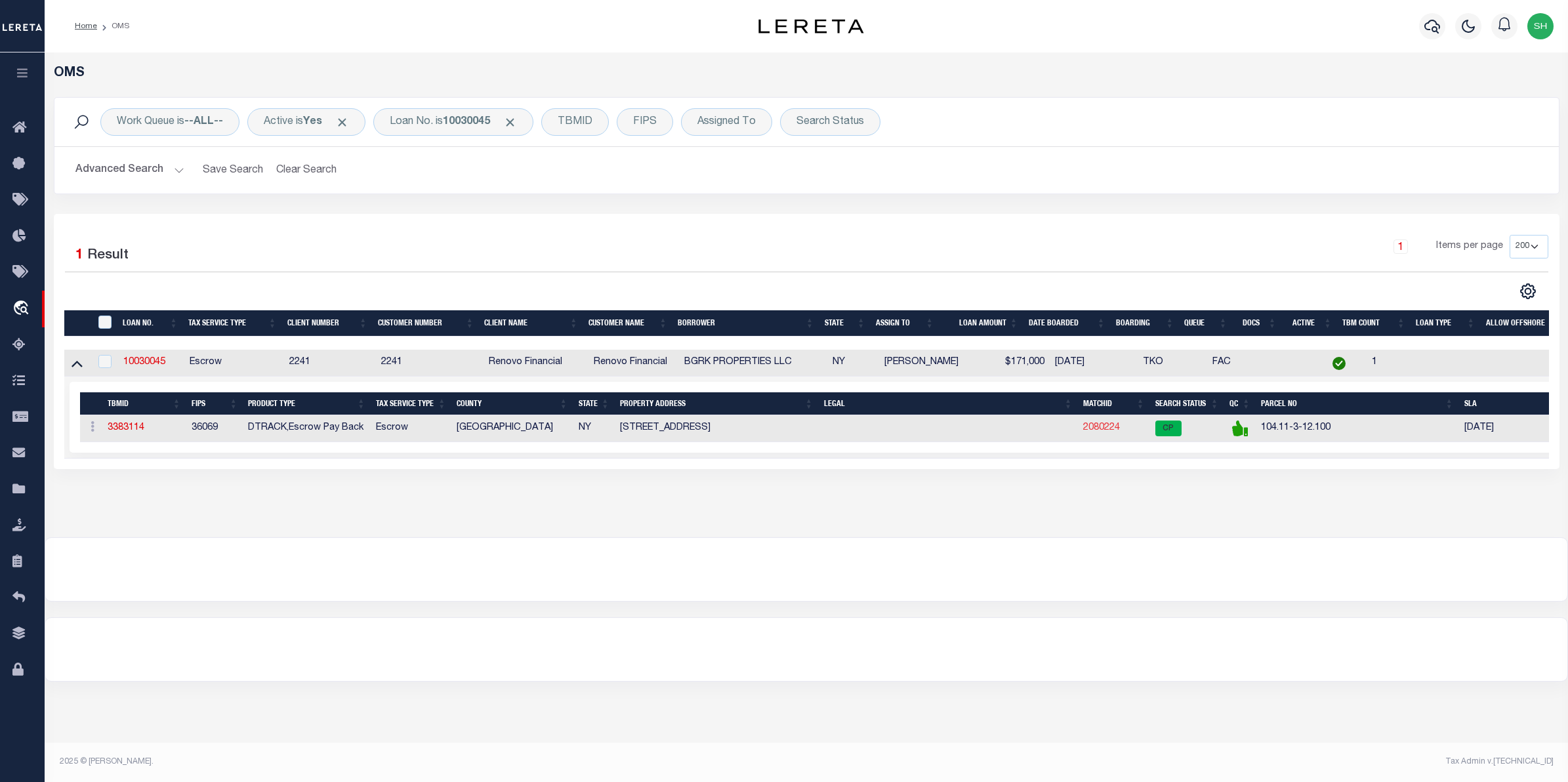
click at [1093, 432] on link "2080224" at bounding box center [1101, 427] width 37 height 9
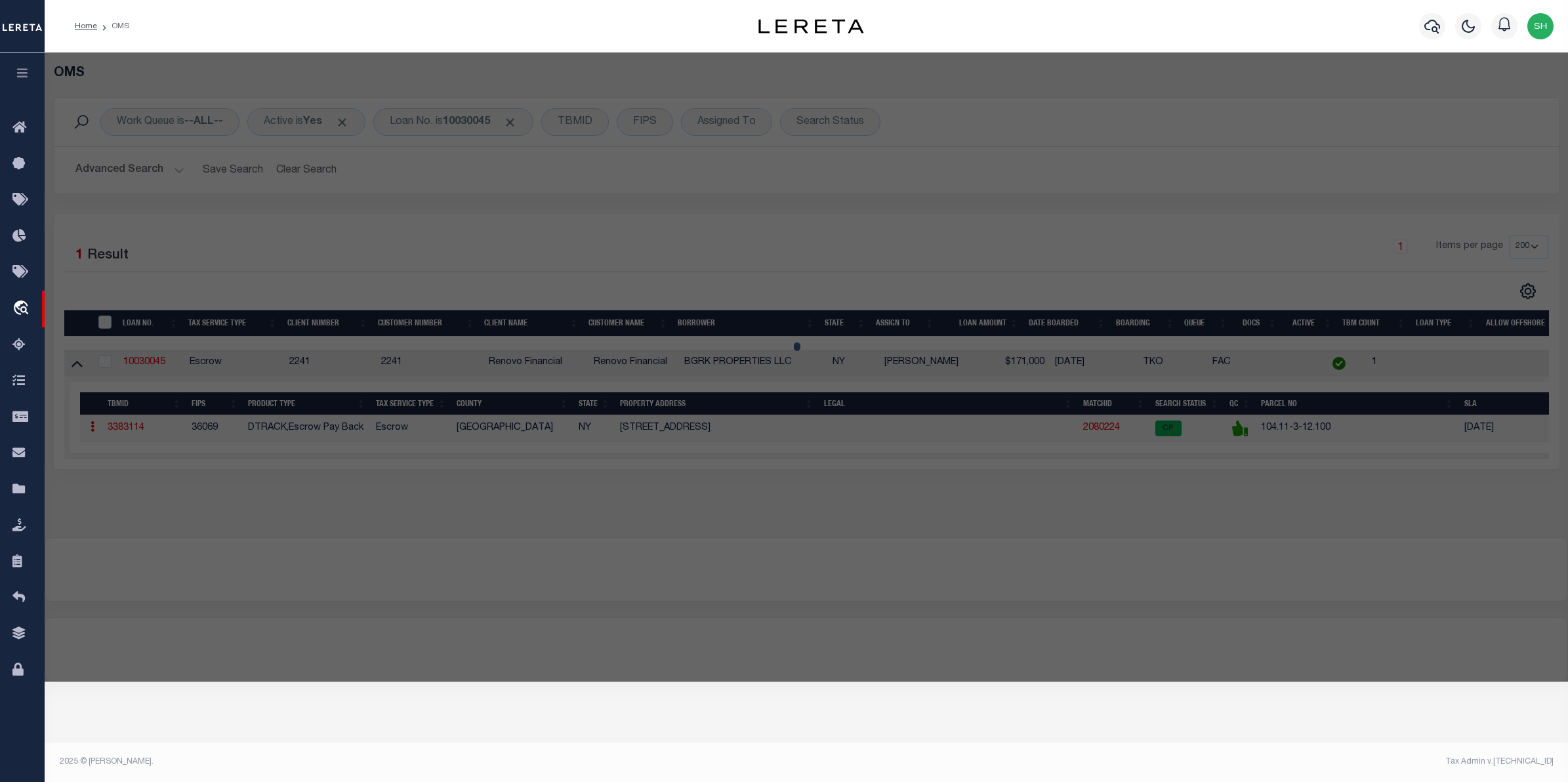
checkbox input "false"
select select "CP"
type input "BGRK PROPERTIES LLC"
select select "AGW"
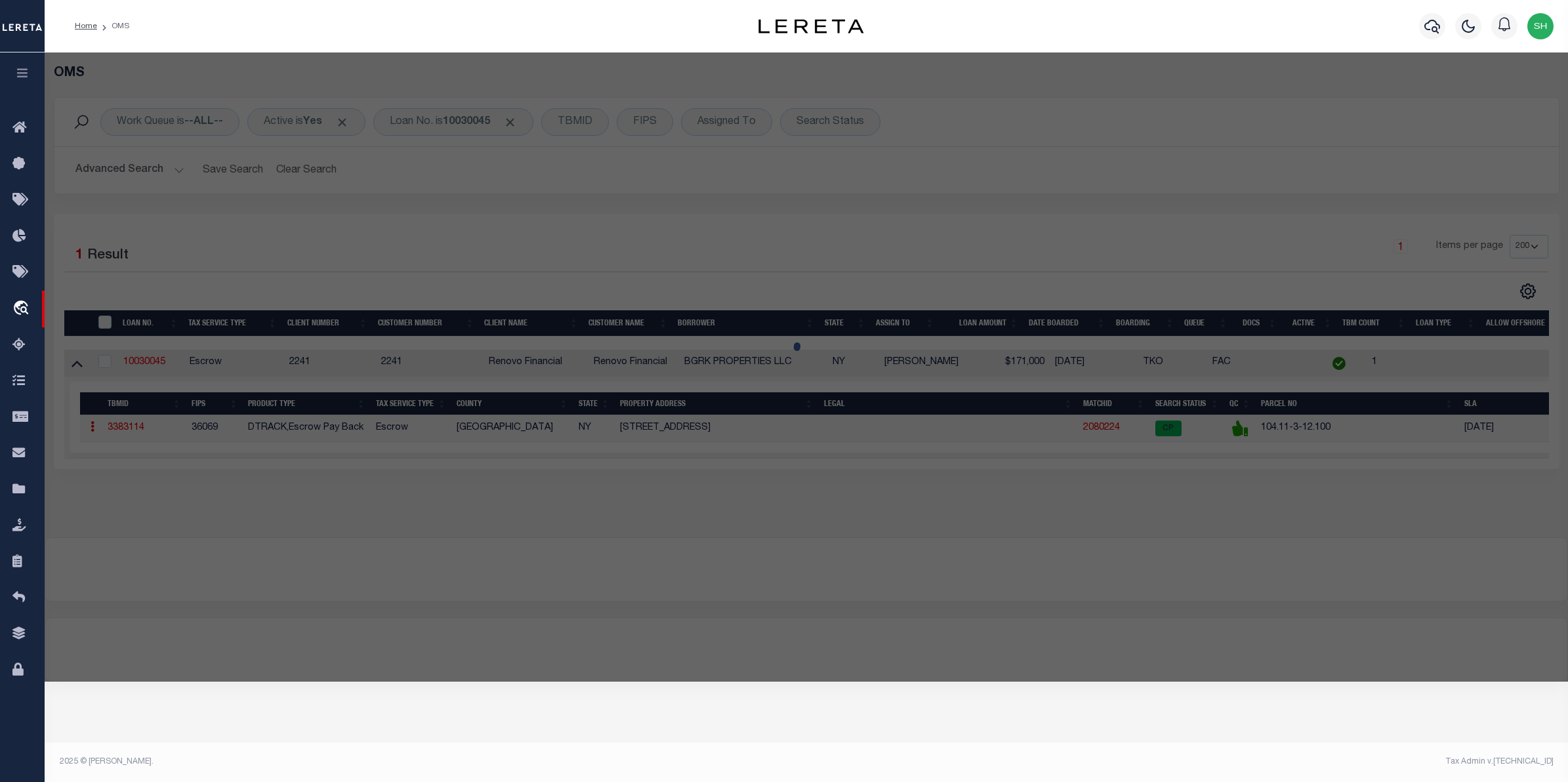
select select "ADD"
type input "[STREET_ADDRESS]"
checkbox input "false"
type input "GENEVA [GEOGRAPHIC_DATA] 14456"
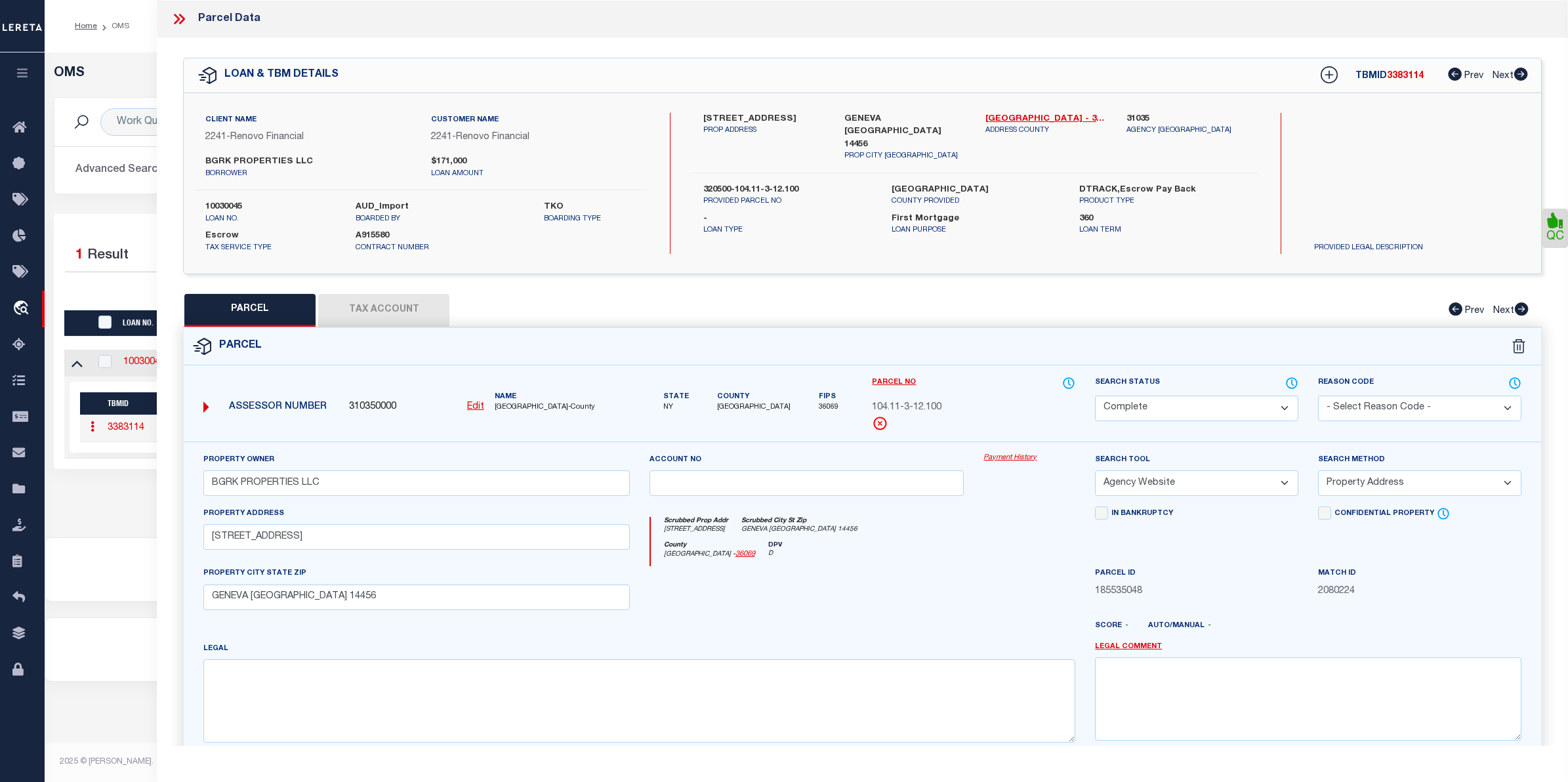
click at [1031, 462] on link "Payment History" at bounding box center [1029, 458] width 92 height 11
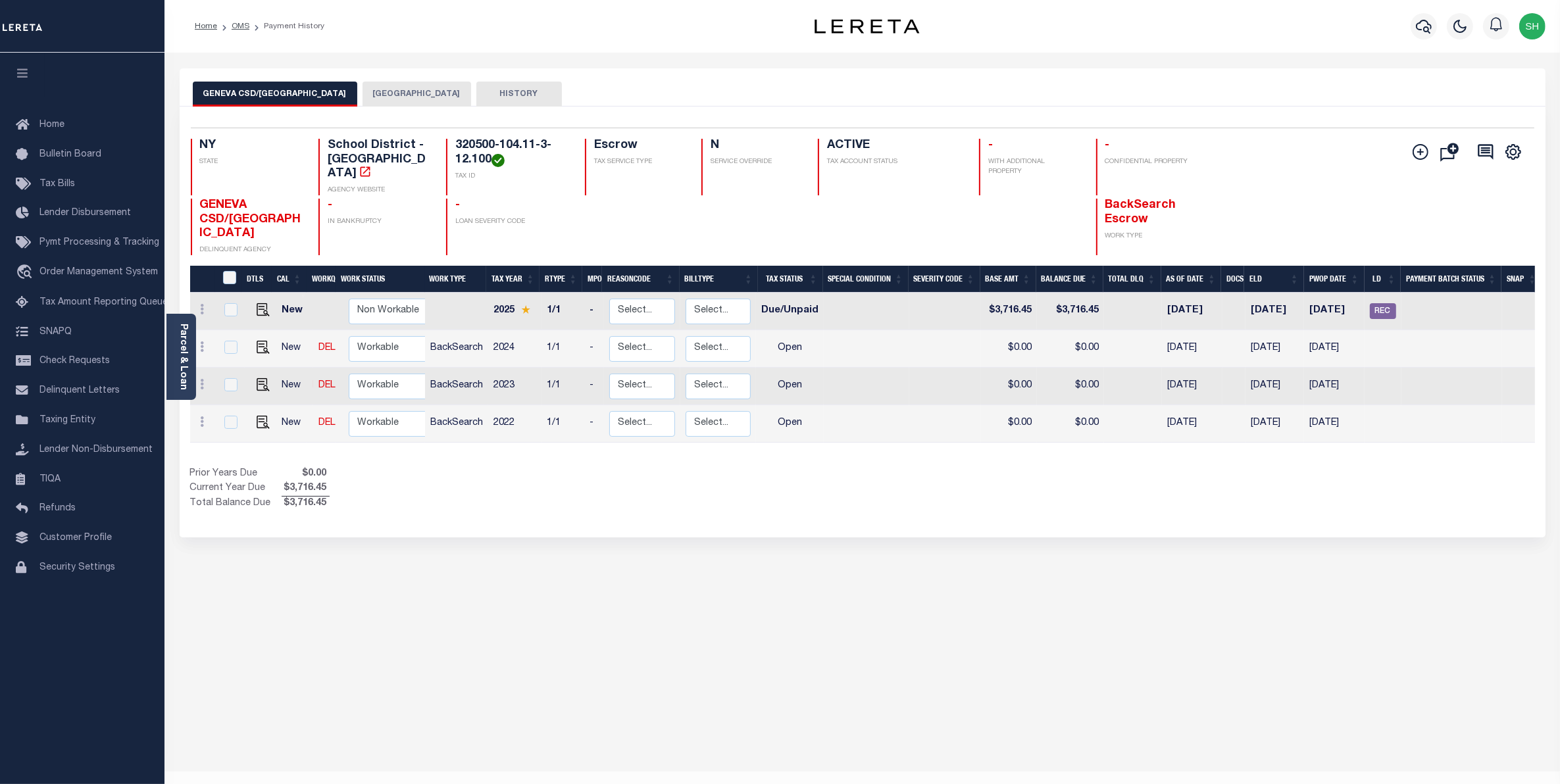
click at [362, 90] on button "[GEOGRAPHIC_DATA]" at bounding box center [416, 94] width 108 height 25
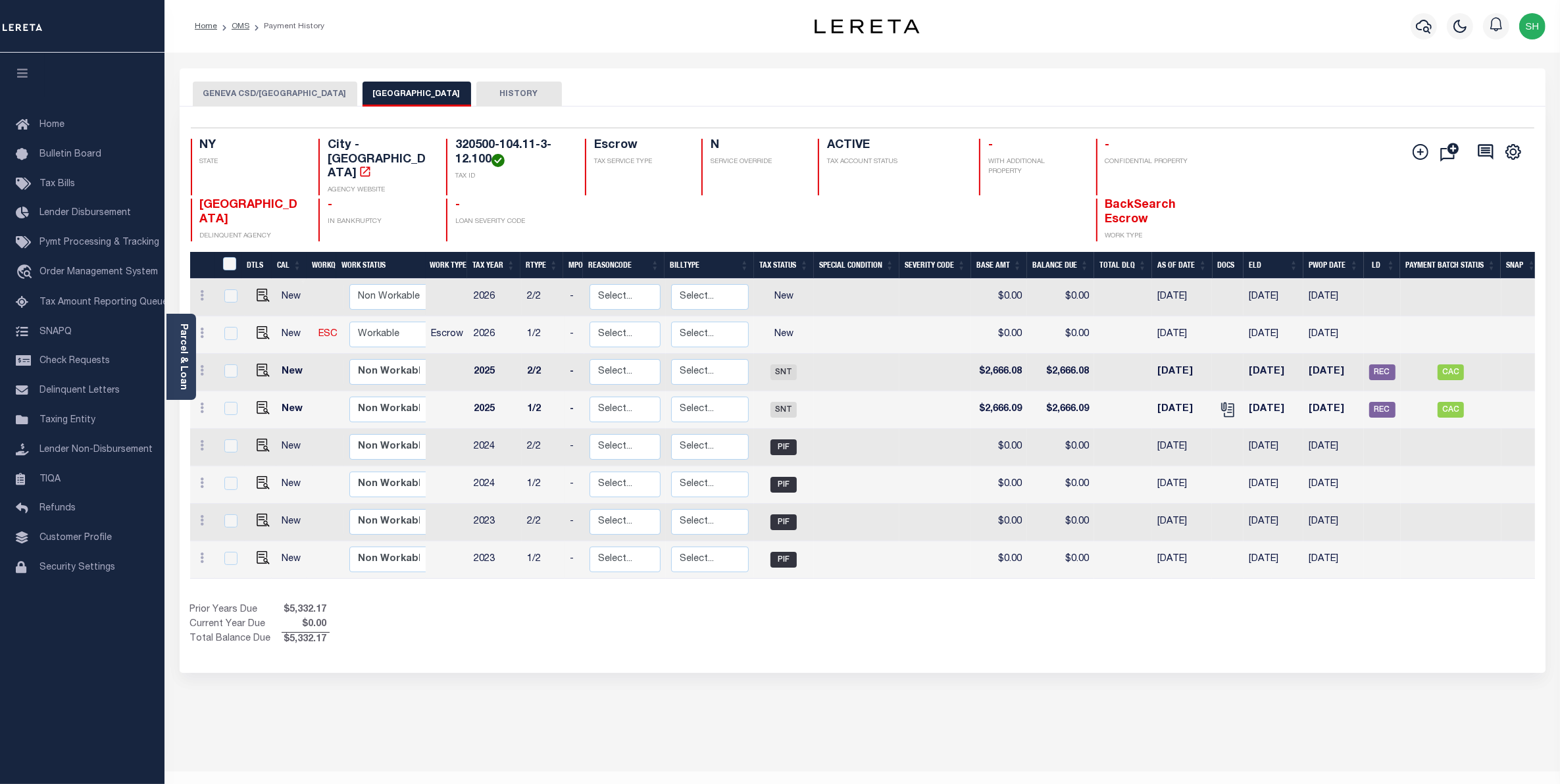
click at [267, 94] on button "GENEVA CSD/[GEOGRAPHIC_DATA]" at bounding box center [275, 94] width 164 height 25
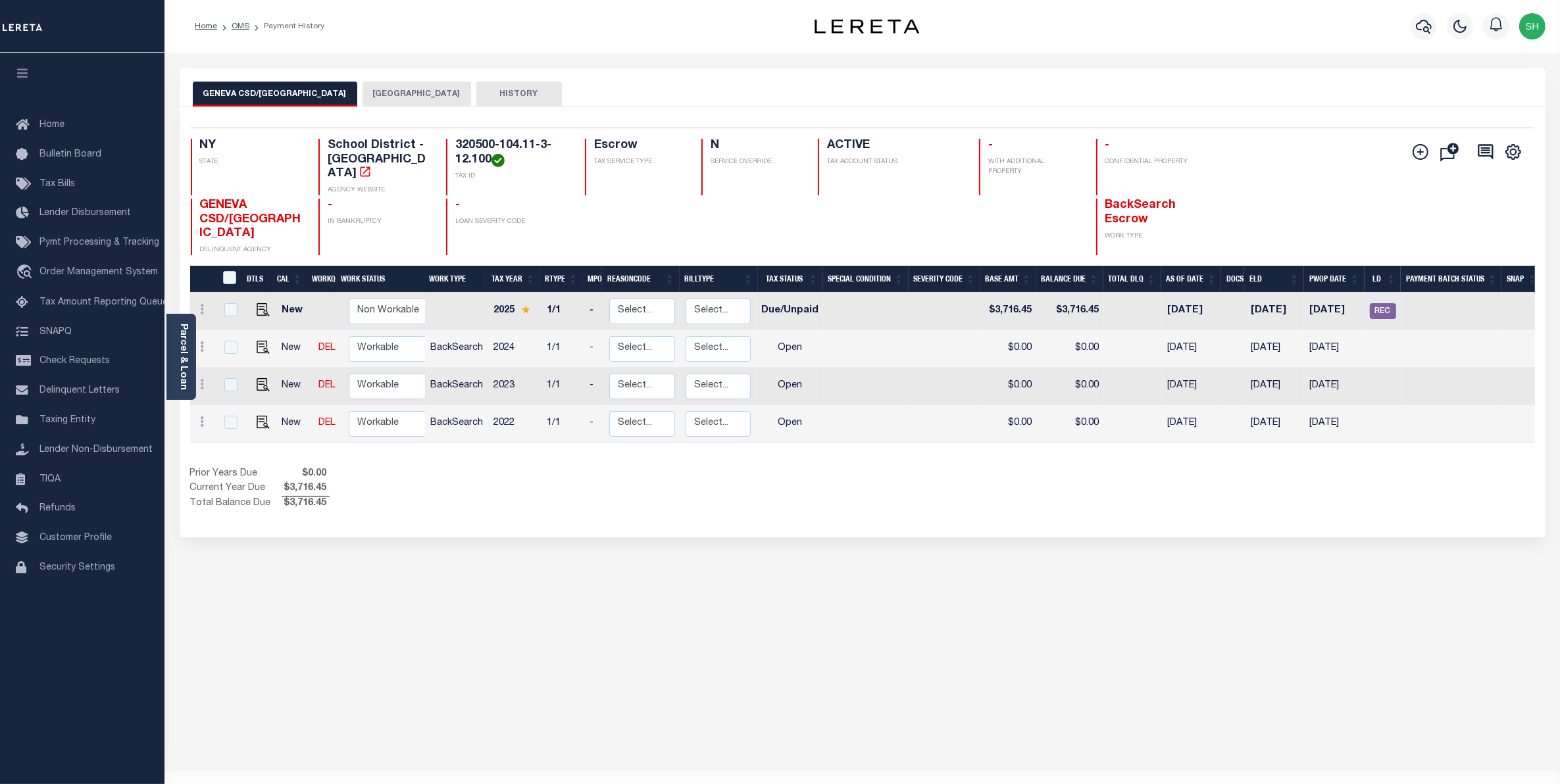
click at [377, 100] on button "[GEOGRAPHIC_DATA]" at bounding box center [416, 94] width 108 height 25
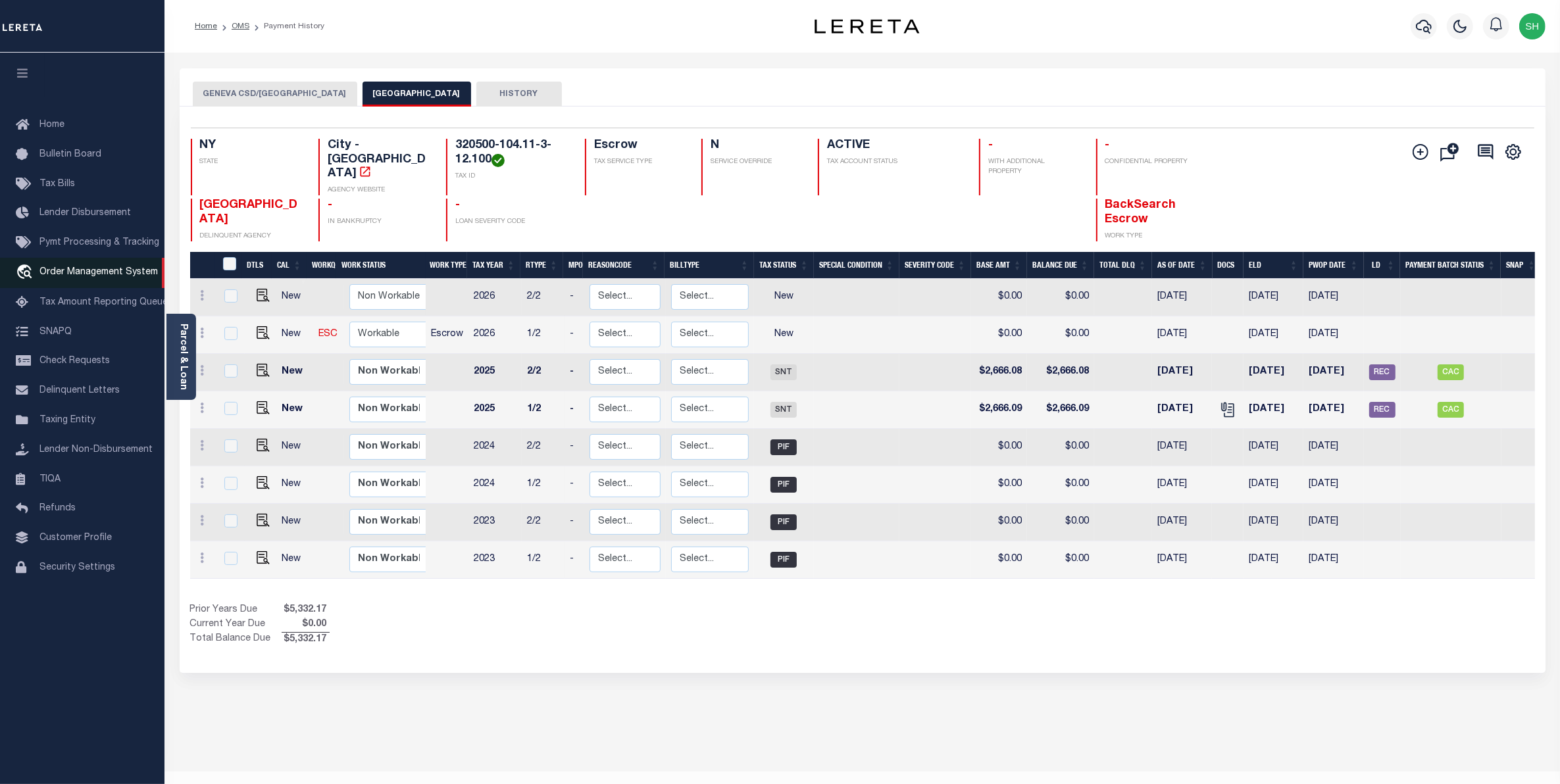
click at [90, 271] on span "Order Management System" at bounding box center [98, 272] width 119 height 9
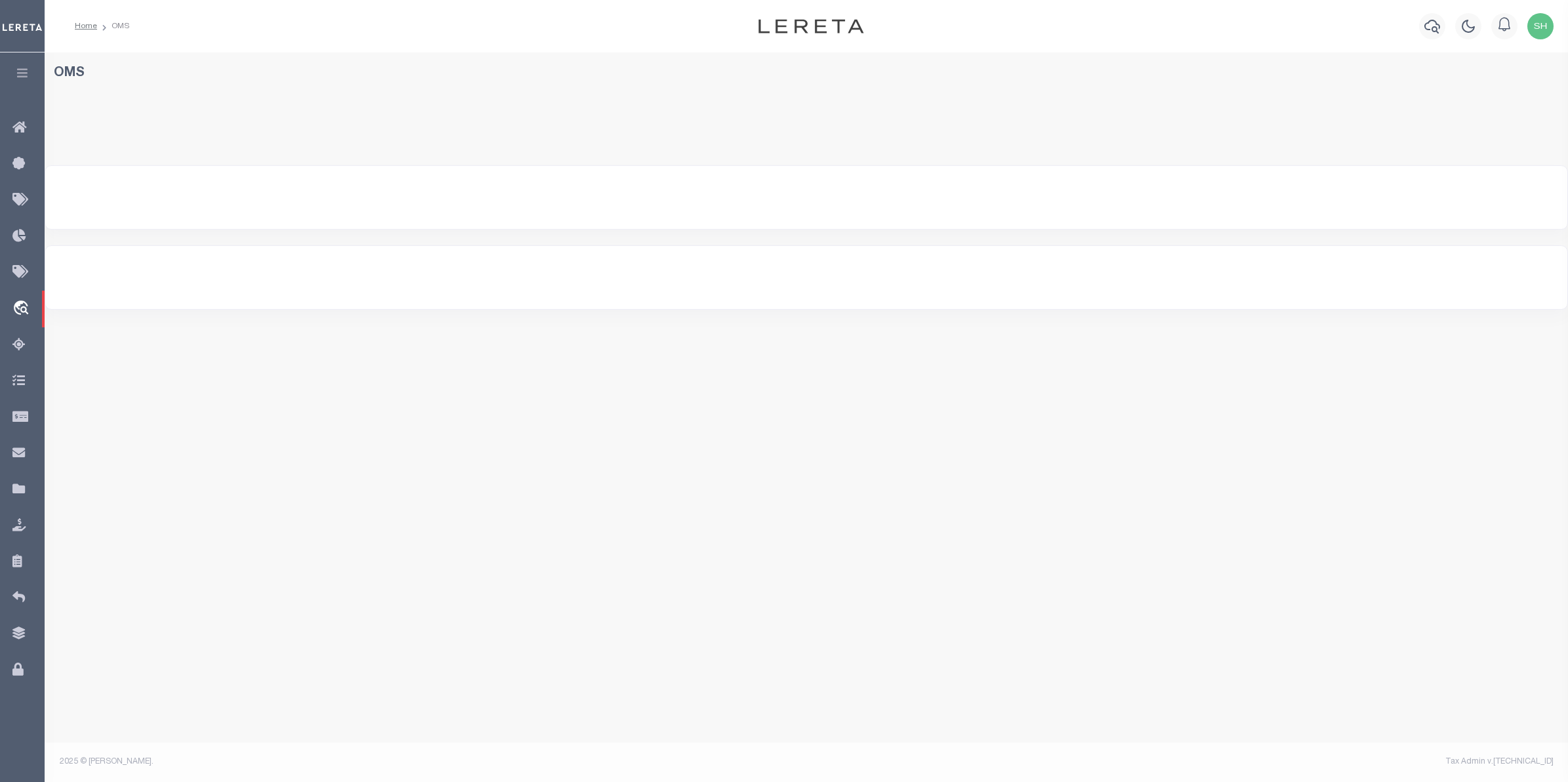
select select "200"
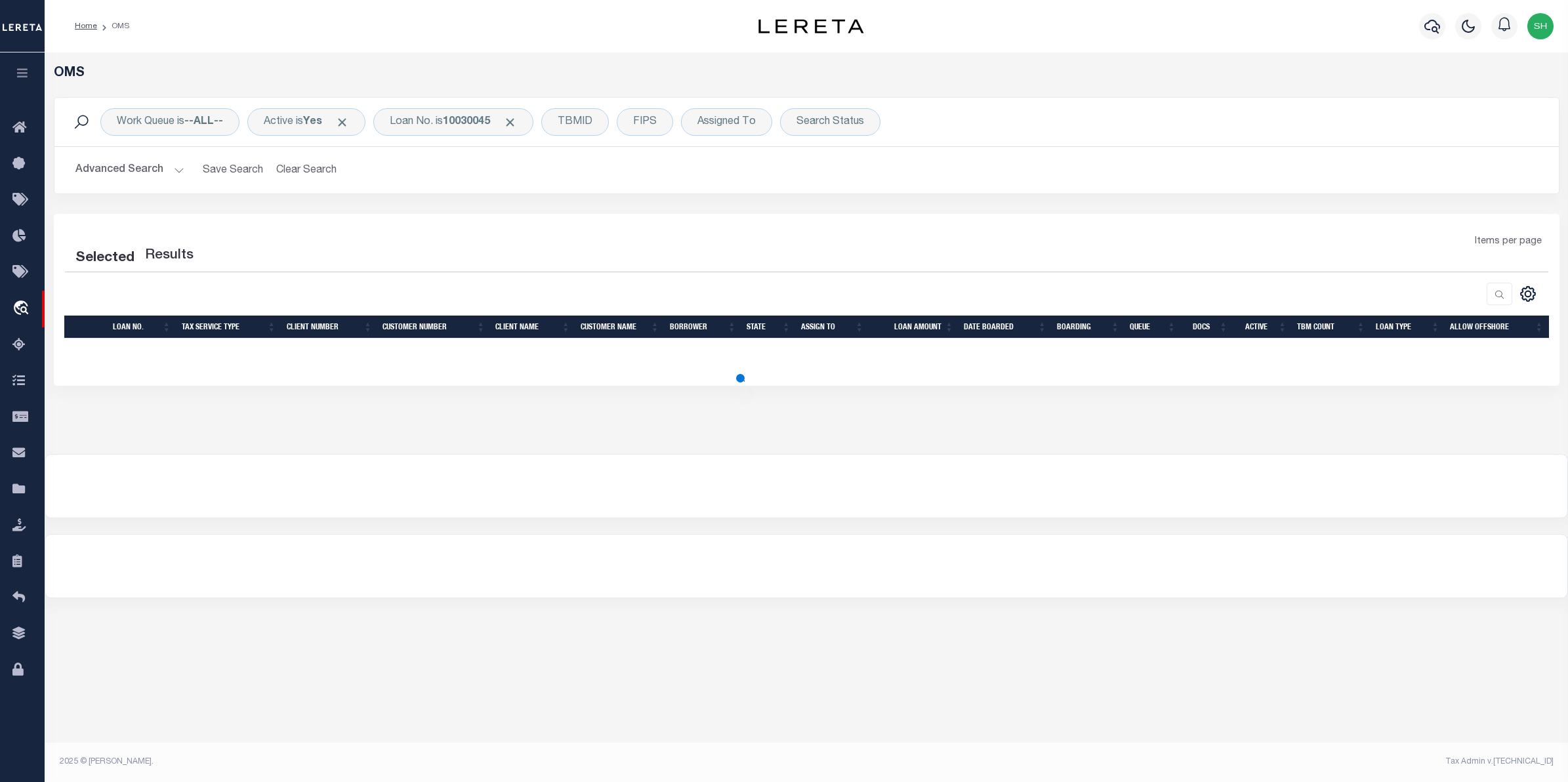
select select "200"
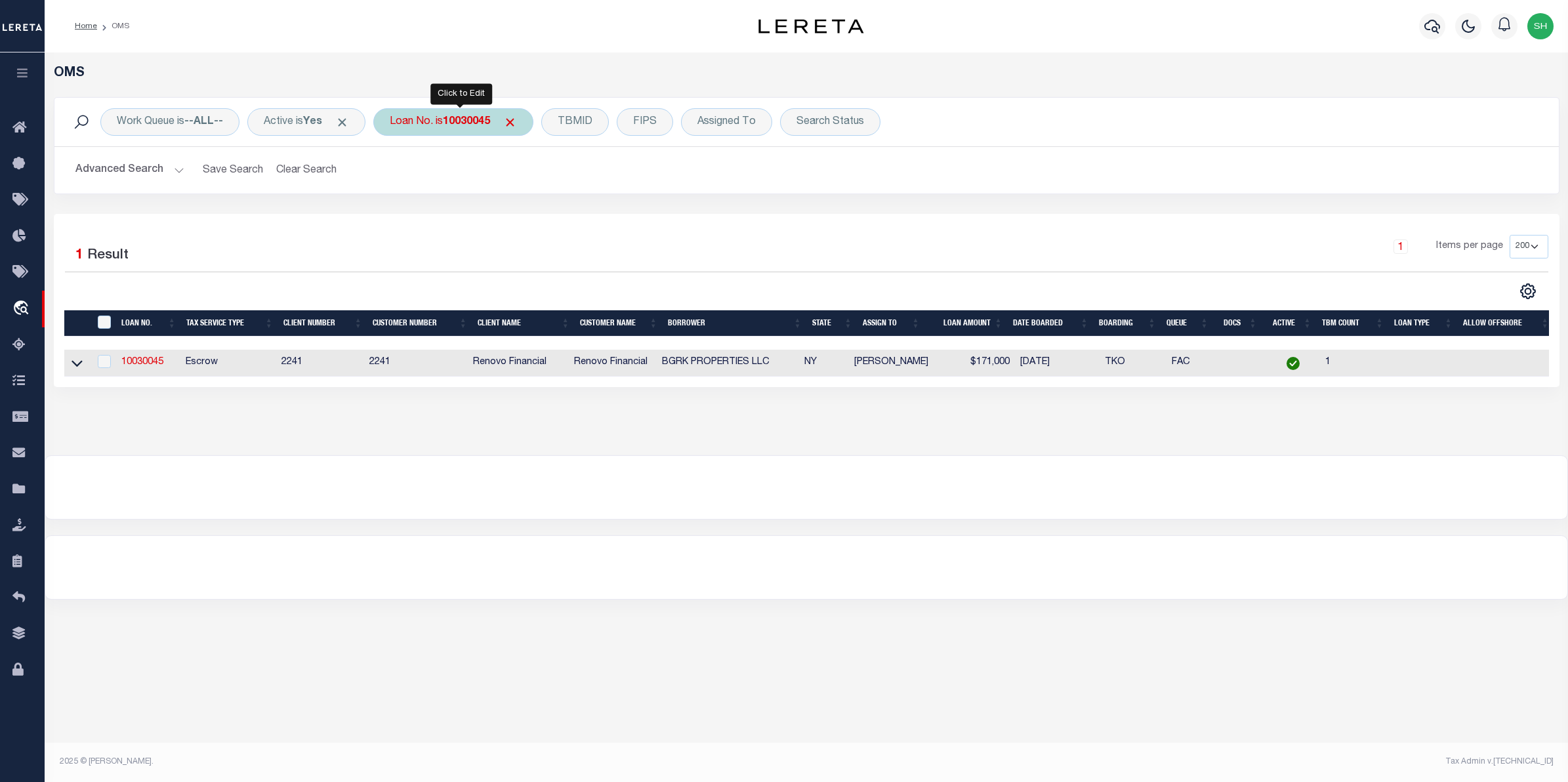
click at [422, 126] on div "Loan No. is 10030045" at bounding box center [453, 122] width 160 height 28
type input "10020450"
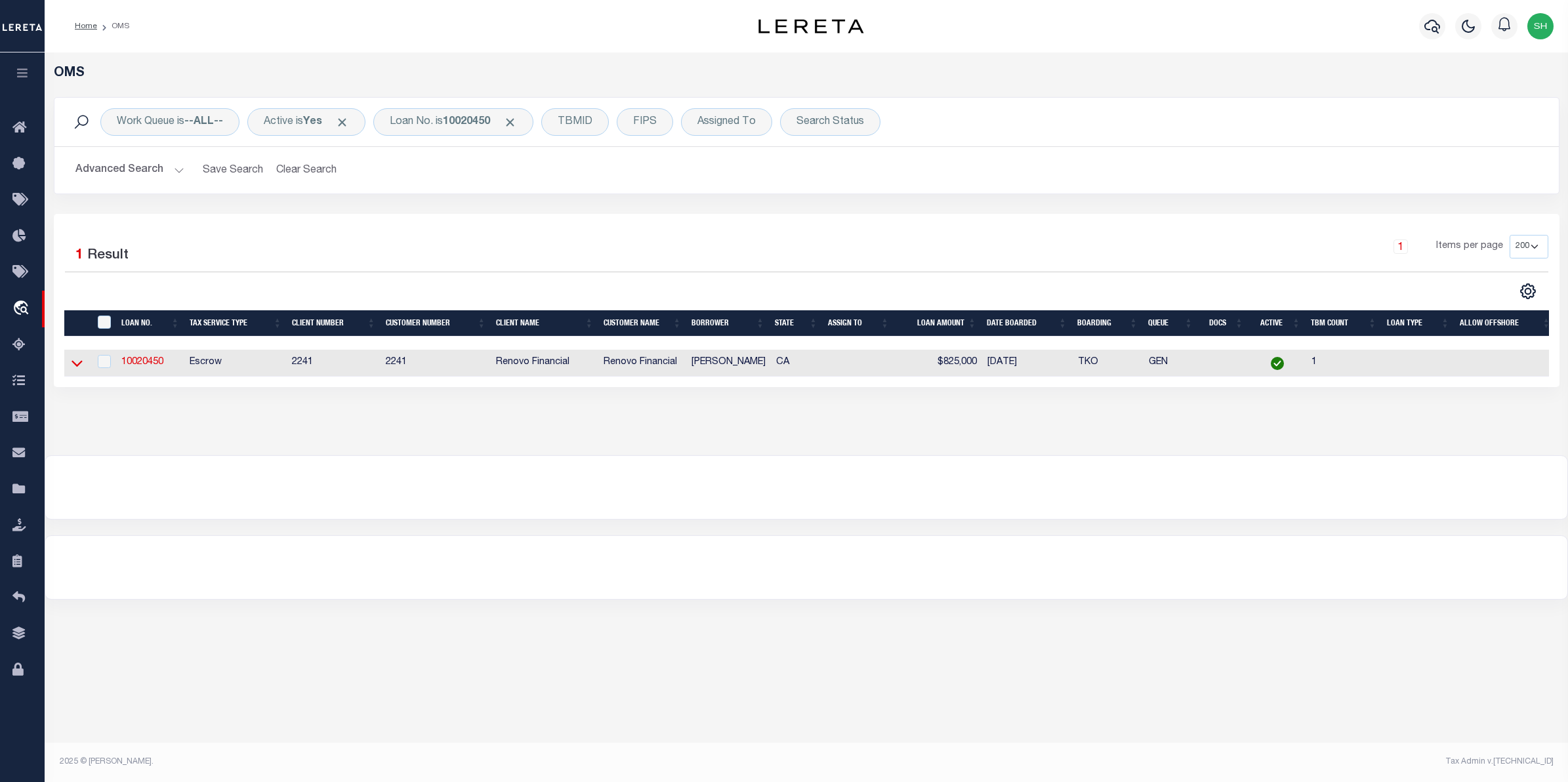
click at [82, 368] on icon at bounding box center [77, 363] width 11 height 14
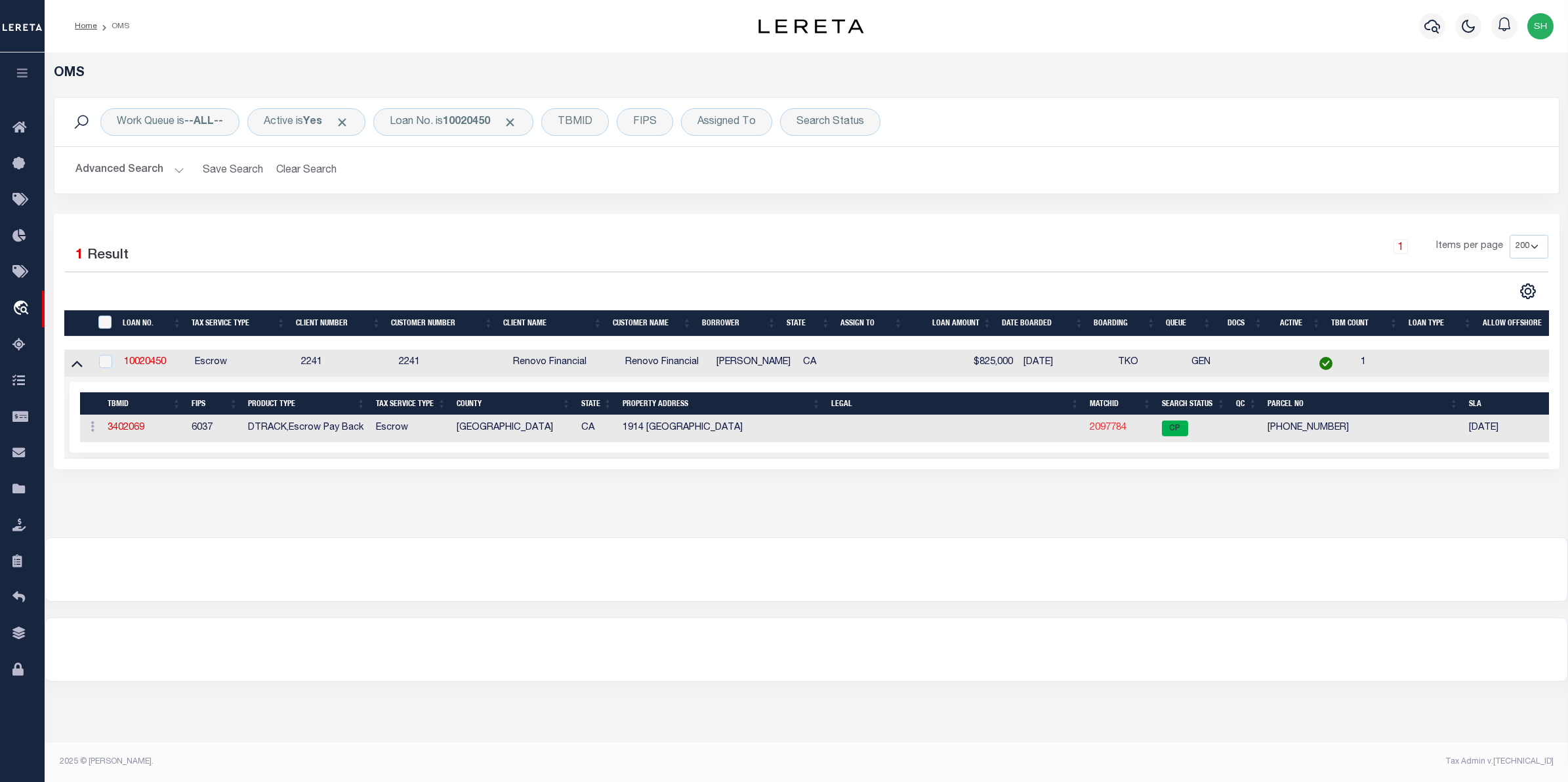
click at [1101, 429] on link "2097784" at bounding box center [1108, 427] width 37 height 9
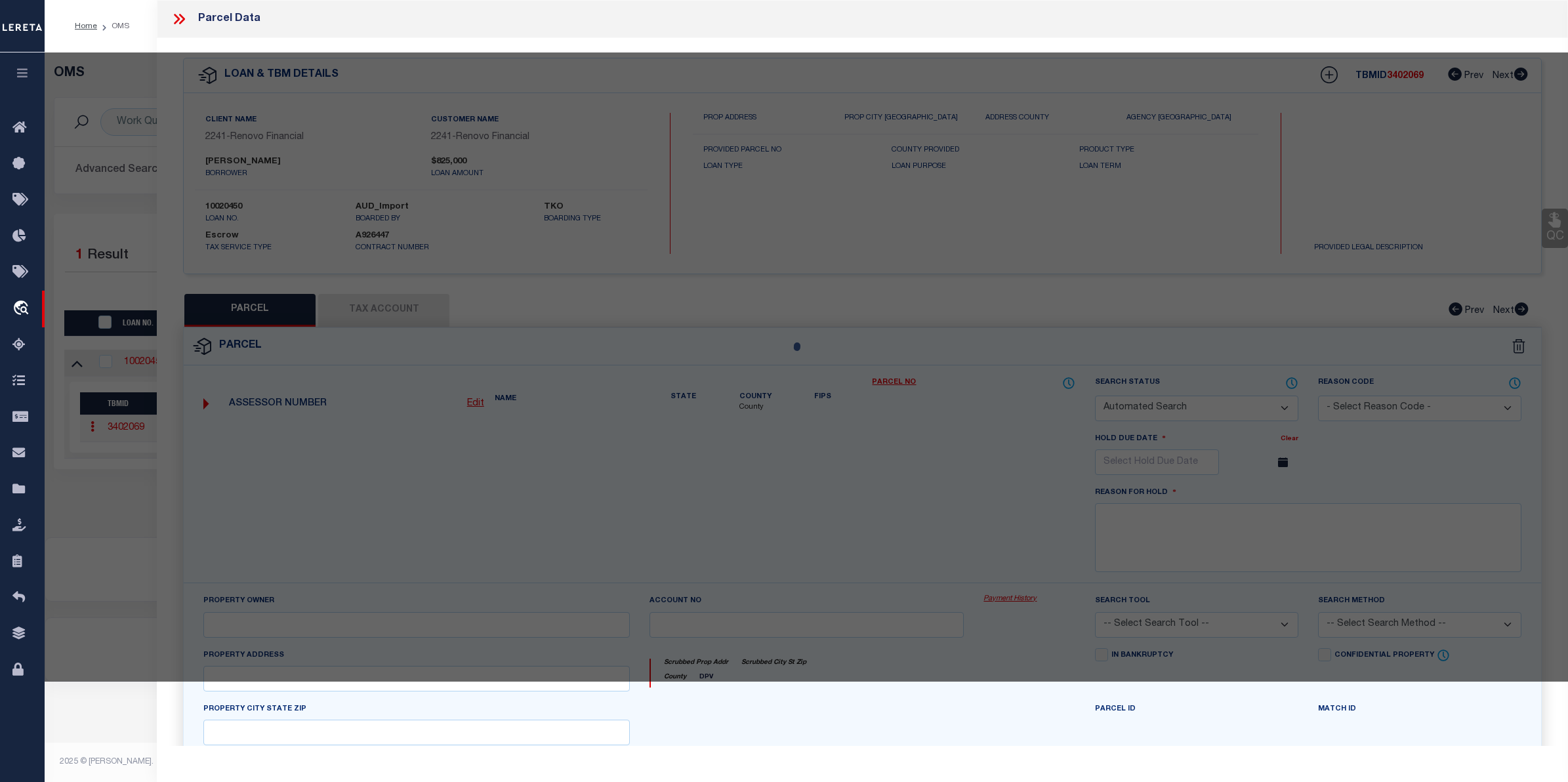
checkbox input "false"
select select "CP"
type input "1914 [GEOGRAPHIC_DATA]"
checkbox input "false"
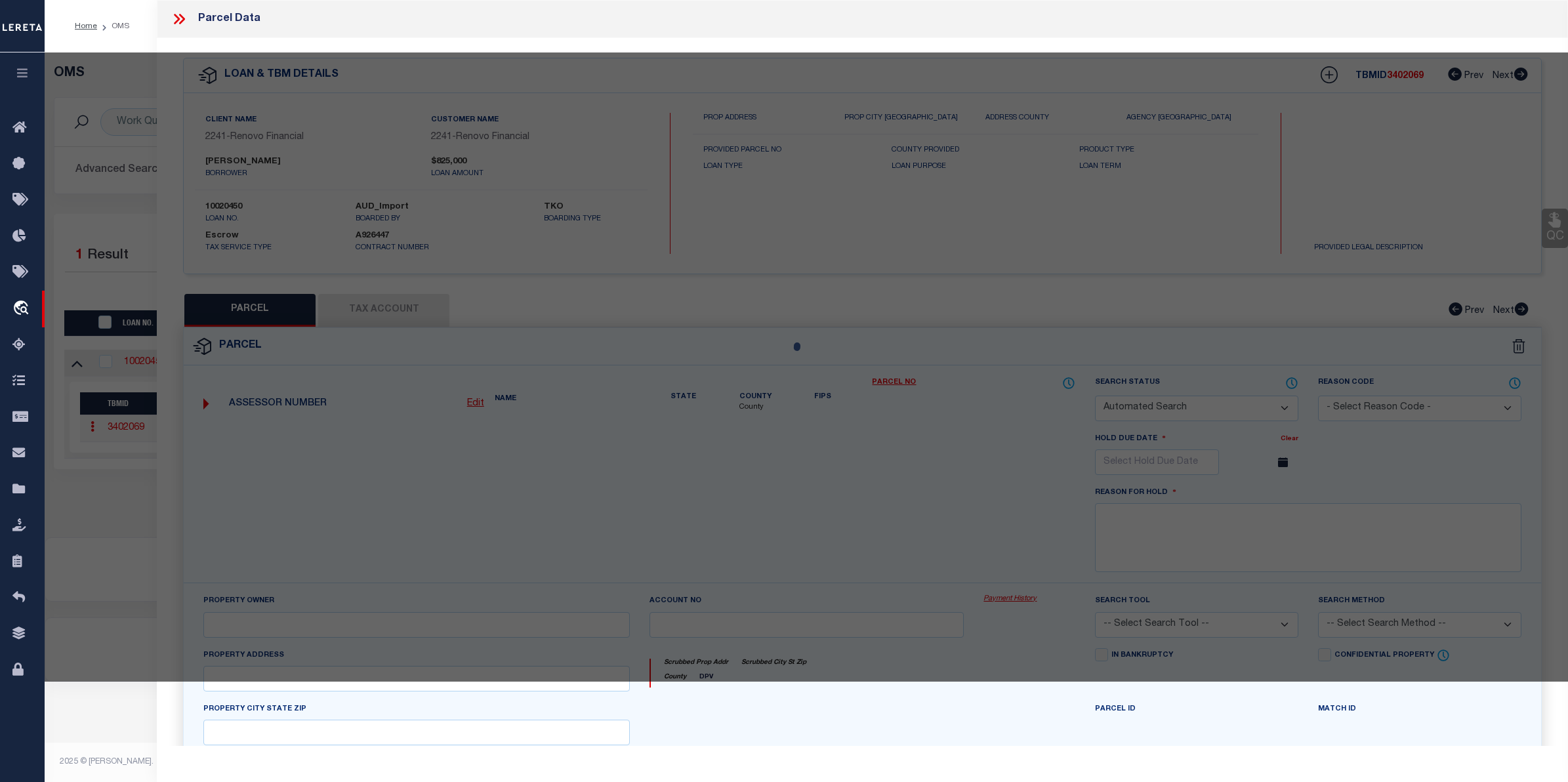
type textarea "TRACT # 4905 LOT 215"
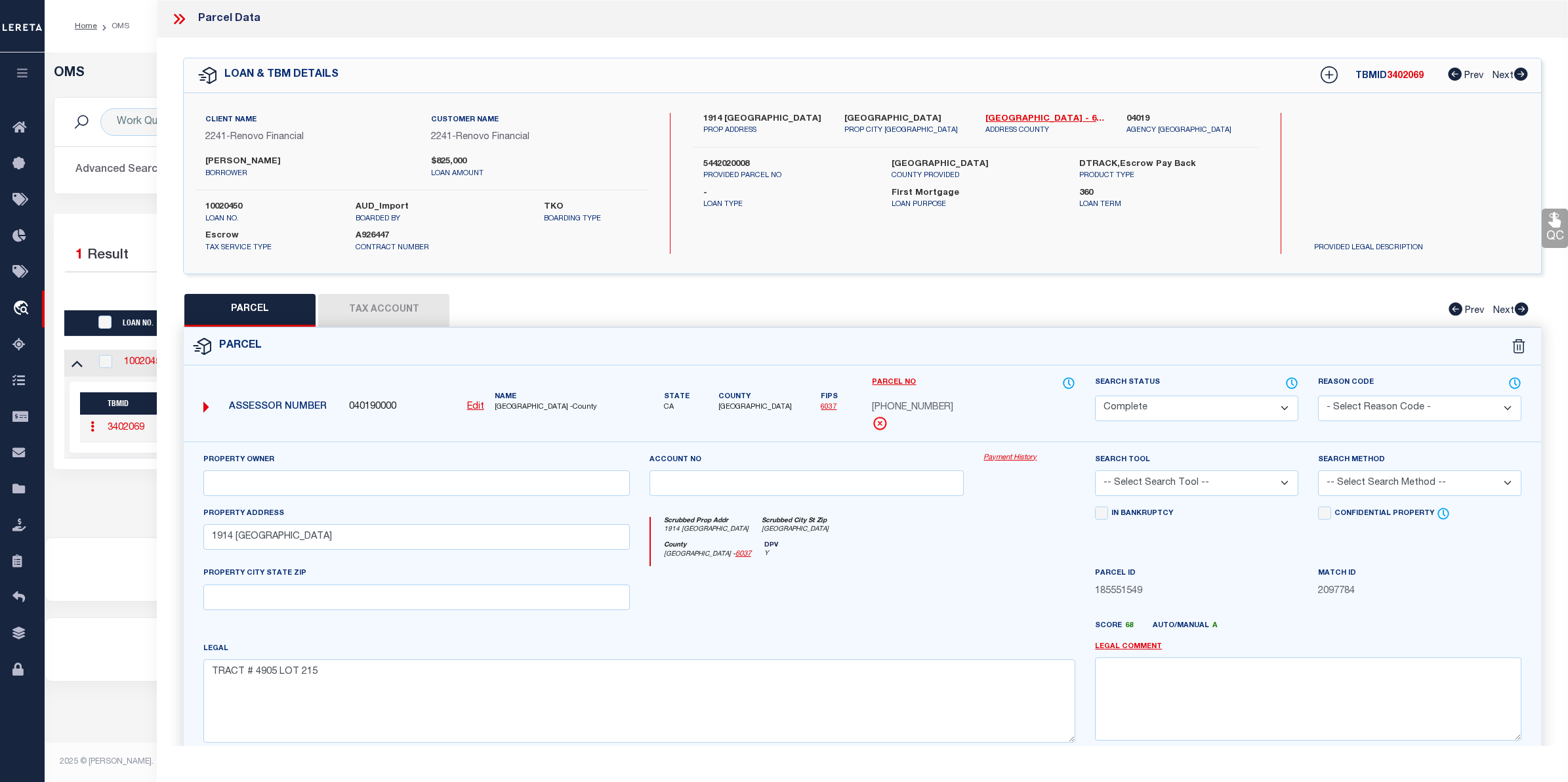
click at [1019, 458] on link "Payment History" at bounding box center [1029, 458] width 92 height 11
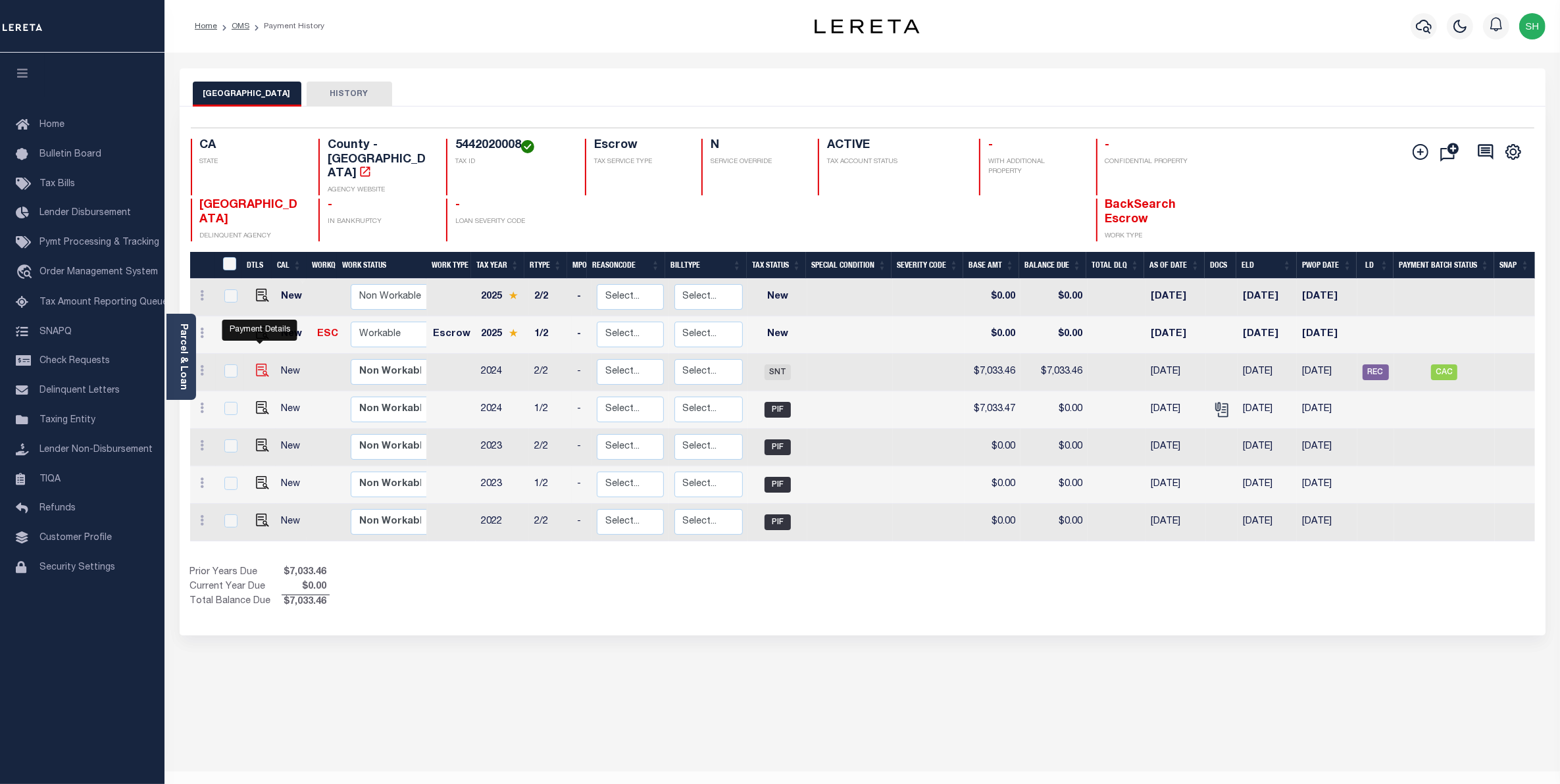
click at [263, 364] on img "" at bounding box center [263, 370] width 13 height 13
checkbox input "true"
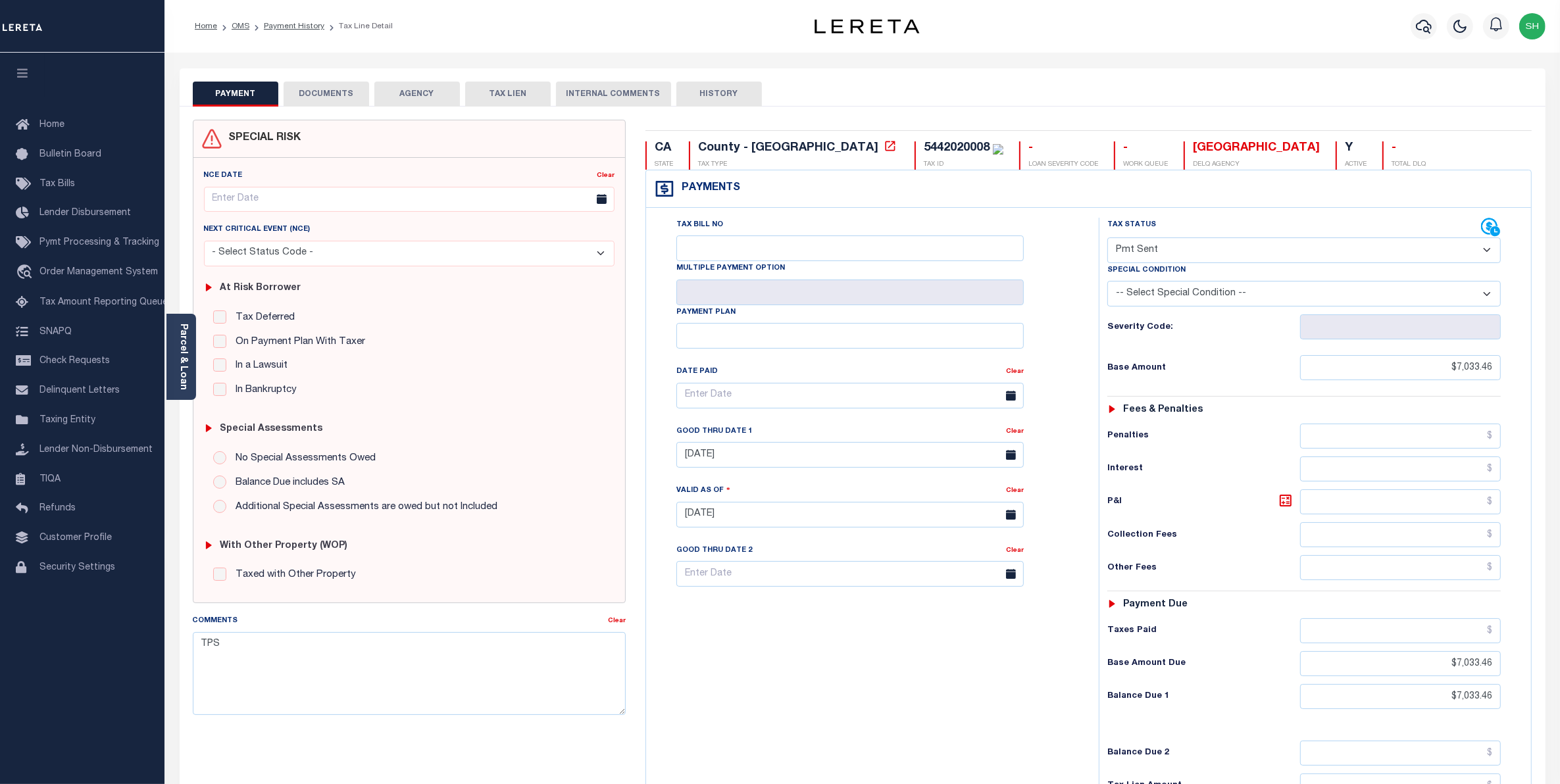
click at [1482, 253] on select "- Select Status Code - Open Due/Unpaid Paid Incomplete No Tax Due Internal Refu…" at bounding box center [1305, 249] width 394 height 25
select select "PYD"
click at [1107, 239] on select "- Select Status Code - Open Due/Unpaid Paid Incomplete No Tax Due Internal Refu…" at bounding box center [1305, 249] width 394 height 25
type input "[DATE]"
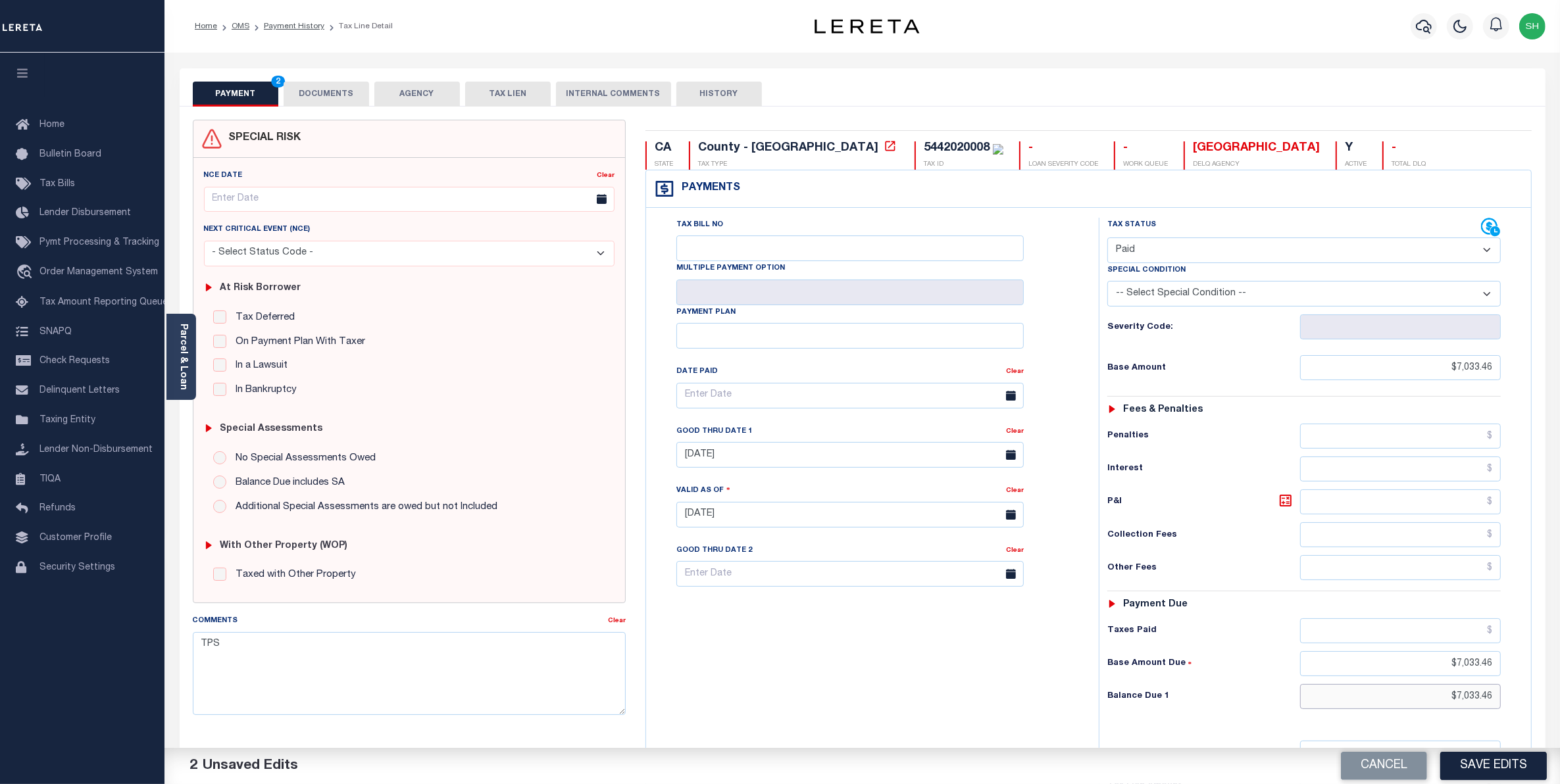
drag, startPoint x: 1439, startPoint y: 703, endPoint x: 1575, endPoint y: 668, distance: 140.4
click at [1559, 668] on html "Home OMS Payment History Tax Line Detail" at bounding box center [780, 483] width 1560 height 966
type input "$0.00"
drag, startPoint x: 1446, startPoint y: 665, endPoint x: 1575, endPoint y: 664, distance: 129.0
click at [1559, 664] on html "Home OMS Payment History Tax Line Detail" at bounding box center [780, 483] width 1560 height 966
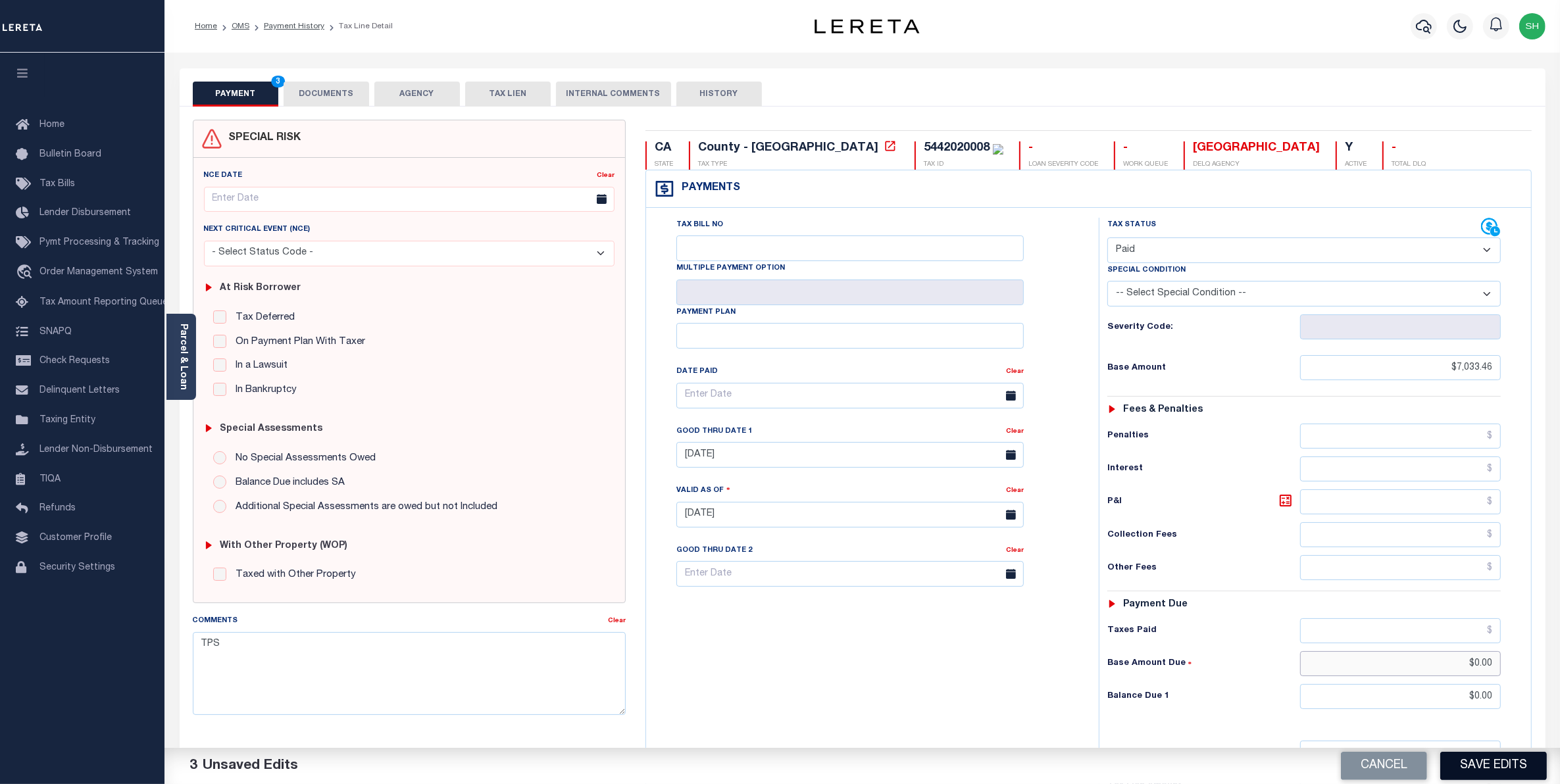
type input "$0.00"
click at [1473, 761] on button "Save Edits" at bounding box center [1493, 766] width 106 height 28
checkbox input "false"
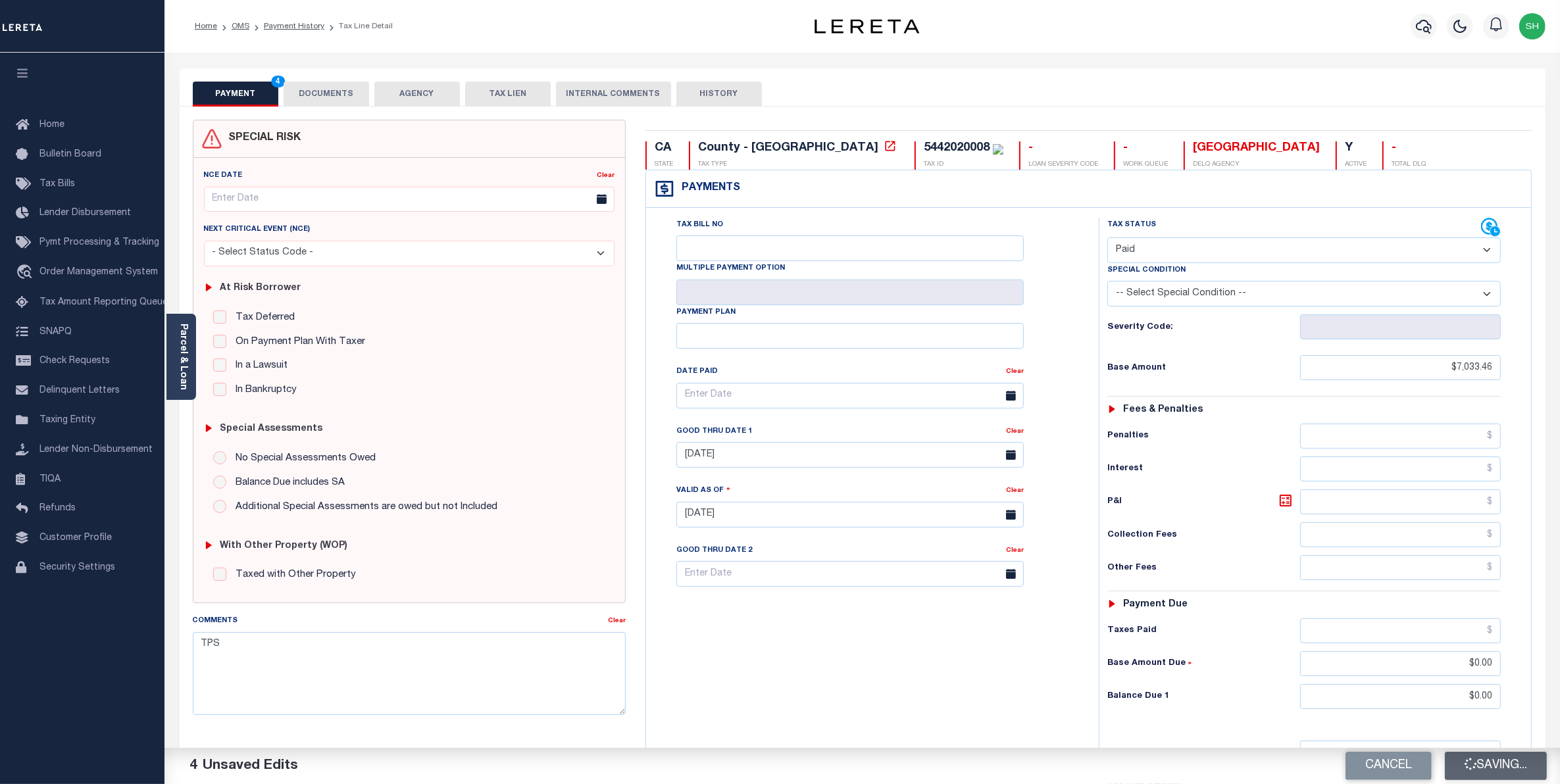
checkbox input "false"
type input "$7,033.46"
type input "$0"
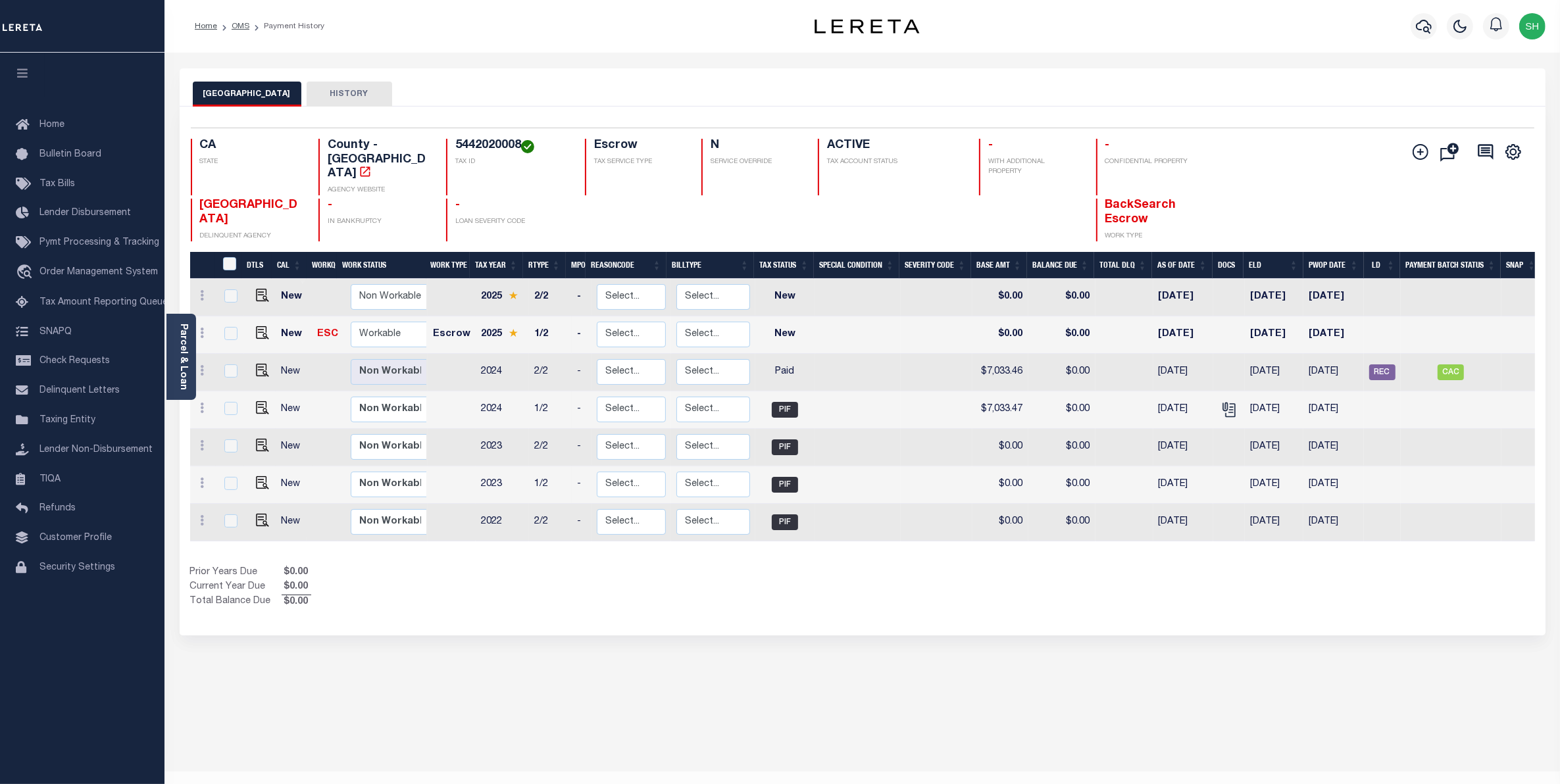
click at [119, 24] on div at bounding box center [82, 26] width 164 height 52
click at [79, 271] on span "Order Management System" at bounding box center [98, 272] width 119 height 9
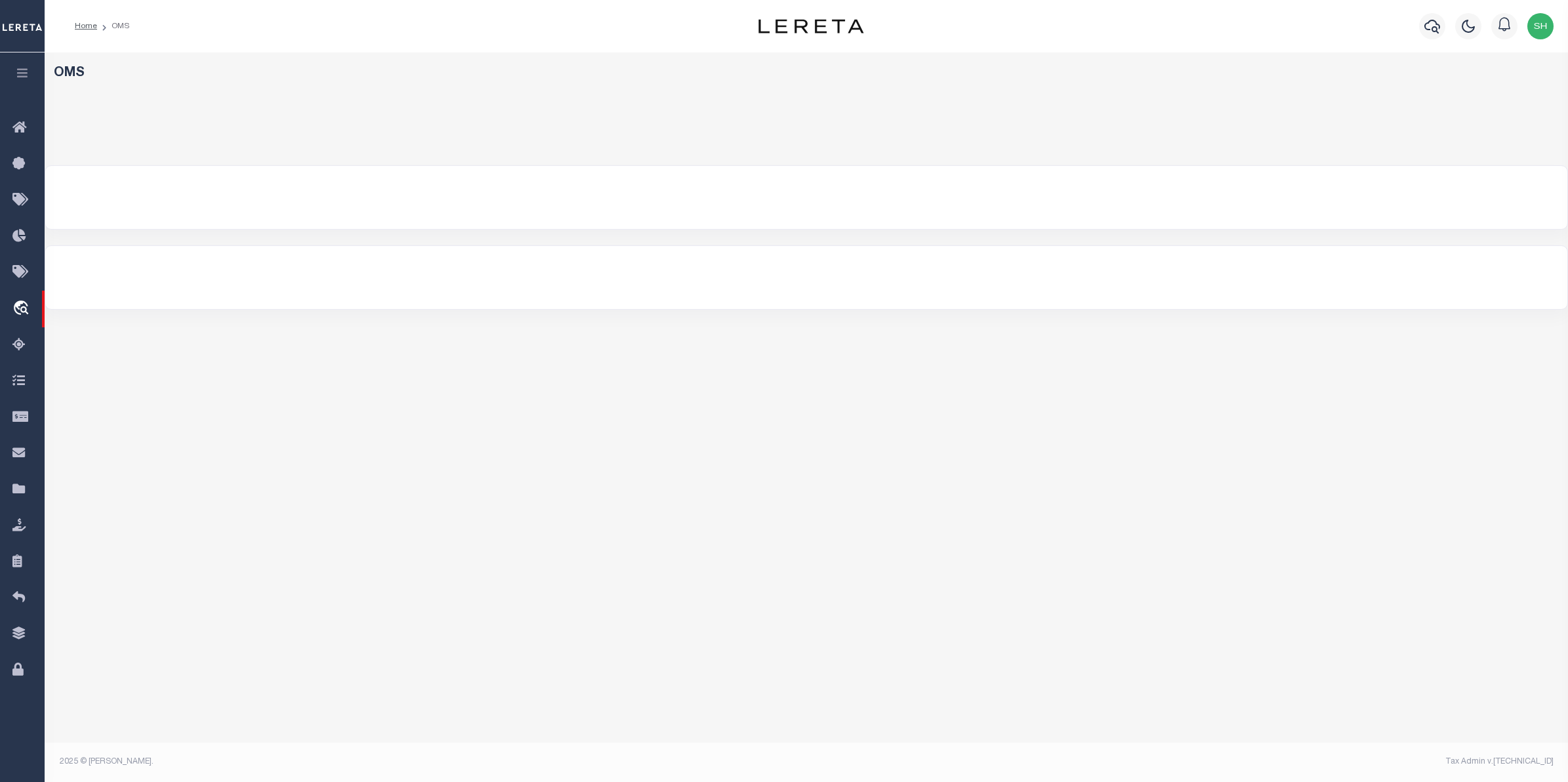
select select "200"
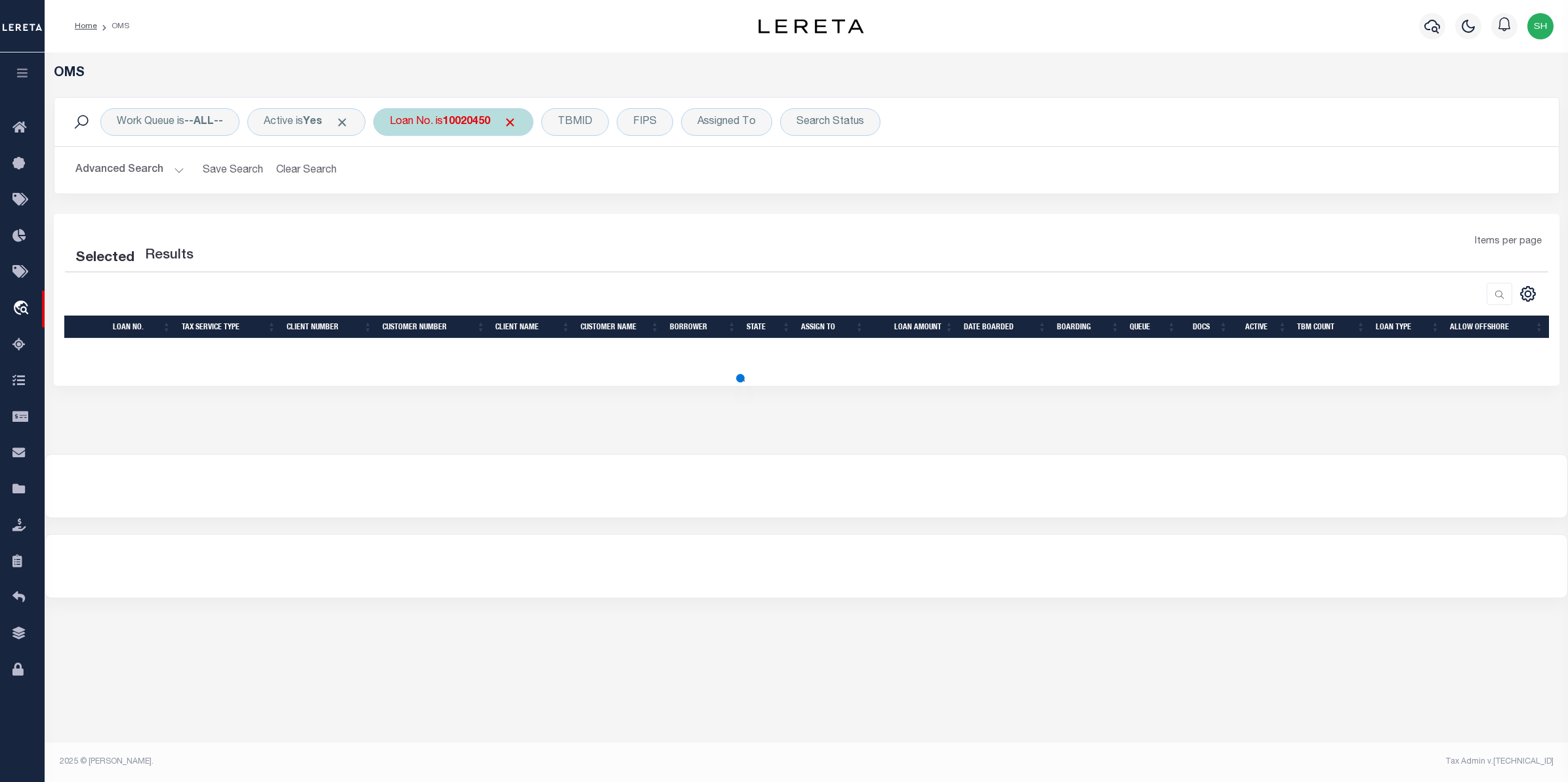
select select "200"
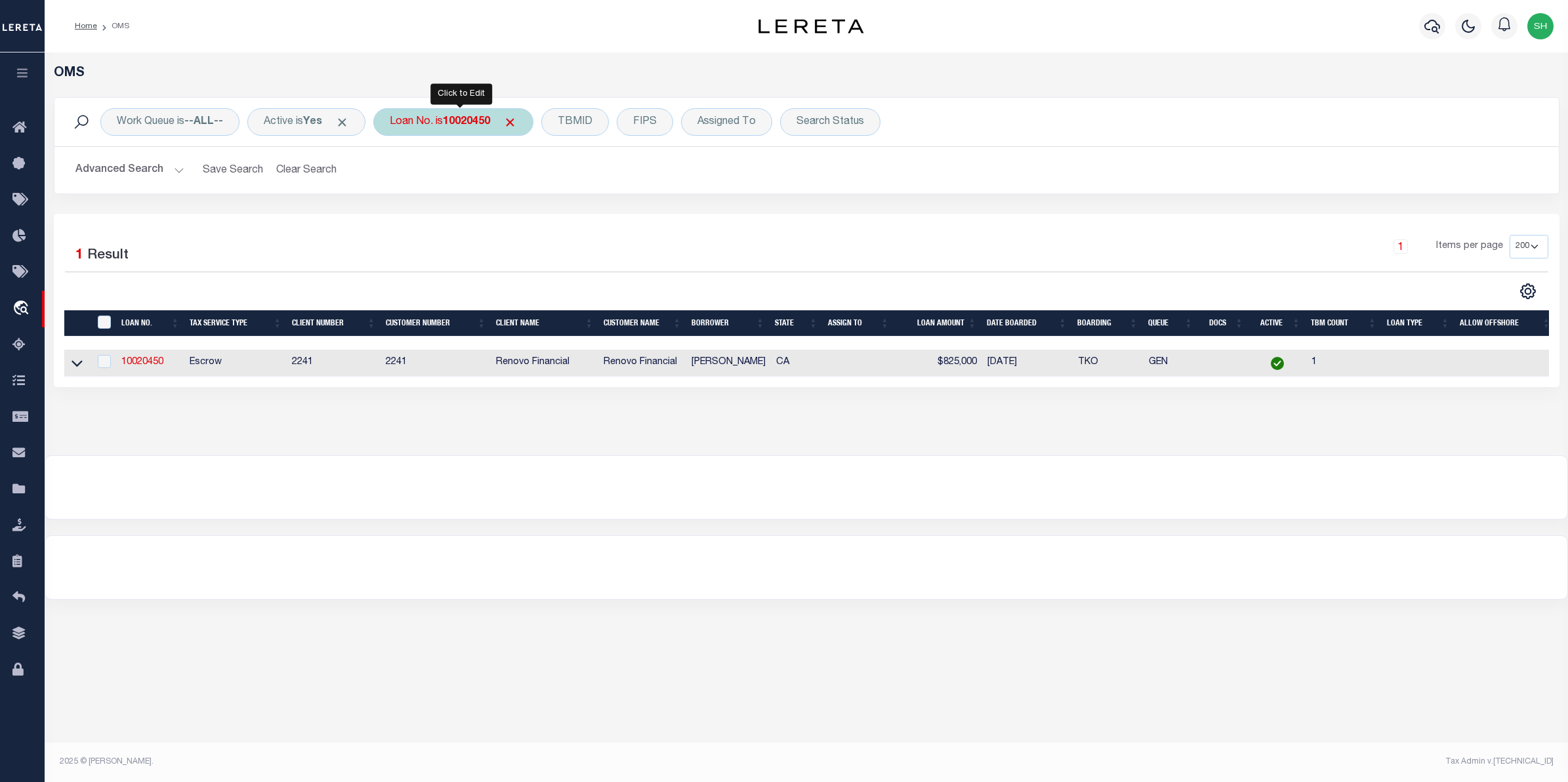
click at [405, 125] on div "Loan No. is 10020450" at bounding box center [453, 122] width 160 height 28
type input "70468"
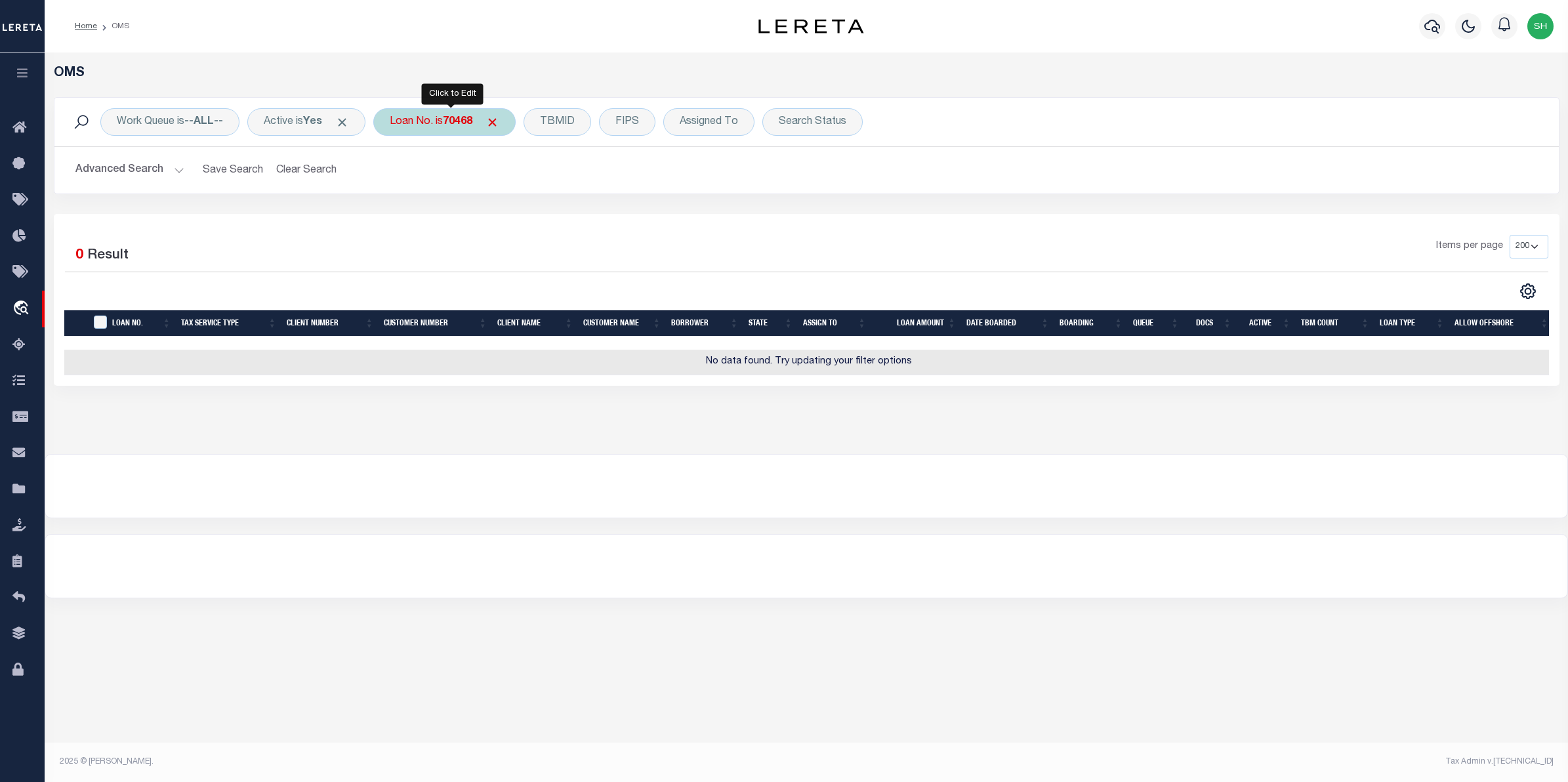
click at [466, 130] on div "Loan No. is 70468" at bounding box center [444, 122] width 142 height 28
type input "175001570"
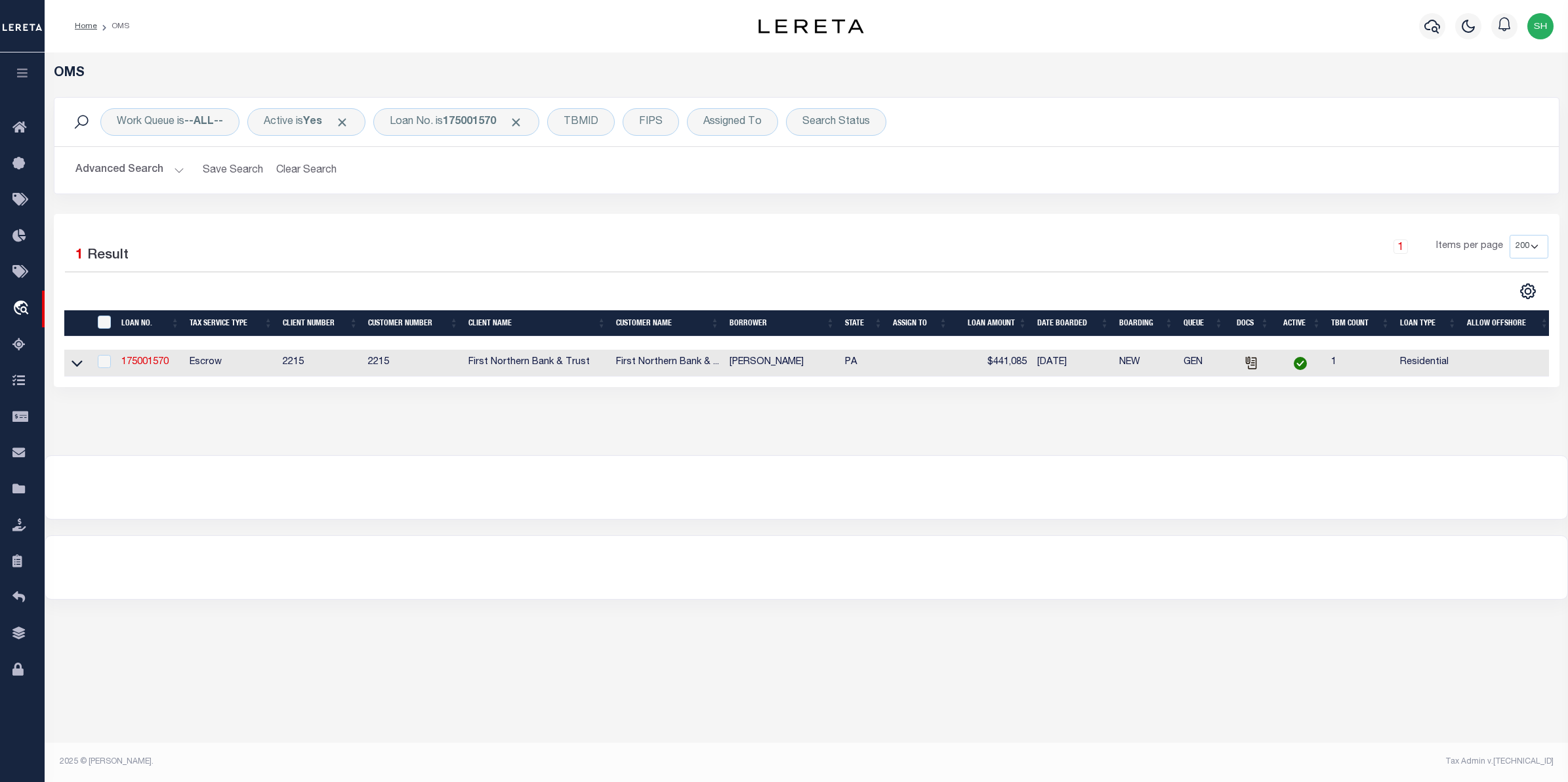
click at [83, 361] on link at bounding box center [77, 362] width 15 height 9
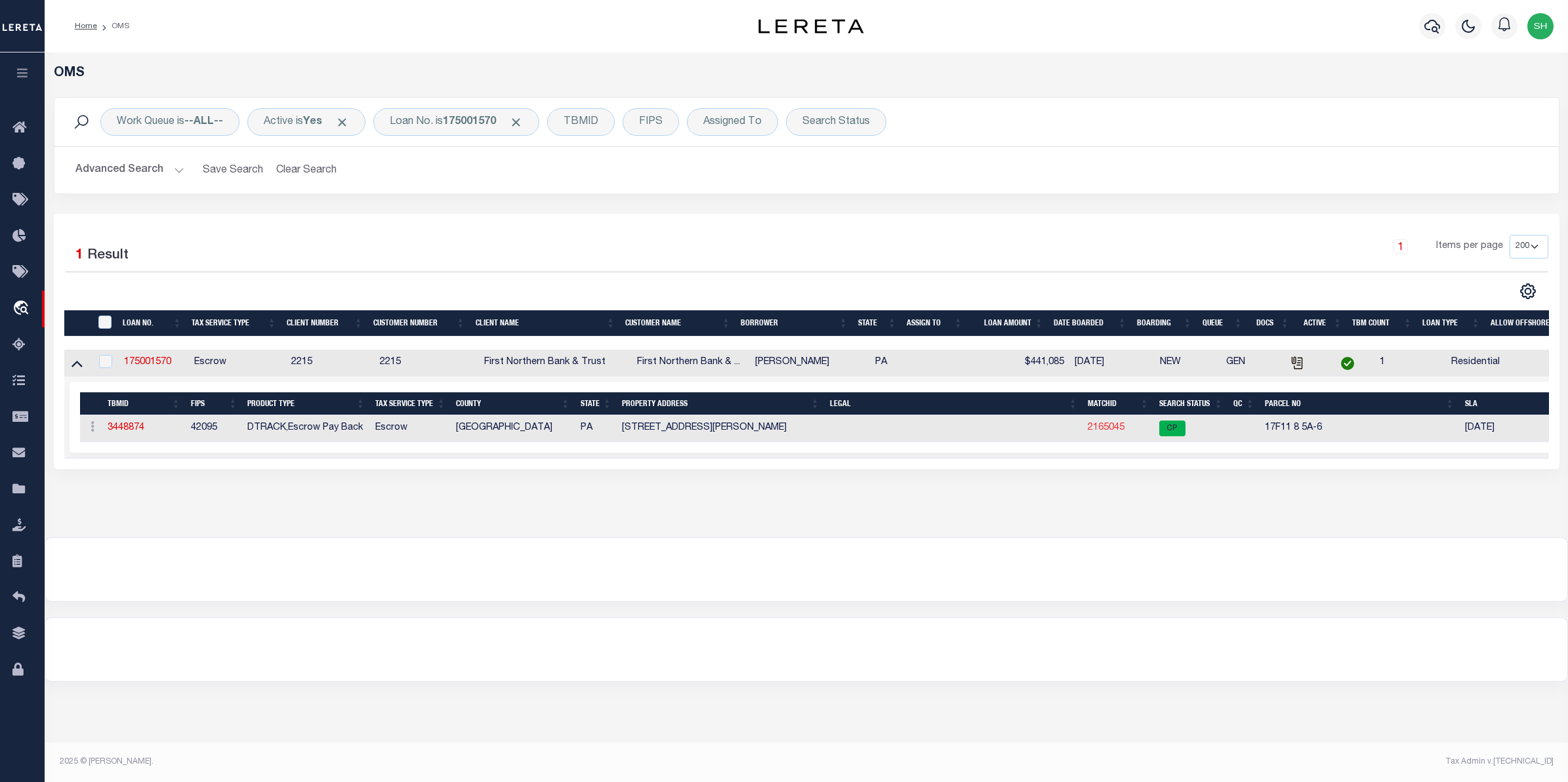
click at [1096, 429] on link "2165045" at bounding box center [1106, 427] width 37 height 9
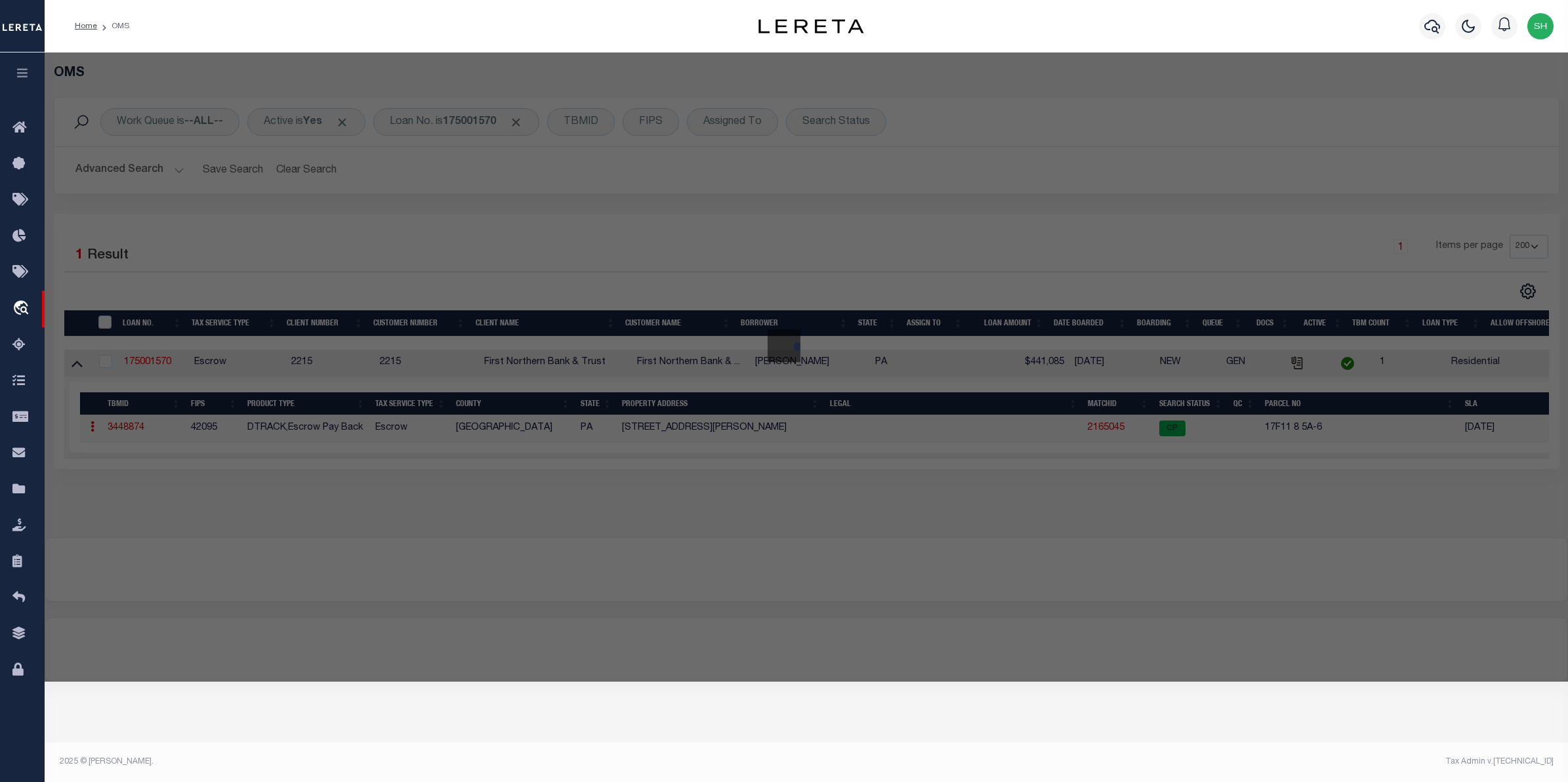
checkbox input "false"
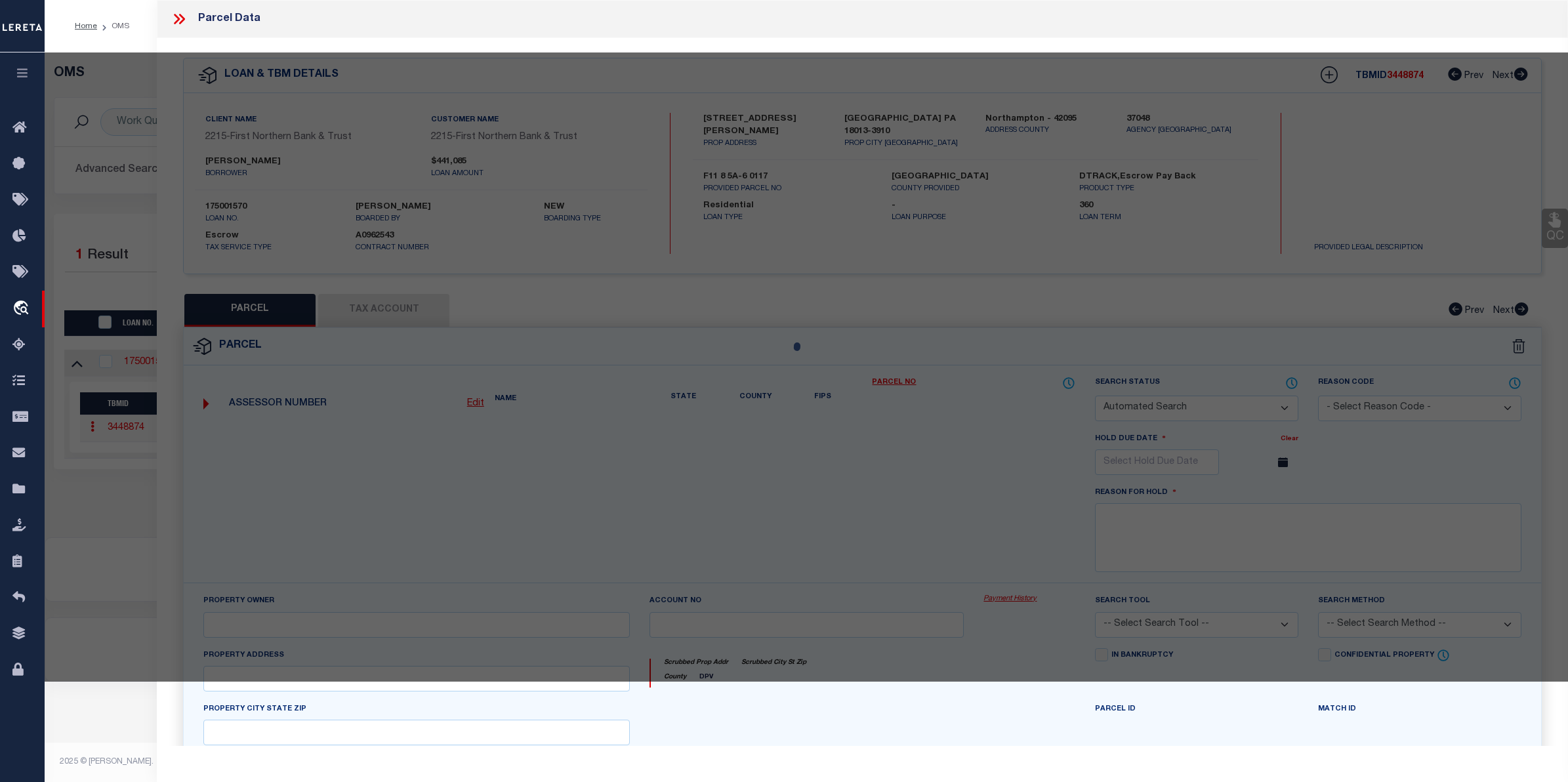
select select "CP"
type input "MACHCZYNSKI,ARMAND L"
select select "ATL"
select select "ADD"
type input "10296 GRAVEL HILL RD"
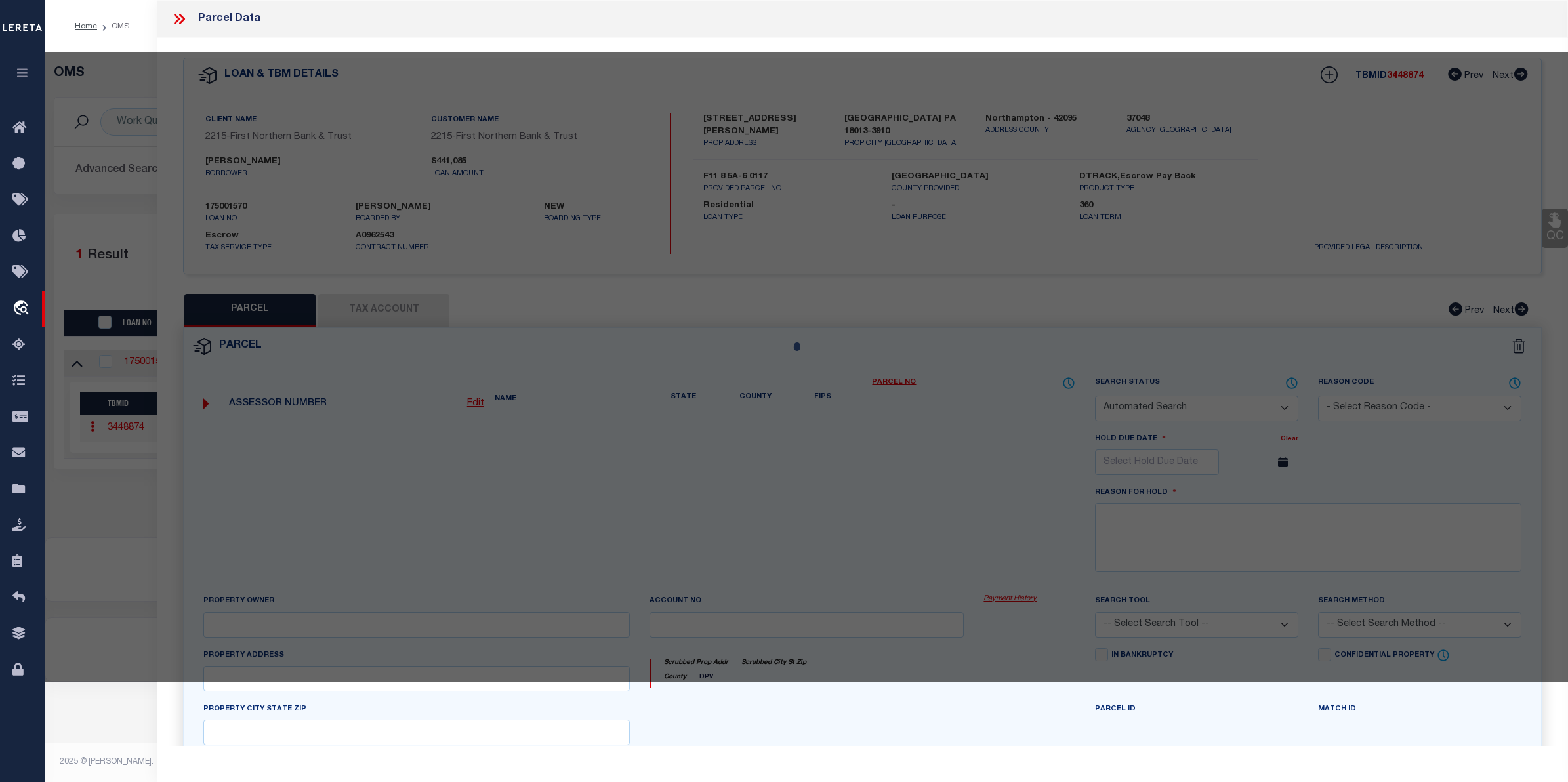
checkbox input "false"
type input "BANGOR, PA 18013"
type textarea "DIST:17 CITY/MUNI/TWP:LOWER MOUNT BETHEL TOWNSHIP"
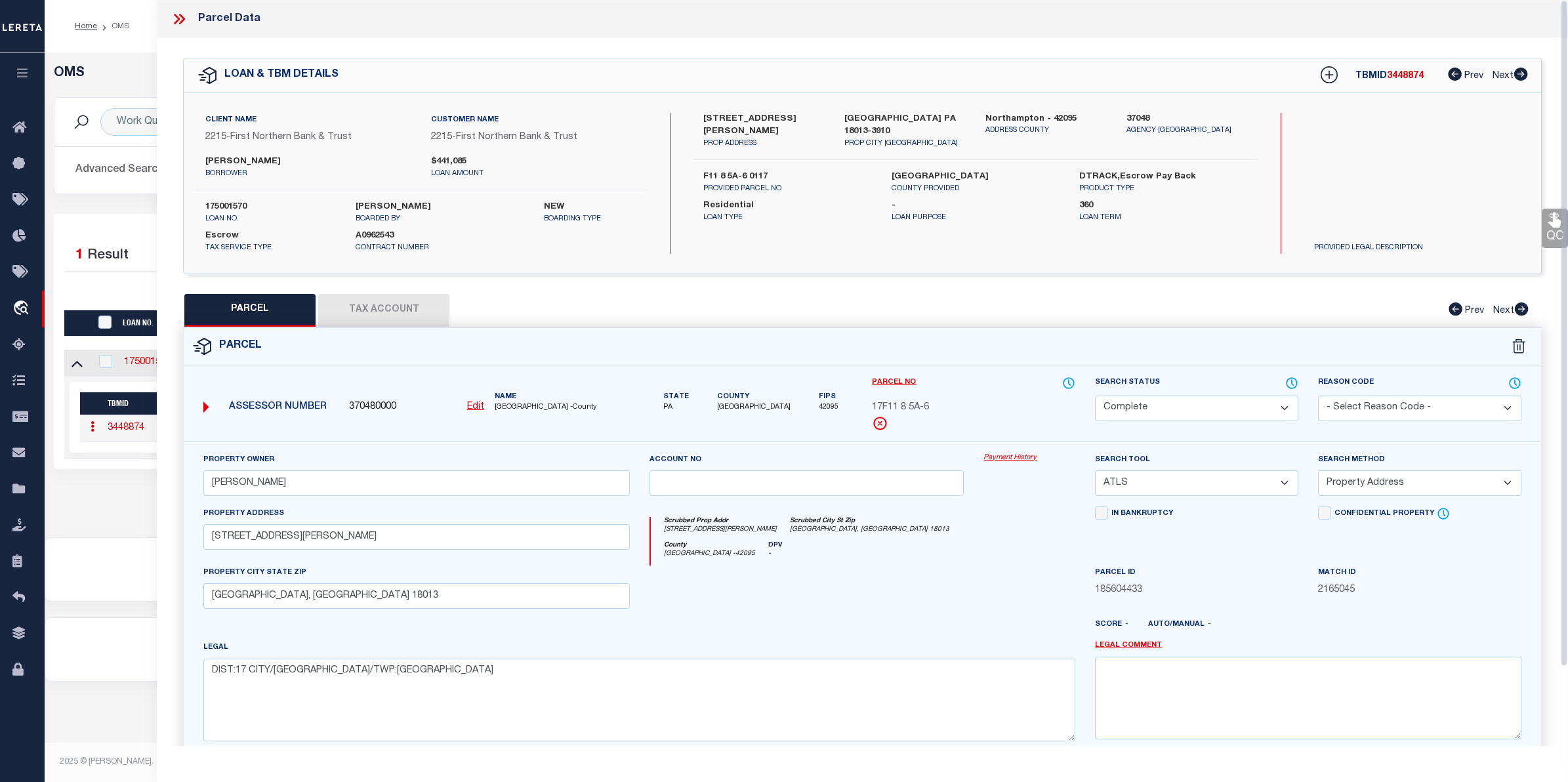
click at [1002, 453] on link "Payment History" at bounding box center [1029, 458] width 92 height 11
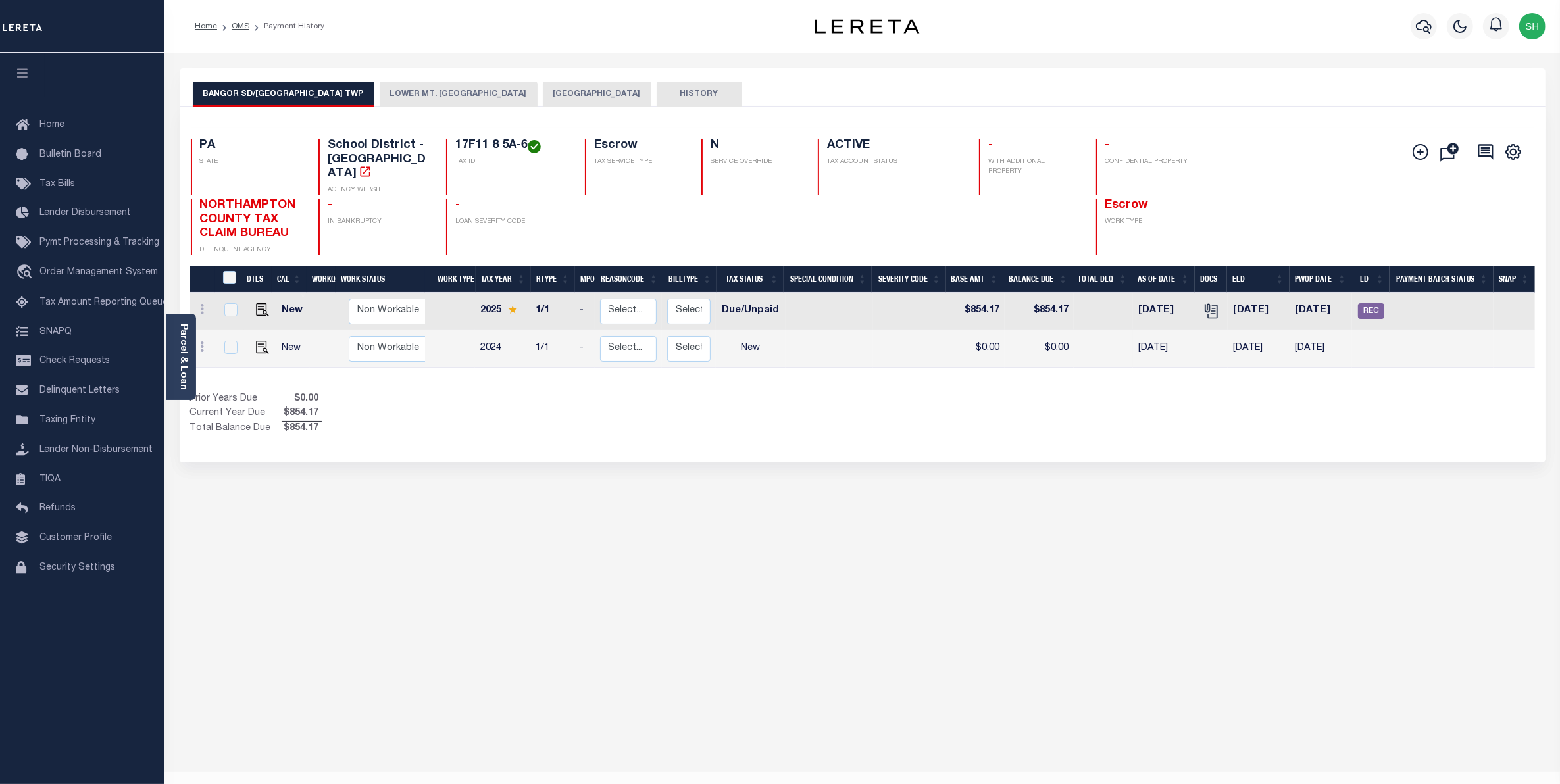
click at [472, 102] on button "LOWER MT. [GEOGRAPHIC_DATA]" at bounding box center [458, 94] width 158 height 25
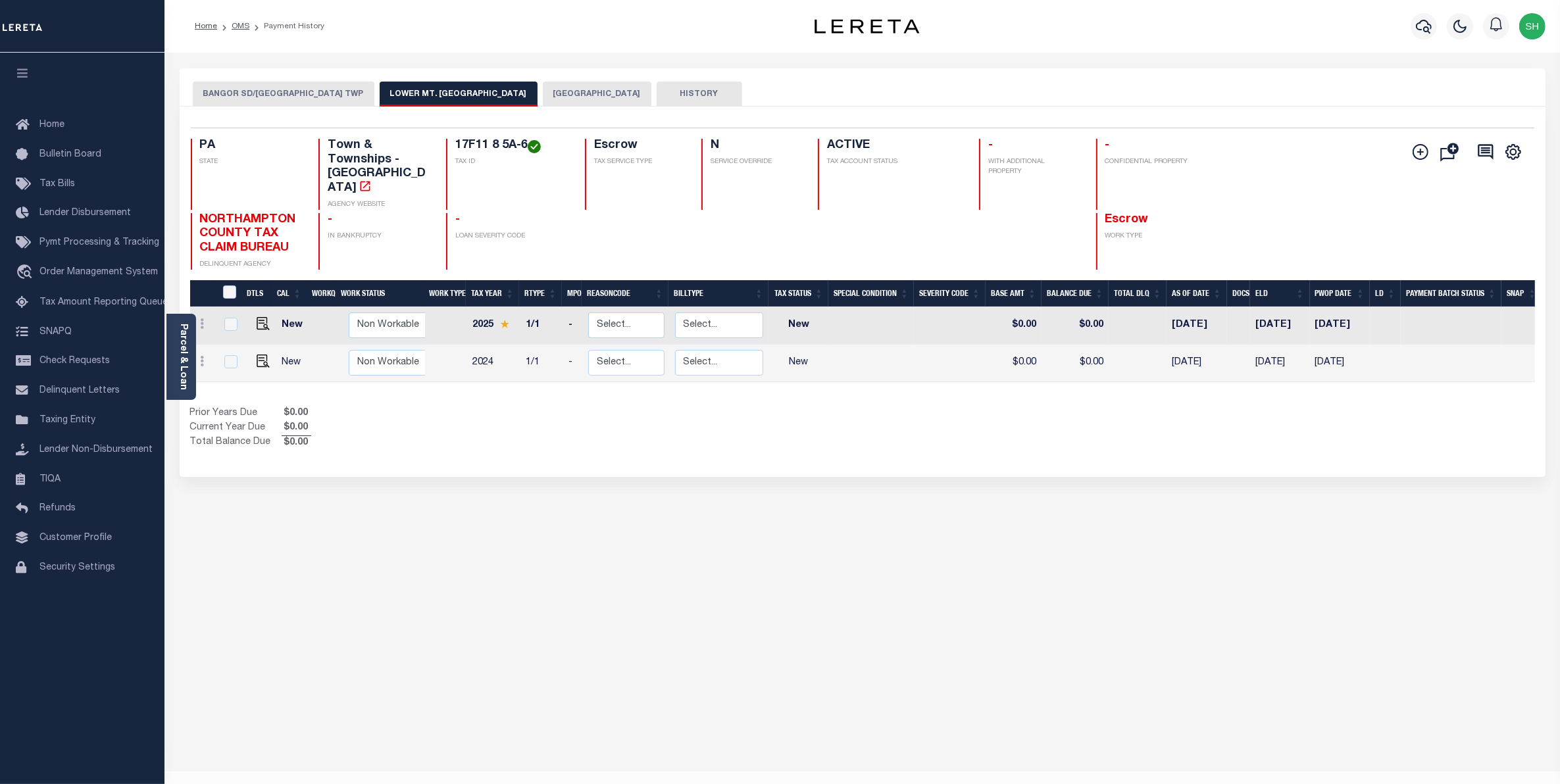
click at [557, 97] on button "[GEOGRAPHIC_DATA]" at bounding box center [597, 94] width 108 height 25
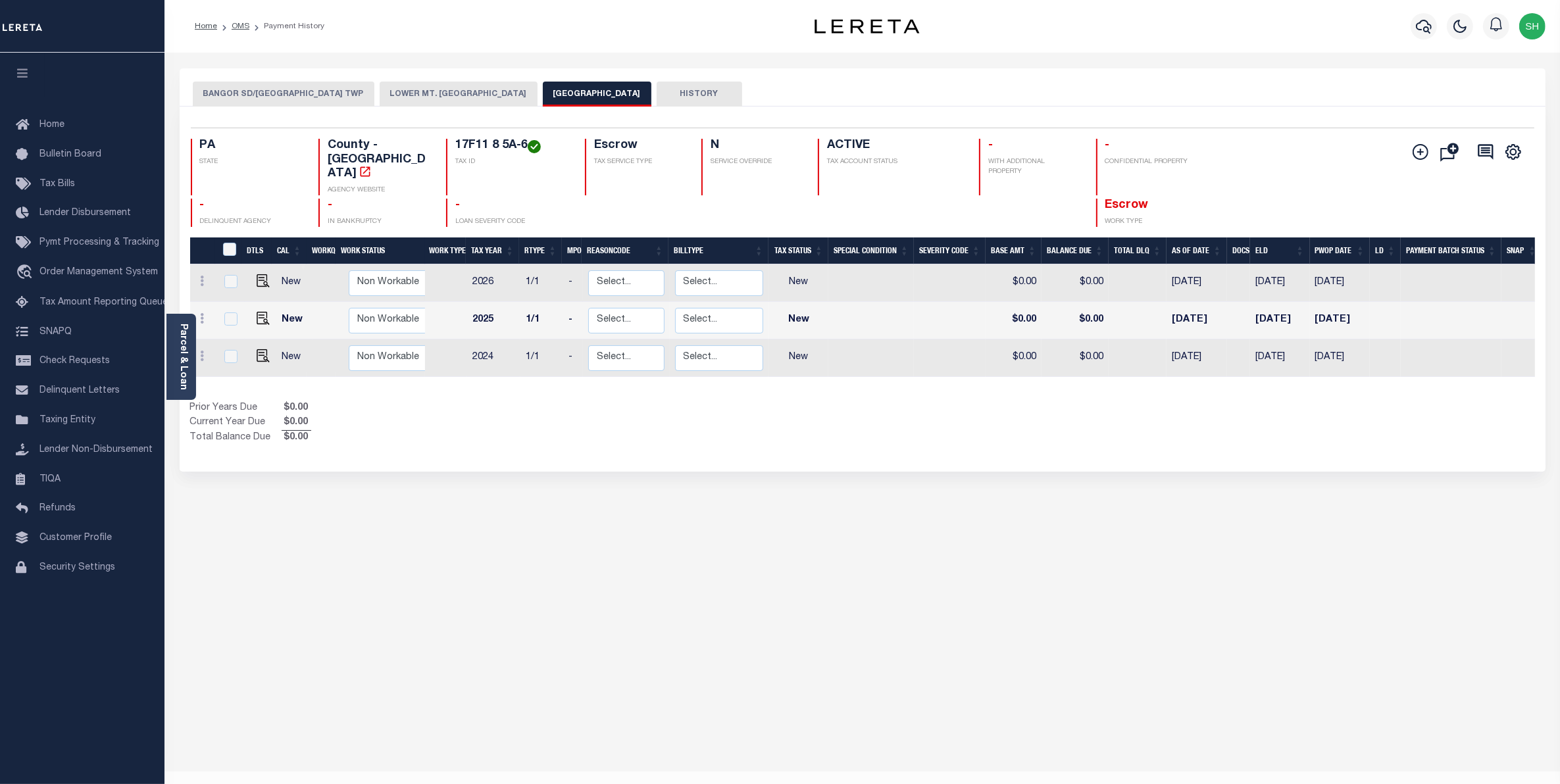
click at [287, 90] on button "BANGOR SD/LOWER MT BETHEL TWP" at bounding box center [284, 94] width 182 height 25
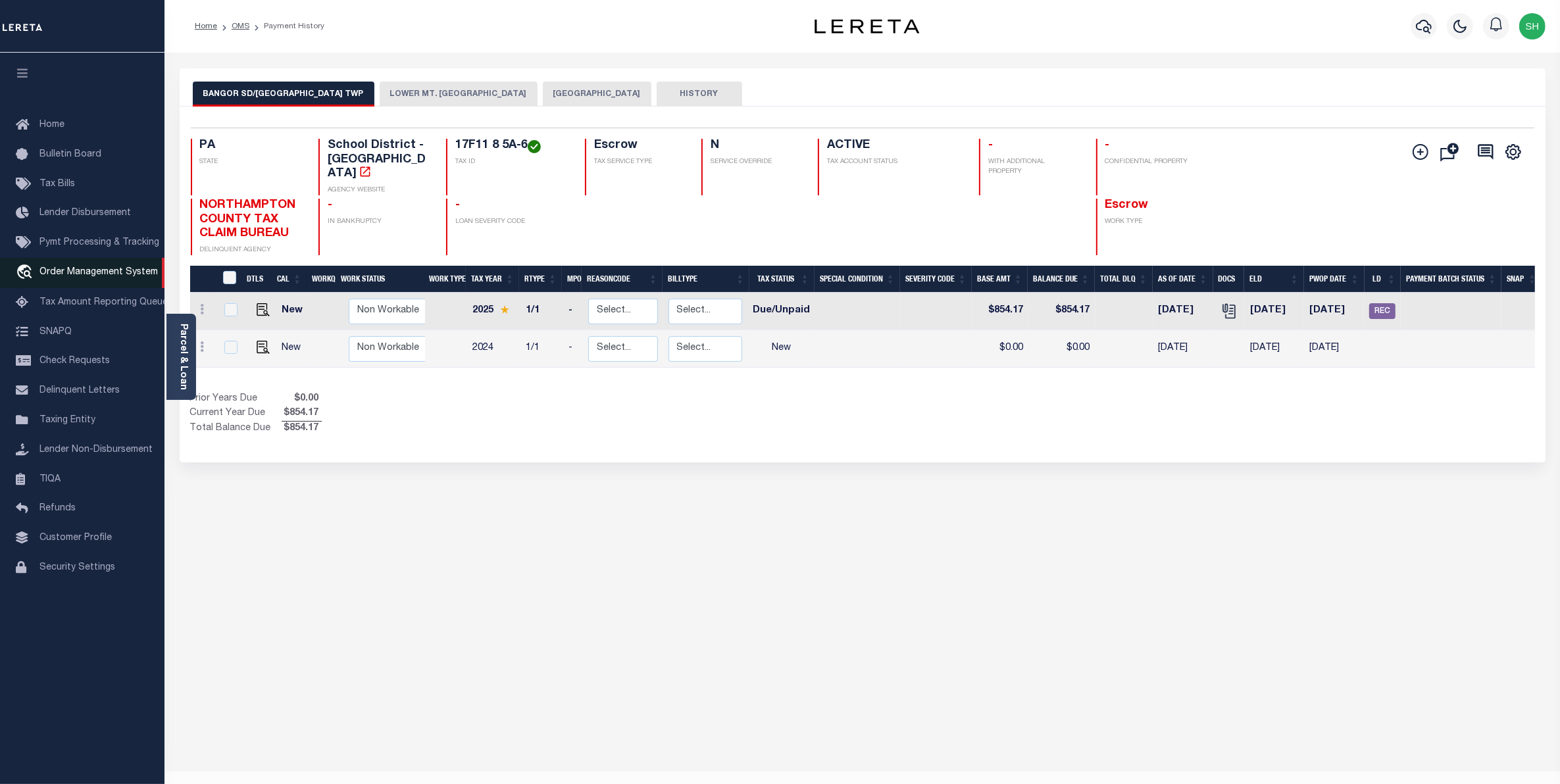
click at [104, 277] on span "Order Management System" at bounding box center [98, 272] width 119 height 9
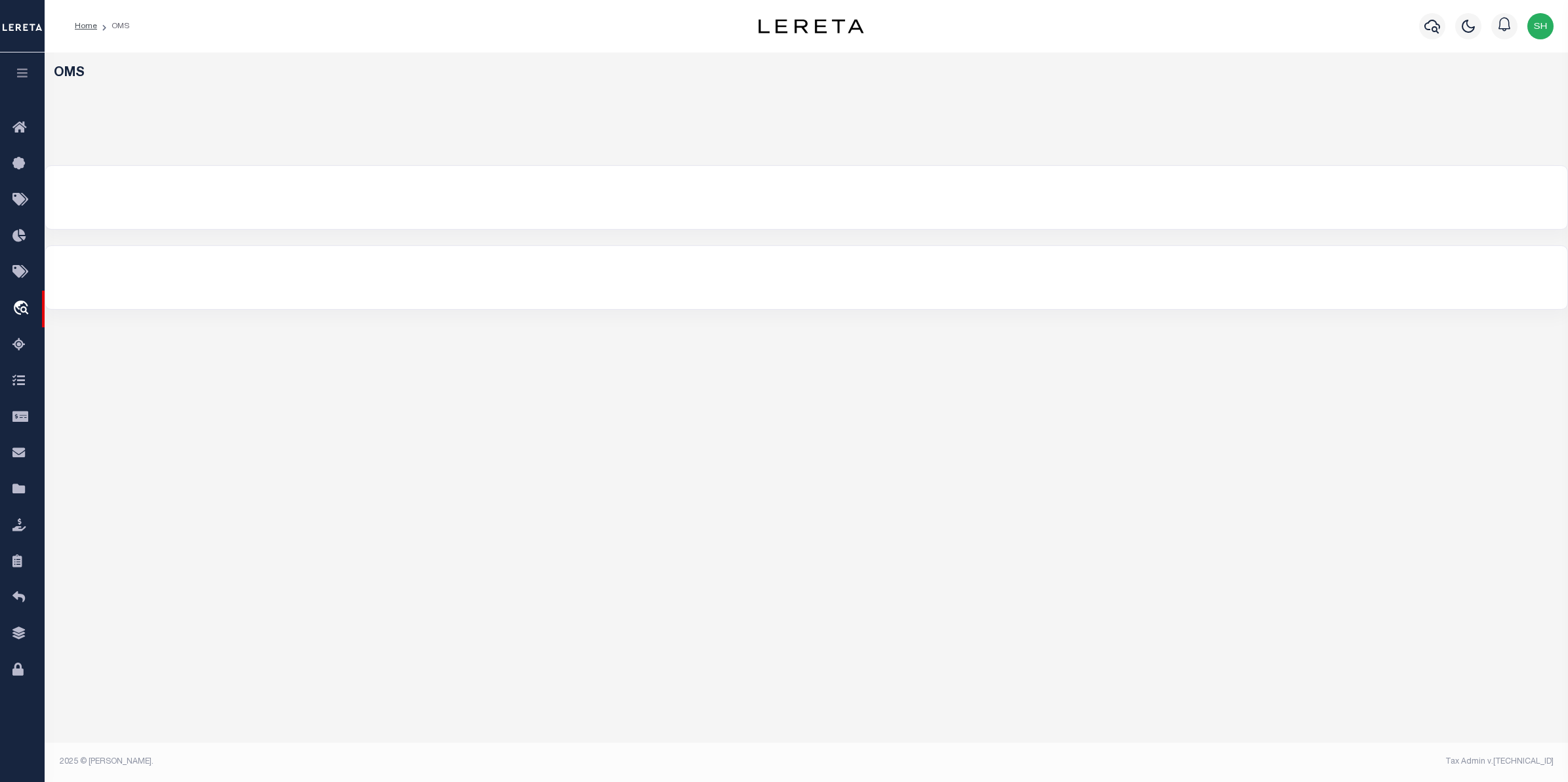
select select "200"
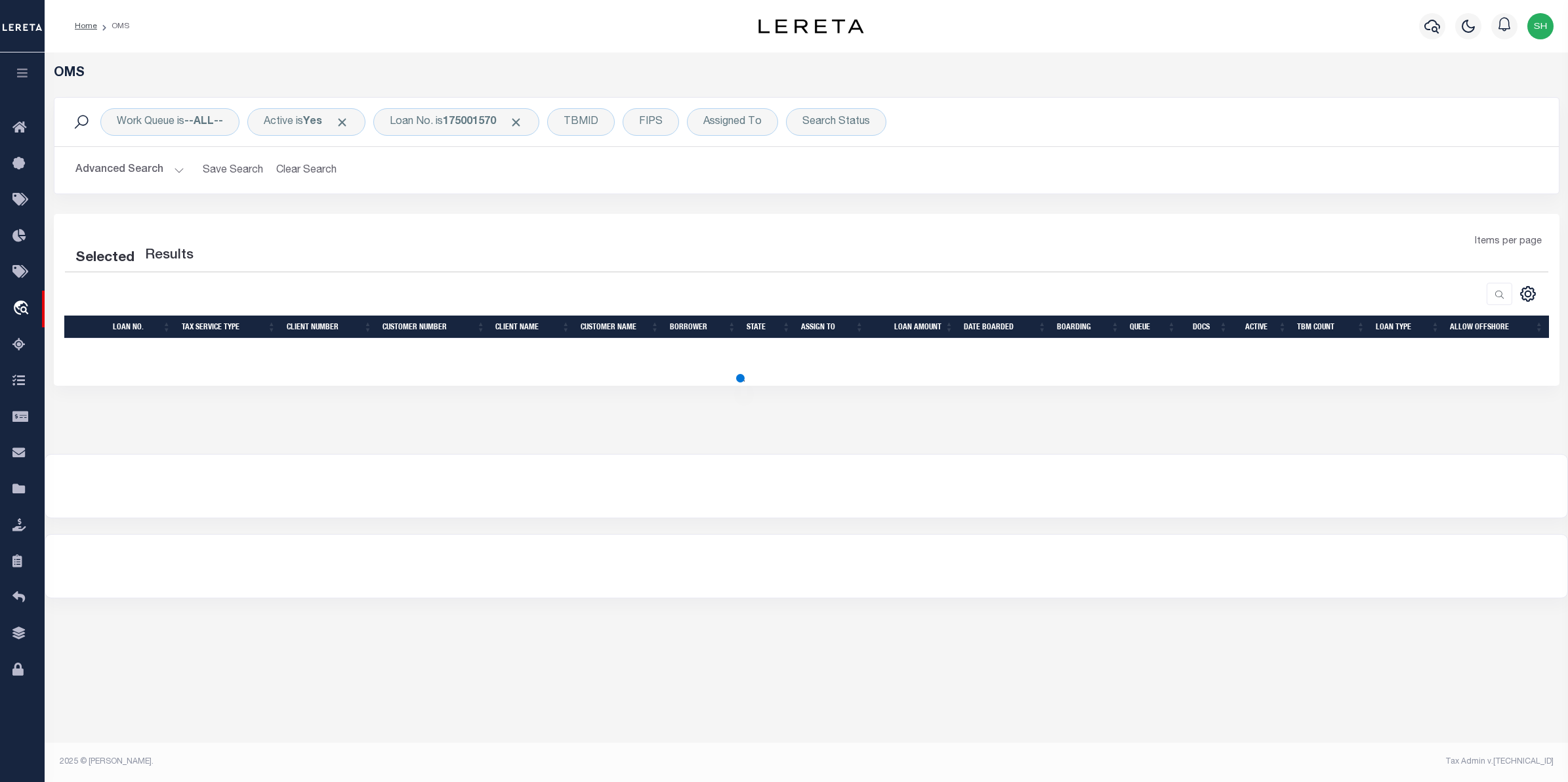
select select "200"
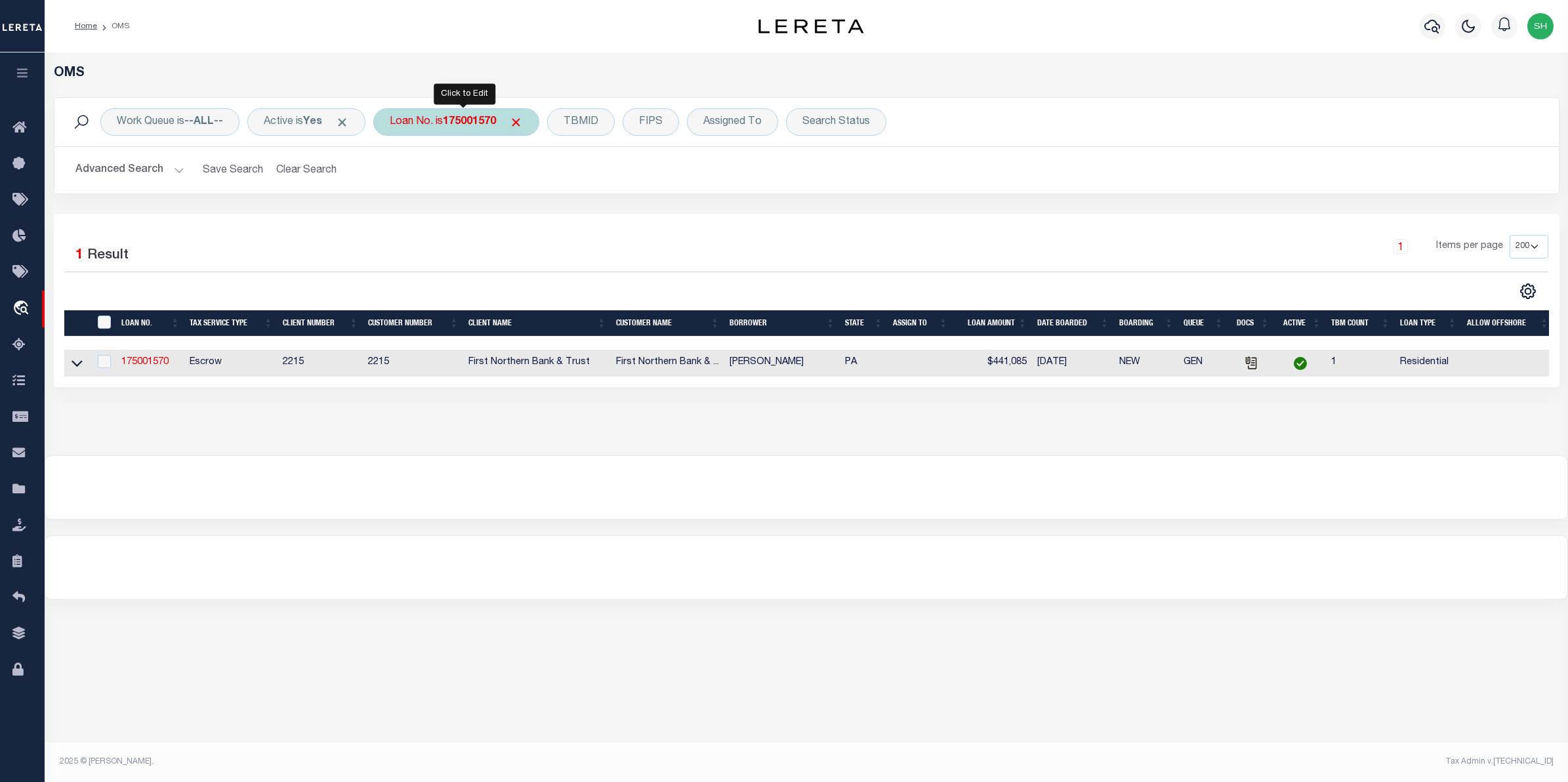
click at [428, 123] on div "Loan No. is 175001570" at bounding box center [456, 122] width 166 height 28
type input "49024"
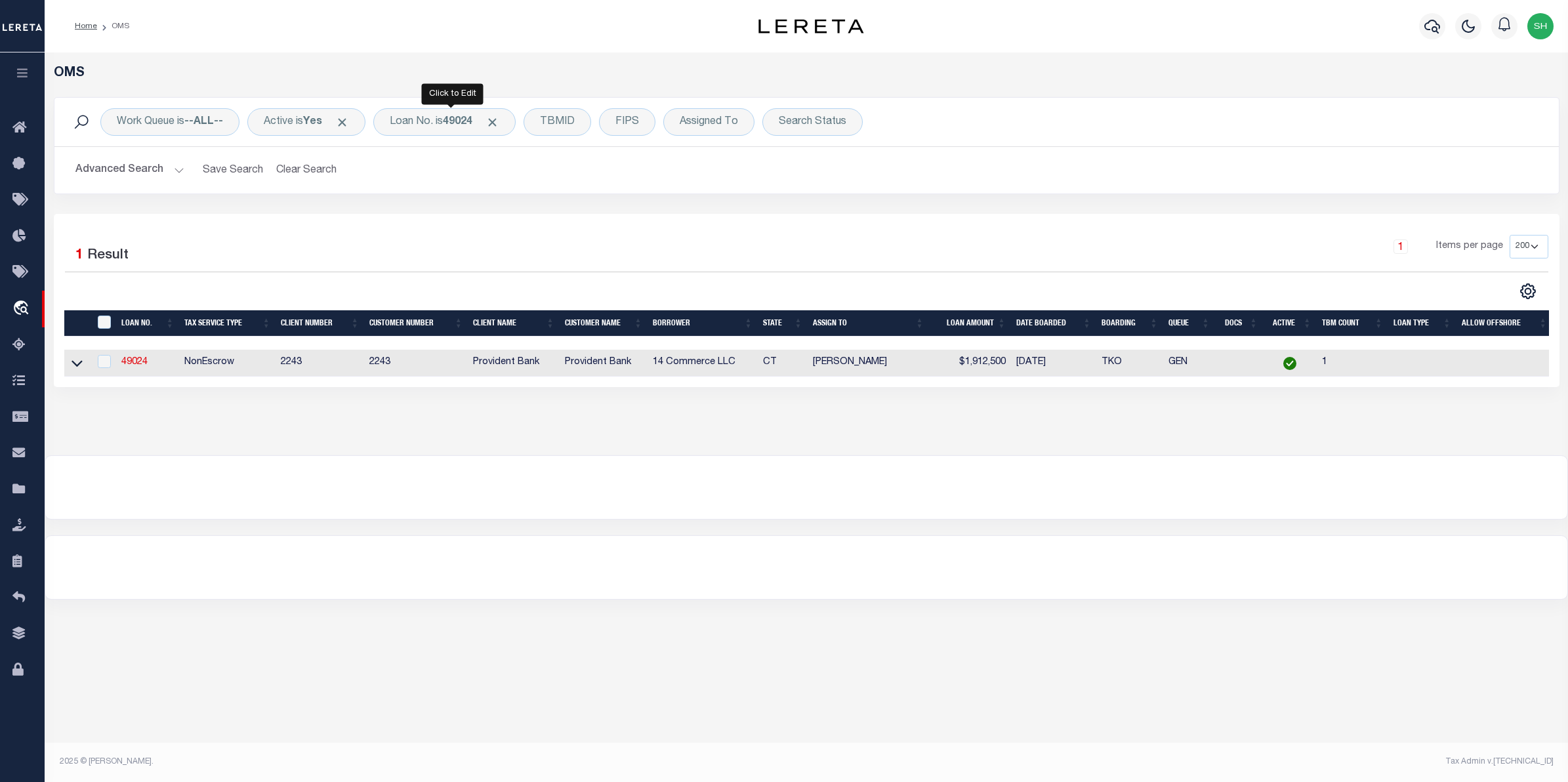
click at [424, 129] on div "Loan No. is 49024" at bounding box center [444, 122] width 142 height 28
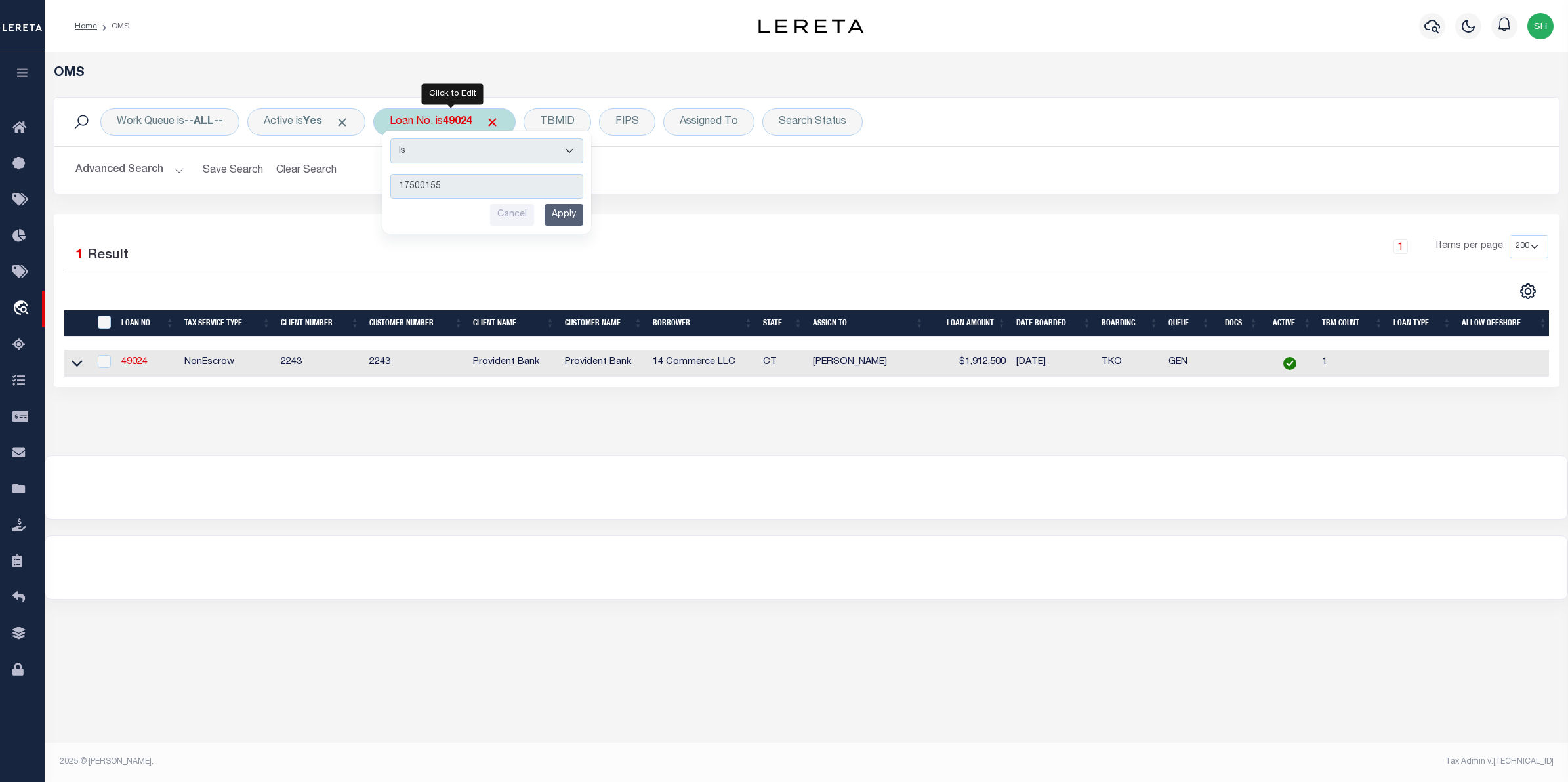
type input "175001554"
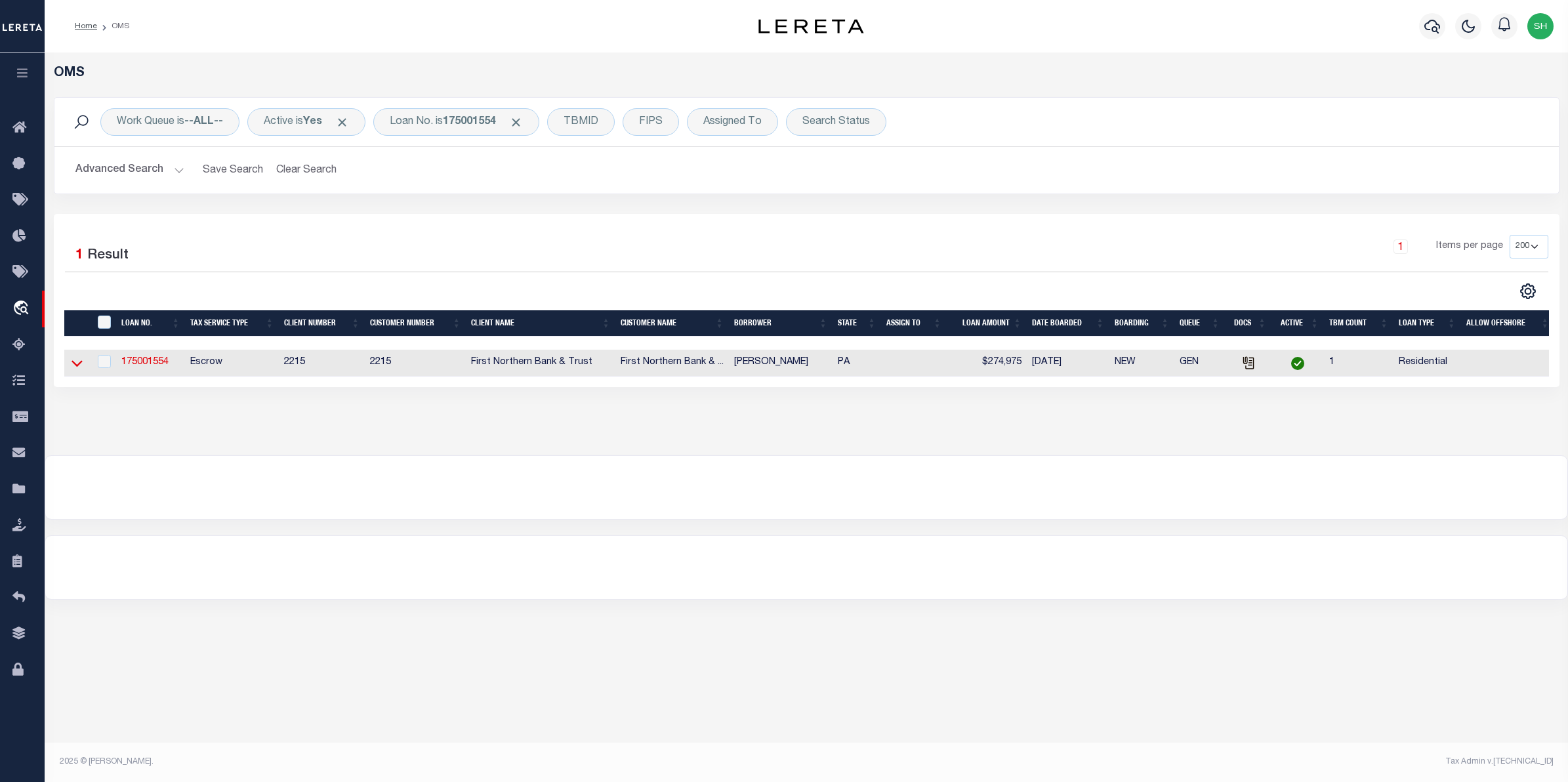
click at [75, 361] on icon at bounding box center [77, 363] width 11 height 14
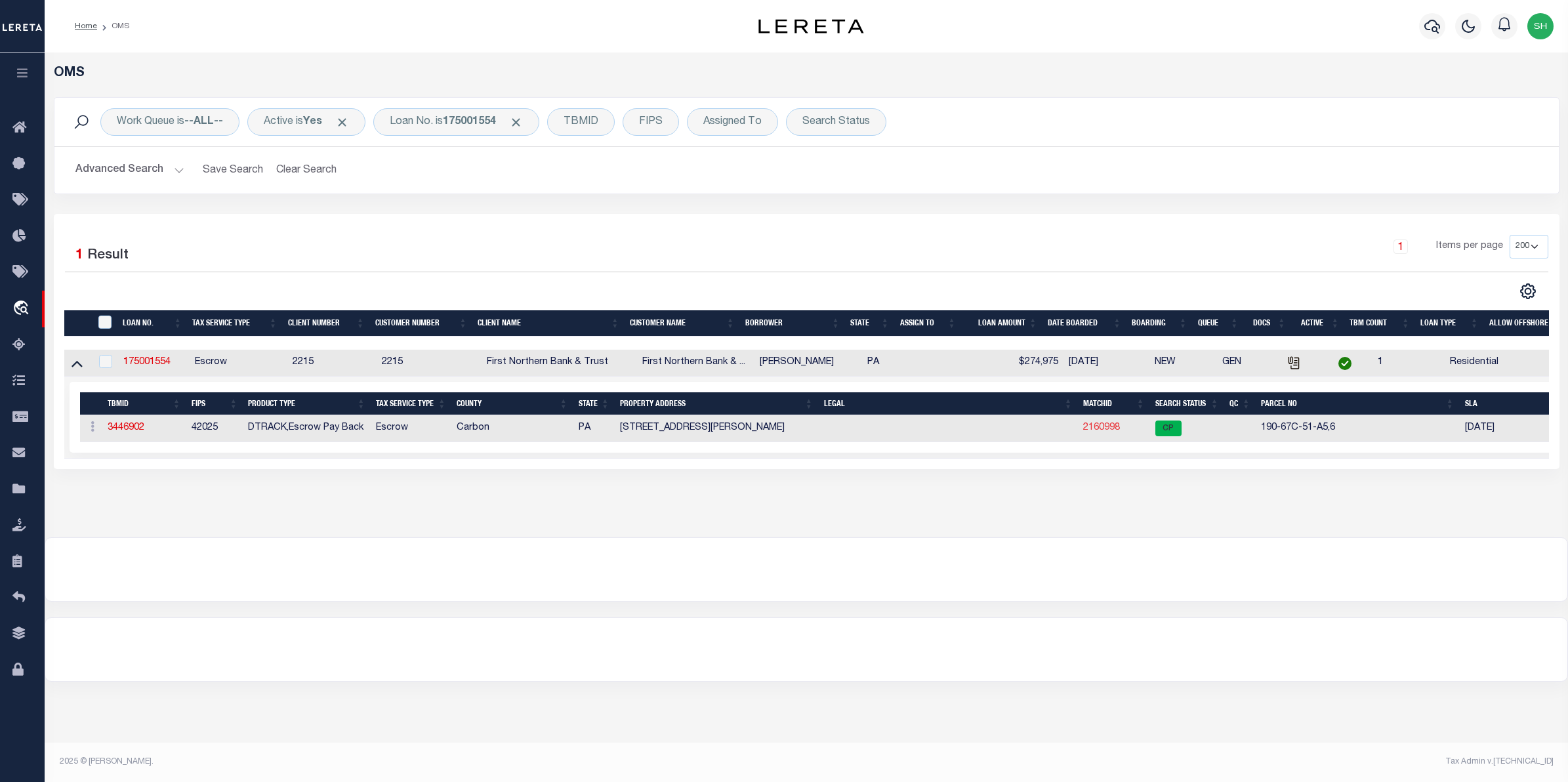
click at [1088, 430] on link "2160998" at bounding box center [1101, 427] width 37 height 9
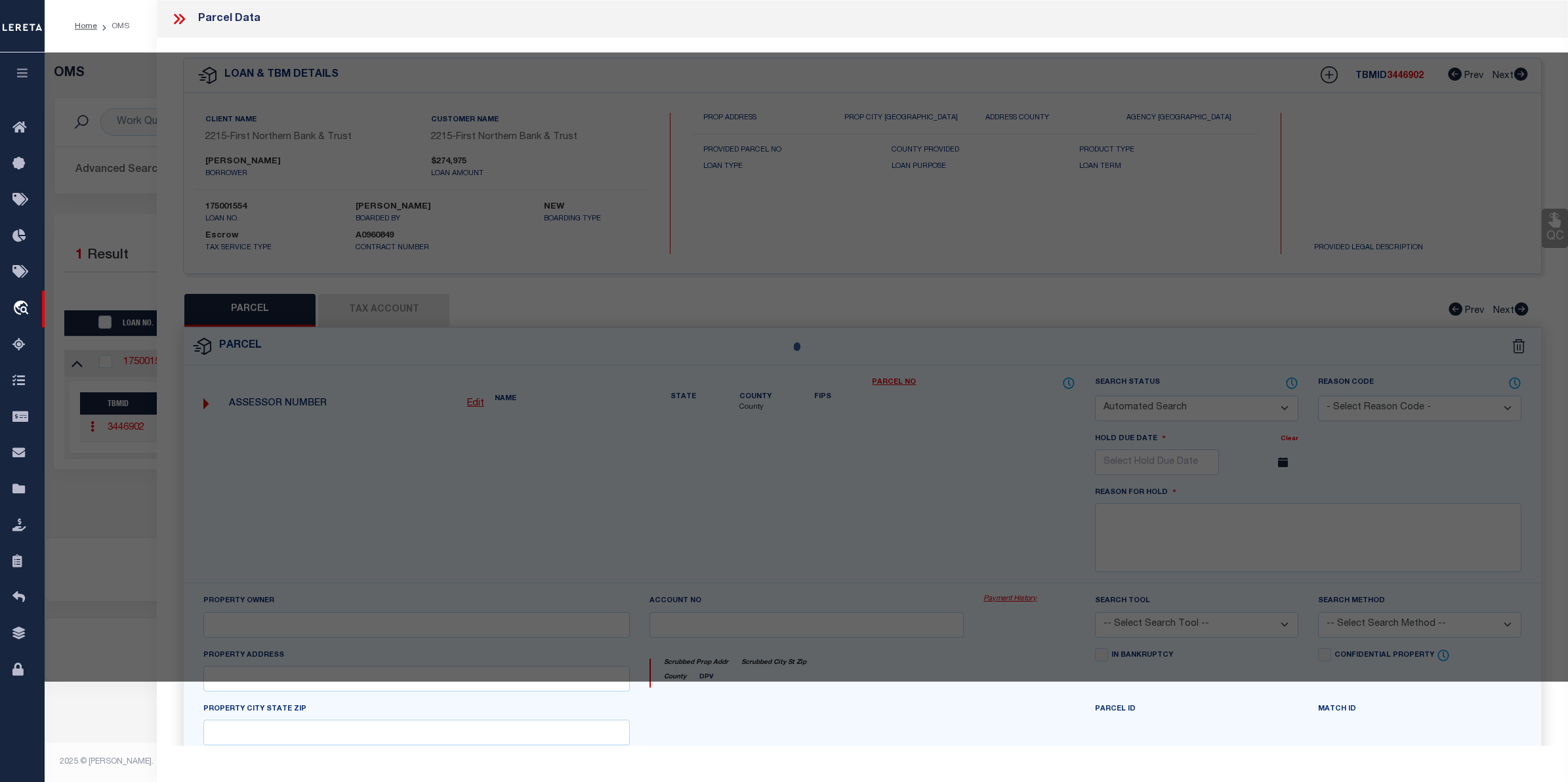
checkbox input "false"
select select "CP"
type input "STEBER,JOSEPH F"
select select "ATL"
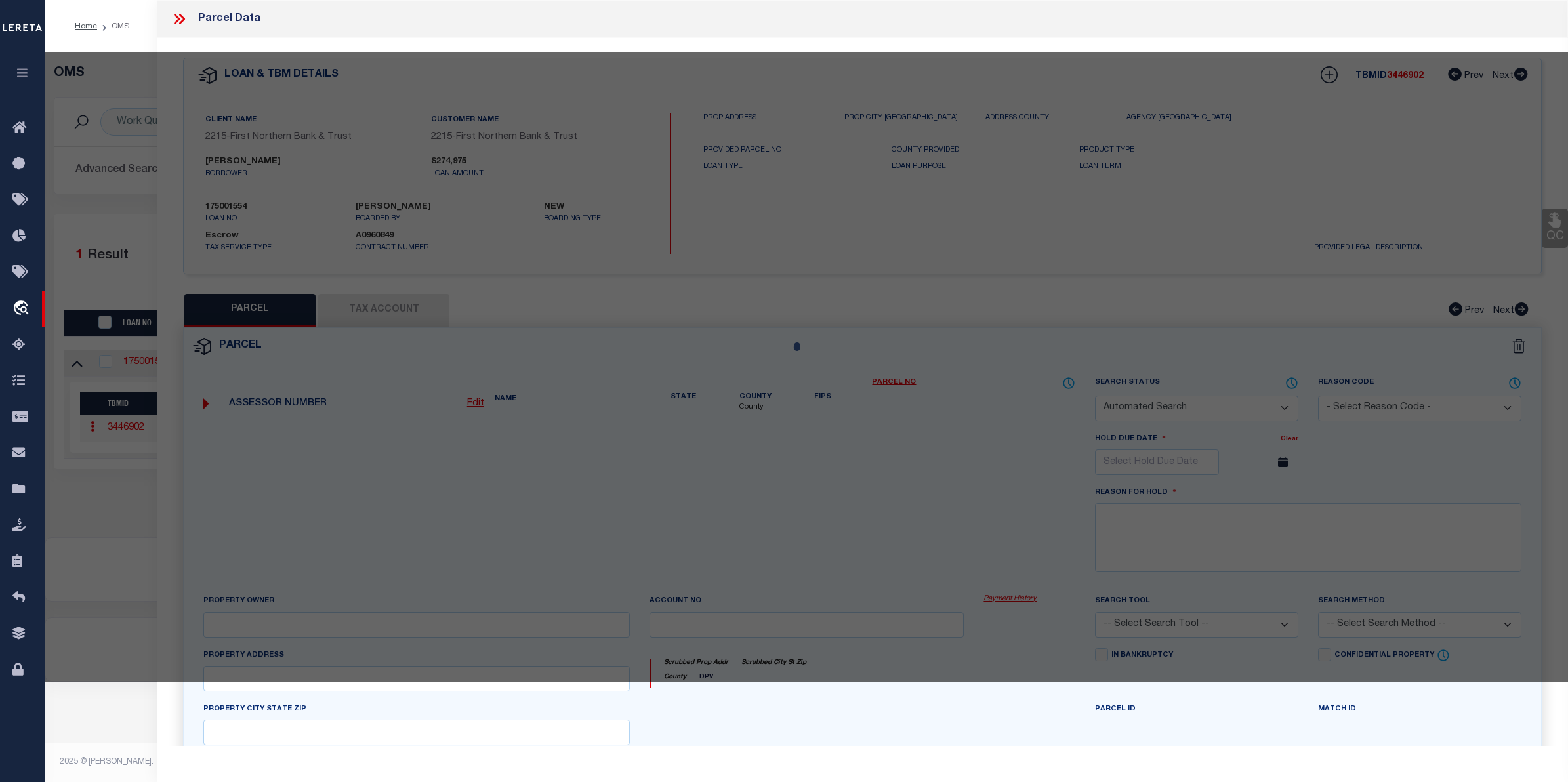
select select "ADD"
type input "65 BEHRENS RD"
checkbox input "false"
type input "JIM THORPE, PA 18229"
type textarea "DIST:19 CITY/MUNI/TWP:PENN FOREST TWP"
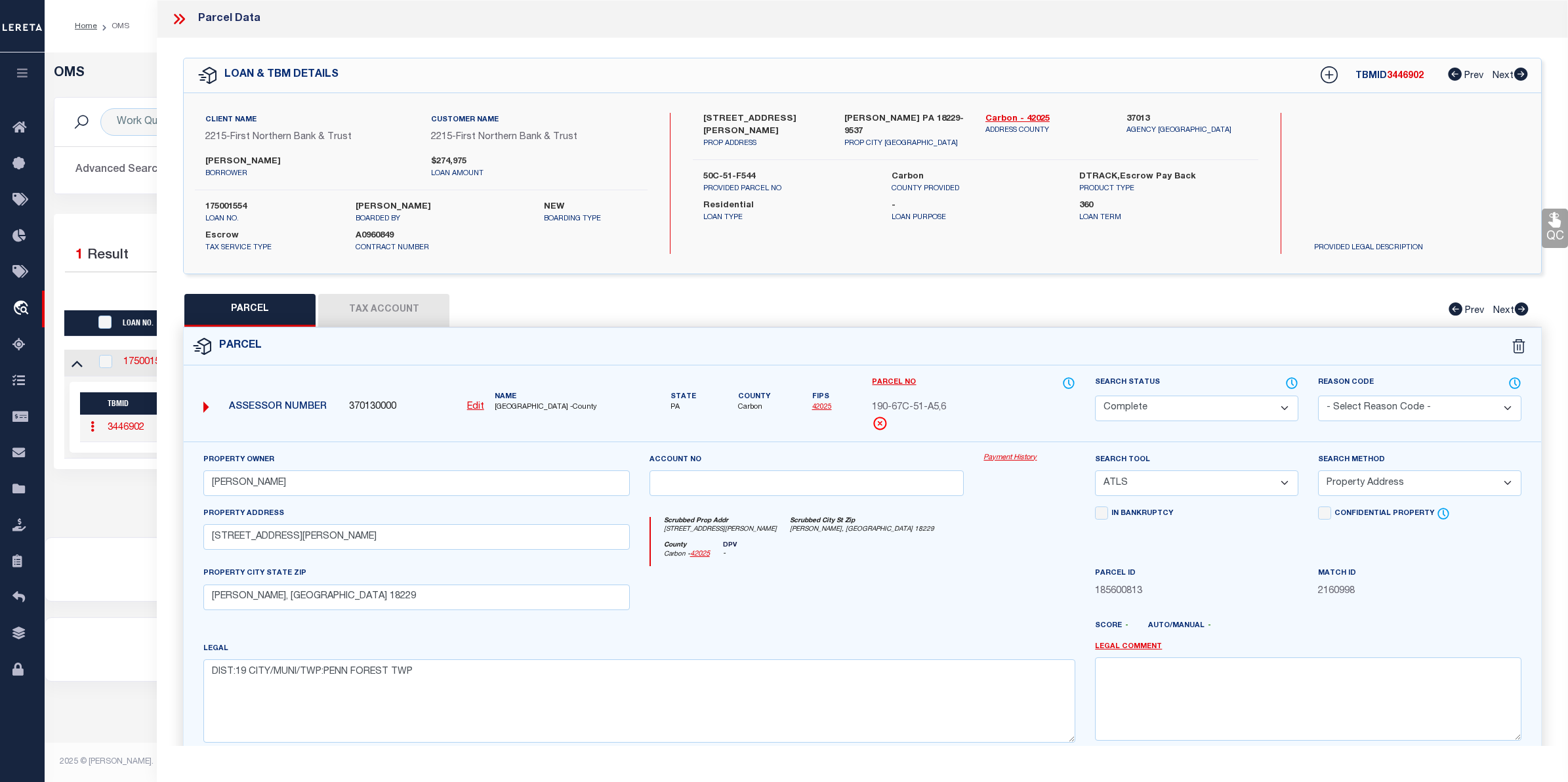
click at [1029, 463] on link "Payment History" at bounding box center [1029, 458] width 92 height 11
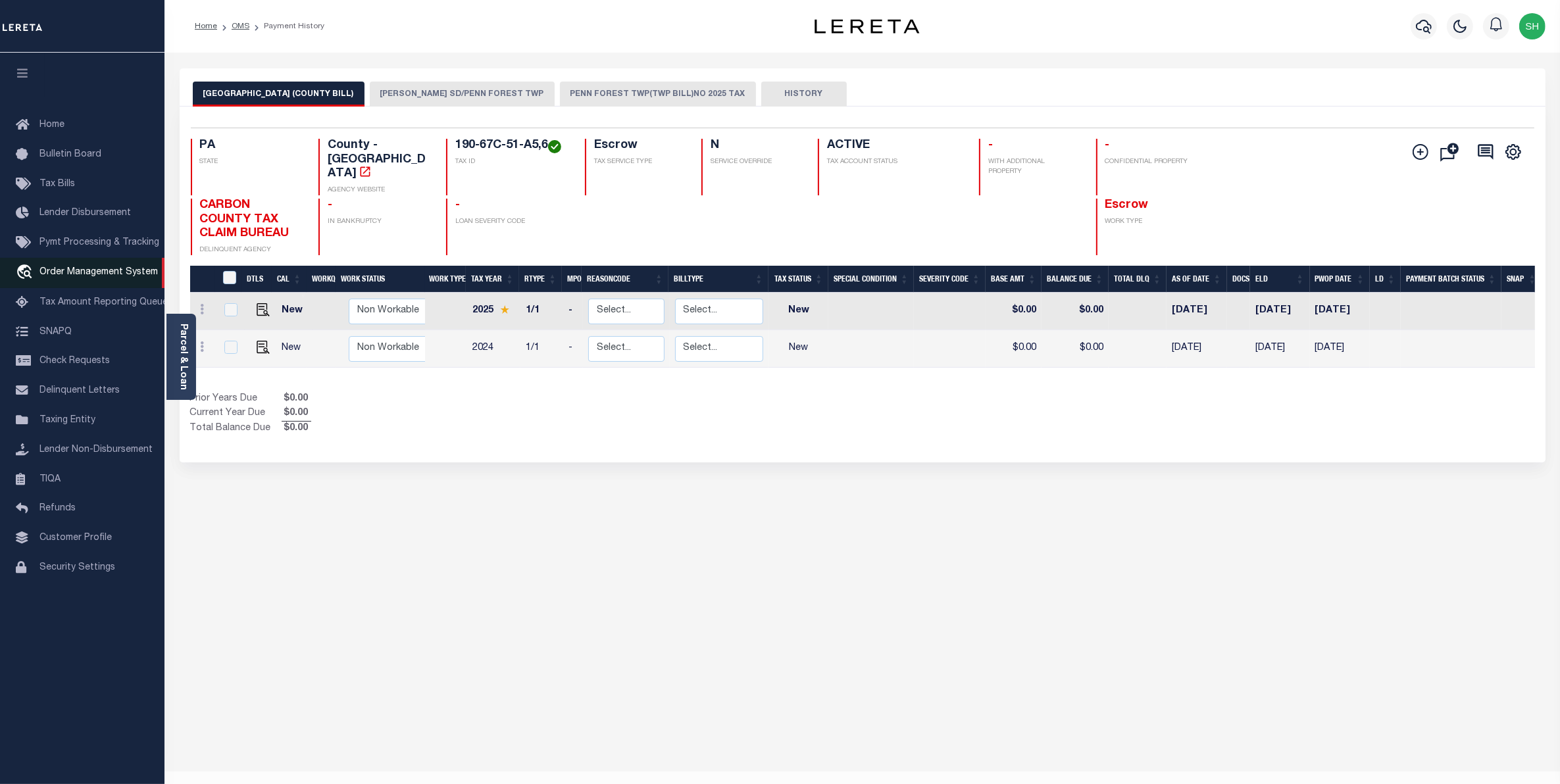
click at [72, 277] on span "Order Management System" at bounding box center [98, 272] width 119 height 9
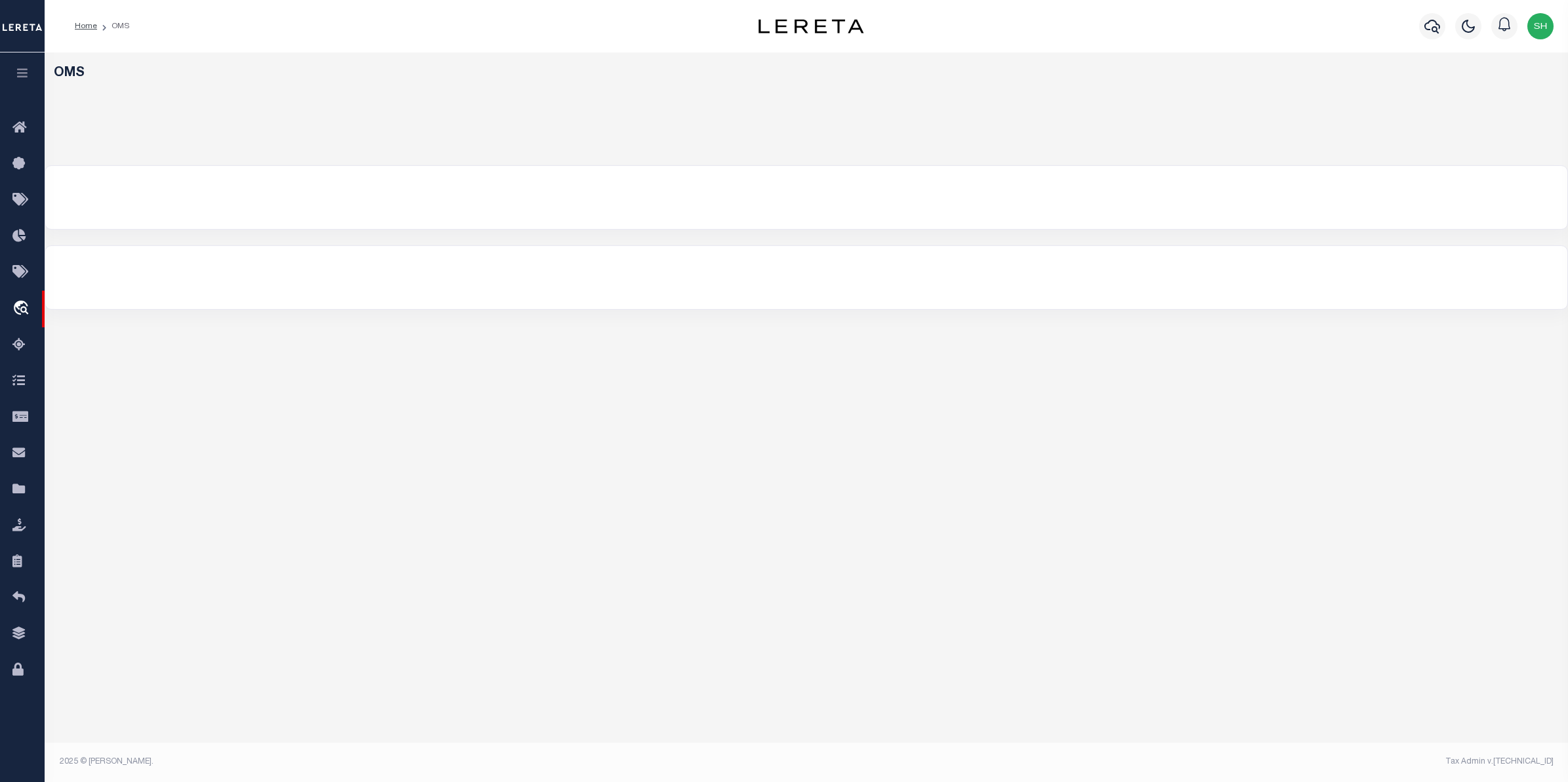
select select "200"
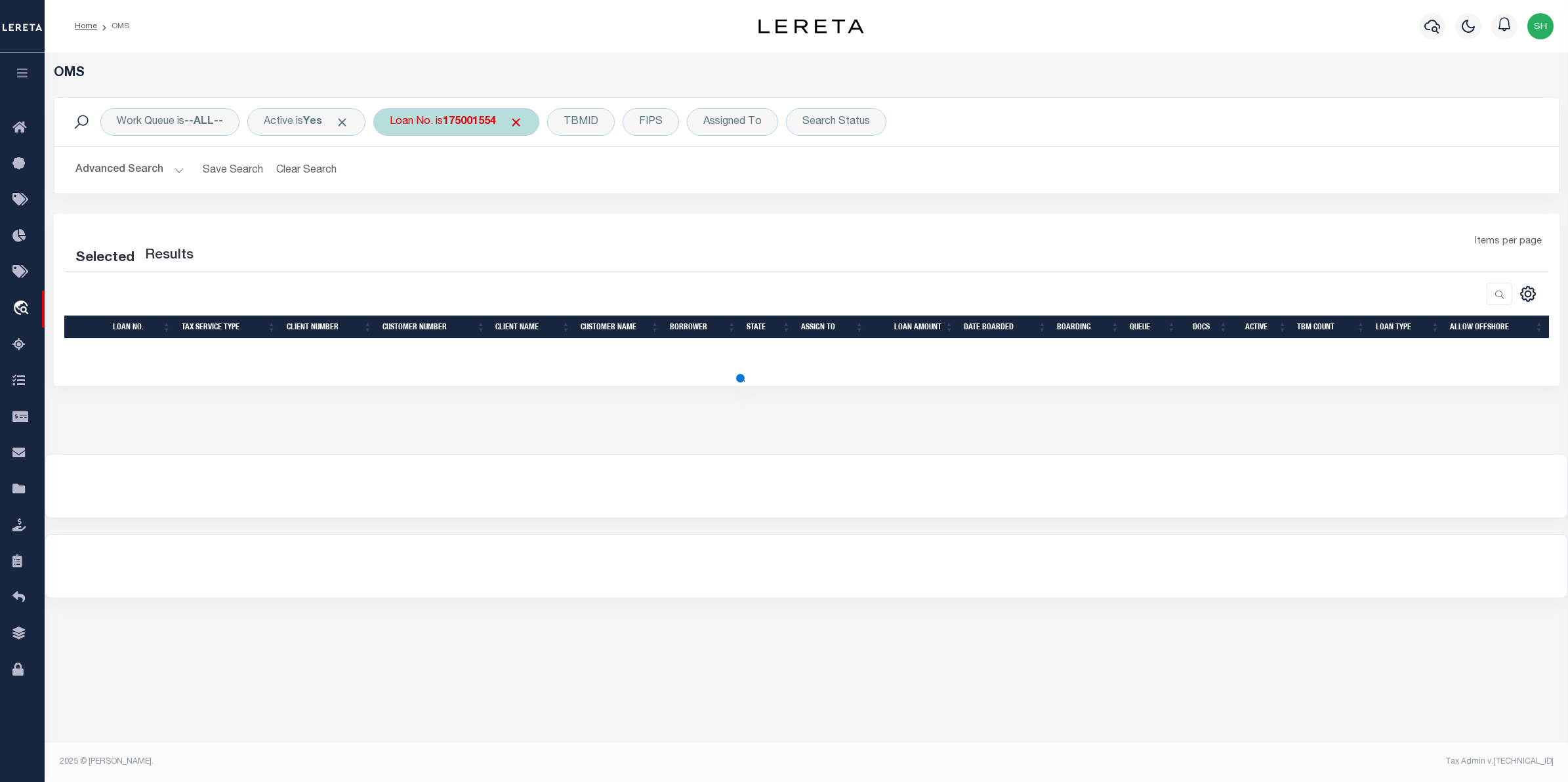
select select "200"
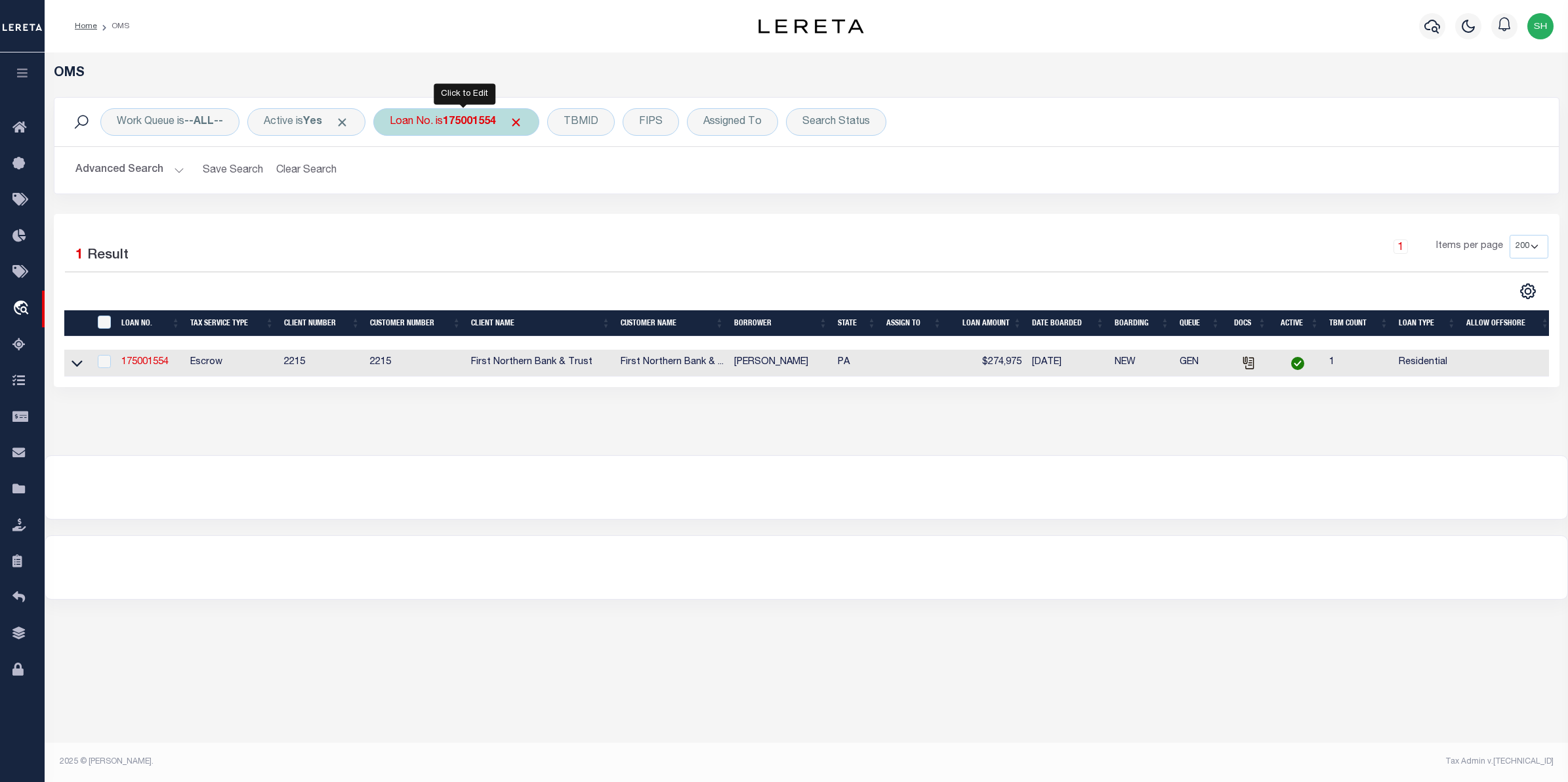
click at [476, 121] on b "175001554" at bounding box center [469, 122] width 53 height 10
type input "12279"
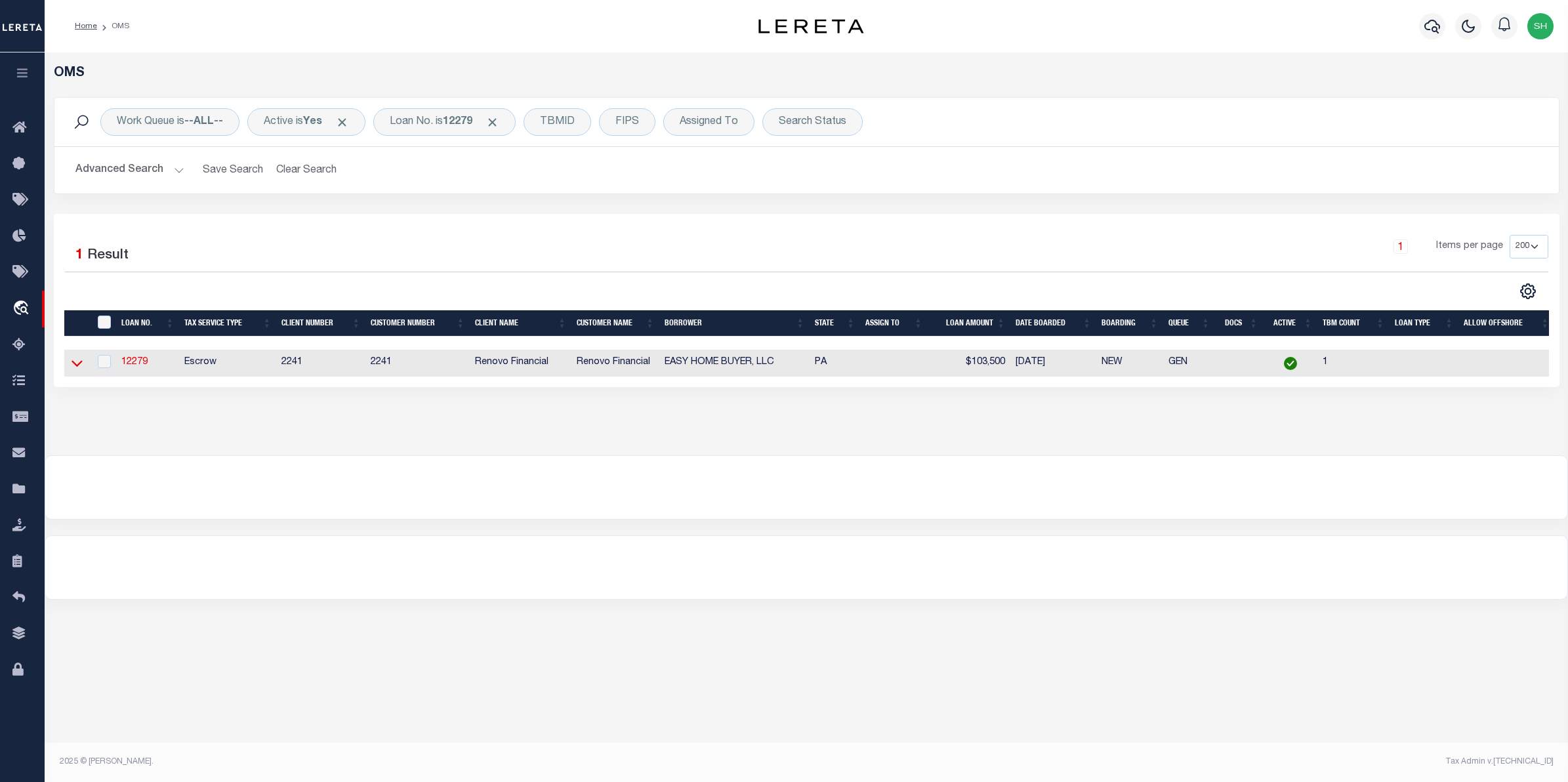
click at [77, 367] on icon at bounding box center [77, 363] width 11 height 7
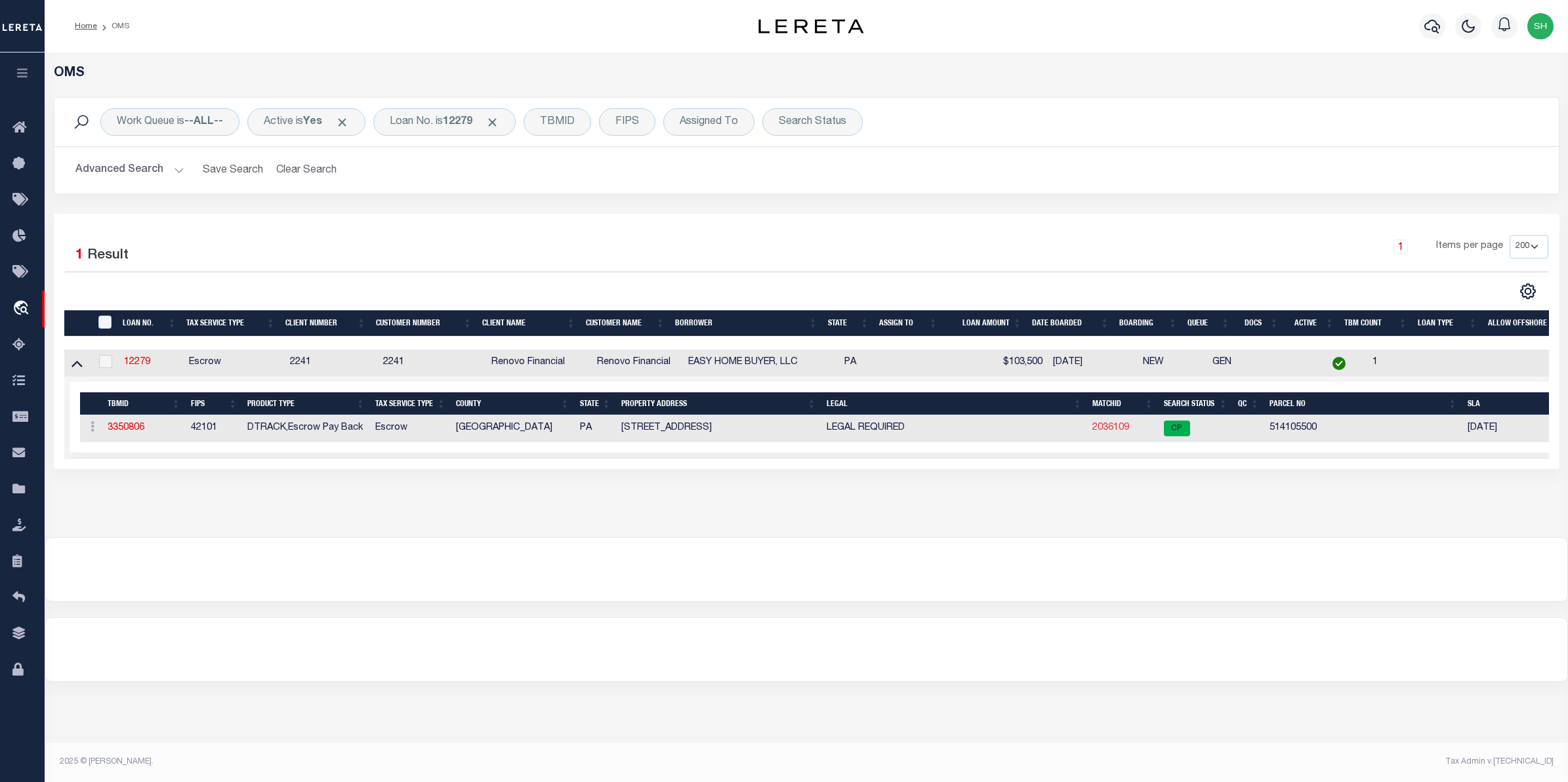
click at [1093, 427] on link "2036109" at bounding box center [1111, 427] width 37 height 9
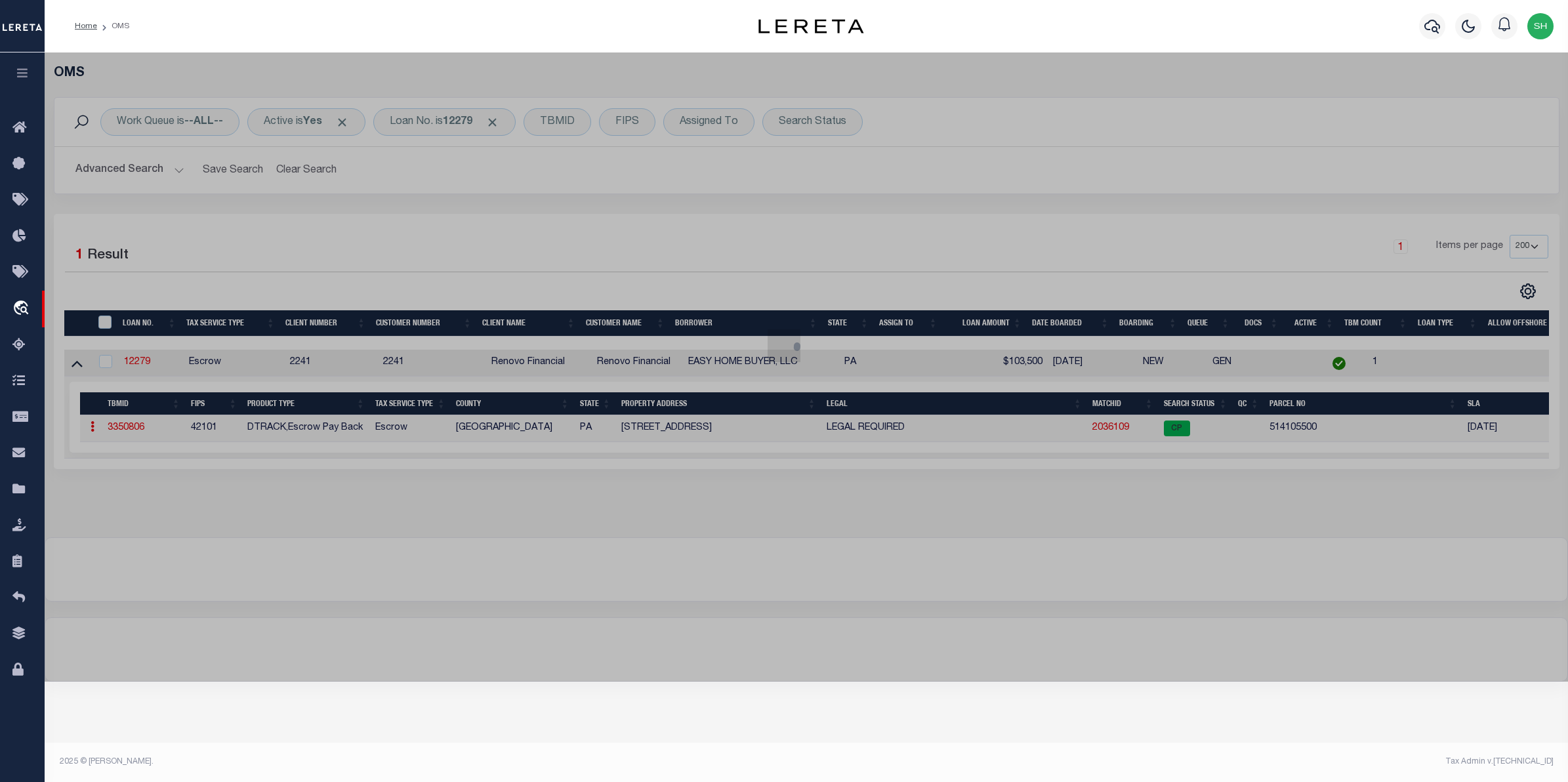
checkbox input "false"
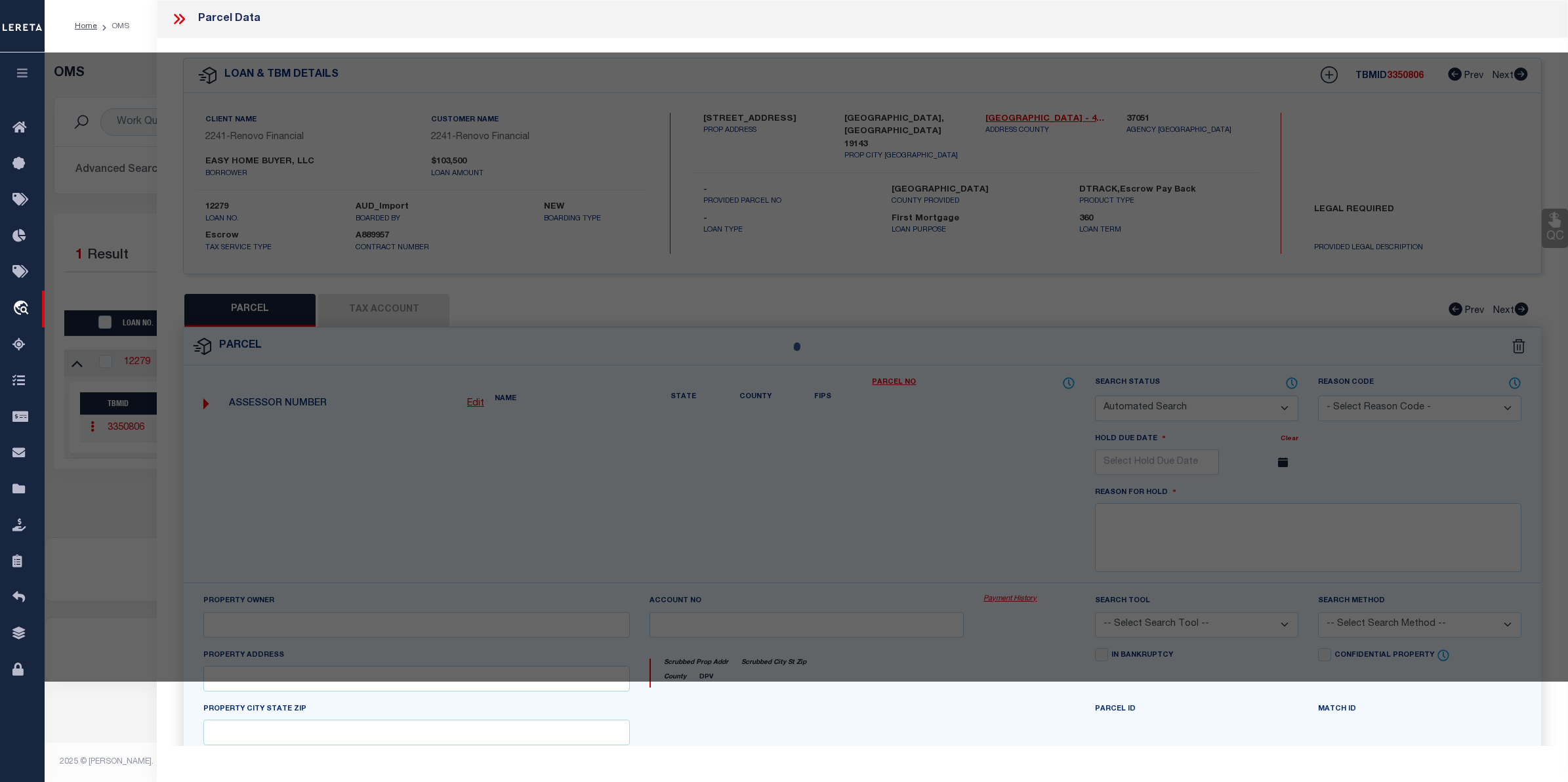
select select "CP"
type input "EASY HOME BUYER LLC"
type input "5634 BELMAR ST"
checkbox input "false"
type input "PHILADELPHIA, PA 19143"
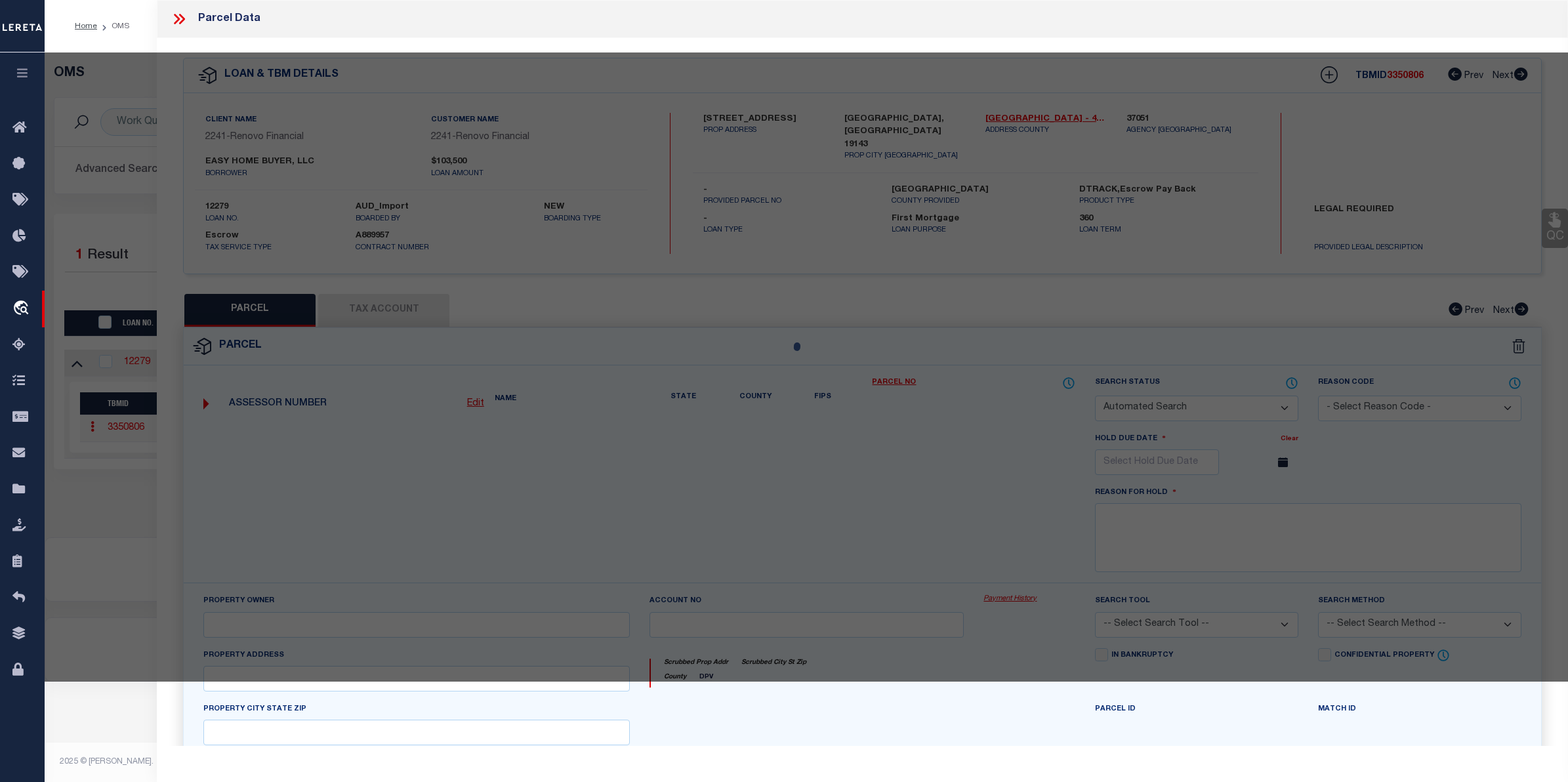
type textarea "ROW PORCH FRONT"
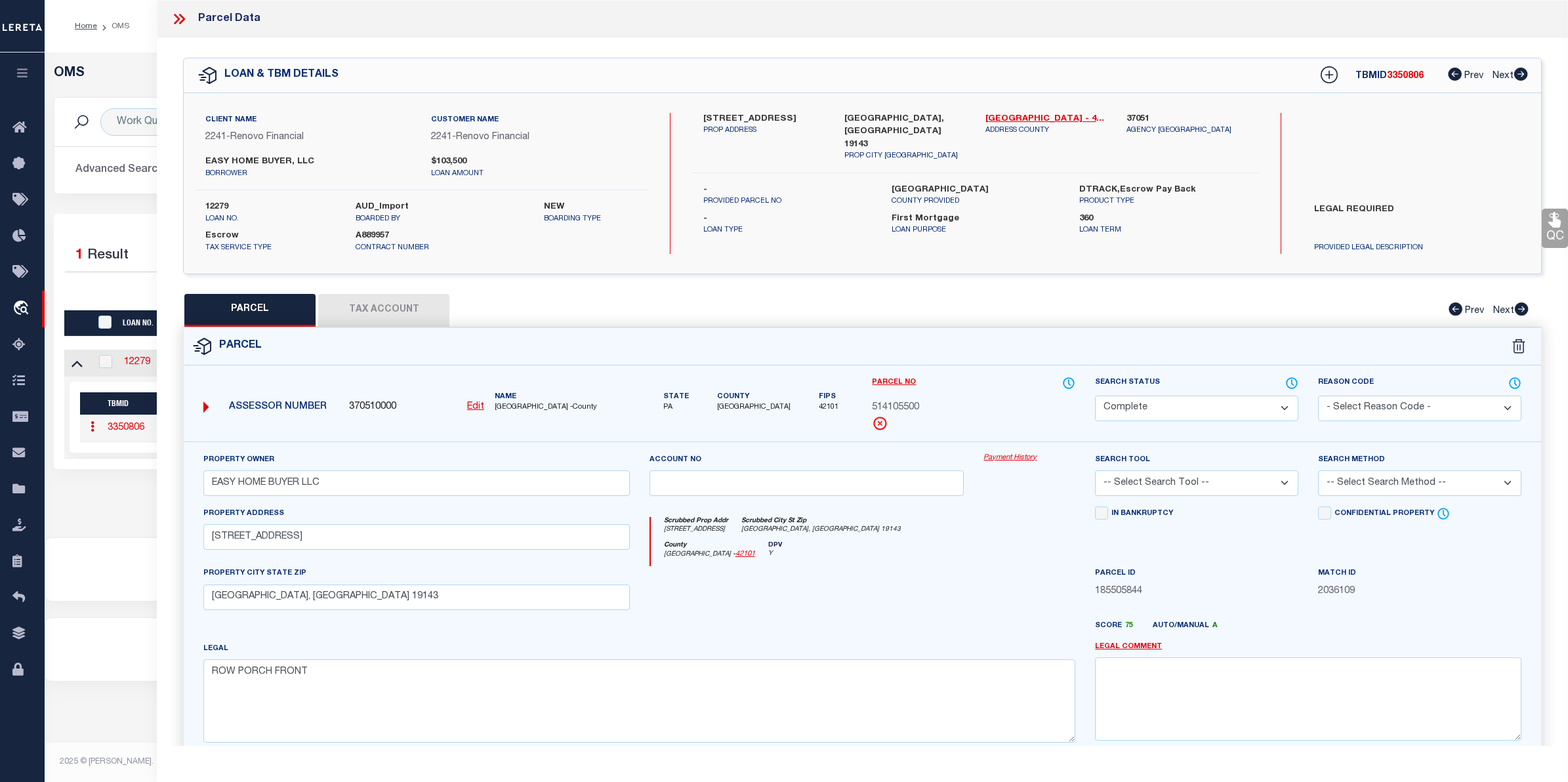
click at [1024, 459] on link "Payment History" at bounding box center [1029, 458] width 92 height 11
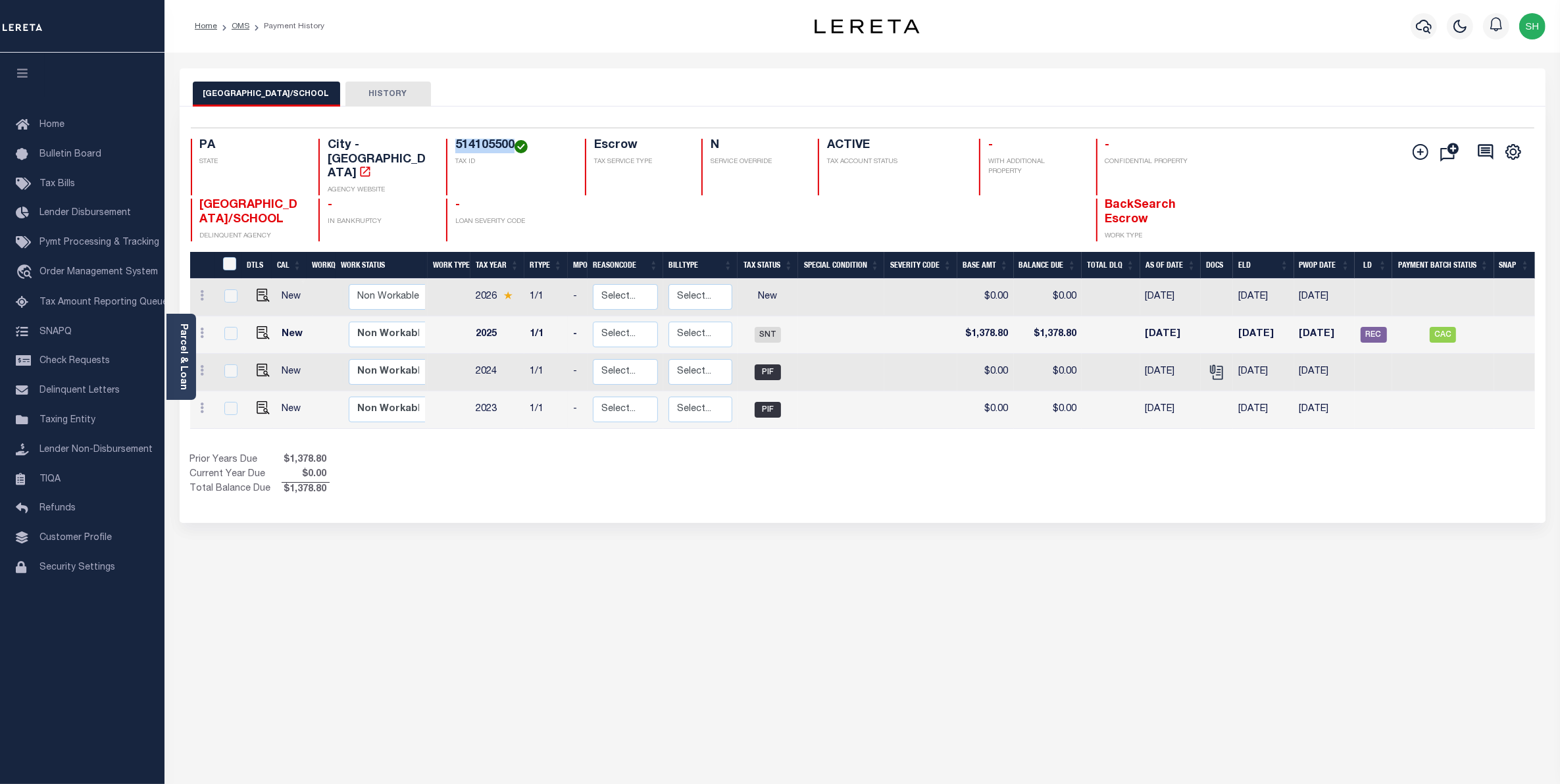
drag, startPoint x: 514, startPoint y: 147, endPoint x: 450, endPoint y: 143, distance: 64.1
click at [450, 143] on div "514105500 TAX ID" at bounding box center [507, 167] width 123 height 57
copy h4 "514105500"
click at [180, 360] on link "Parcel & Loan" at bounding box center [183, 356] width 9 height 66
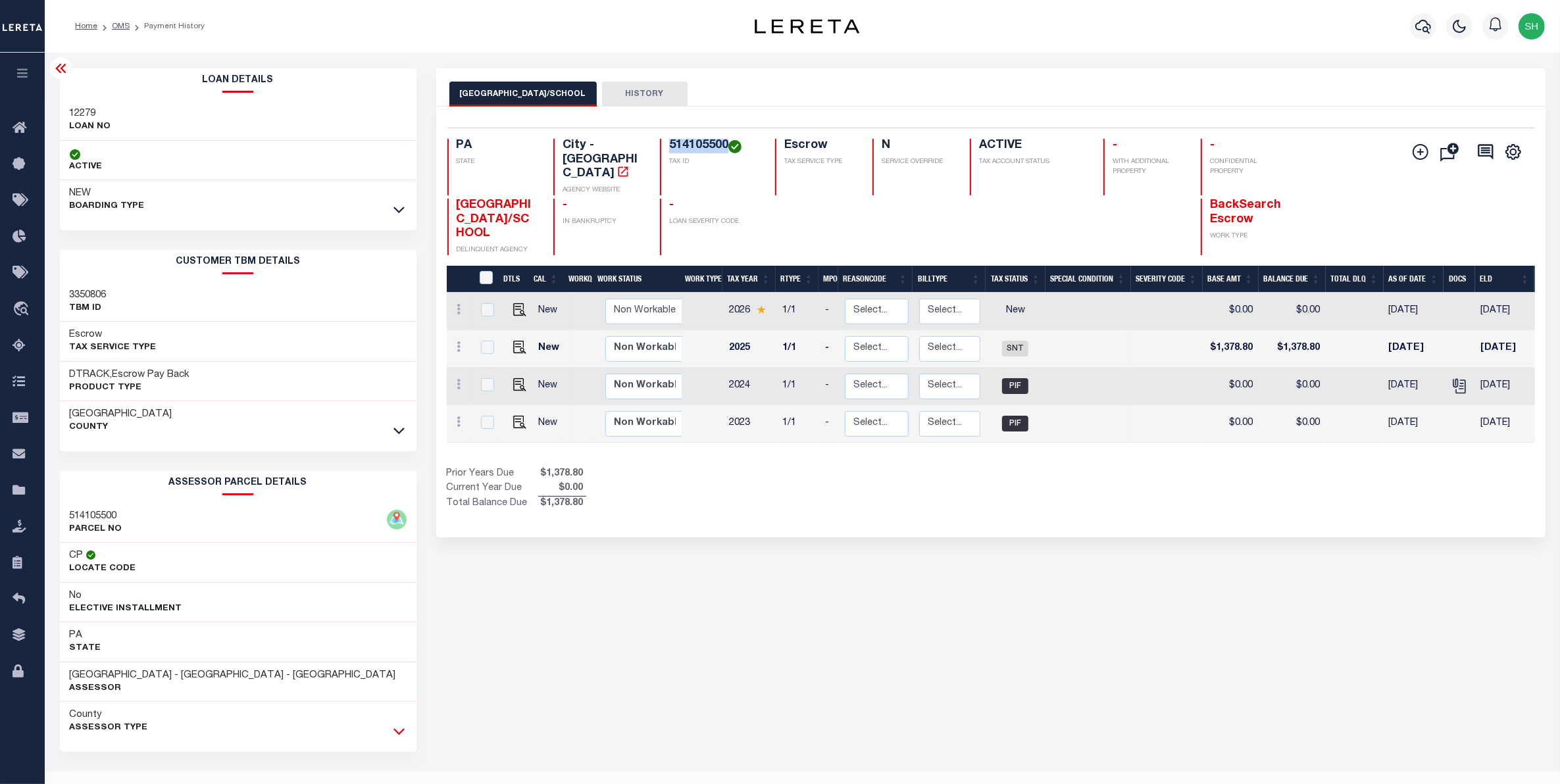
click at [402, 734] on icon at bounding box center [399, 732] width 11 height 7
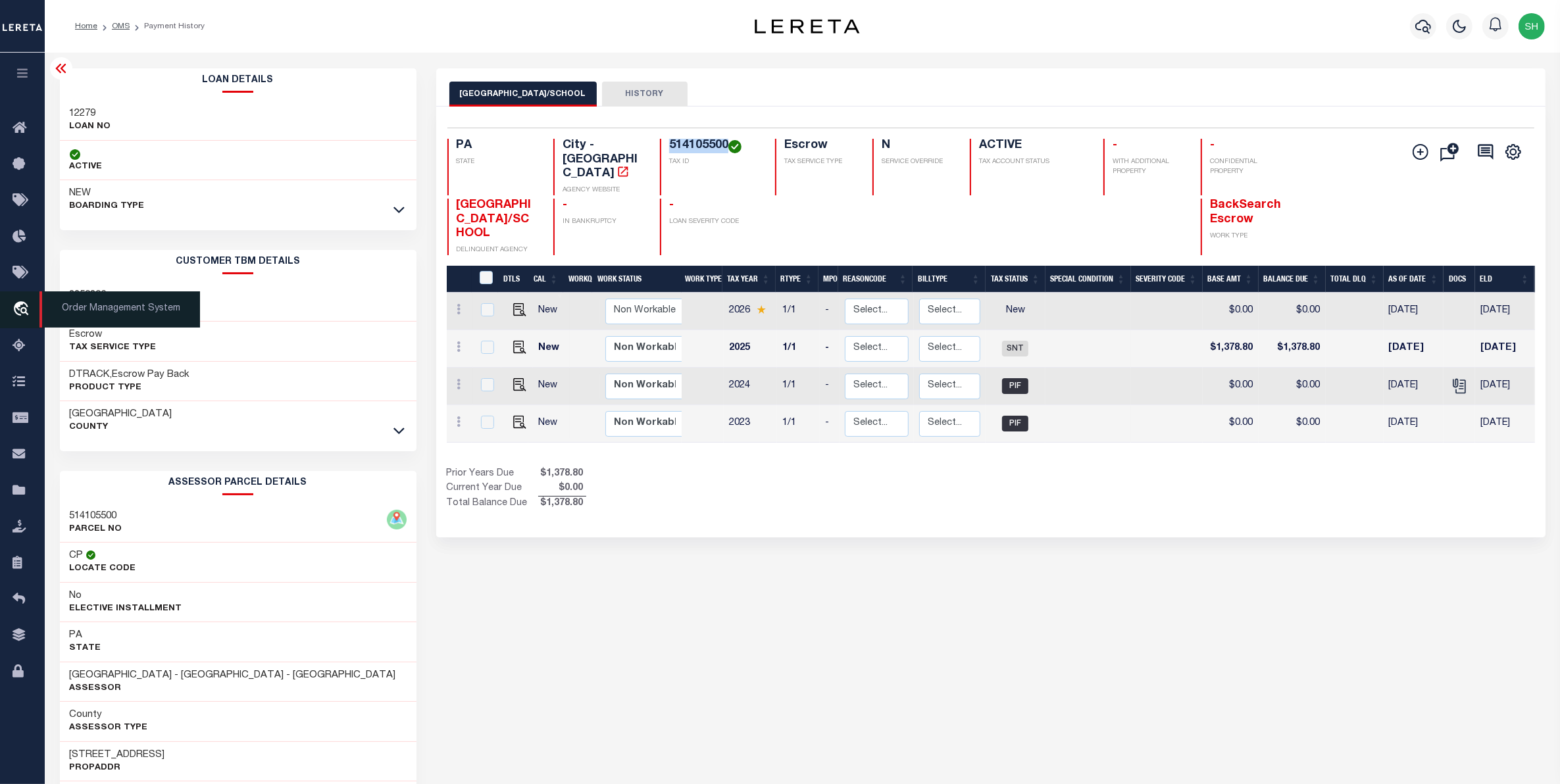
click at [24, 313] on icon "travel_explore" at bounding box center [23, 310] width 21 height 17
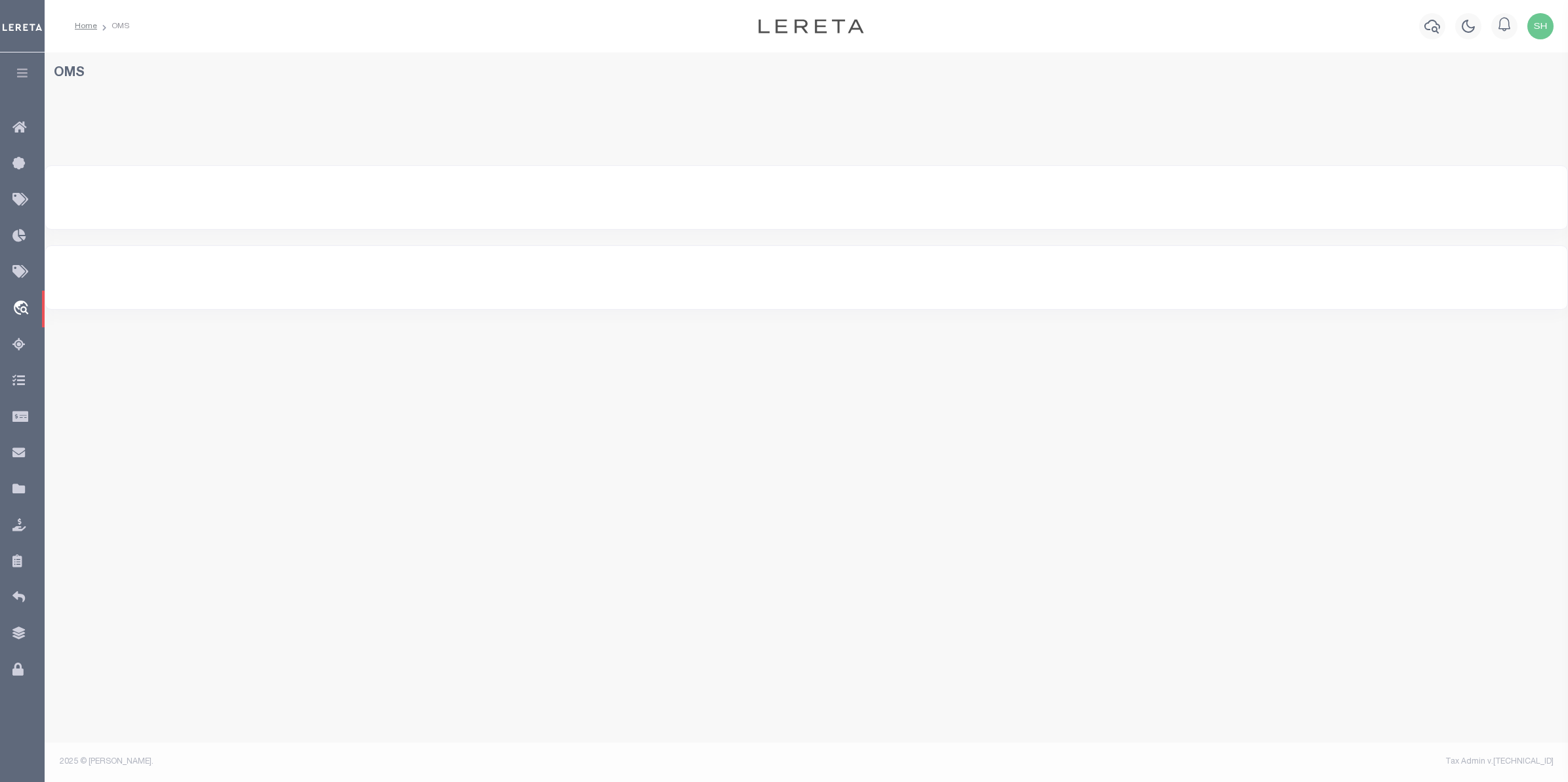
select select "200"
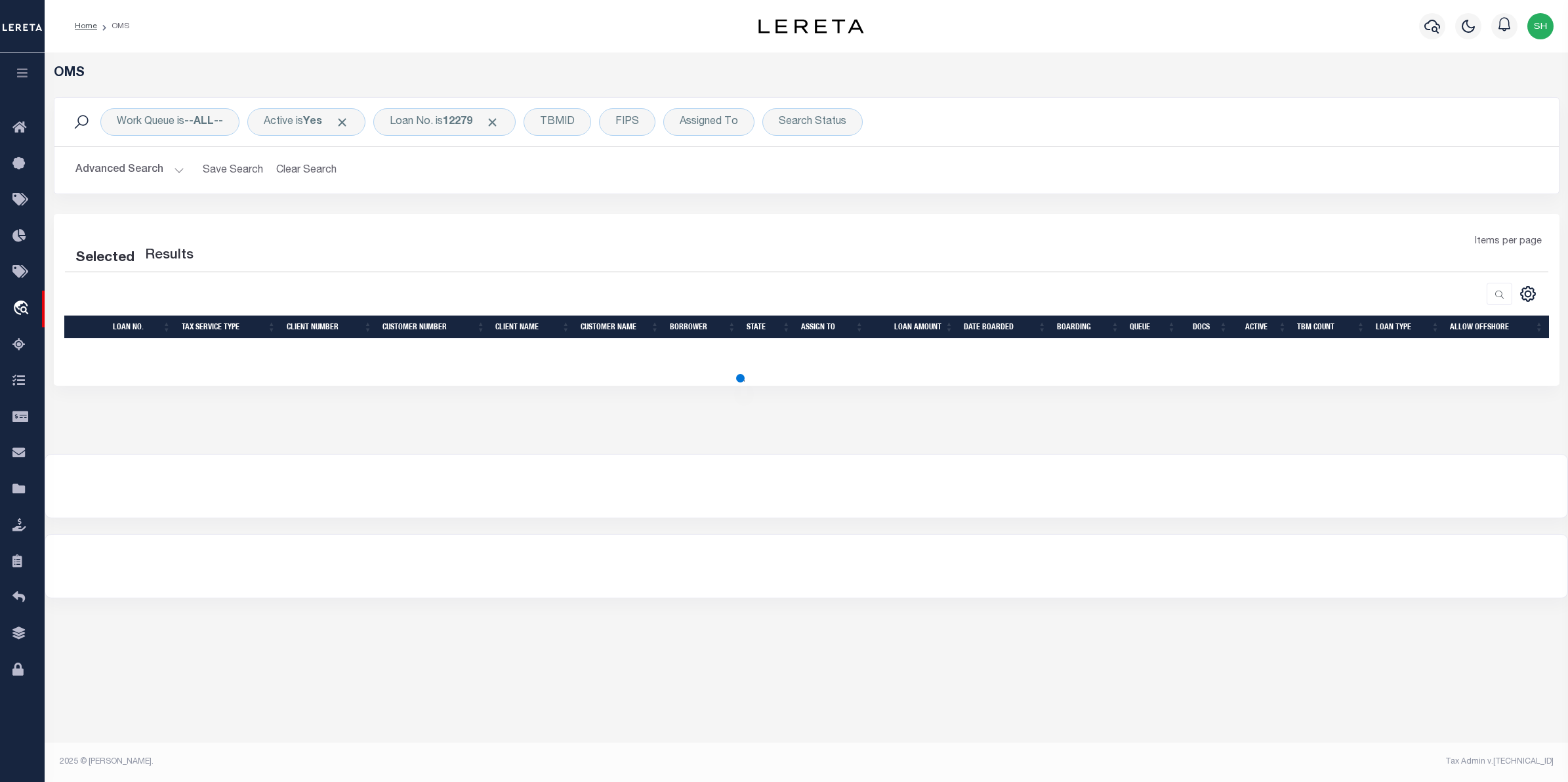
select select "200"
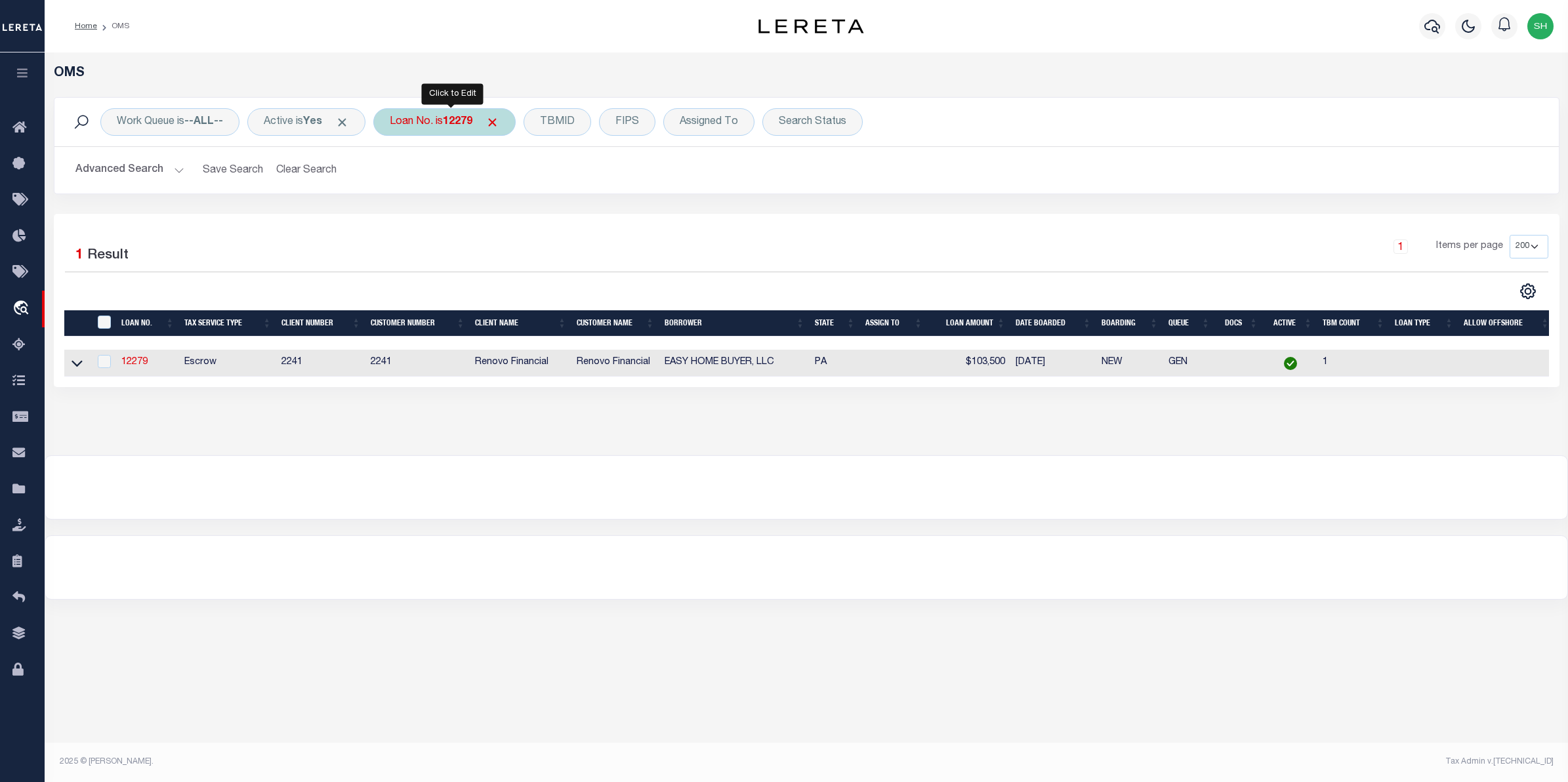
click at [420, 133] on div "Loan No. is 12279" at bounding box center [444, 122] width 142 height 28
type input "8250508"
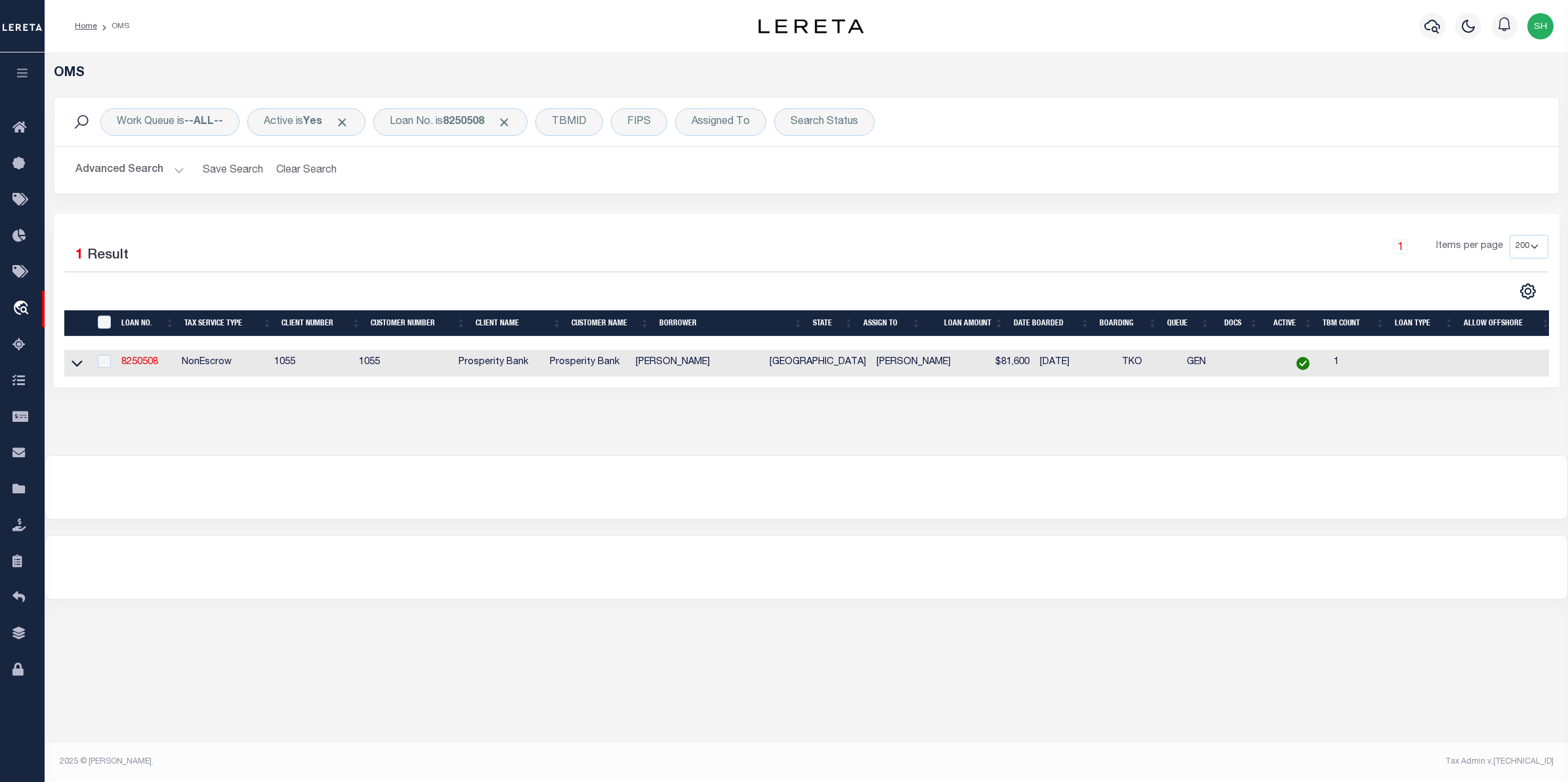
drag, startPoint x: 77, startPoint y: 364, endPoint x: 89, endPoint y: 369, distance: 13.0
click at [77, 364] on icon at bounding box center [77, 363] width 11 height 14
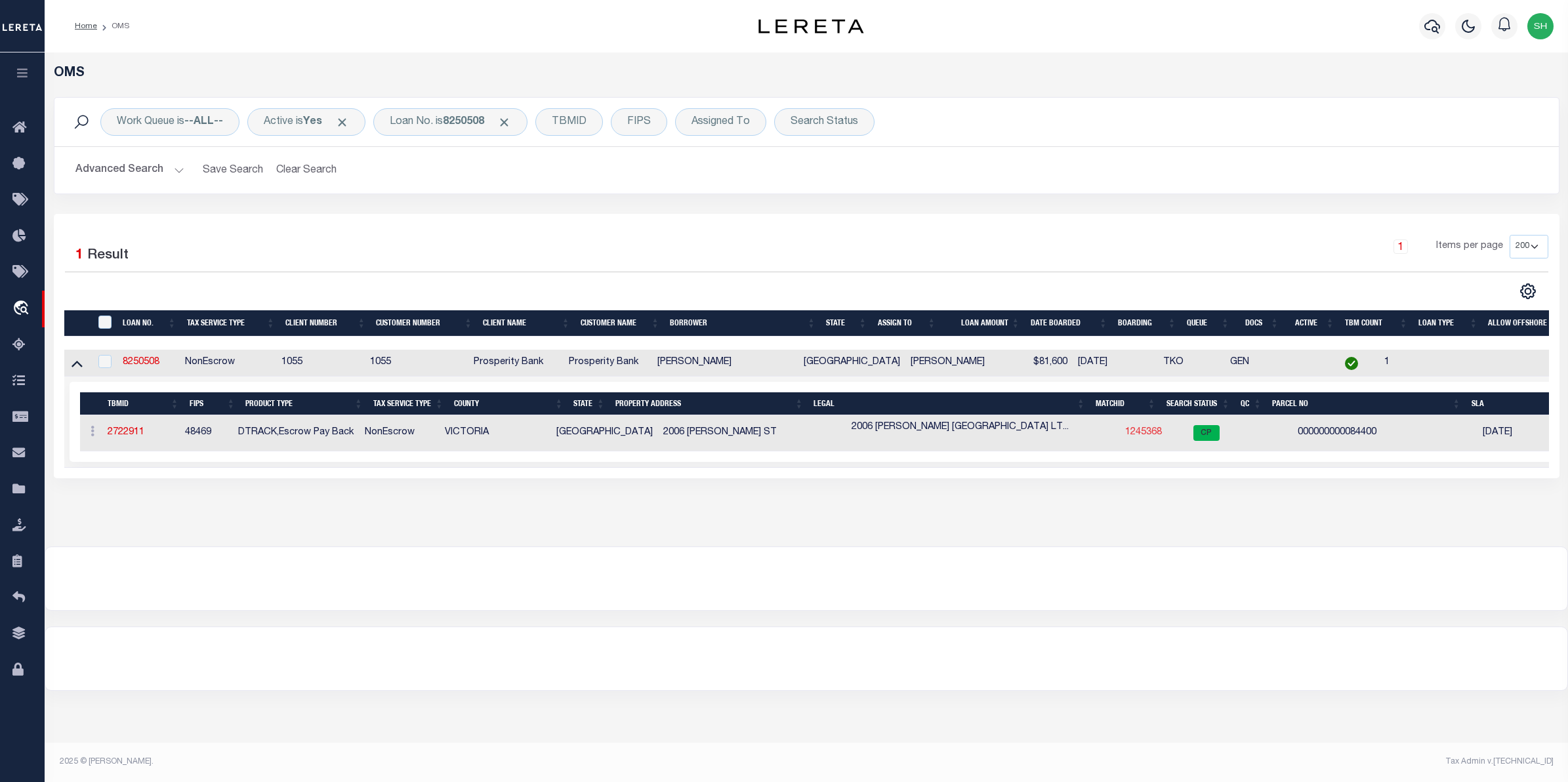
click at [1125, 434] on link "1245368" at bounding box center [1144, 432] width 37 height 9
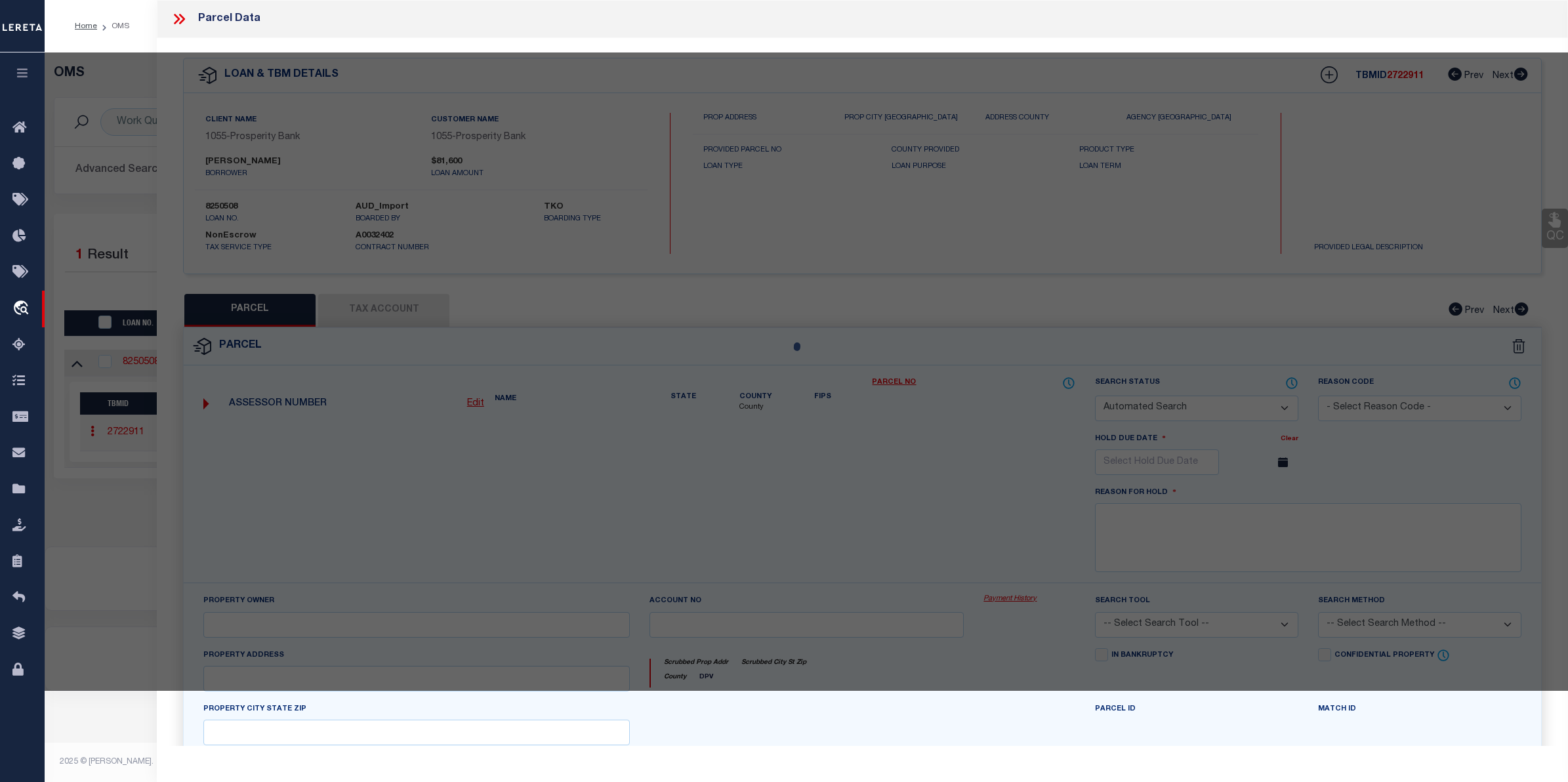
checkbox input "false"
select select "CP"
type input "[PERSON_NAME]"
type input "[PHONE_NUMBER]"
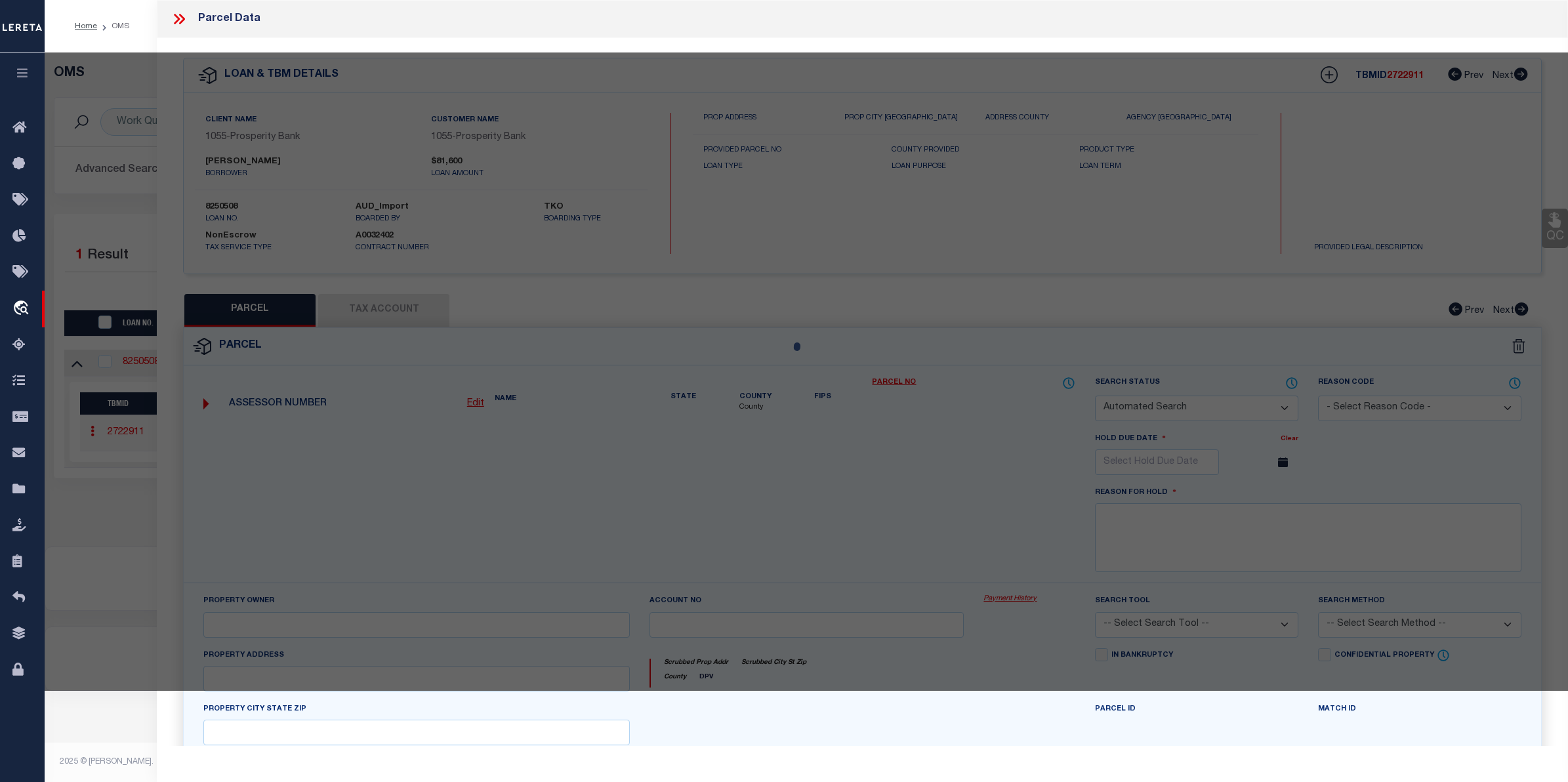
select select
type input "2006 [PERSON_NAME]"
checkbox input "false"
type input "[GEOGRAPHIC_DATA]"
type textarea "[PERSON_NAME] SUBDIVISION NO 2 BLOCK 1 LOT 2 ACRES 0.500"
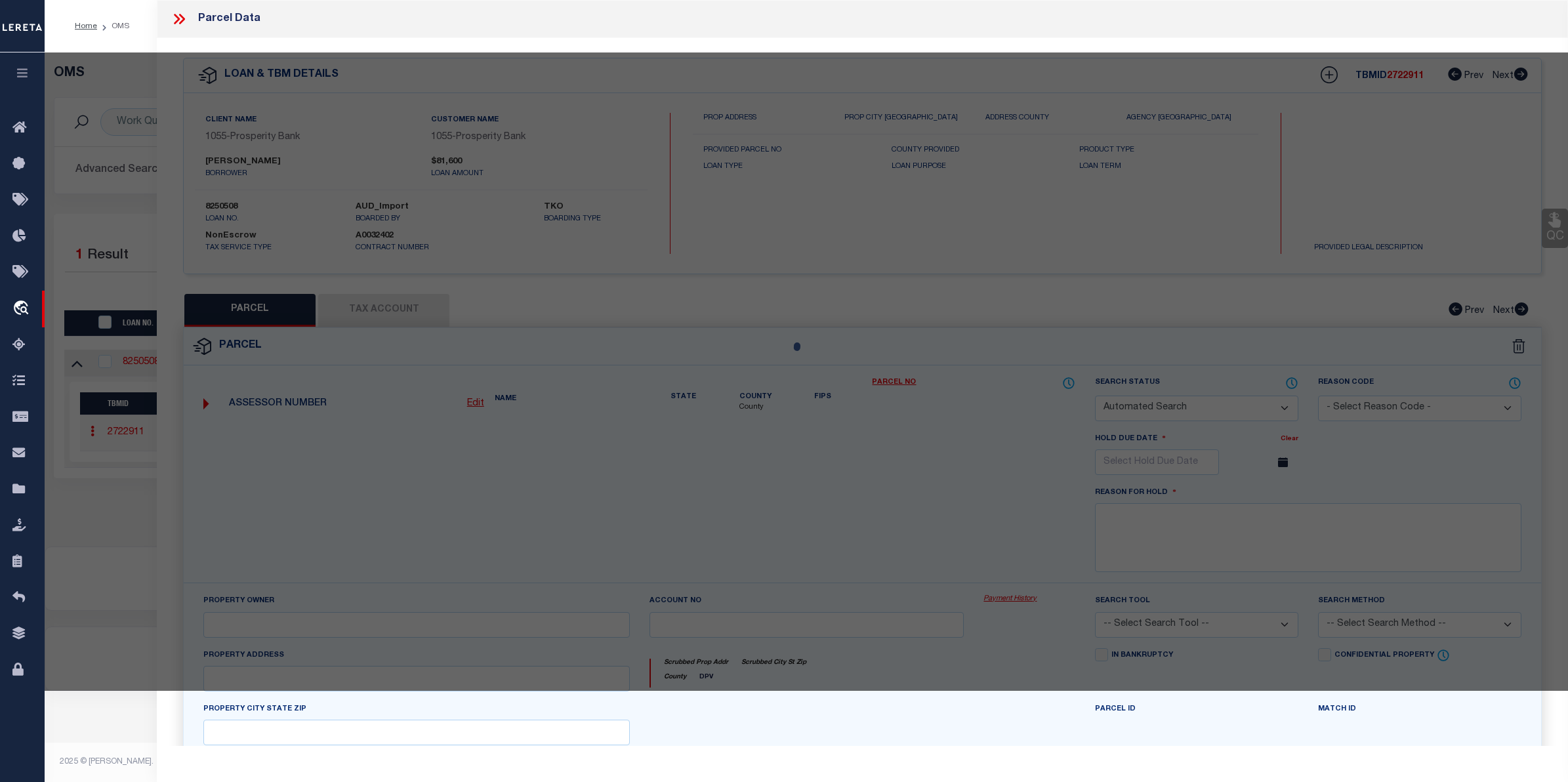
type textarea "Tax ID Special Project"
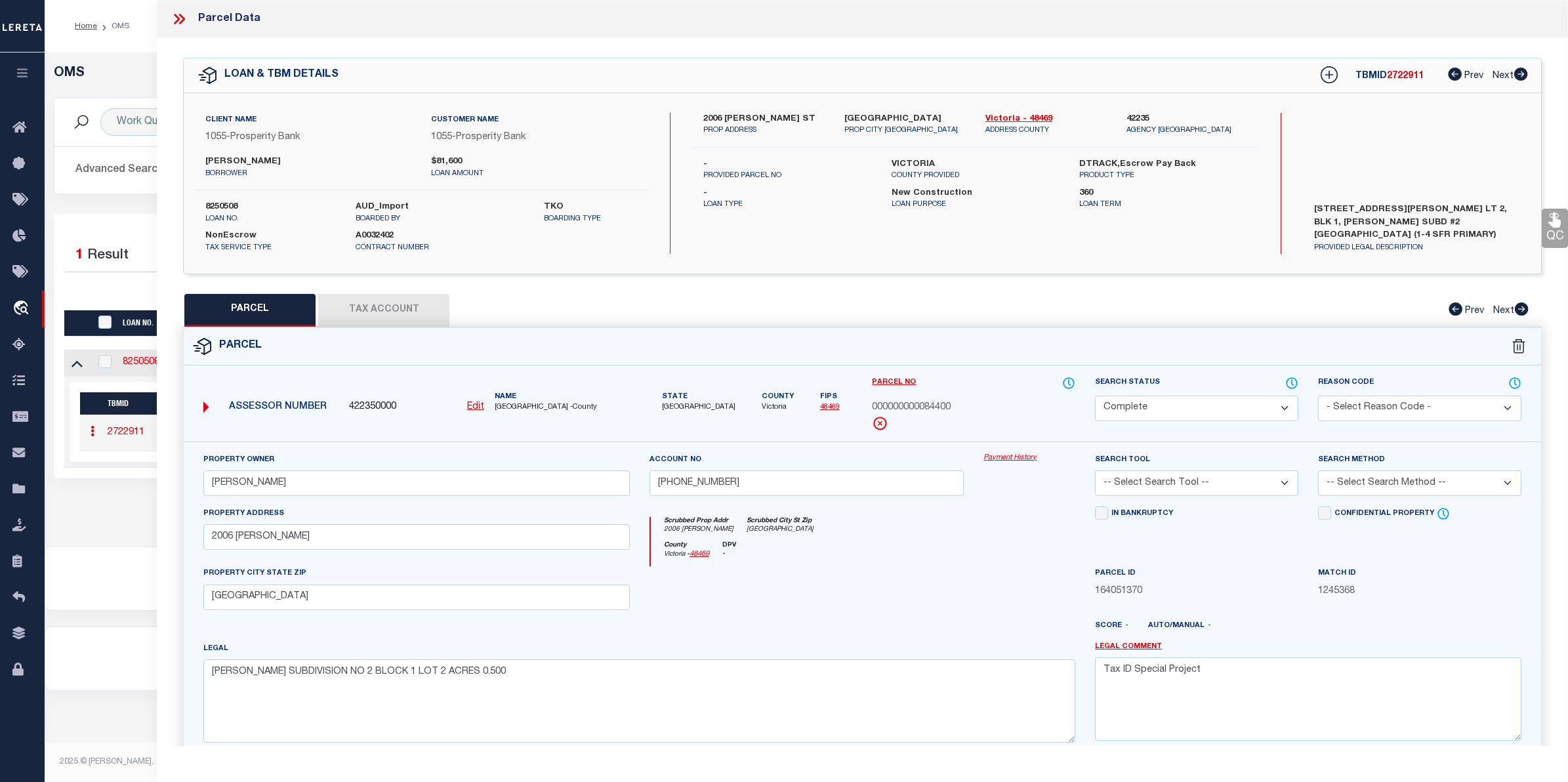
click at [1031, 453] on link "Payment History" at bounding box center [1029, 458] width 92 height 11
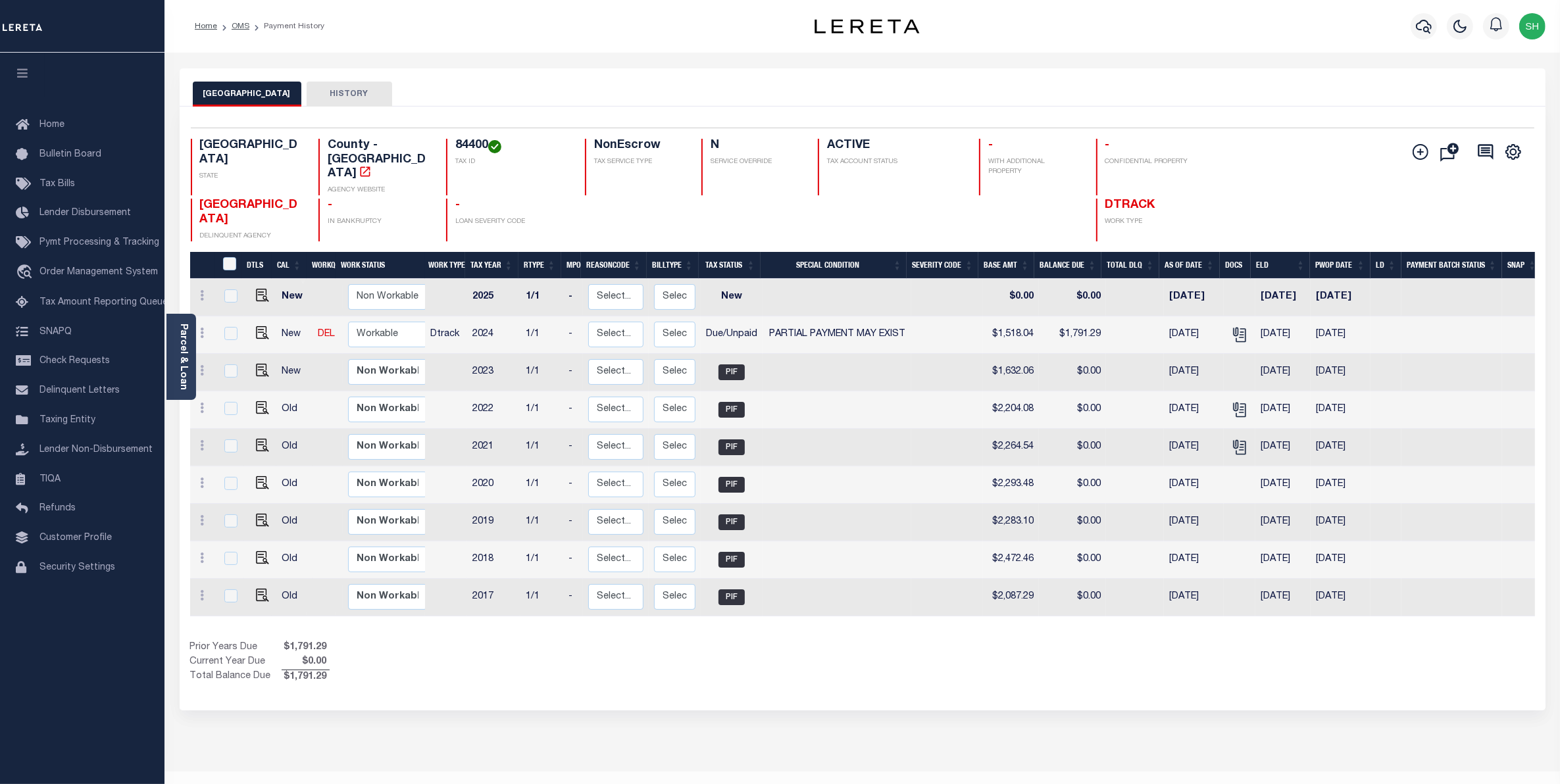
click at [924, 682] on div "Selected 9 Results 1 Items per page 25 50 100 TX STATE 84400 N" at bounding box center [862, 408] width 1366 height 604
